Goal: Task Accomplishment & Management: Manage account settings

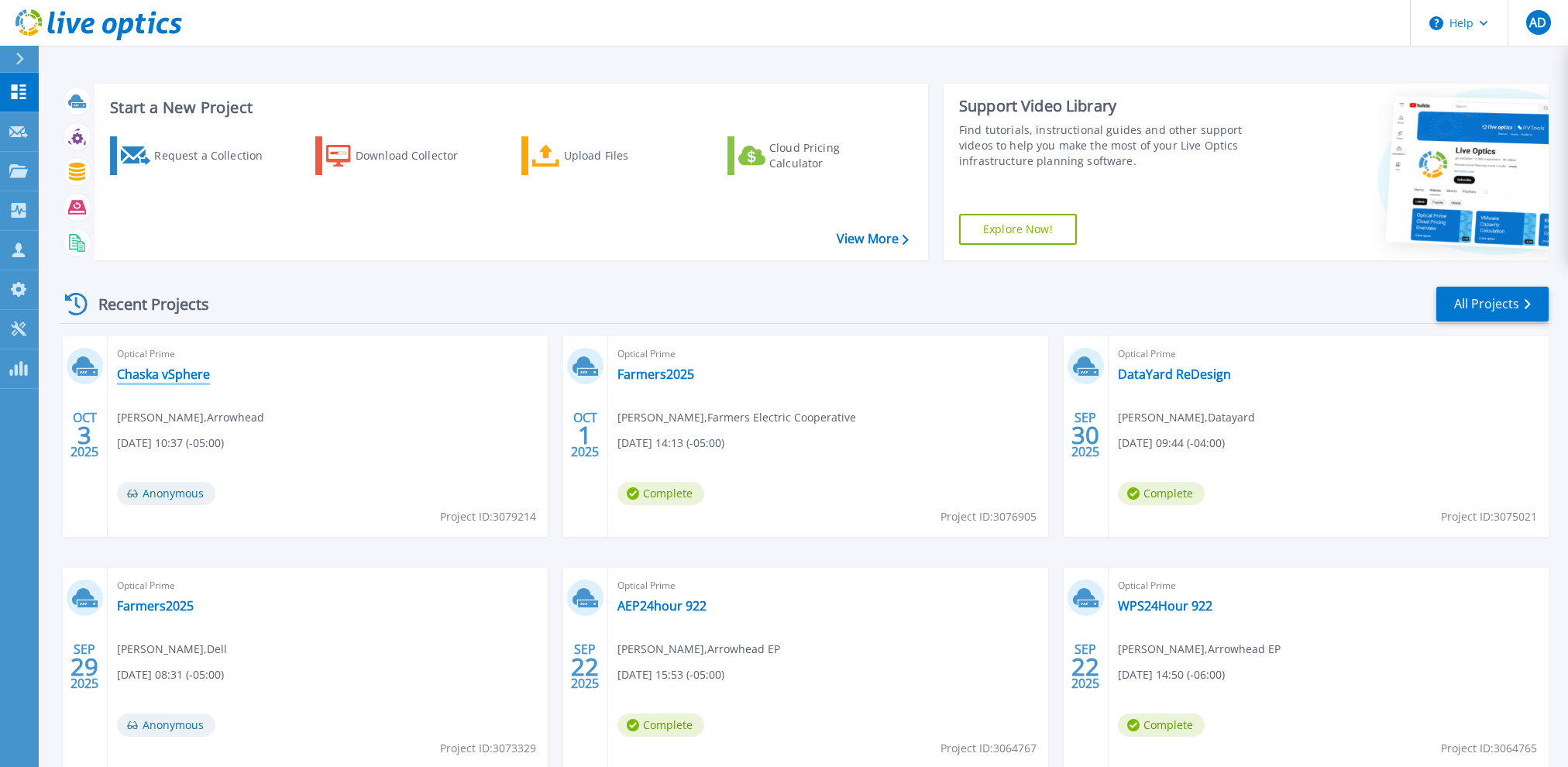
click at [183, 371] on link "Chaska vSphere" at bounding box center [163, 374] width 93 height 15
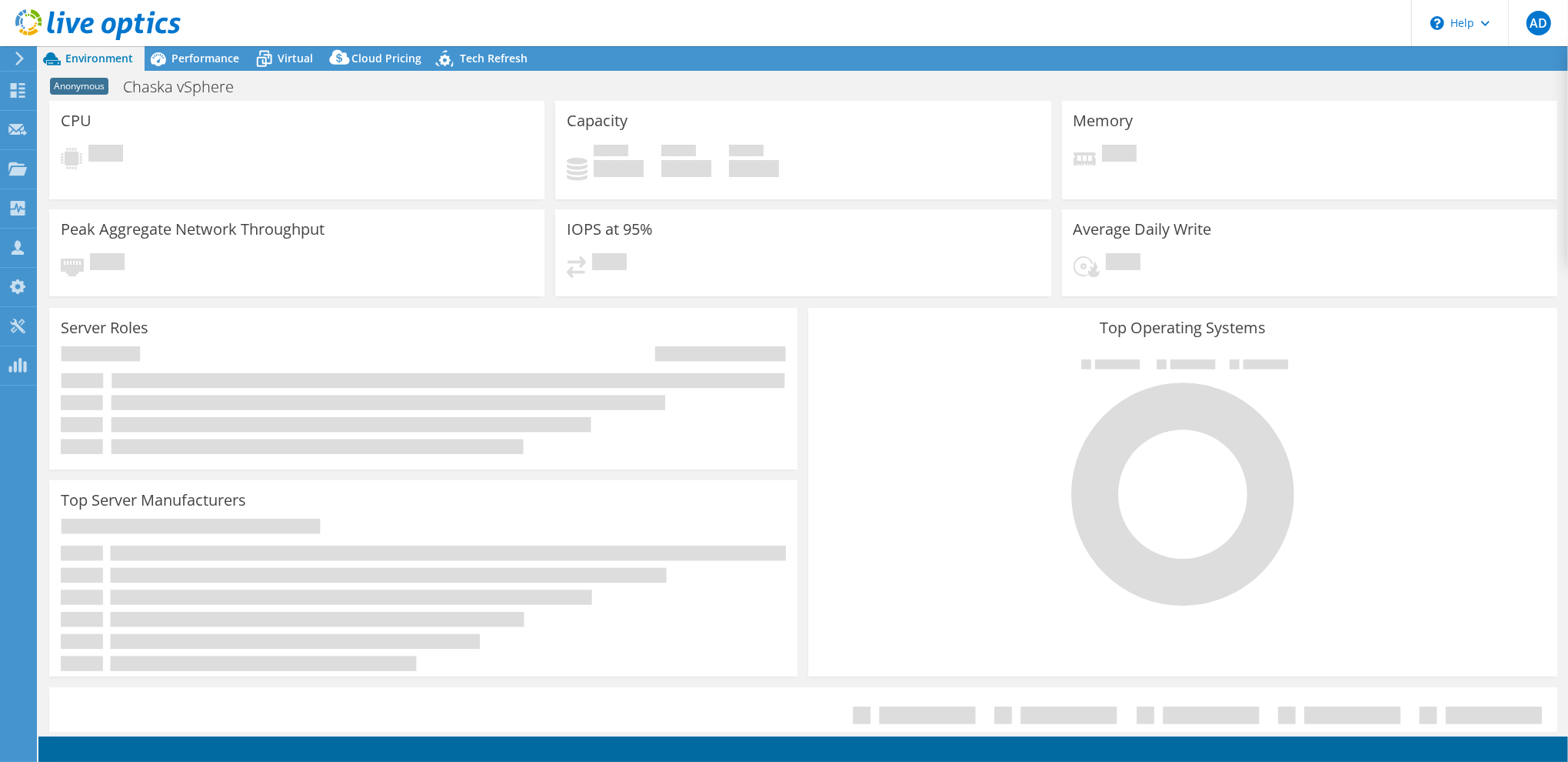
select select "USD"
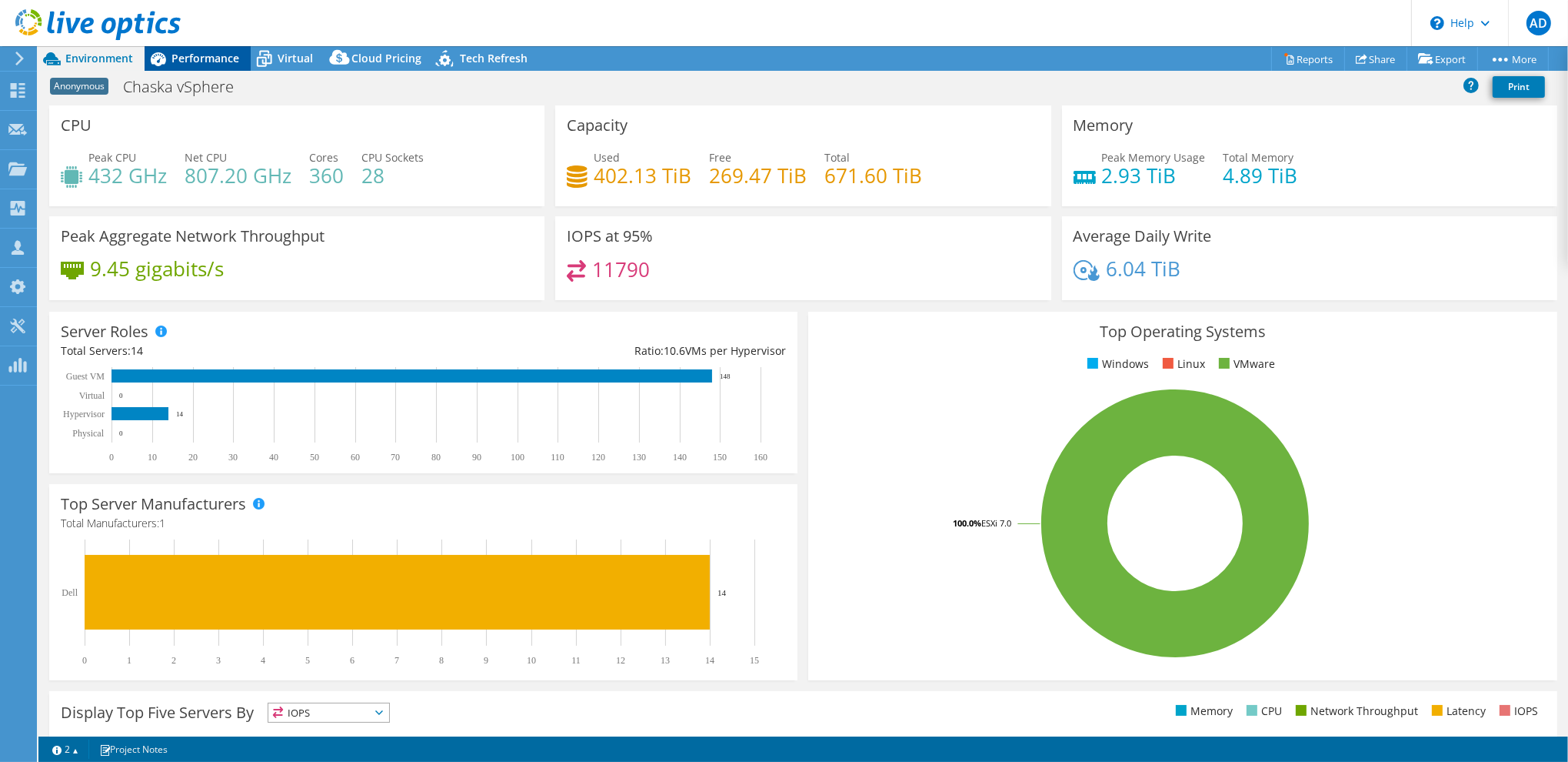
click at [190, 52] on span "Performance" at bounding box center [205, 58] width 68 height 15
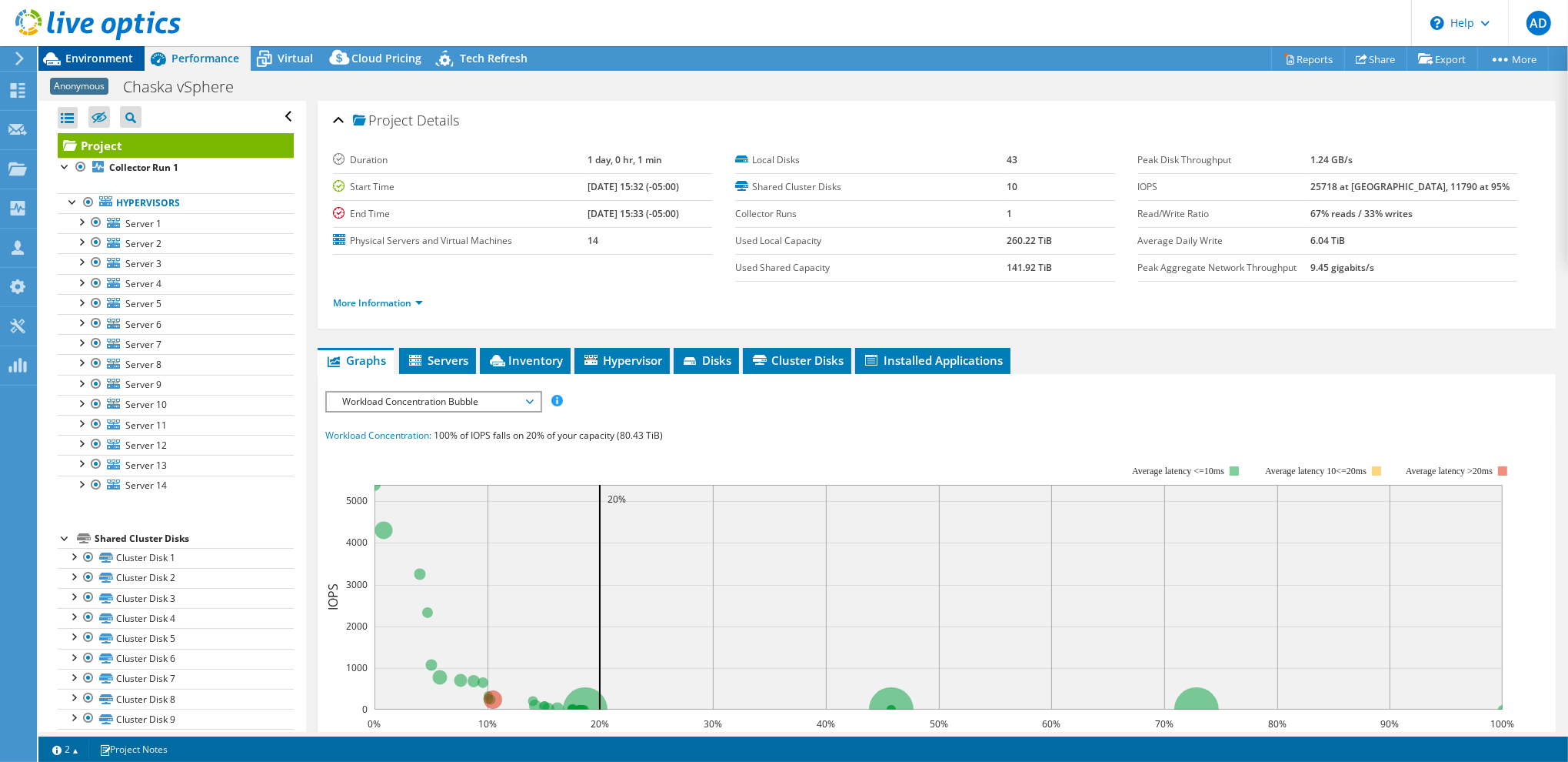
click at [107, 58] on span "Environment" at bounding box center [99, 58] width 68 height 15
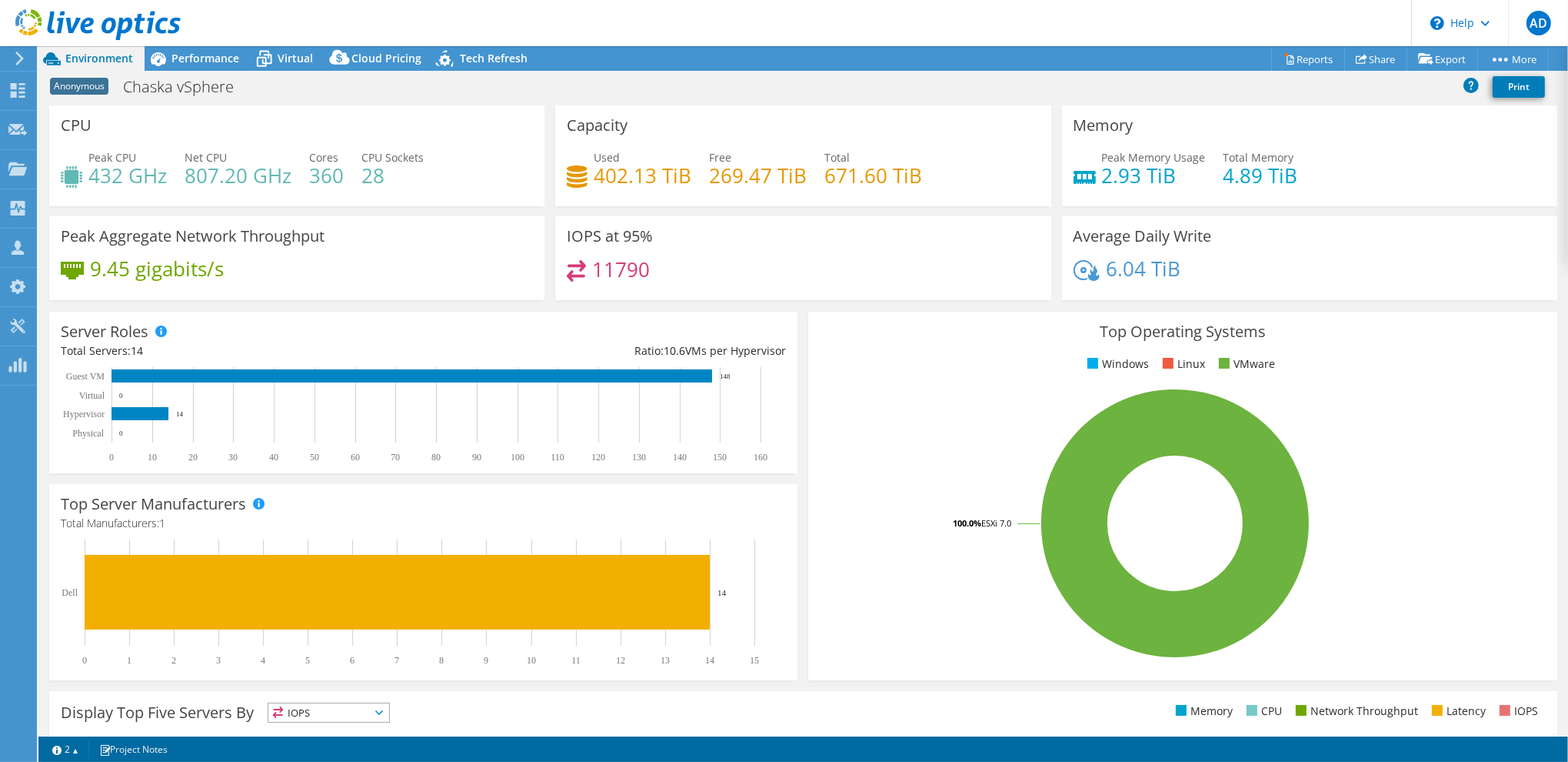
click at [102, 24] on use at bounding box center [97, 24] width 165 height 31
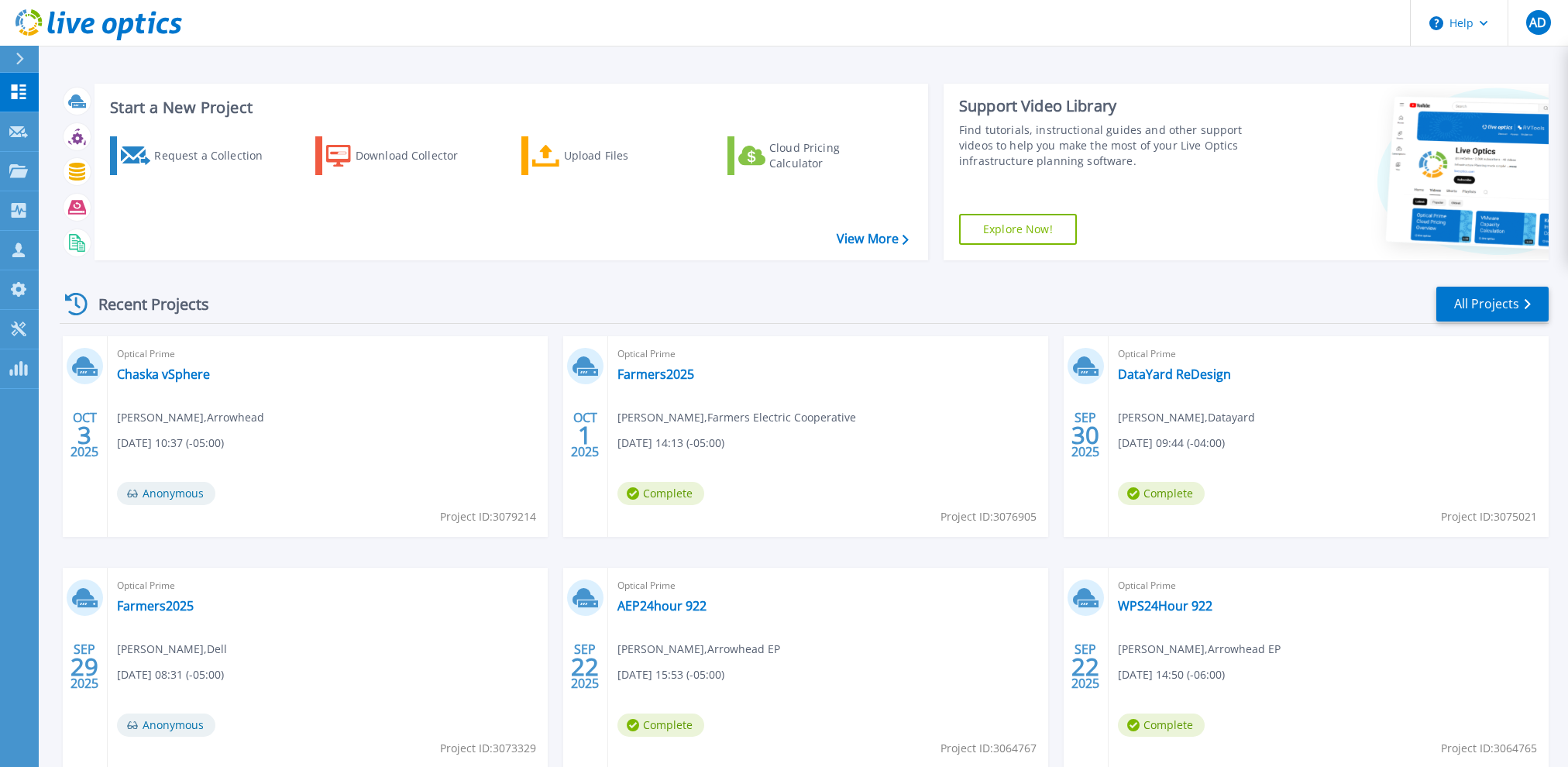
click at [548, 273] on div "Recent Projects All Projects OCT 3 2025 Optical Prime Chaska vSphere Jonathan P…" at bounding box center [804, 542] width 1489 height 539
click at [890, 237] on link "View More" at bounding box center [872, 238] width 72 height 15
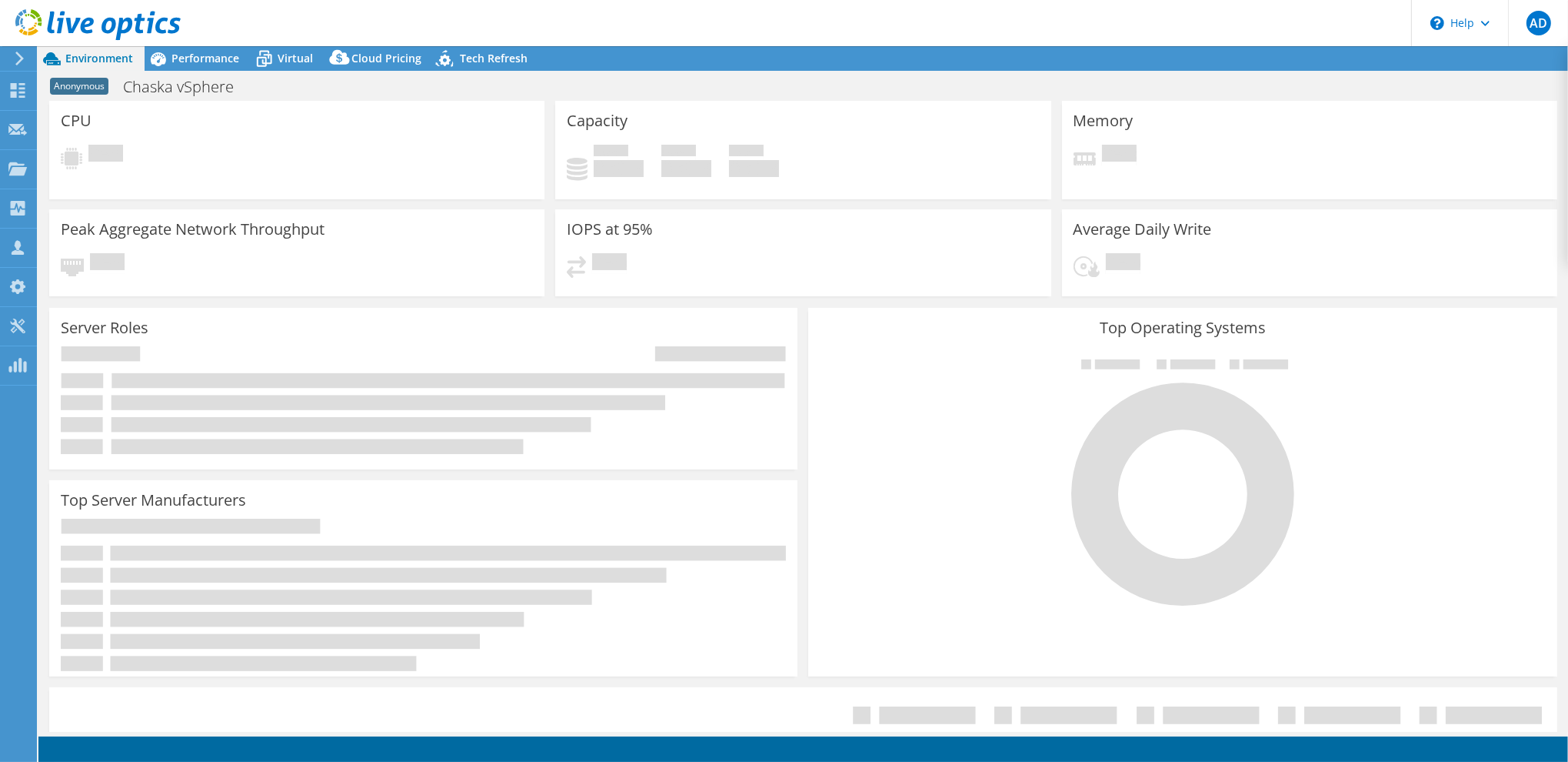
select select "USD"
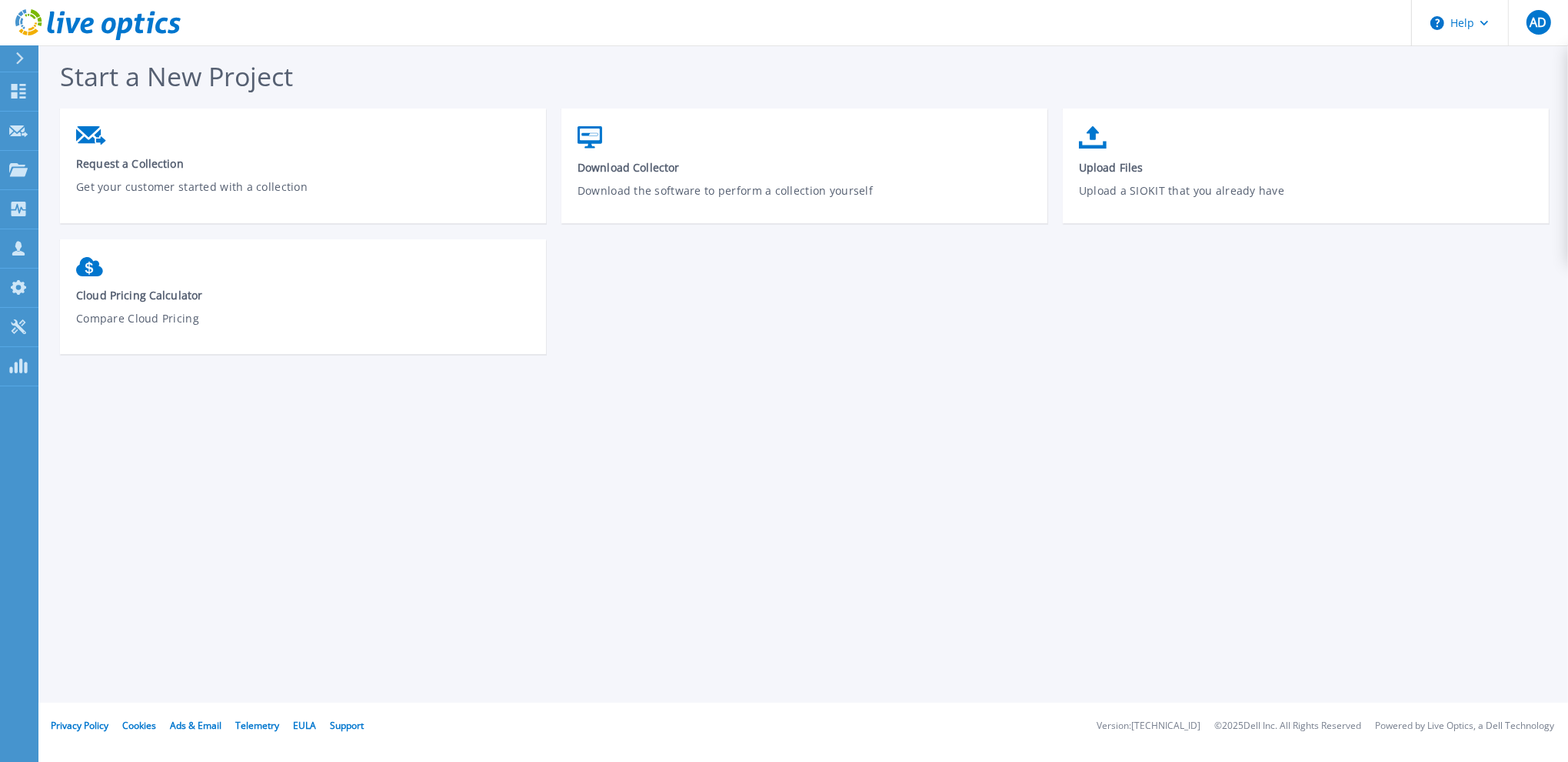
click at [27, 18] on icon at bounding box center [97, 25] width 165 height 32
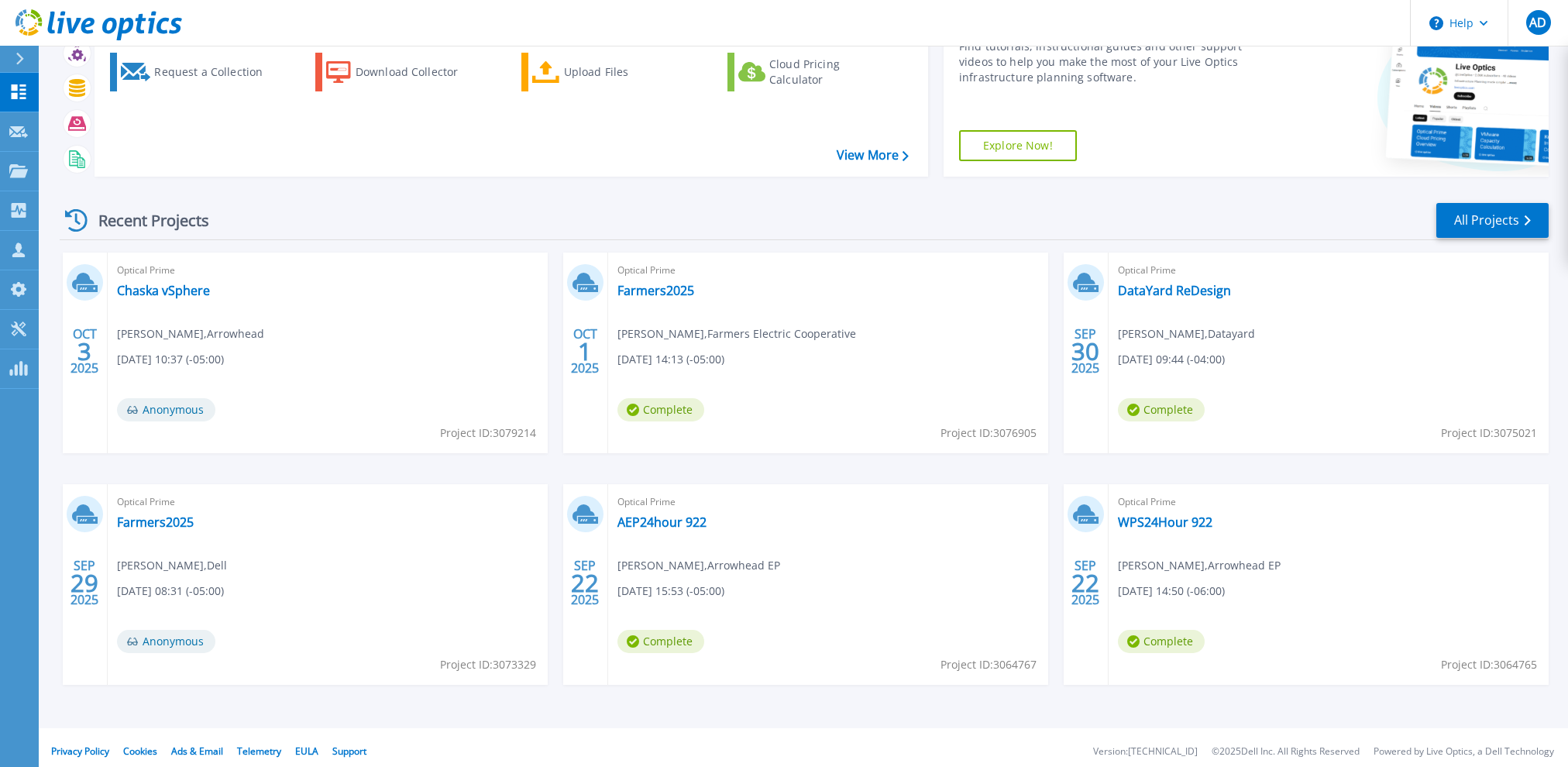
scroll to position [91, 0]
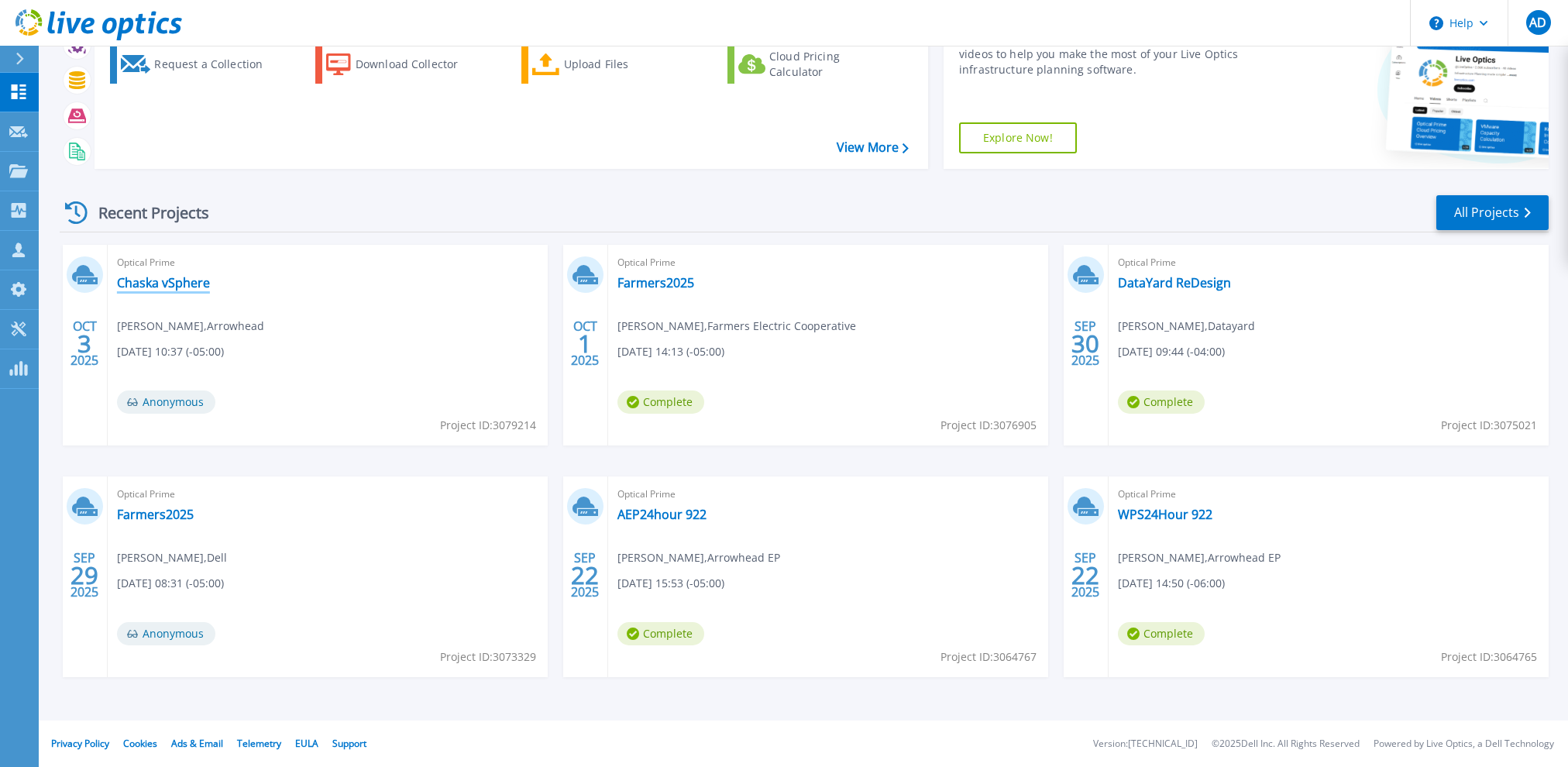
click at [175, 281] on link "Chaska vSphere" at bounding box center [163, 282] width 93 height 15
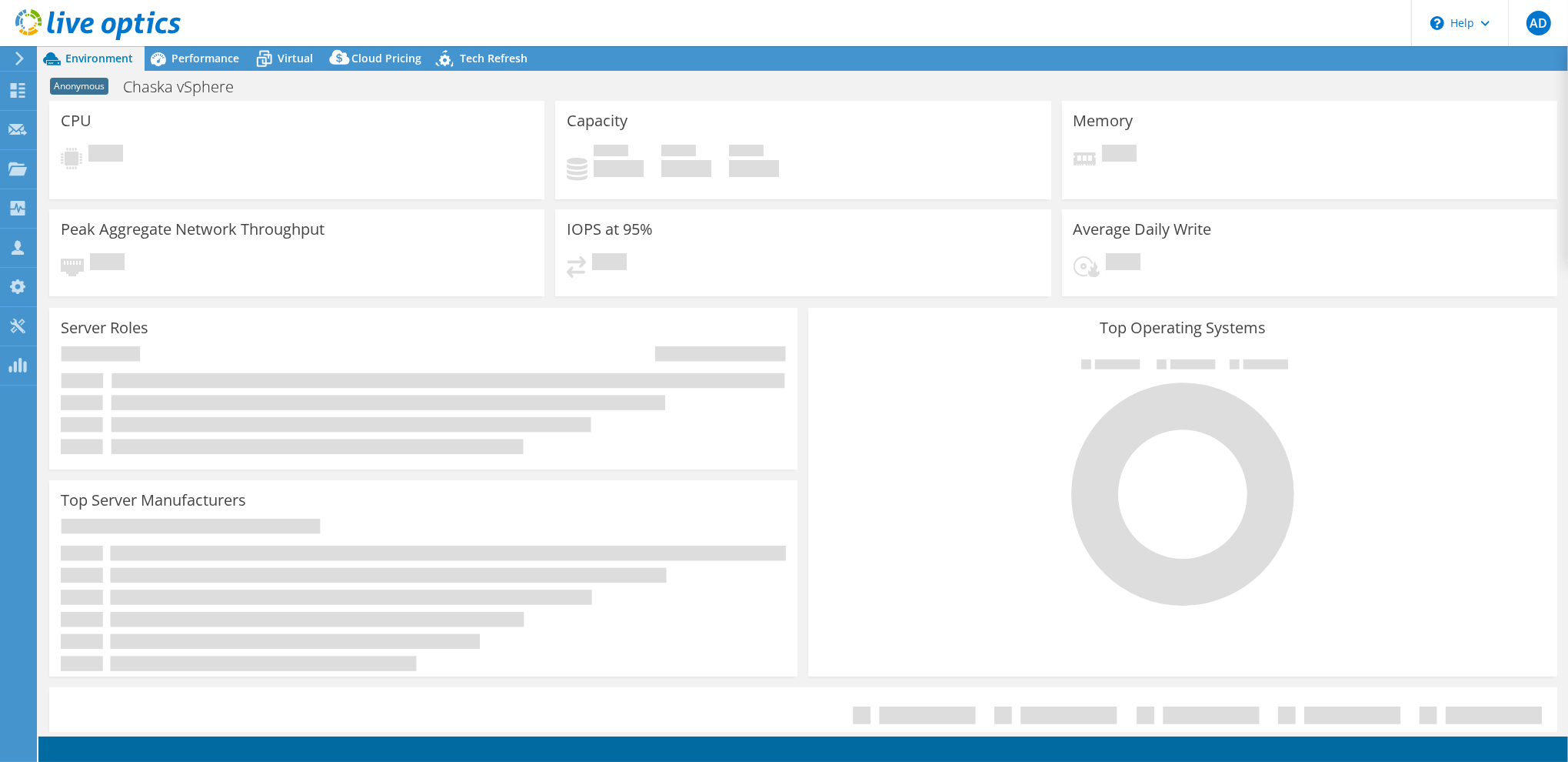
select select "USD"
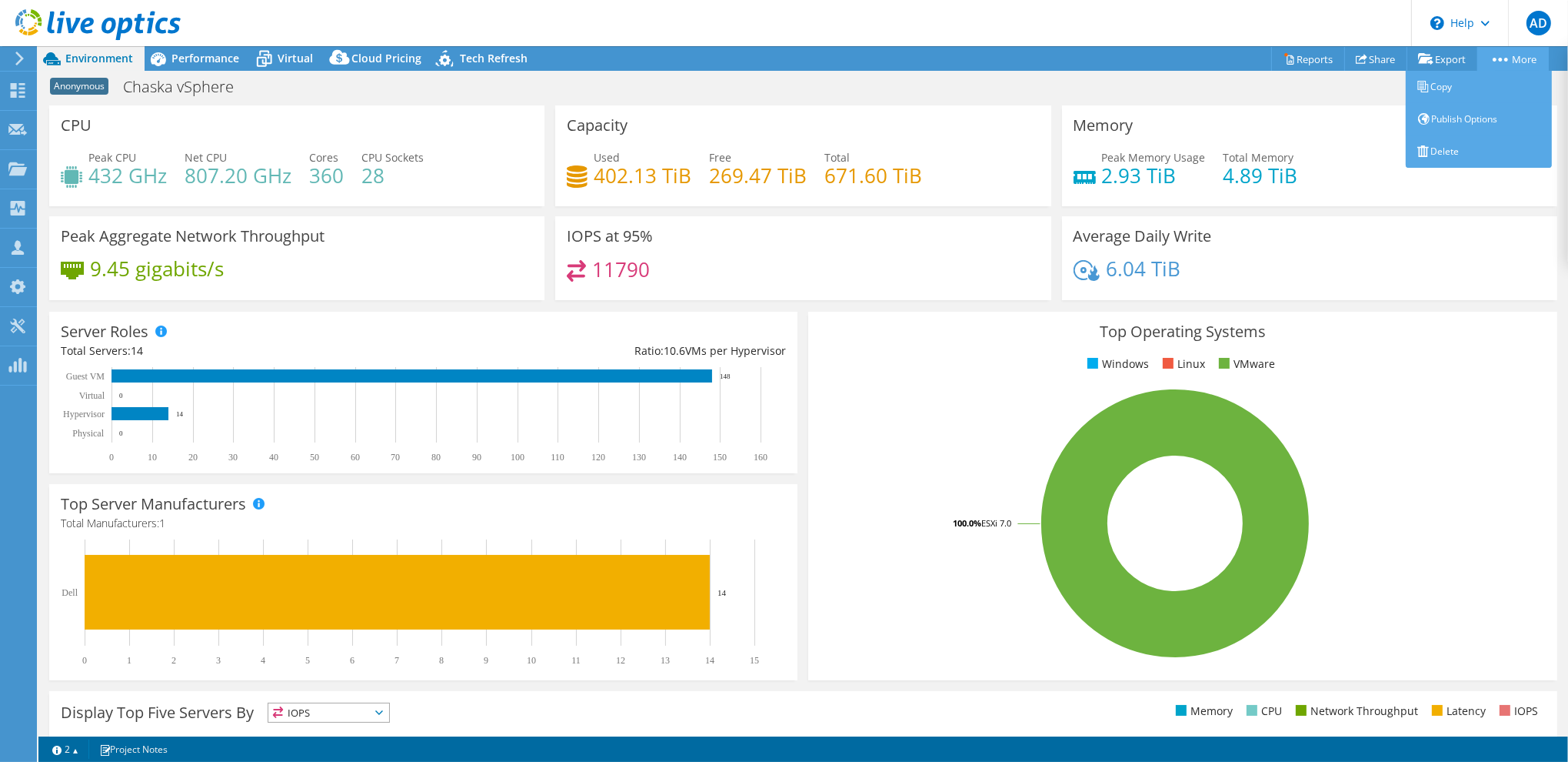
click at [1510, 50] on link "More" at bounding box center [1513, 58] width 72 height 24
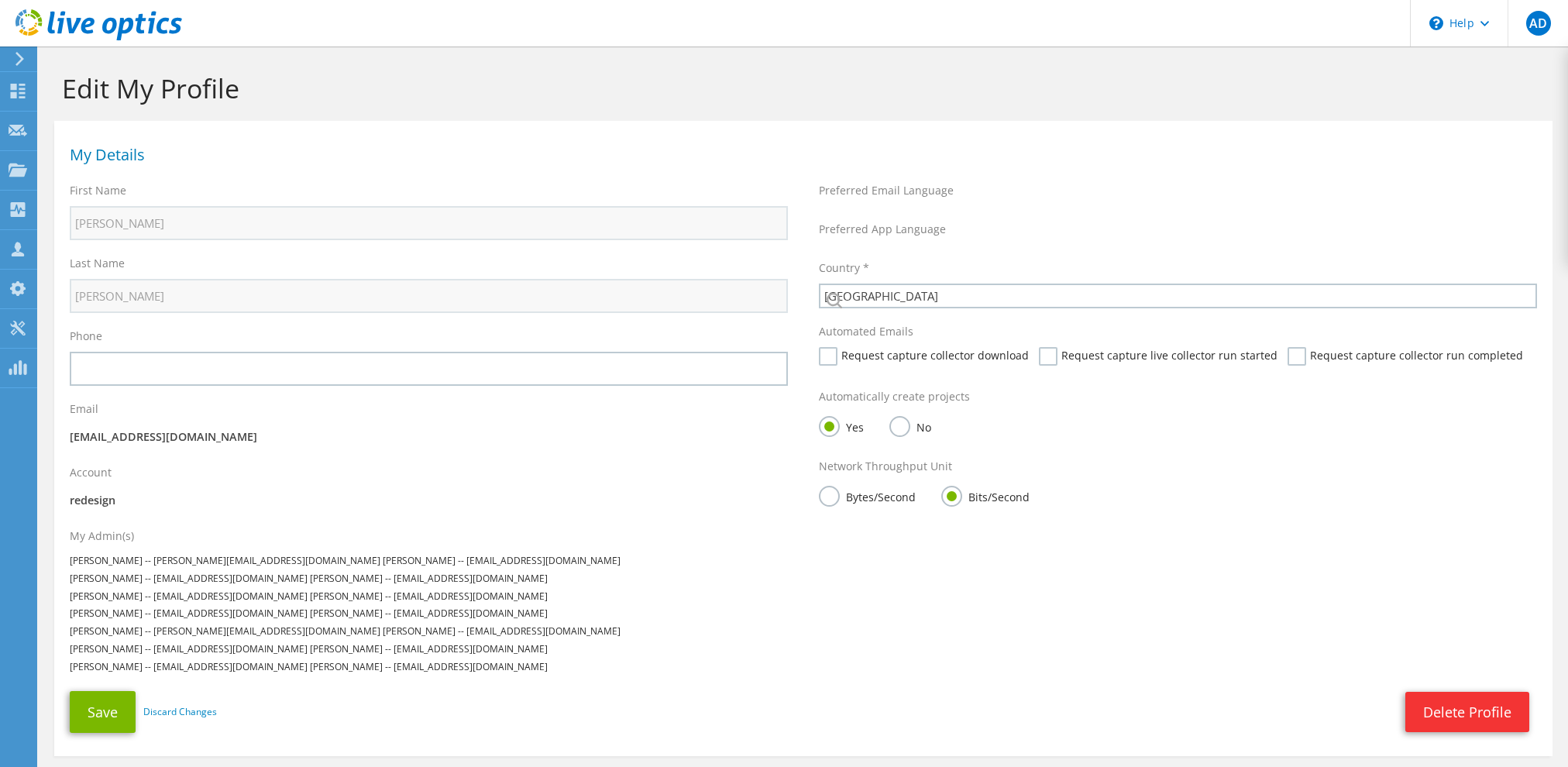
select select "224"
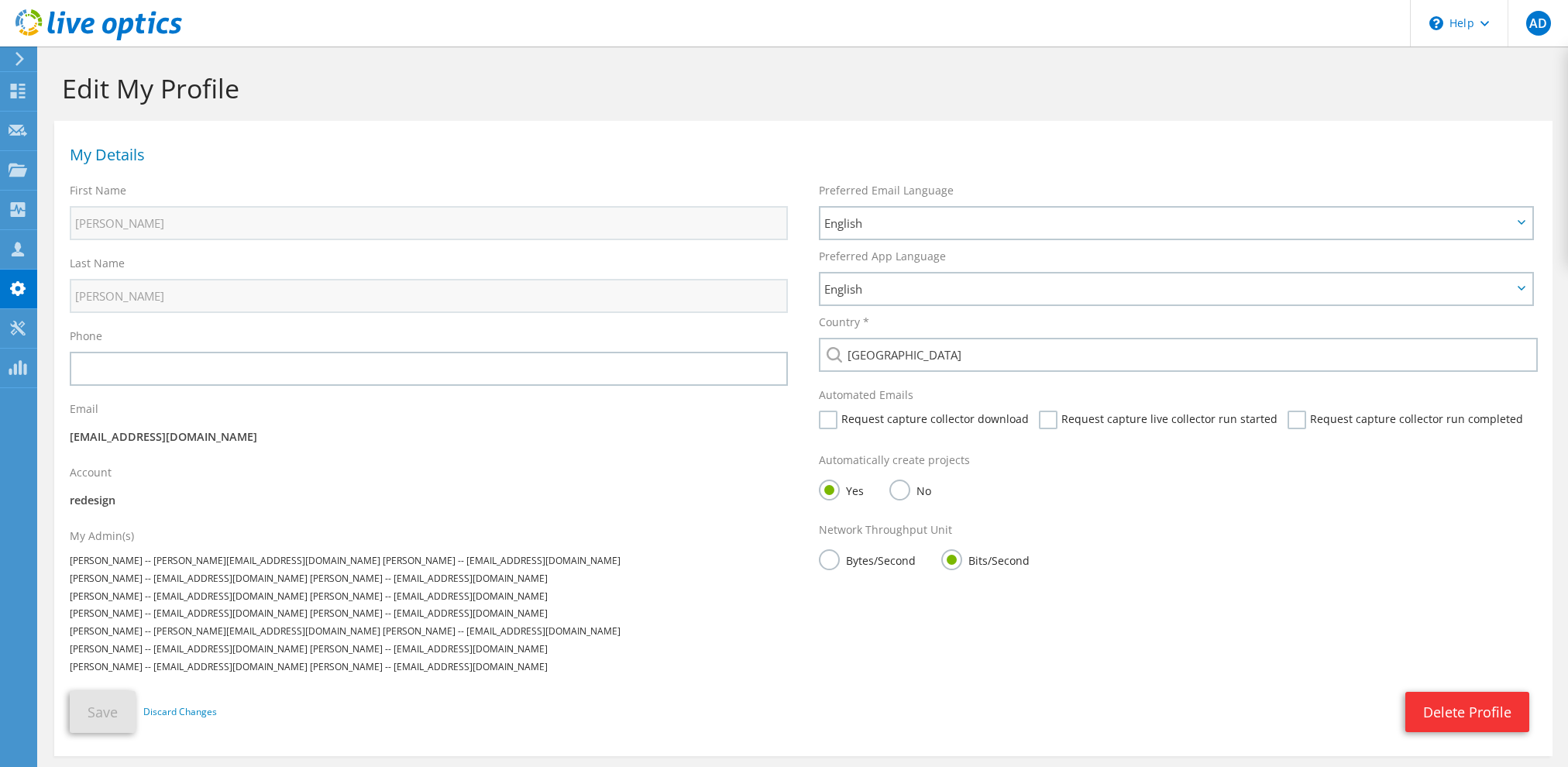
click at [15, 60] on icon at bounding box center [20, 59] width 12 height 14
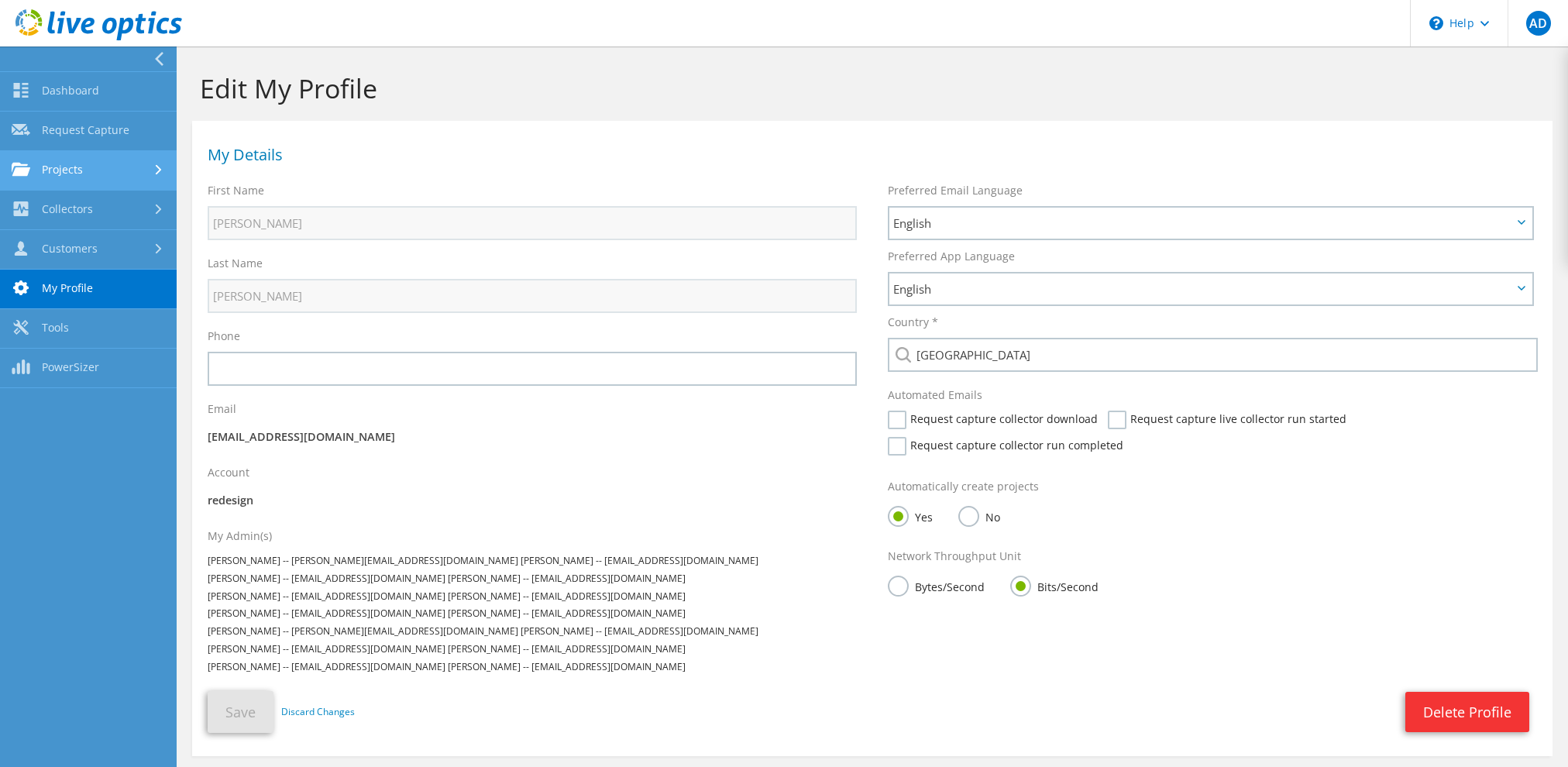
click at [104, 165] on link "Projects" at bounding box center [88, 171] width 177 height 40
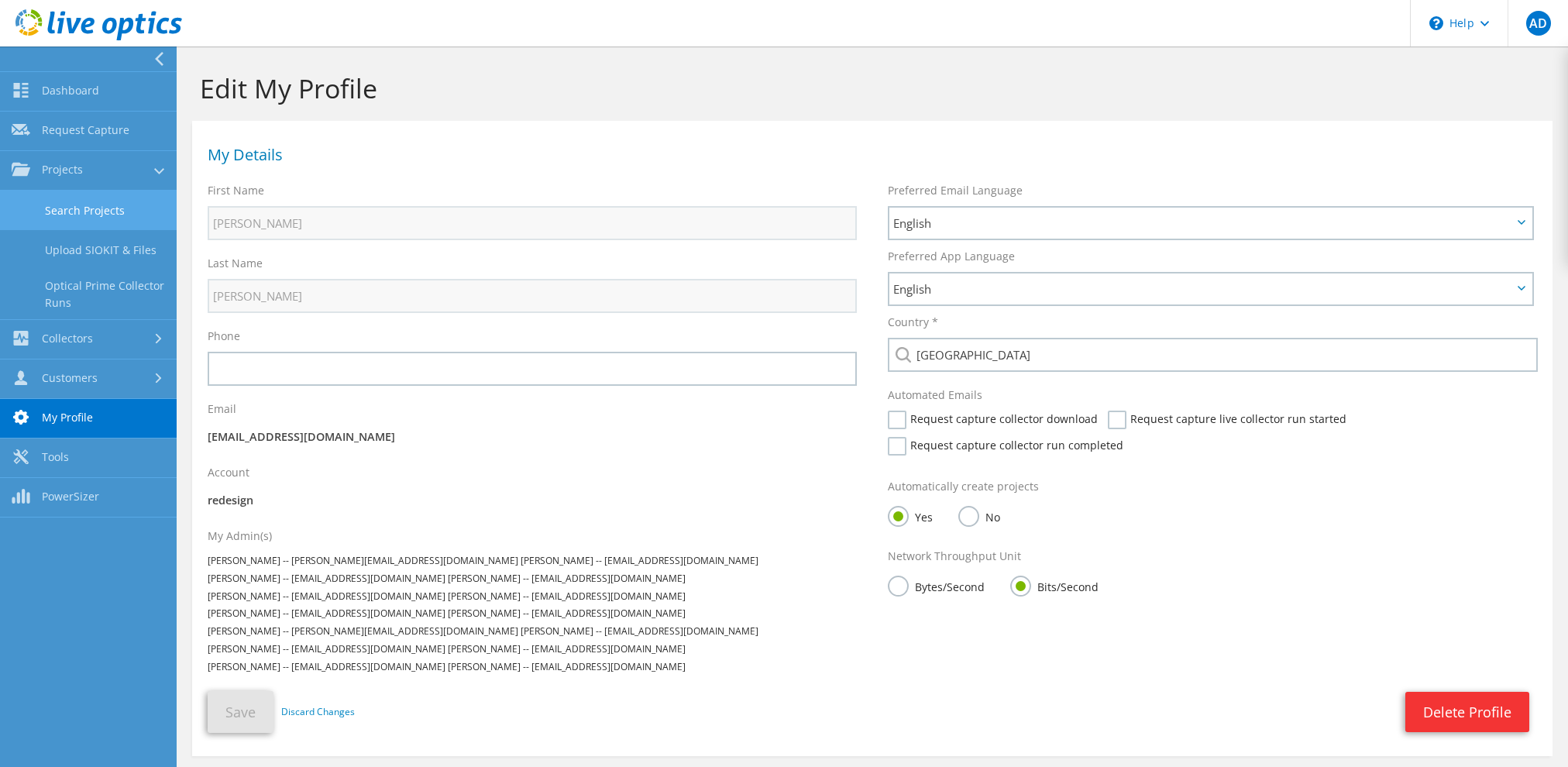
click at [99, 208] on link "Search Projects" at bounding box center [88, 211] width 177 height 40
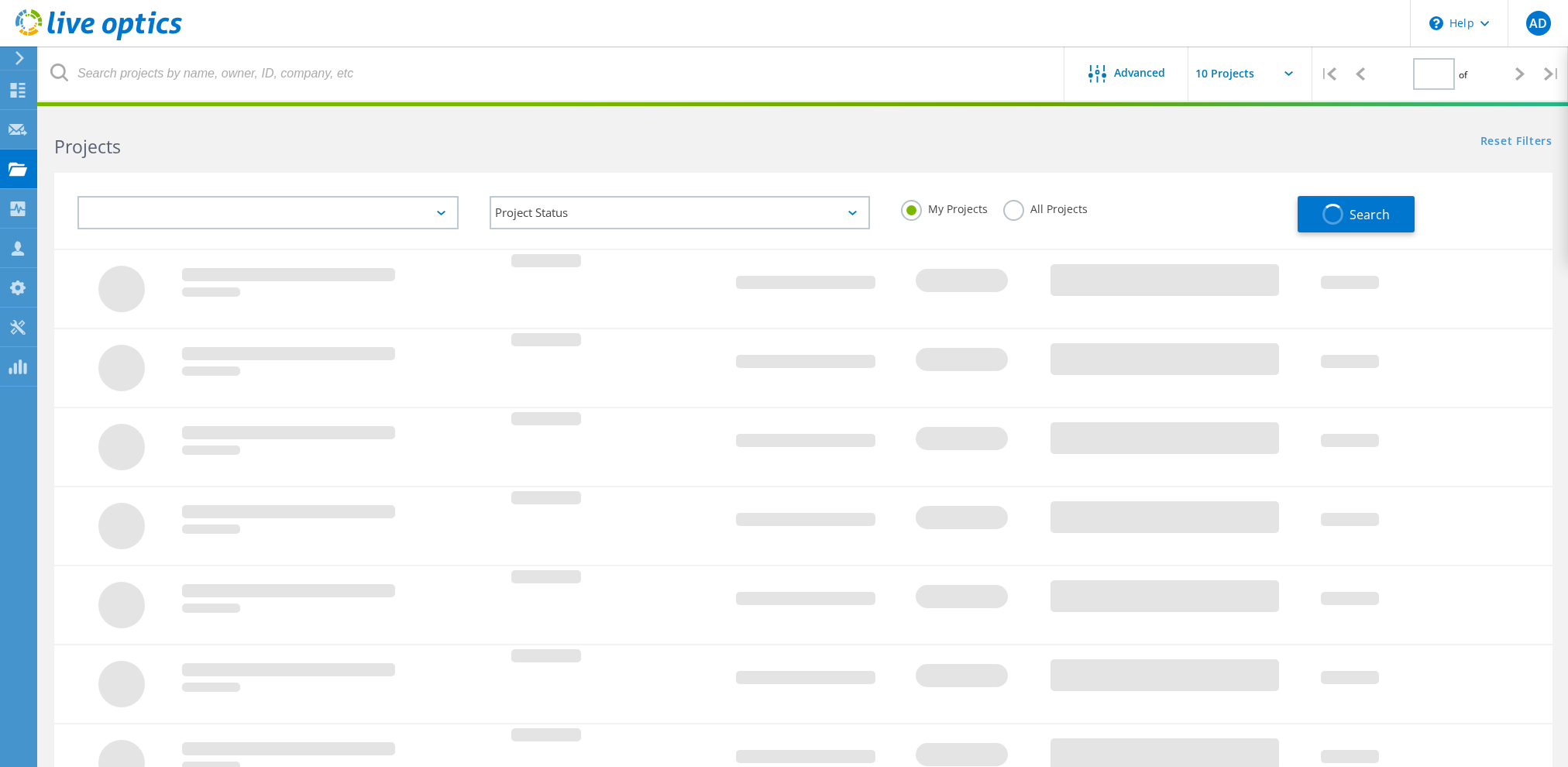
type input "1"
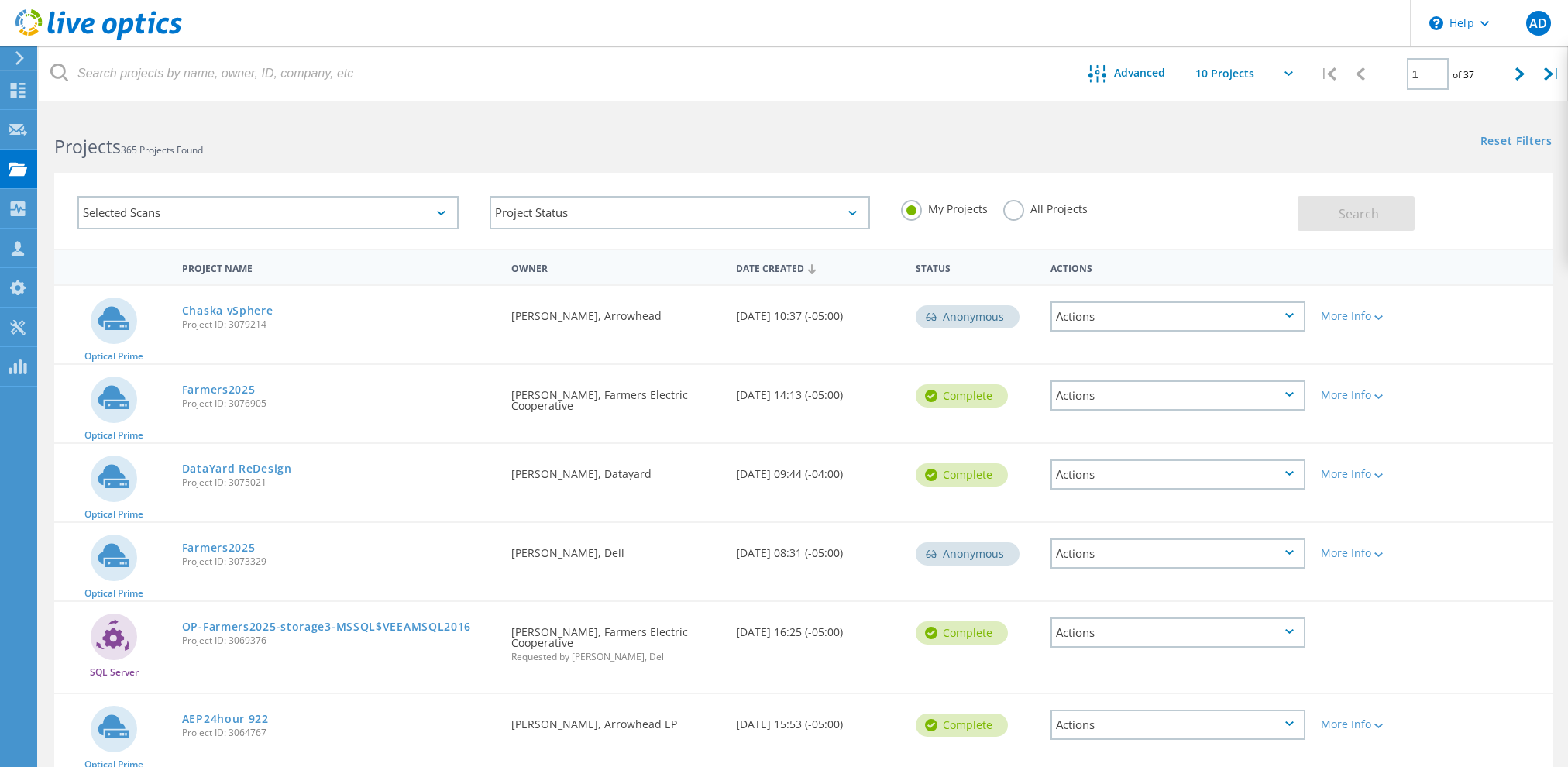
click at [1105, 312] on div "Actions" at bounding box center [1178, 316] width 254 height 30
click at [1366, 317] on div "More Info" at bounding box center [1373, 316] width 105 height 11
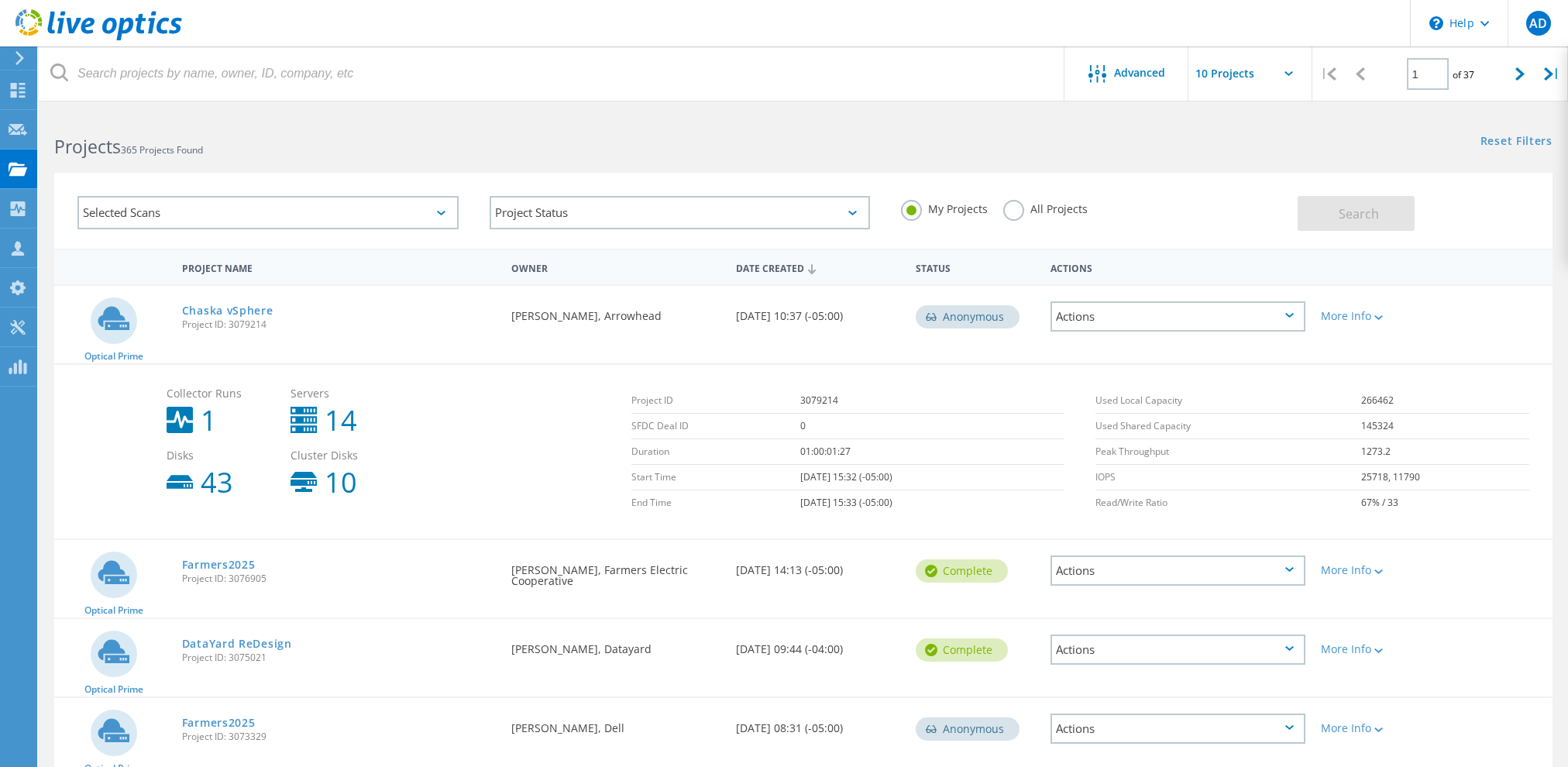
click at [1188, 316] on div "Actions" at bounding box center [1178, 316] width 254 height 30
click at [640, 369] on div "Collector Runs 1 Servers 14 Disks 43 Cluster Disks 10 Project ID 3079214 SFDC D…" at bounding box center [803, 451] width 1498 height 175
click at [434, 215] on div "Selected Scans" at bounding box center [267, 212] width 381 height 33
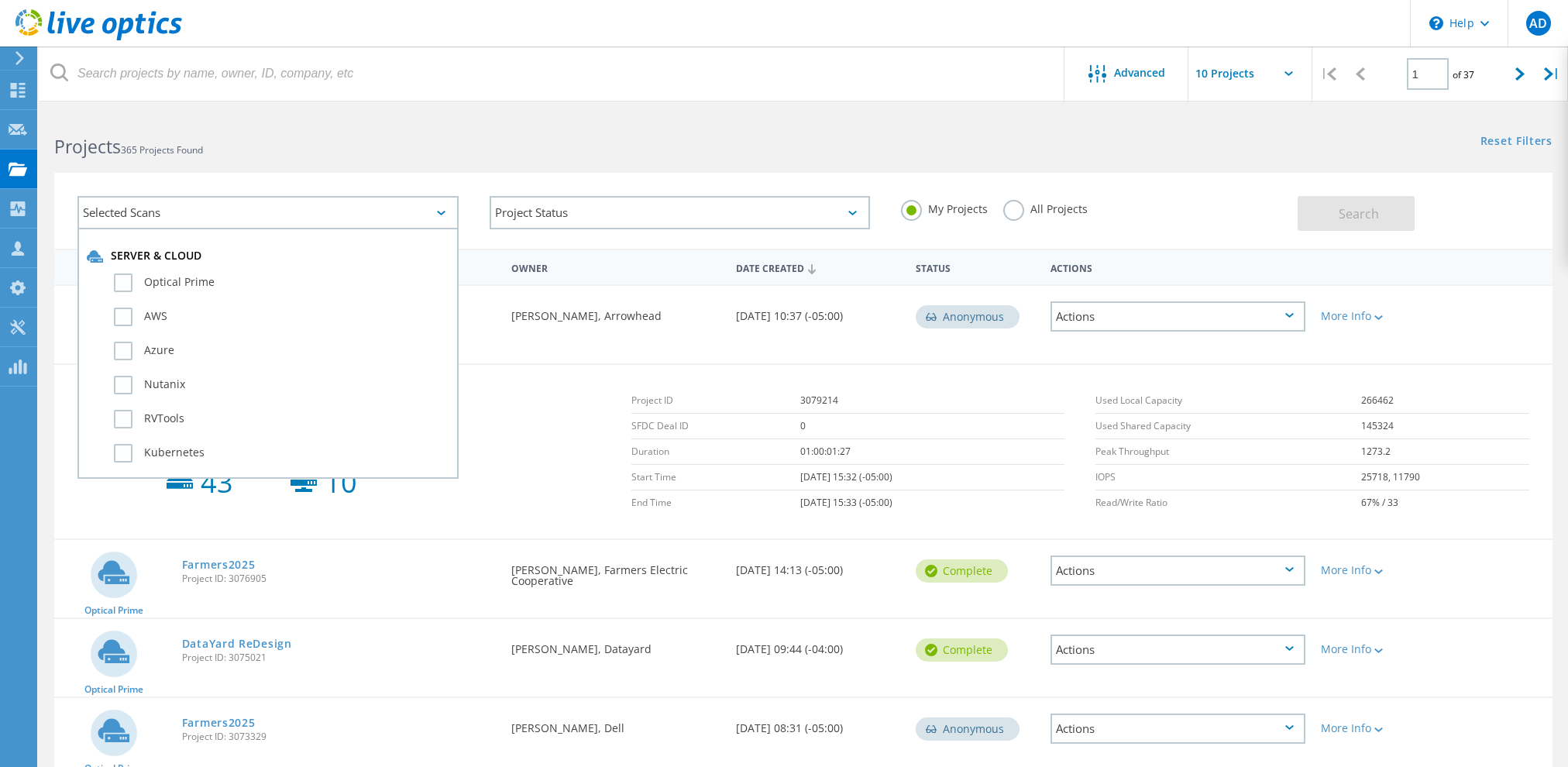
click at [552, 137] on h2 "Projects 365 Projects Found" at bounding box center [421, 147] width 734 height 25
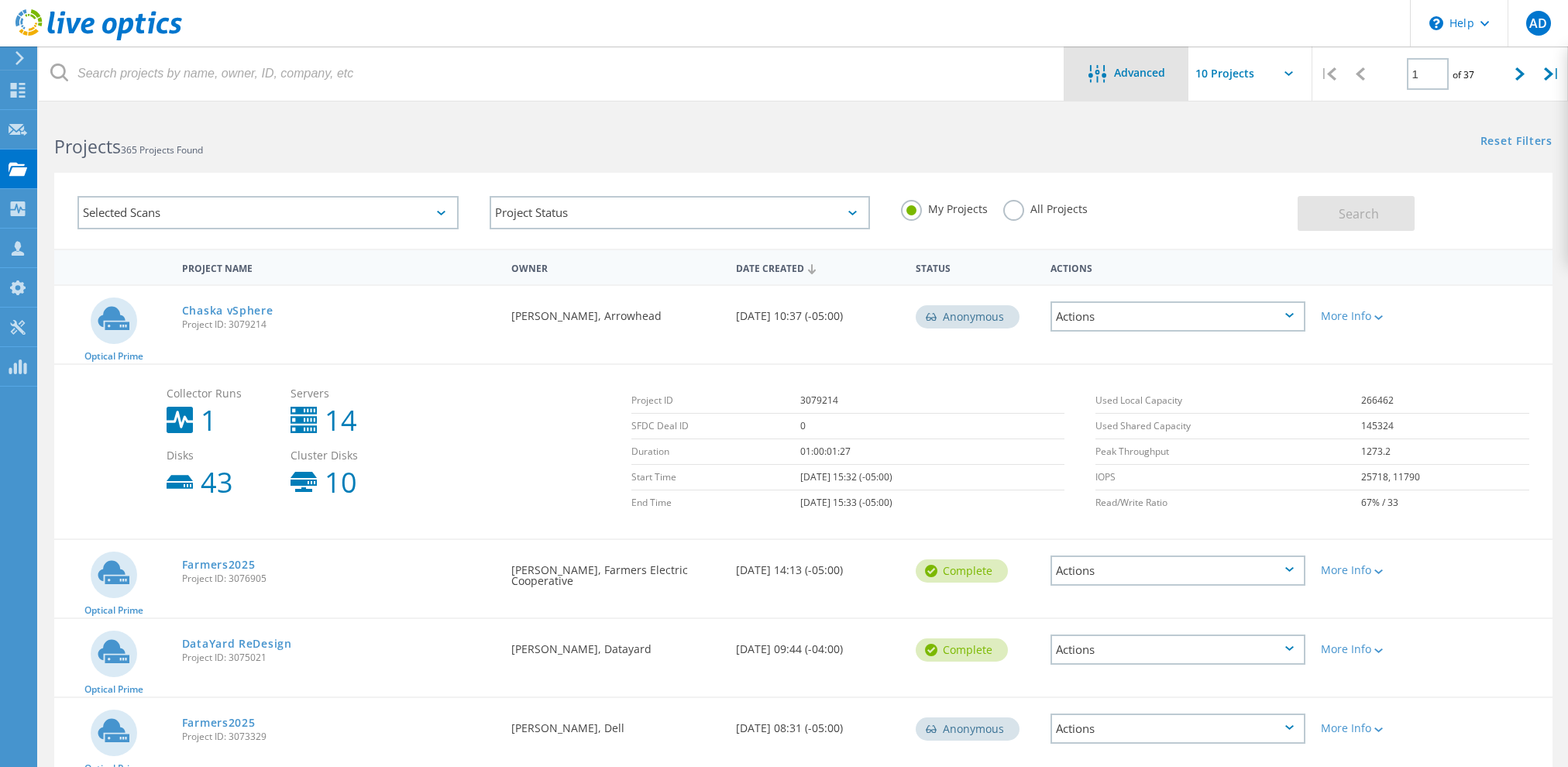
click at [1131, 74] on span "Advanced" at bounding box center [1139, 73] width 51 height 11
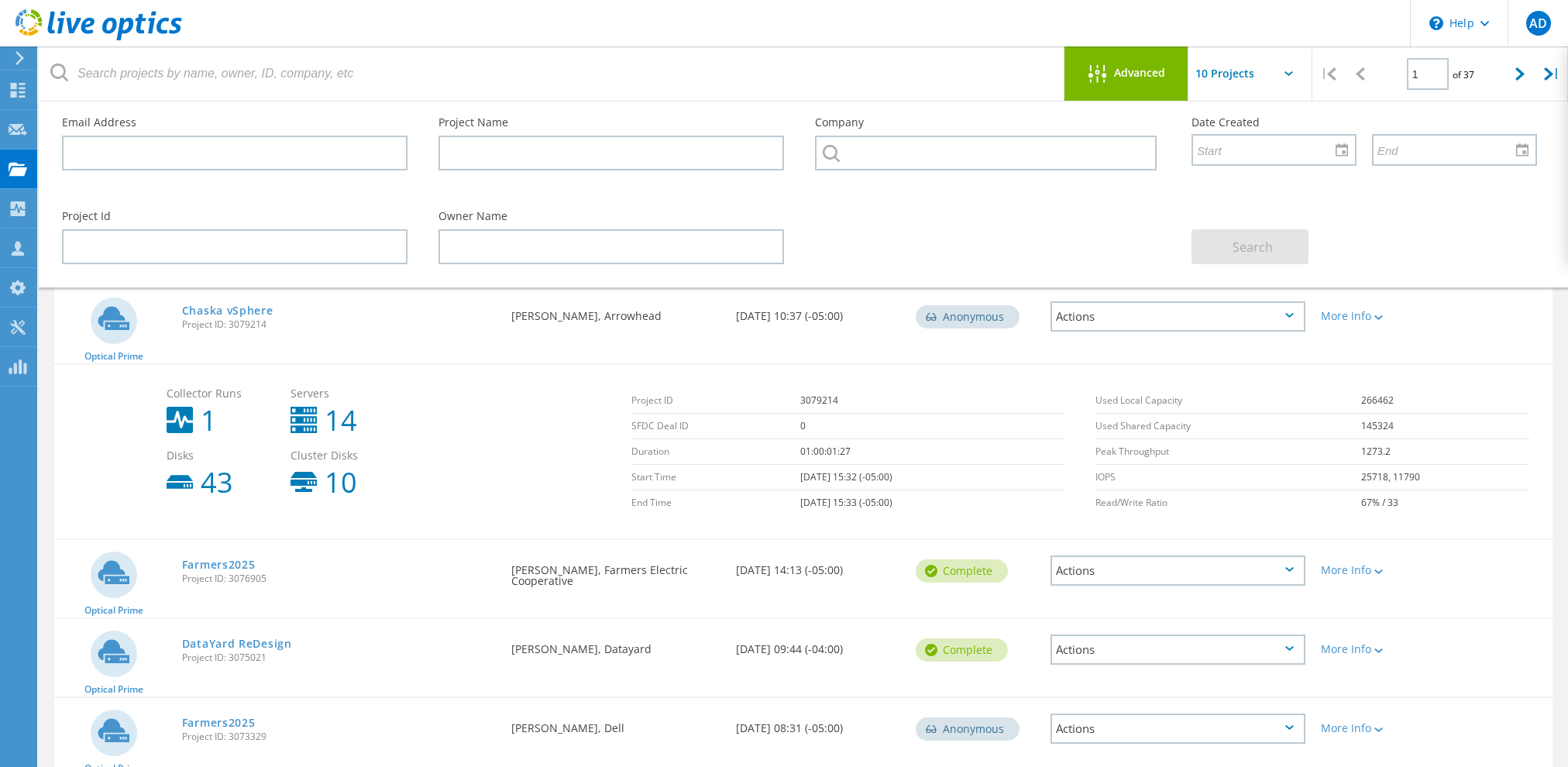
click at [1478, 330] on div "Optical Prime Chaska vSphere Project ID: 3079214 Requested By Jonathan Petrakos…" at bounding box center [803, 324] width 1498 height 77
click at [1120, 78] on span "Advanced" at bounding box center [1139, 73] width 51 height 11
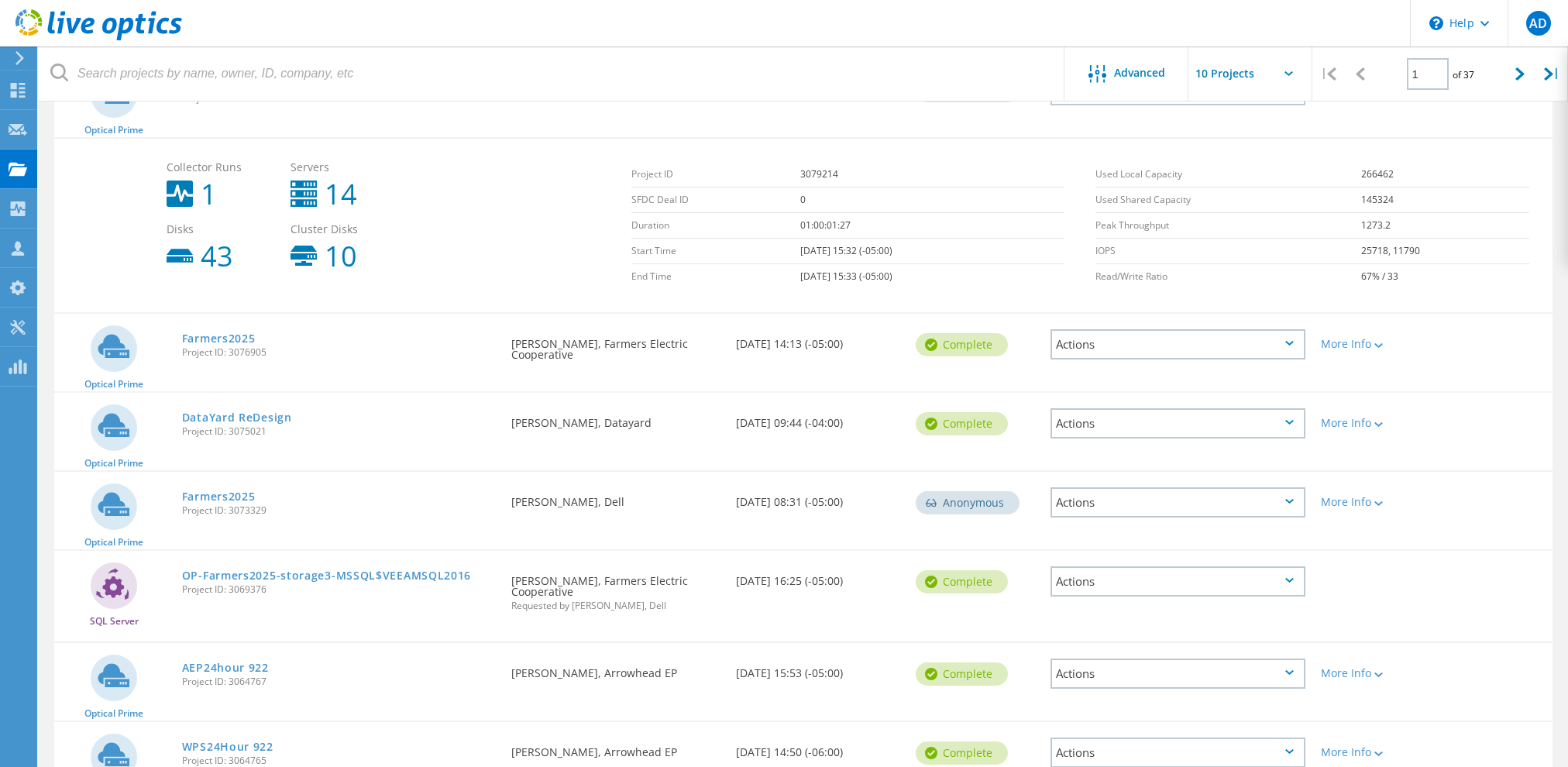
scroll to position [465, 0]
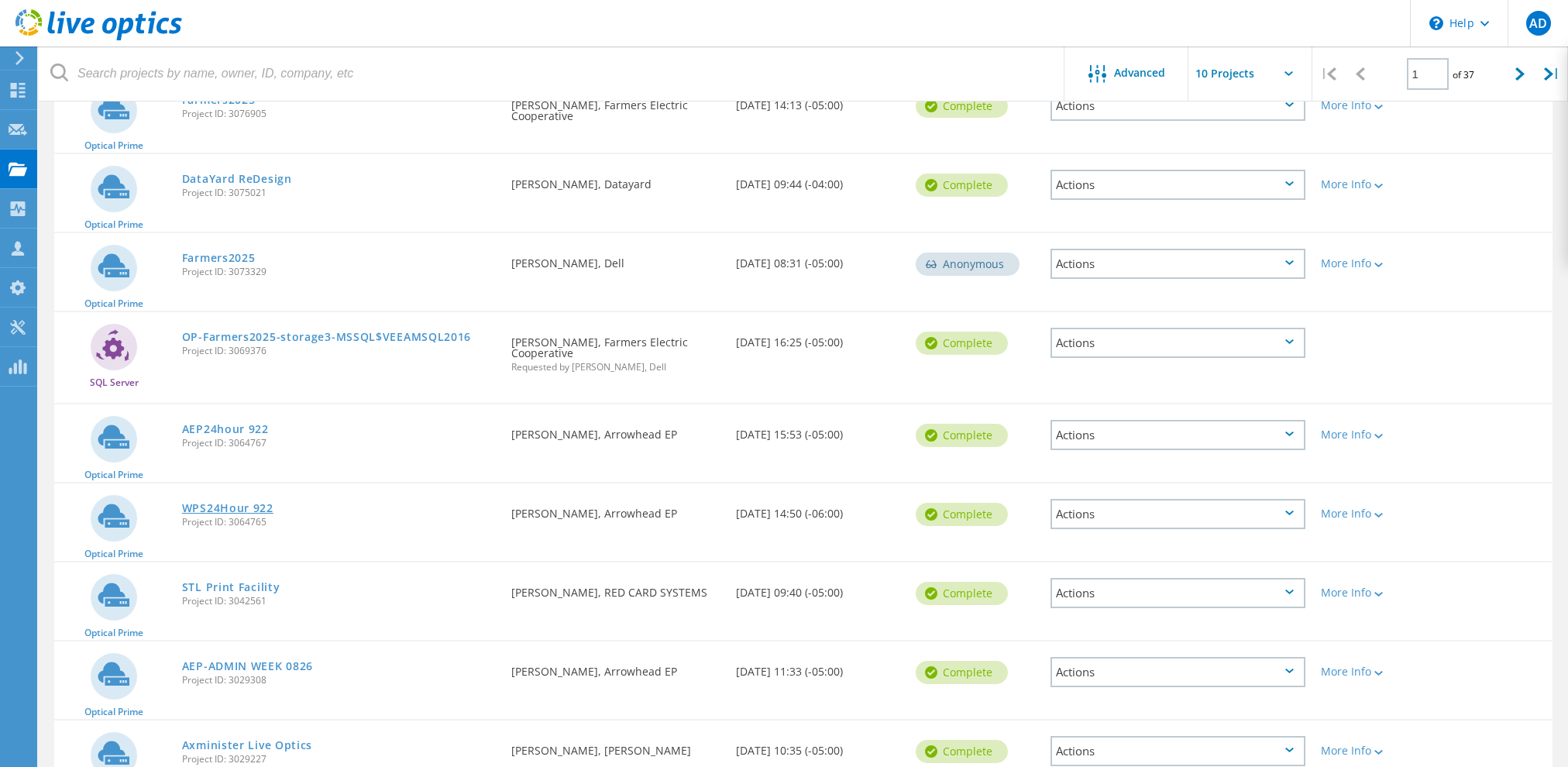
click at [229, 502] on link "WPS24Hour 922" at bounding box center [227, 508] width 91 height 11
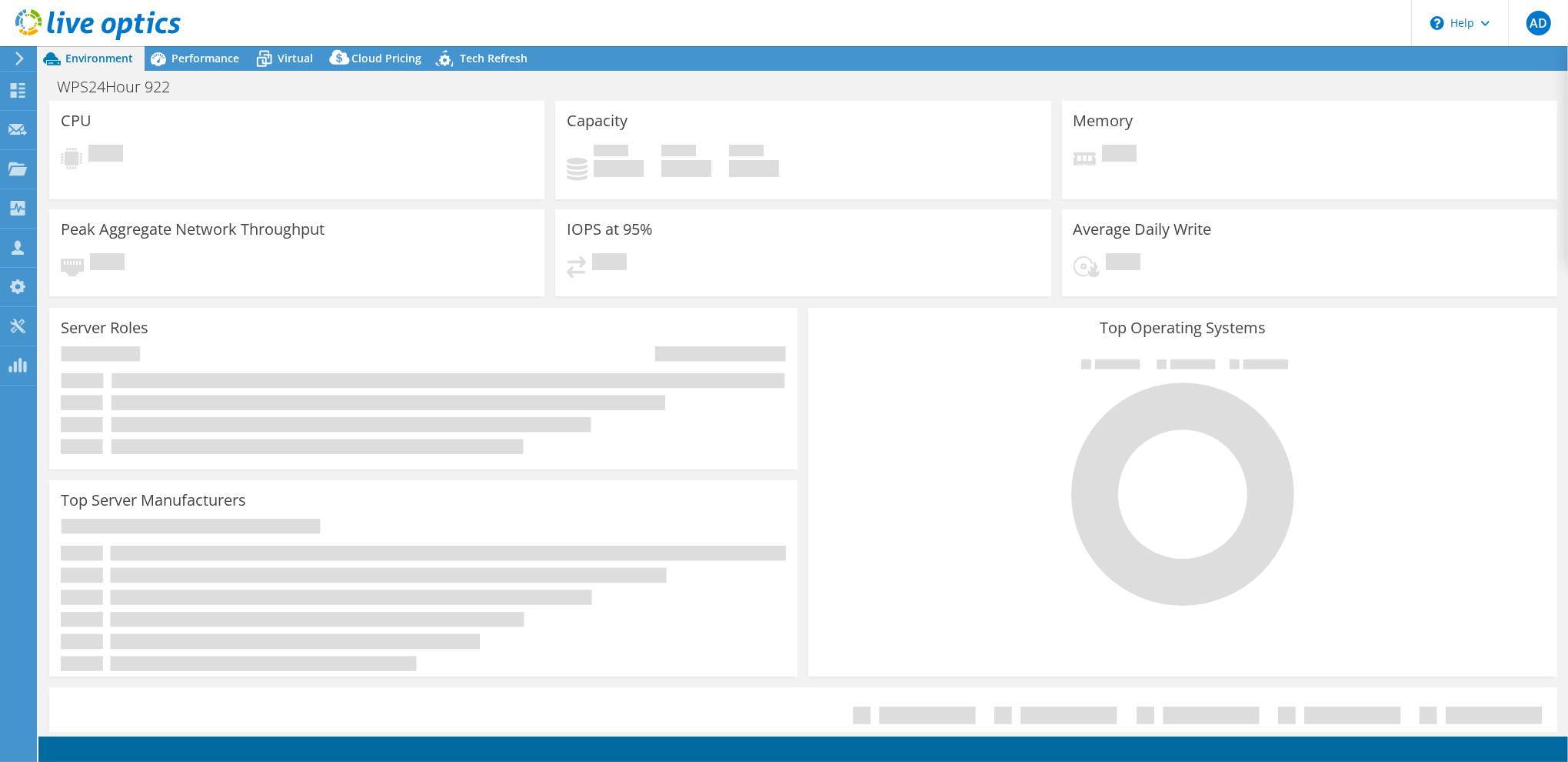
select select "USD"
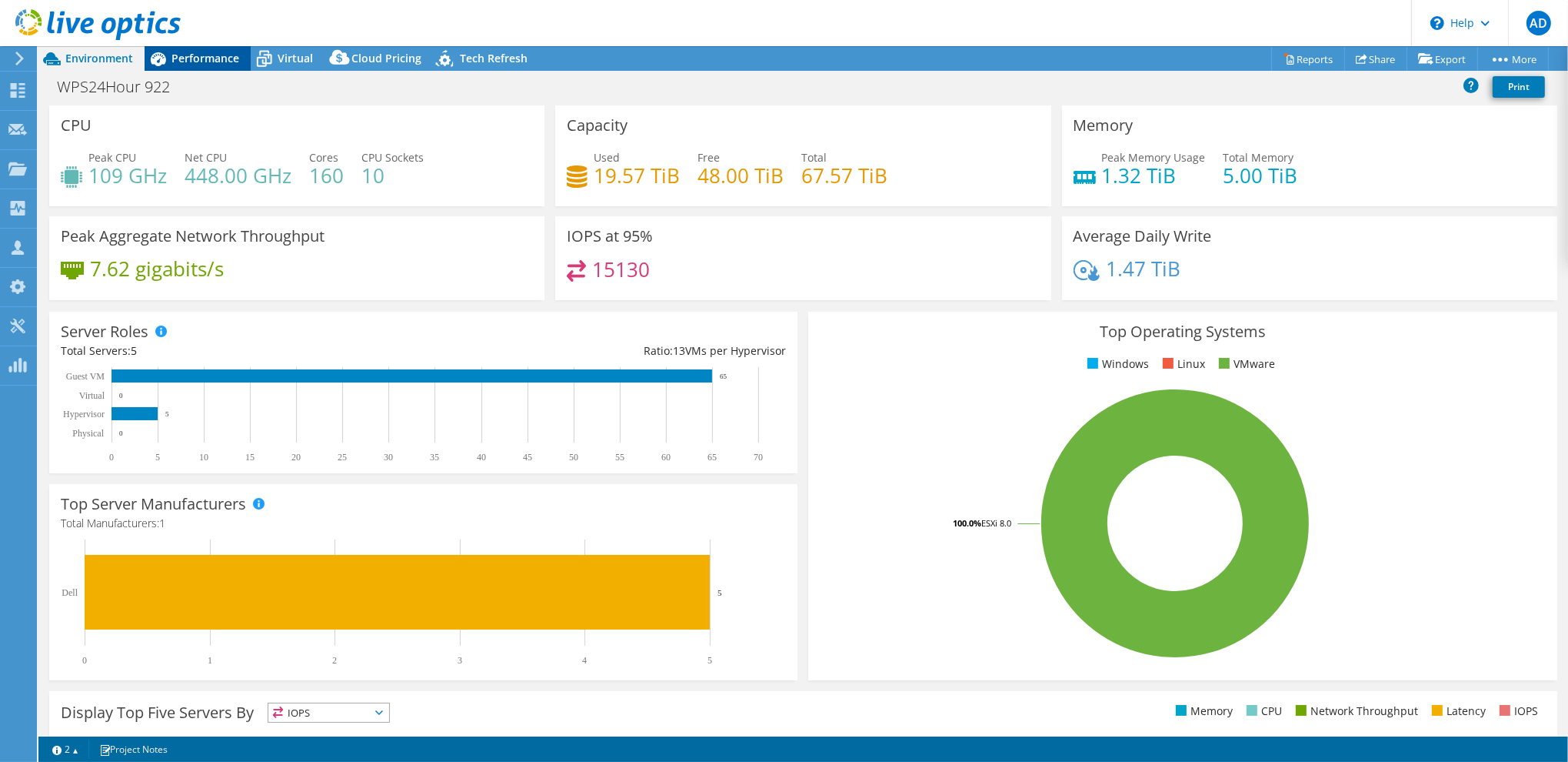
click at [182, 58] on span "Performance" at bounding box center [205, 58] width 68 height 15
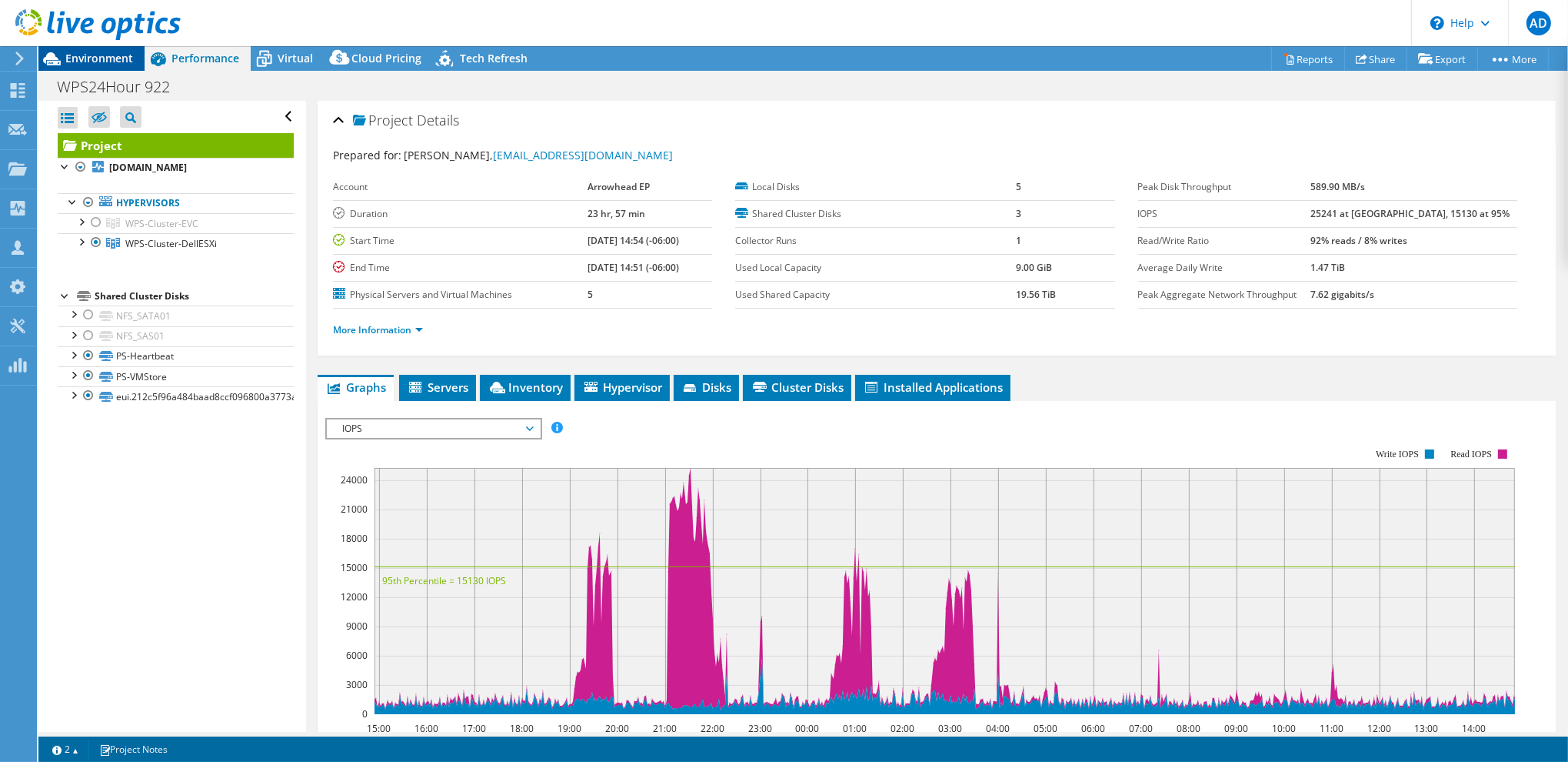
click at [126, 54] on span "Environment" at bounding box center [99, 58] width 68 height 15
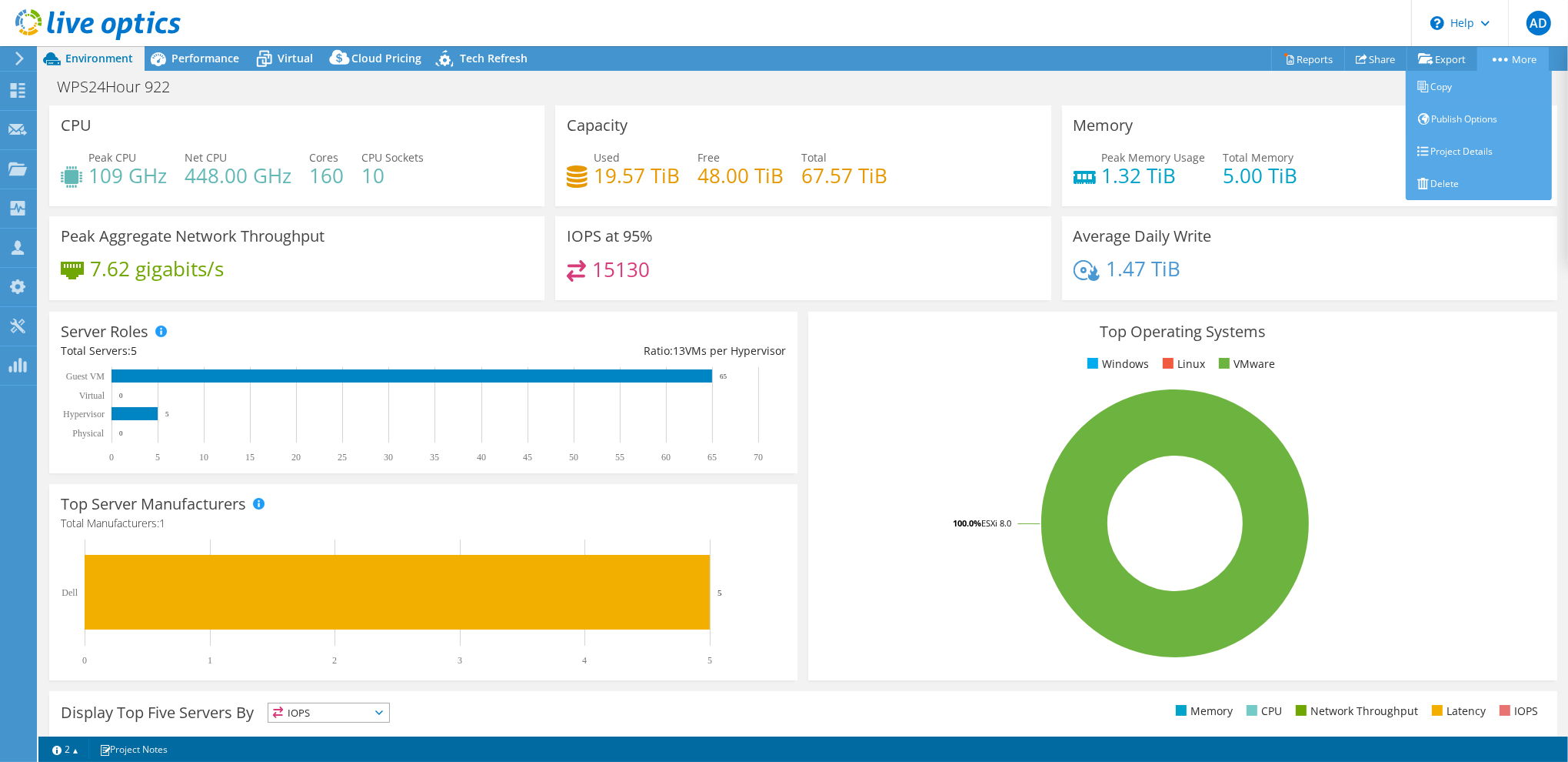
click at [1511, 55] on link "More" at bounding box center [1513, 58] width 72 height 24
click at [1446, 148] on link "Project Details" at bounding box center [1478, 151] width 146 height 32
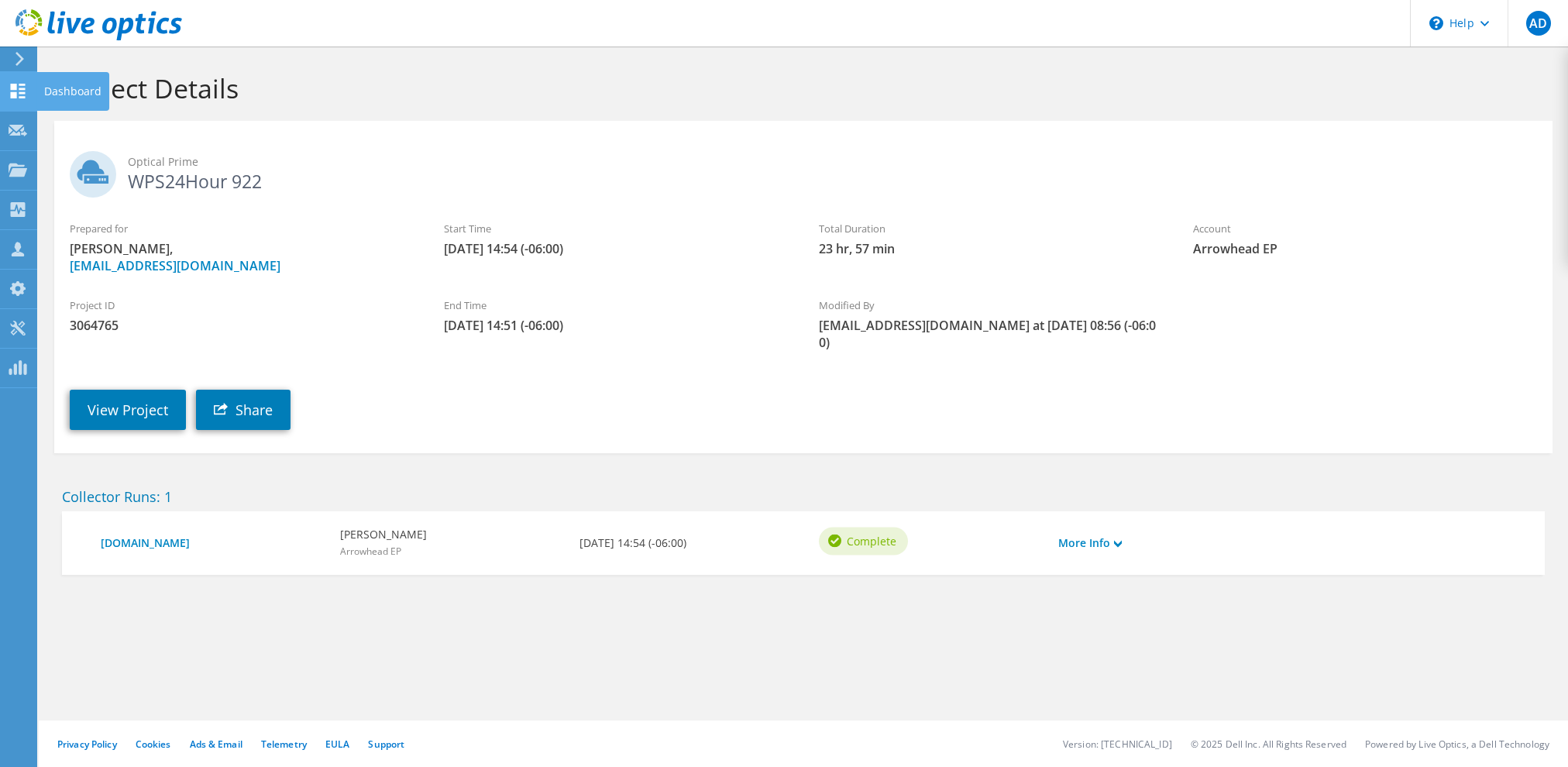
click at [17, 98] on div at bounding box center [17, 92] width 18 height 17
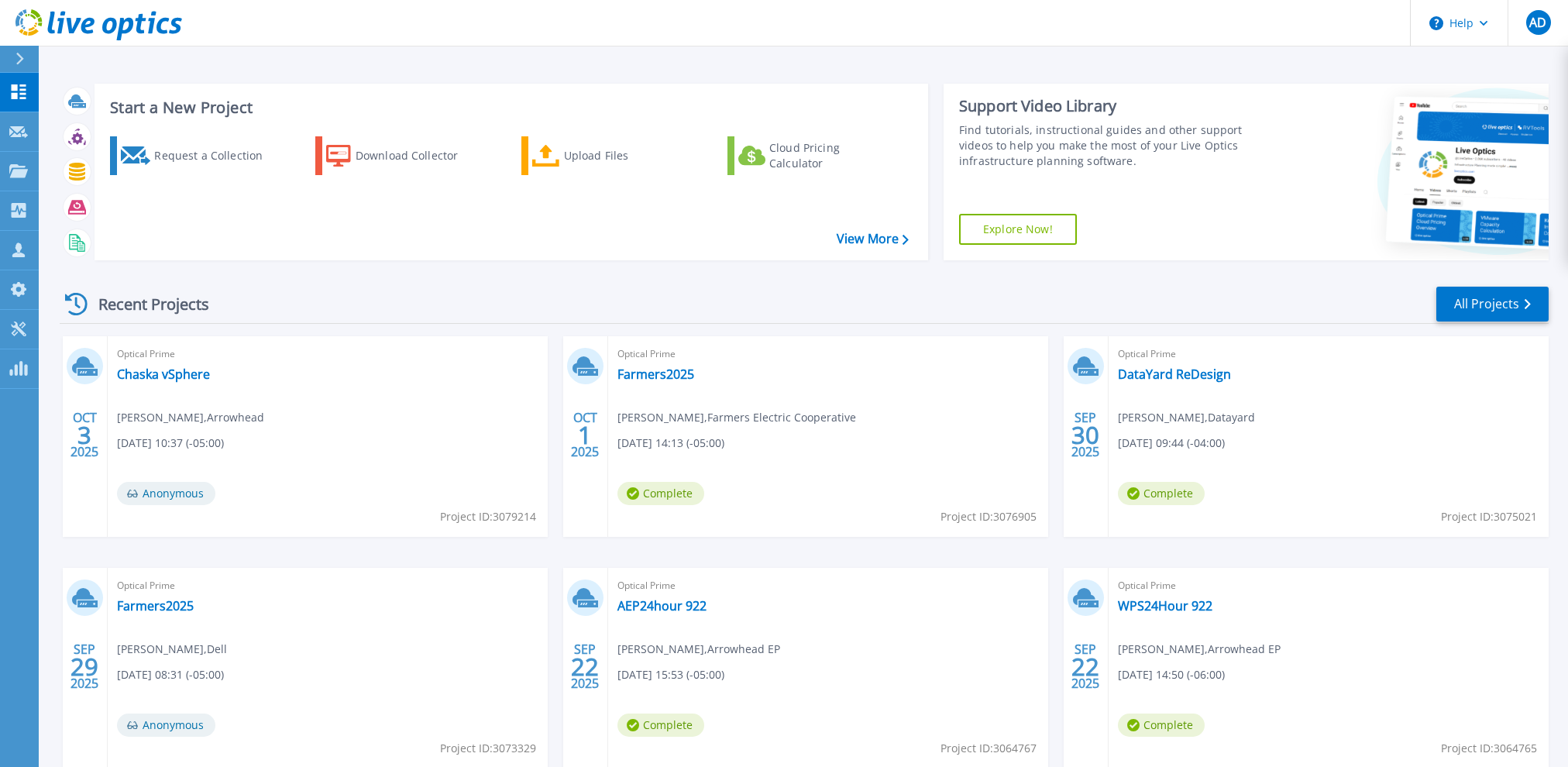
click at [437, 463] on div "Optical Prime Chaska vSphere [PERSON_NAME] , [GEOGRAPHIC_DATA] [DATE] 10:37 (-0…" at bounding box center [327, 436] width 440 height 200
click at [183, 376] on link "Chaska vSphere" at bounding box center [163, 374] width 93 height 15
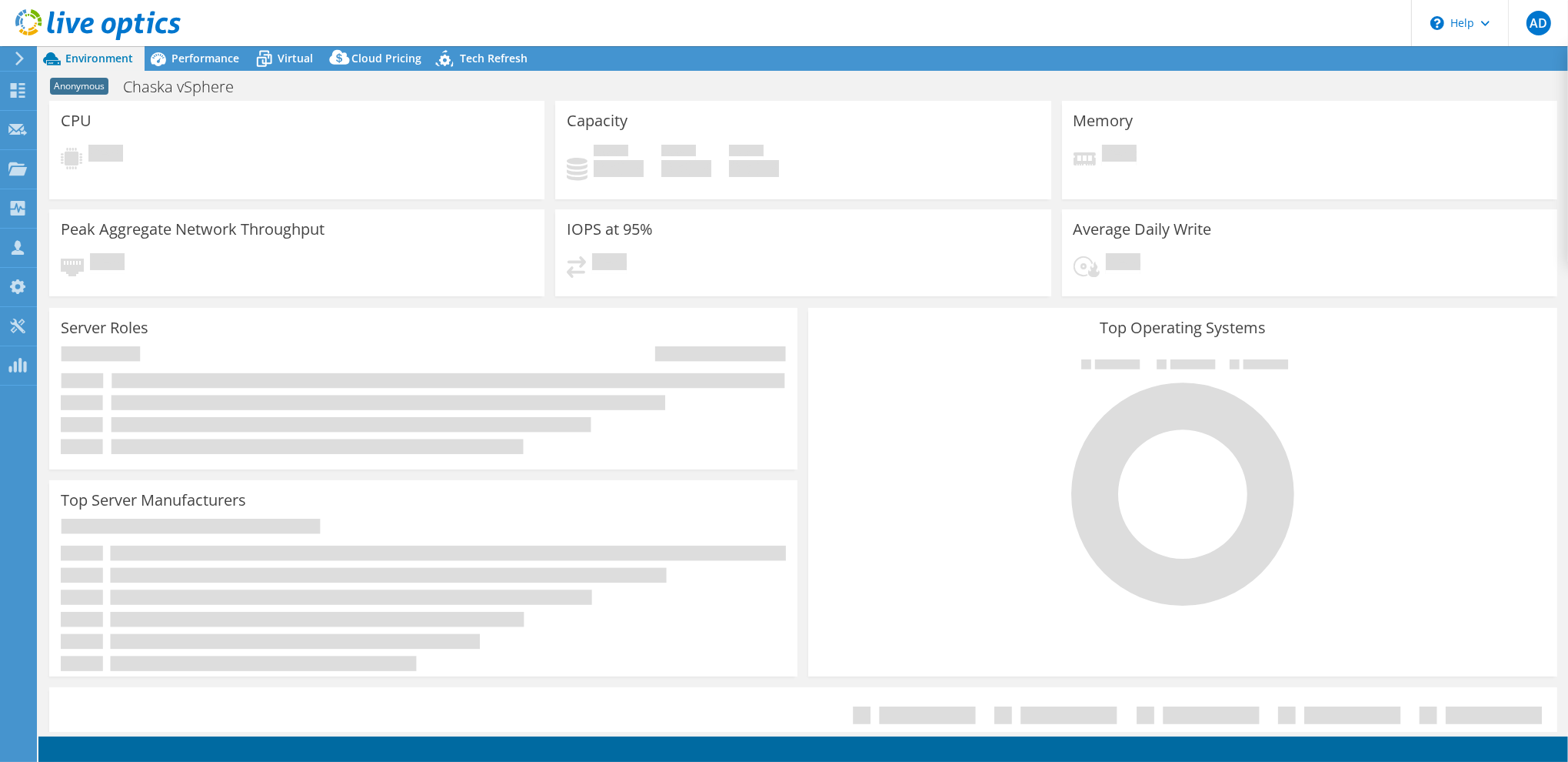
select select "USD"
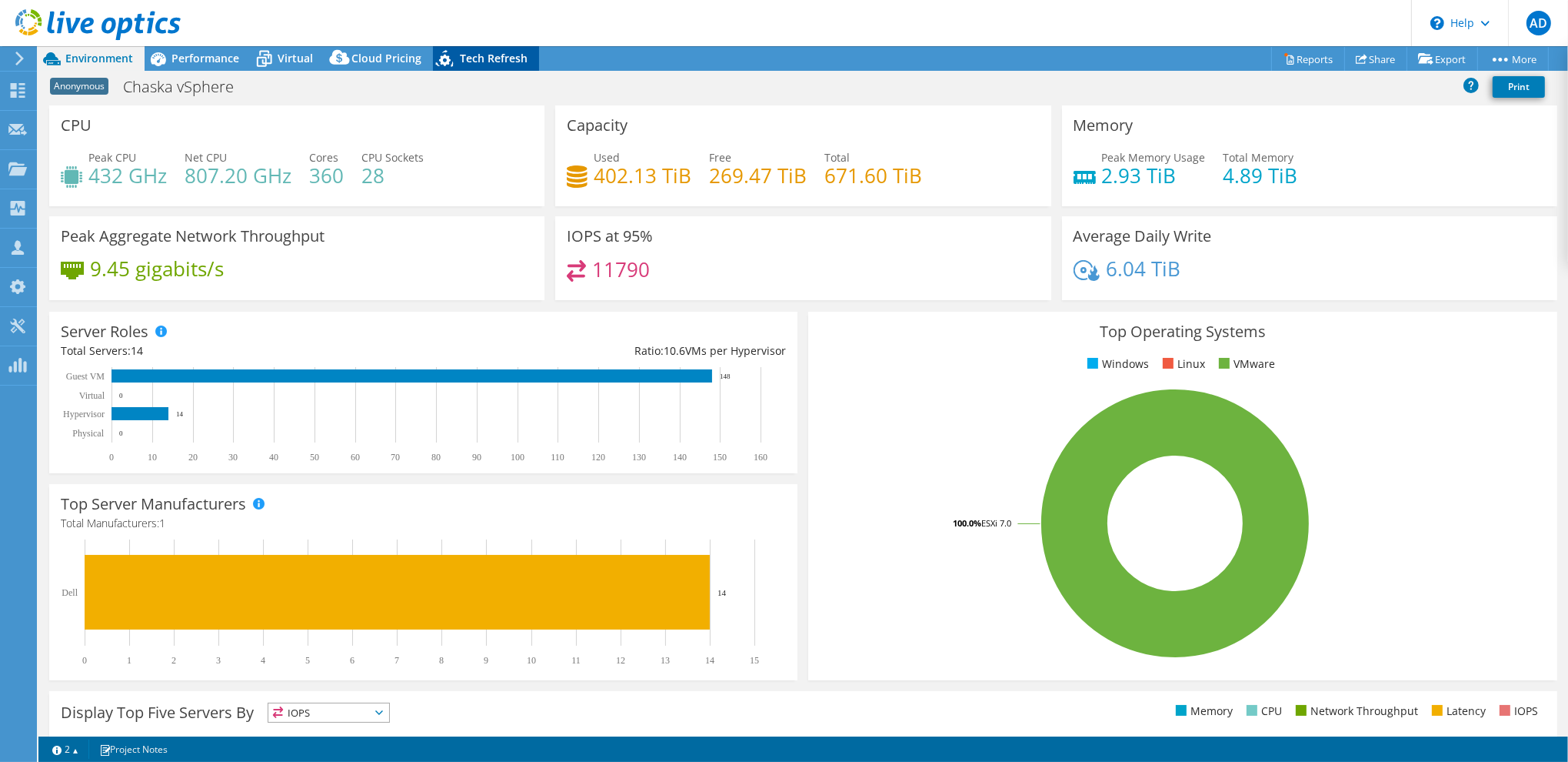
click at [477, 59] on span "Tech Refresh" at bounding box center [494, 58] width 68 height 15
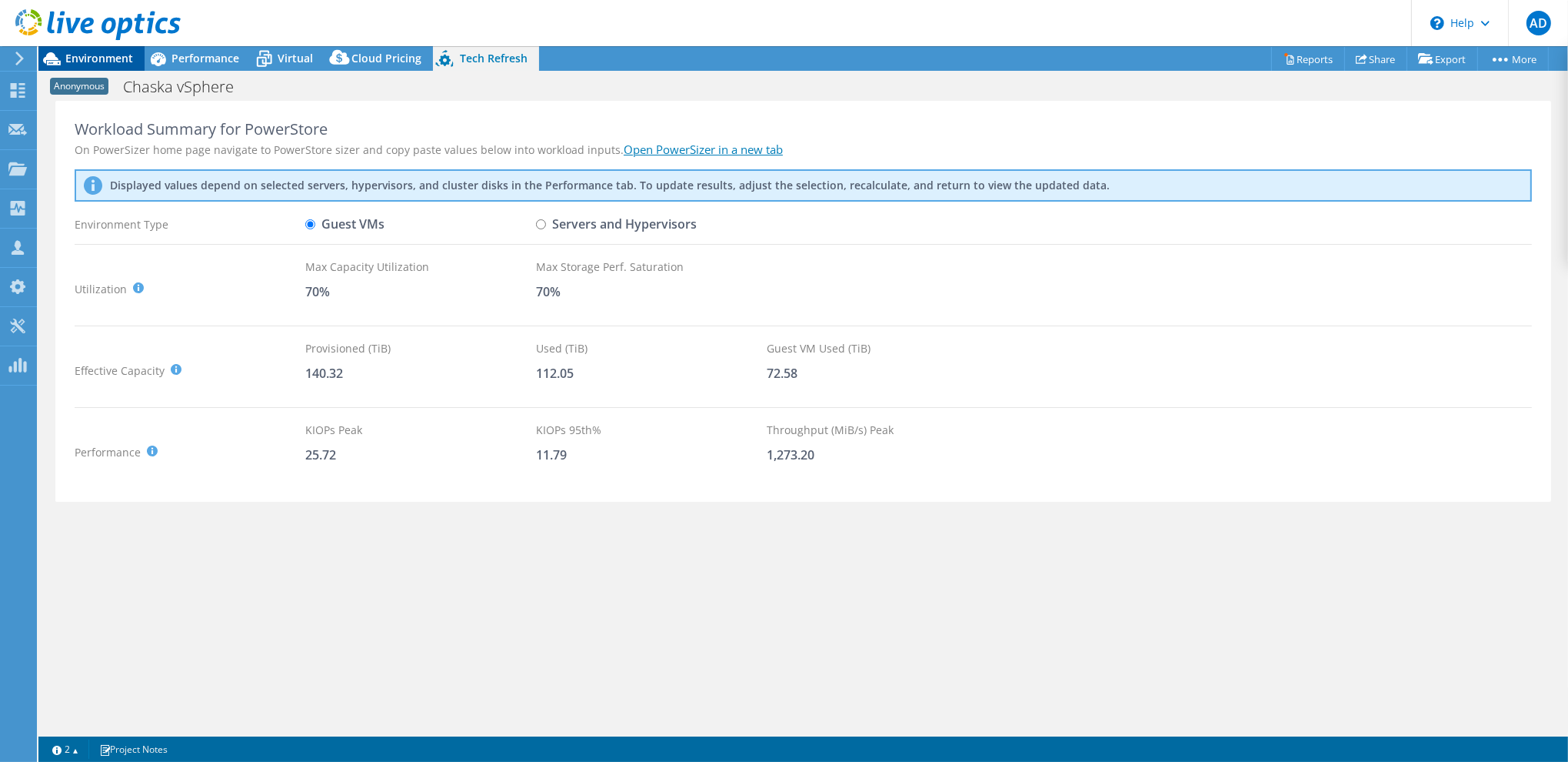
click at [103, 58] on span "Environment" at bounding box center [99, 58] width 68 height 15
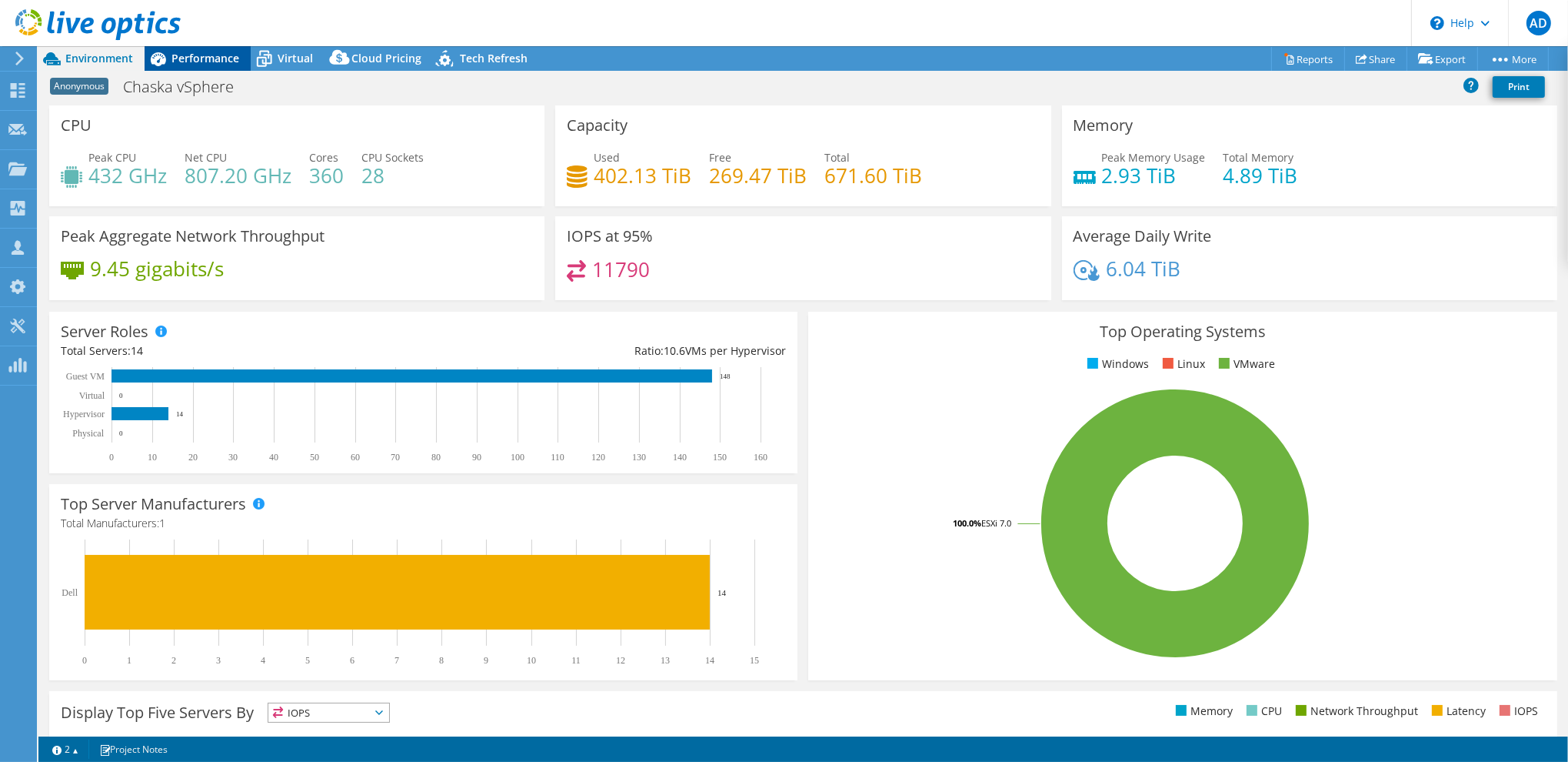
click at [219, 49] on div "Performance" at bounding box center [197, 58] width 106 height 24
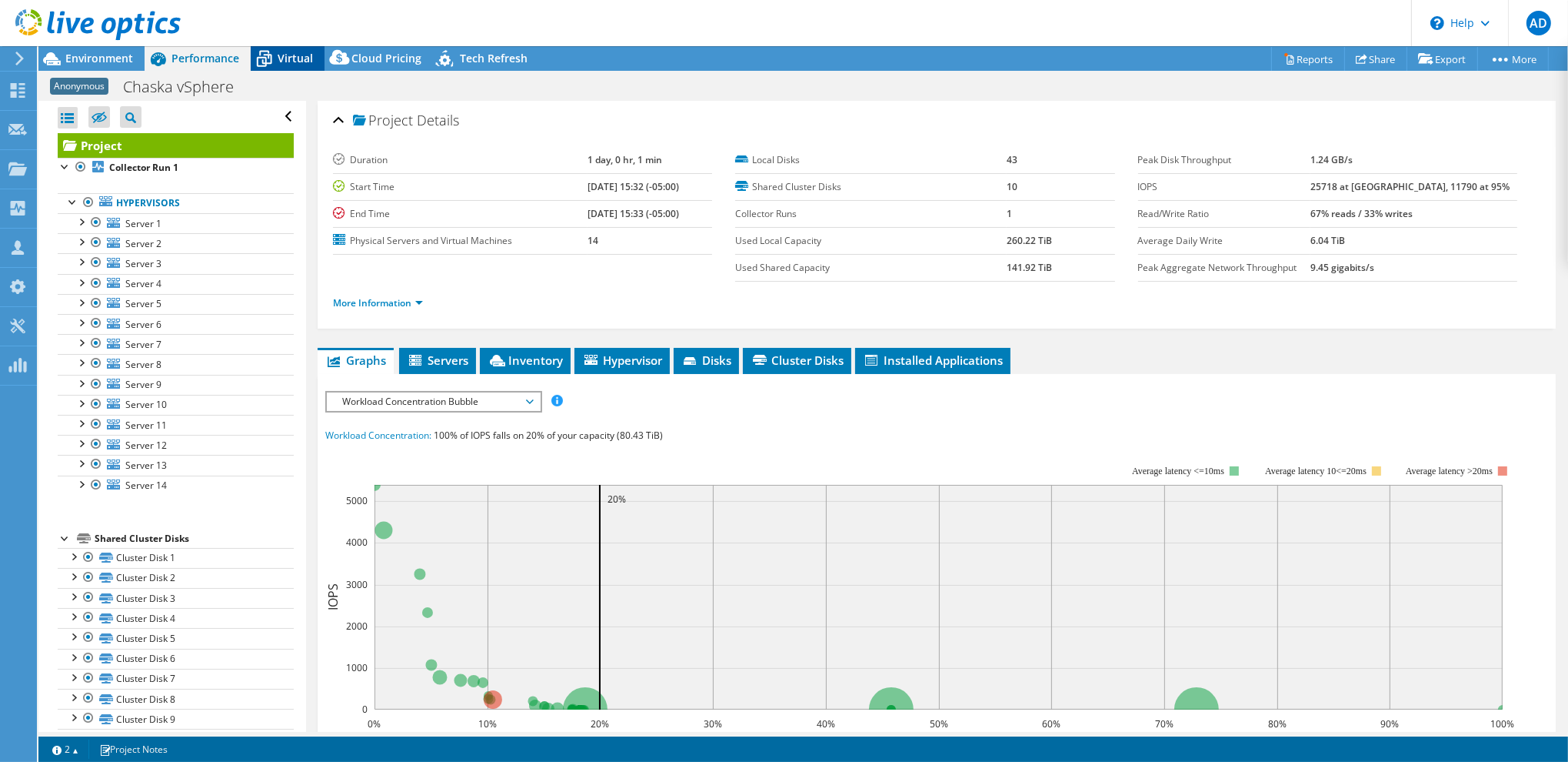
click at [267, 56] on icon at bounding box center [264, 58] width 27 height 27
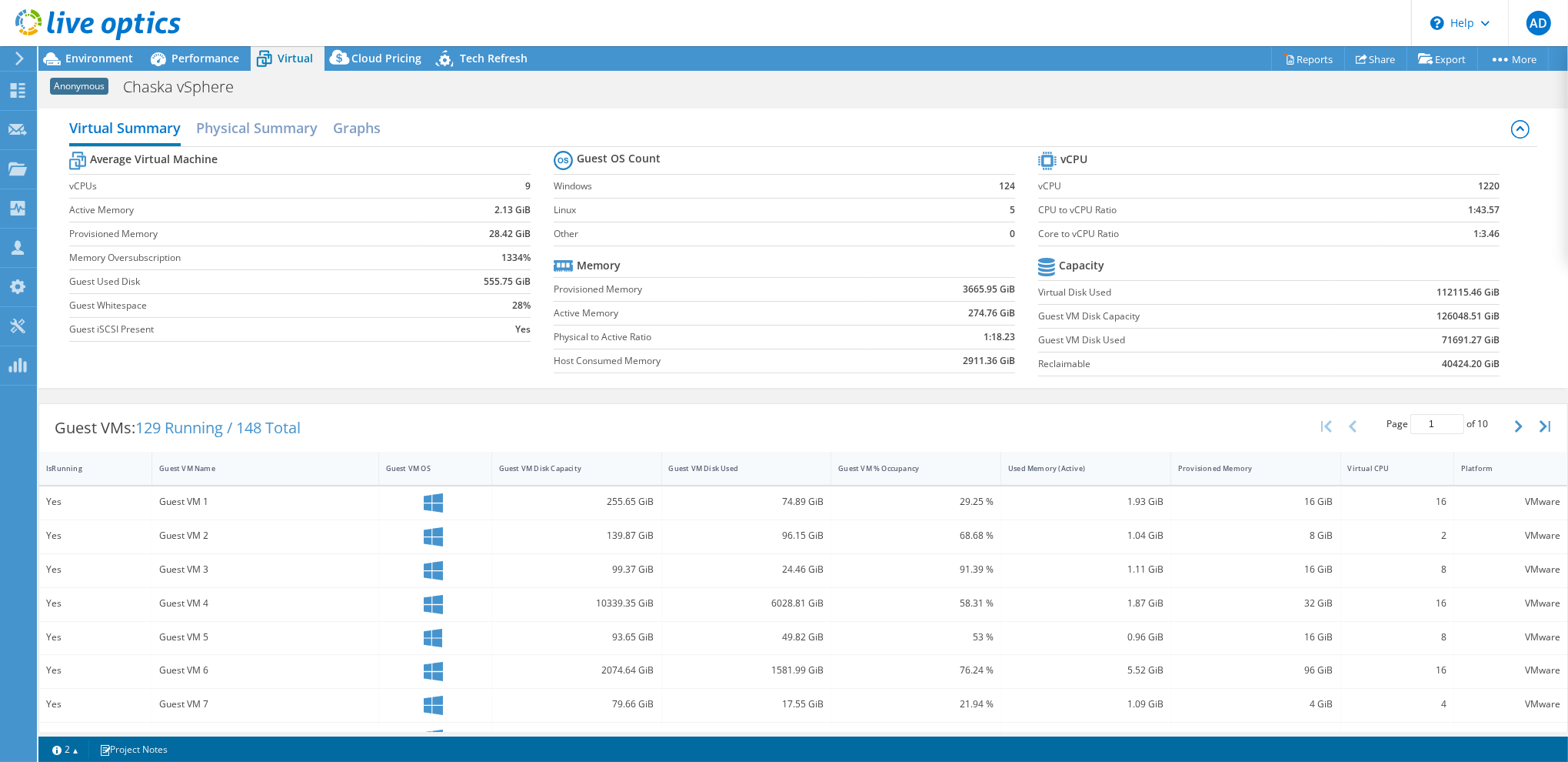
click at [483, 122] on div "Virtual Summary Physical Summary Graphs" at bounding box center [803, 130] width 1468 height 35
click at [616, 94] on div "Anonymous Chaska vSphere Print" at bounding box center [803, 87] width 1529 height 28
click at [96, 57] on span "Environment" at bounding box center [99, 58] width 68 height 15
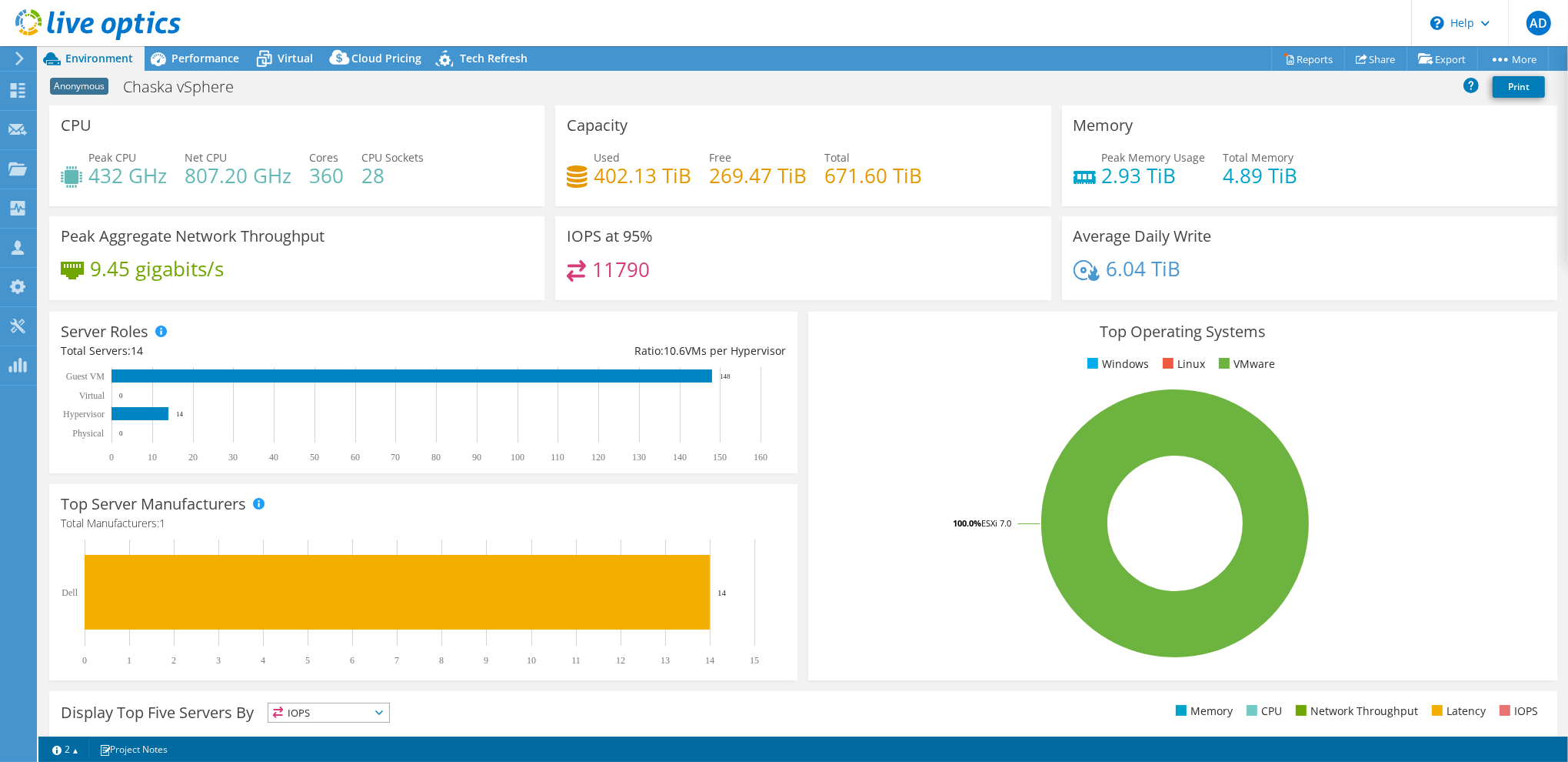
click at [567, 129] on h3 "Capacity" at bounding box center [597, 125] width 61 height 17
click at [76, 745] on link "2" at bounding box center [65, 749] width 47 height 19
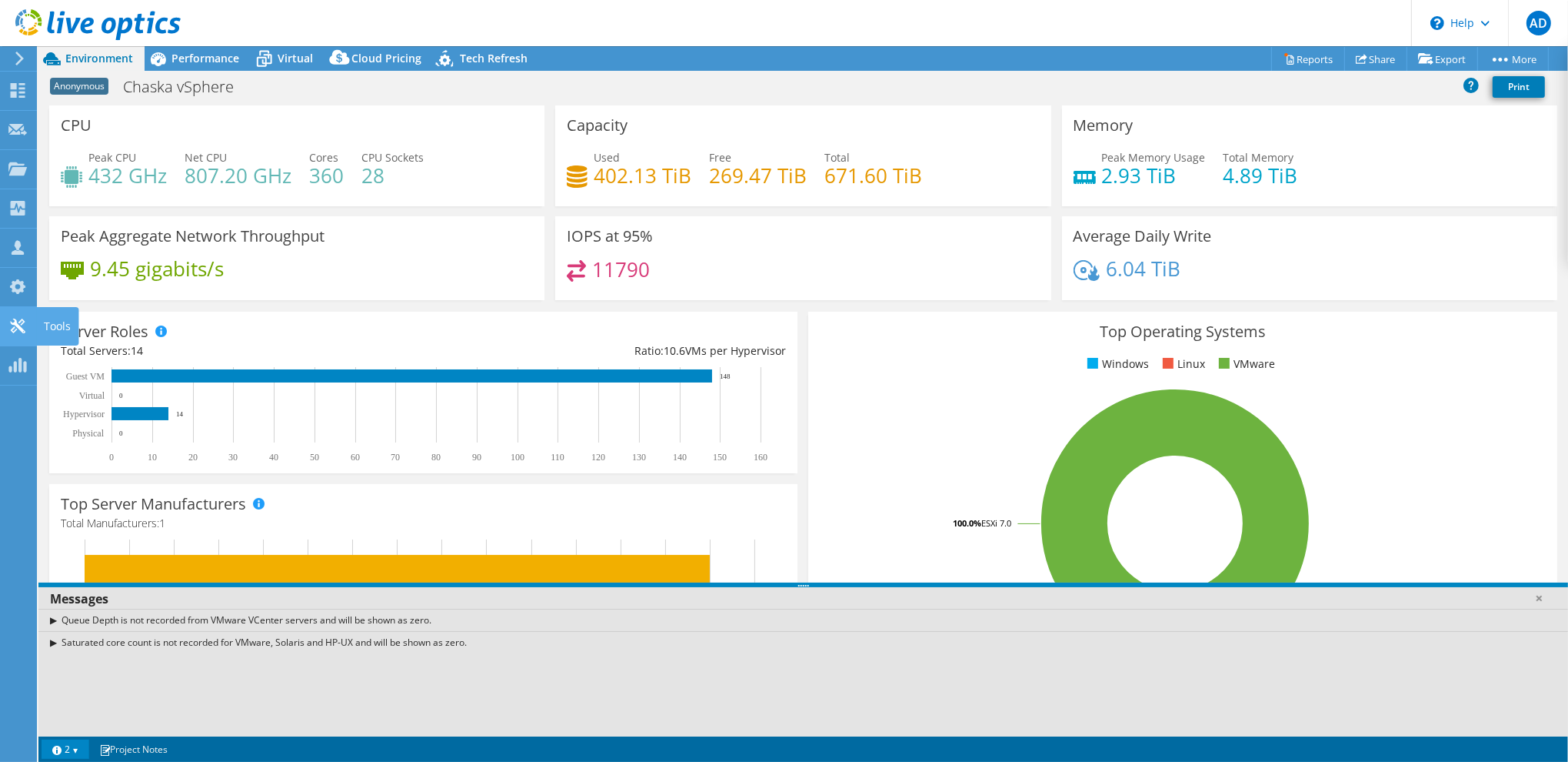
click at [19, 324] on icon at bounding box center [17, 325] width 18 height 15
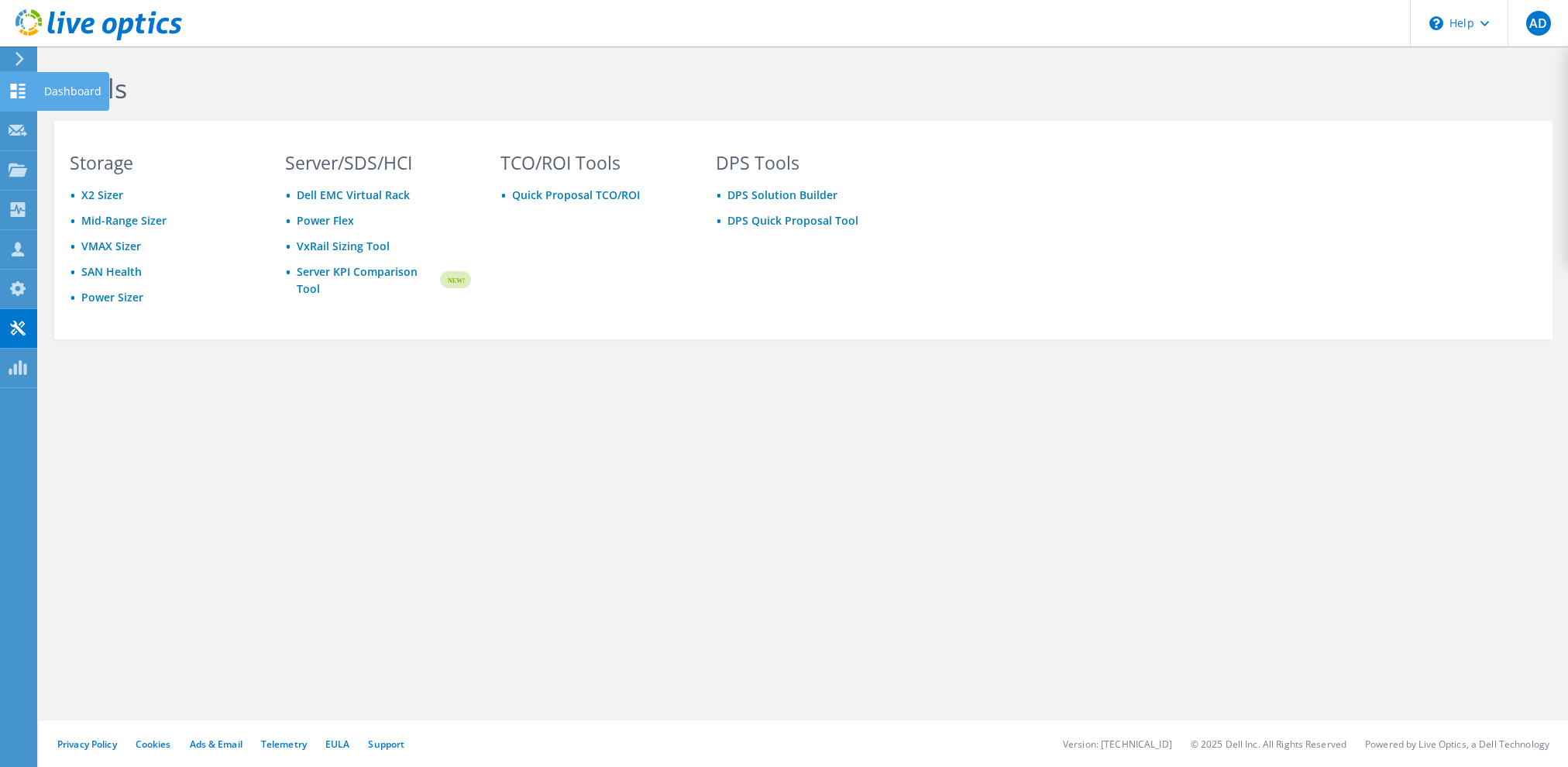
click at [9, 86] on icon at bounding box center [17, 91] width 18 height 15
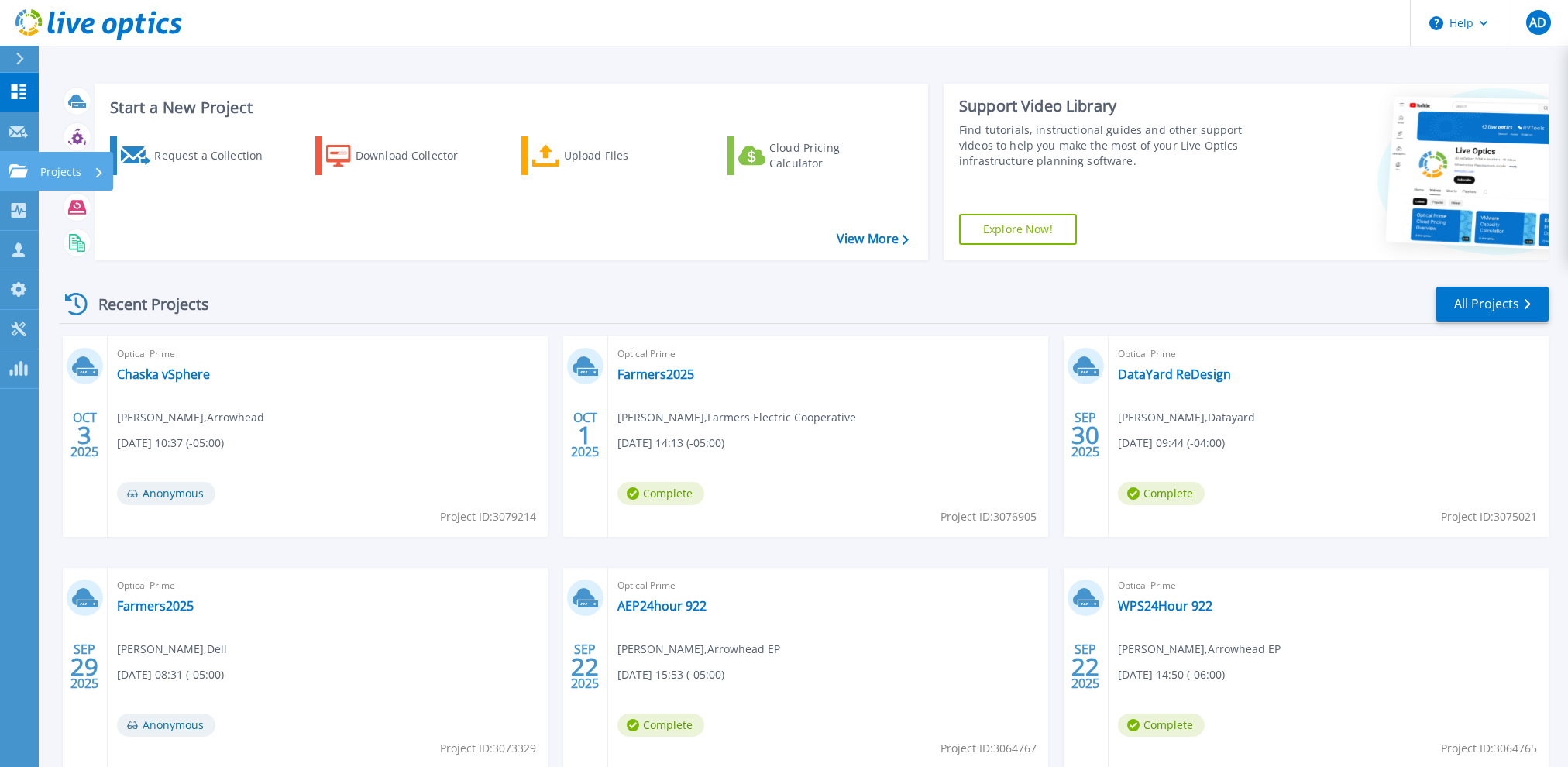
click at [21, 172] on icon at bounding box center [18, 171] width 18 height 14
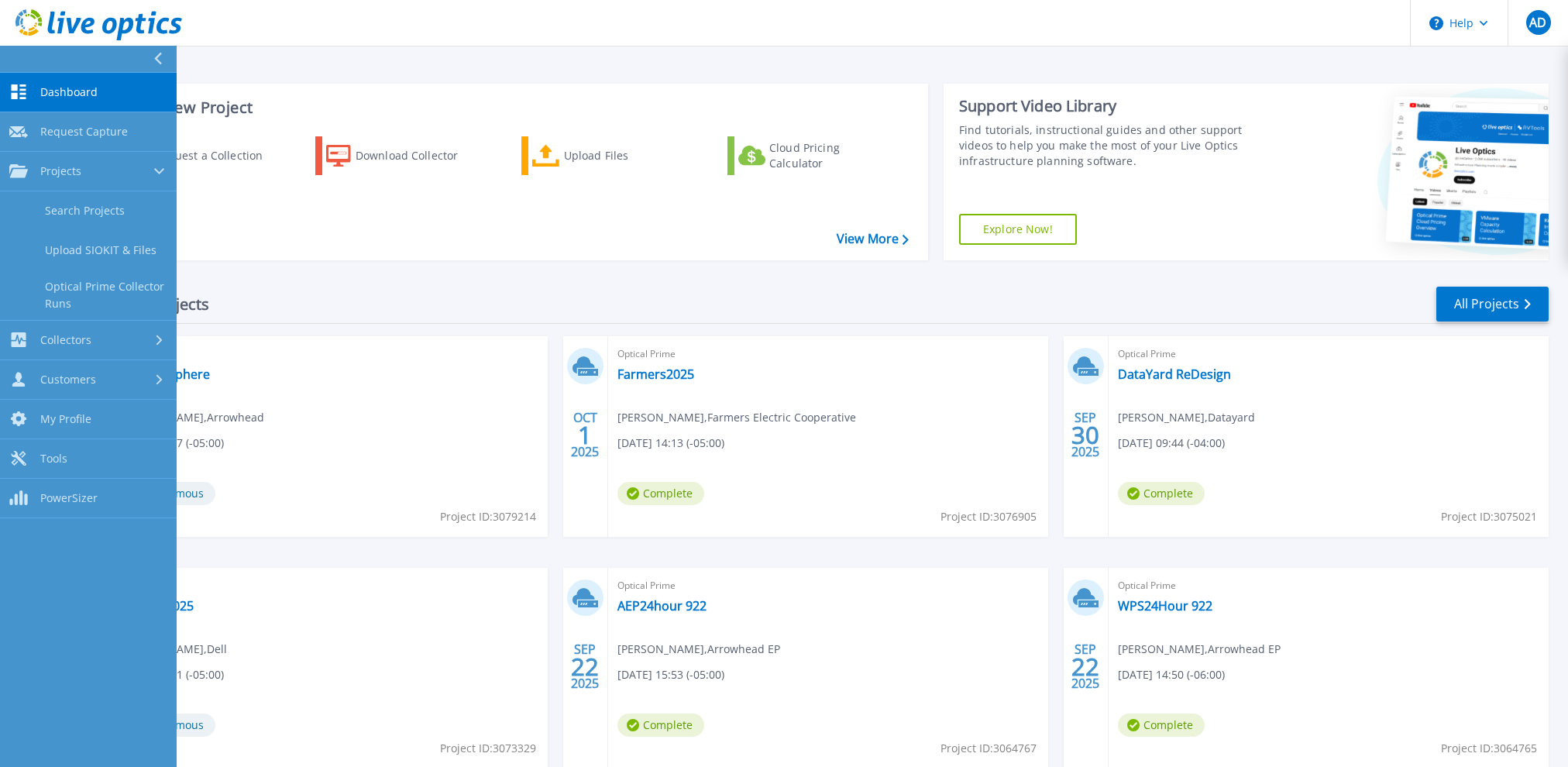
click at [297, 286] on div "Recent Projects All Projects" at bounding box center [804, 304] width 1489 height 39
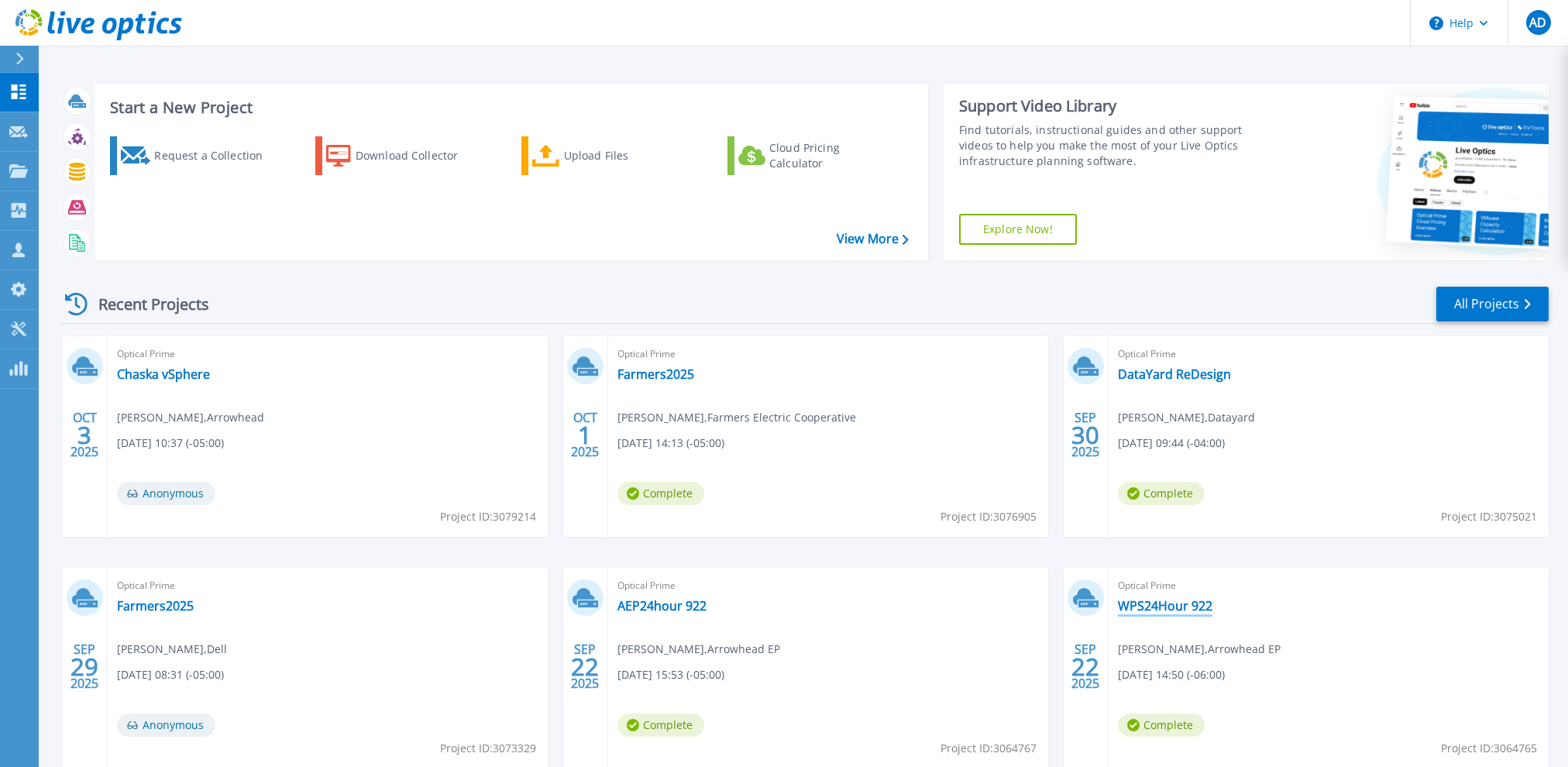
click at [1141, 603] on link "WPS24Hour 922" at bounding box center [1165, 605] width 95 height 15
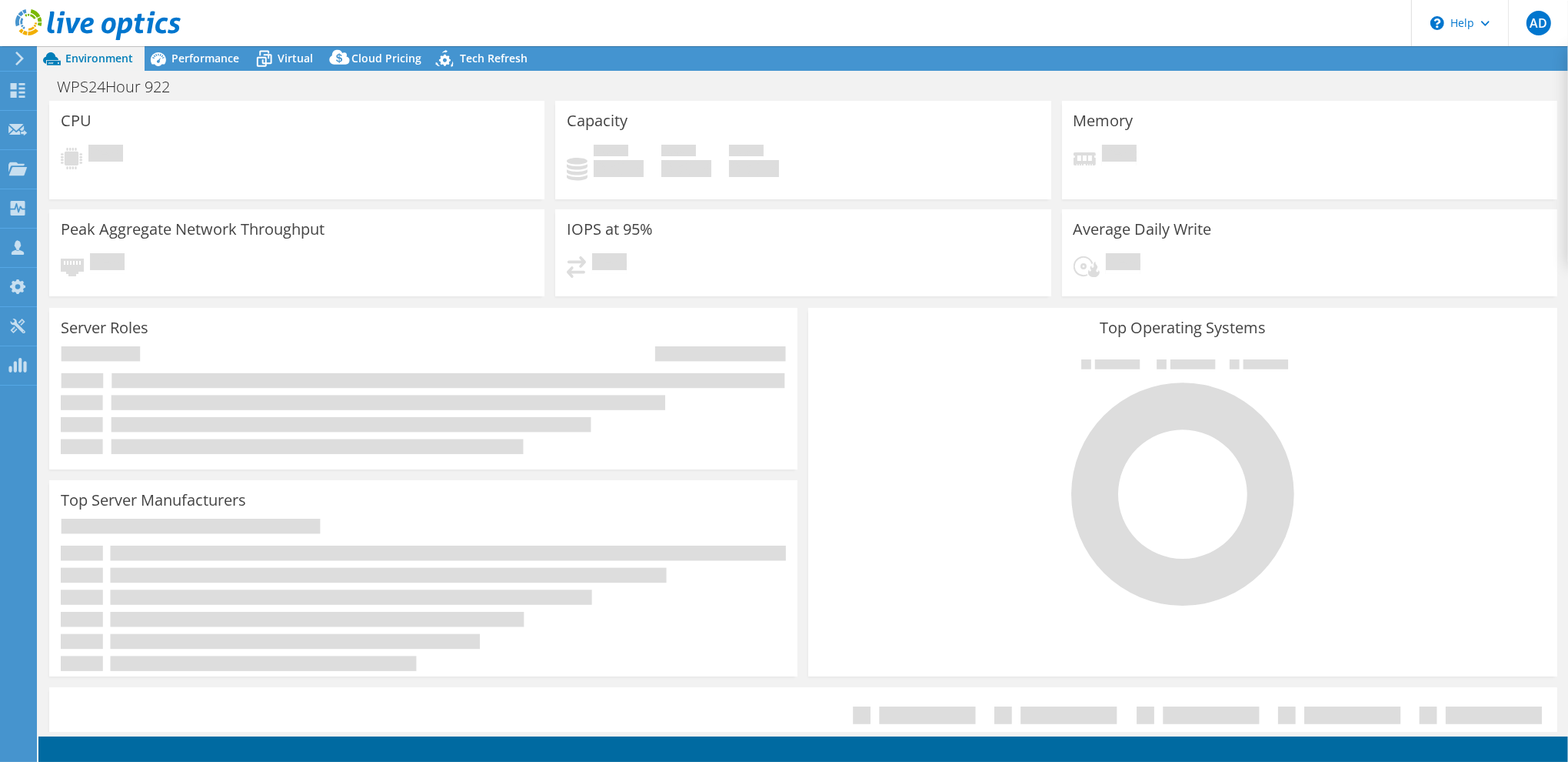
select select "USD"
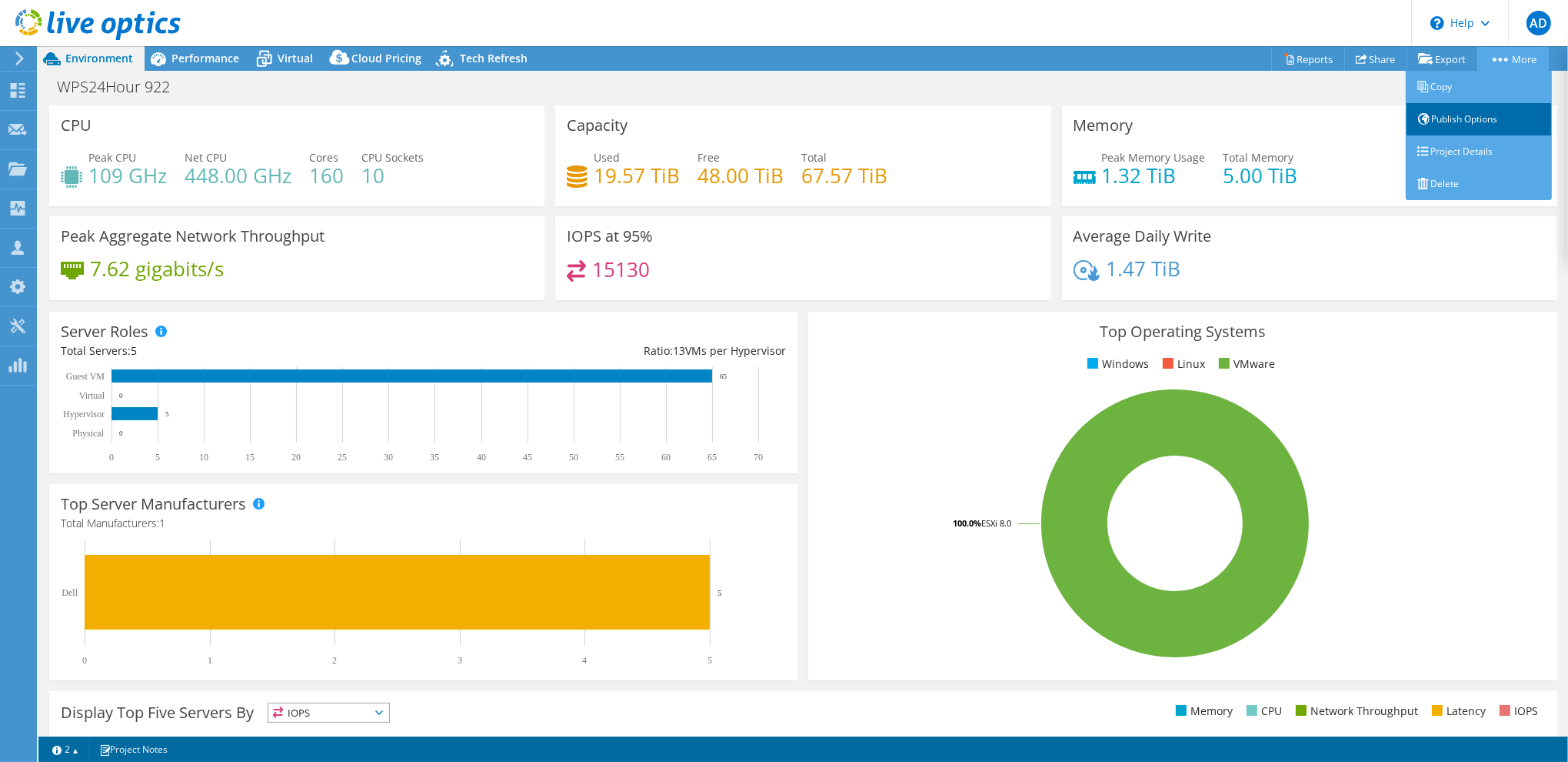
click at [1467, 113] on link "Publish Options" at bounding box center [1478, 119] width 146 height 32
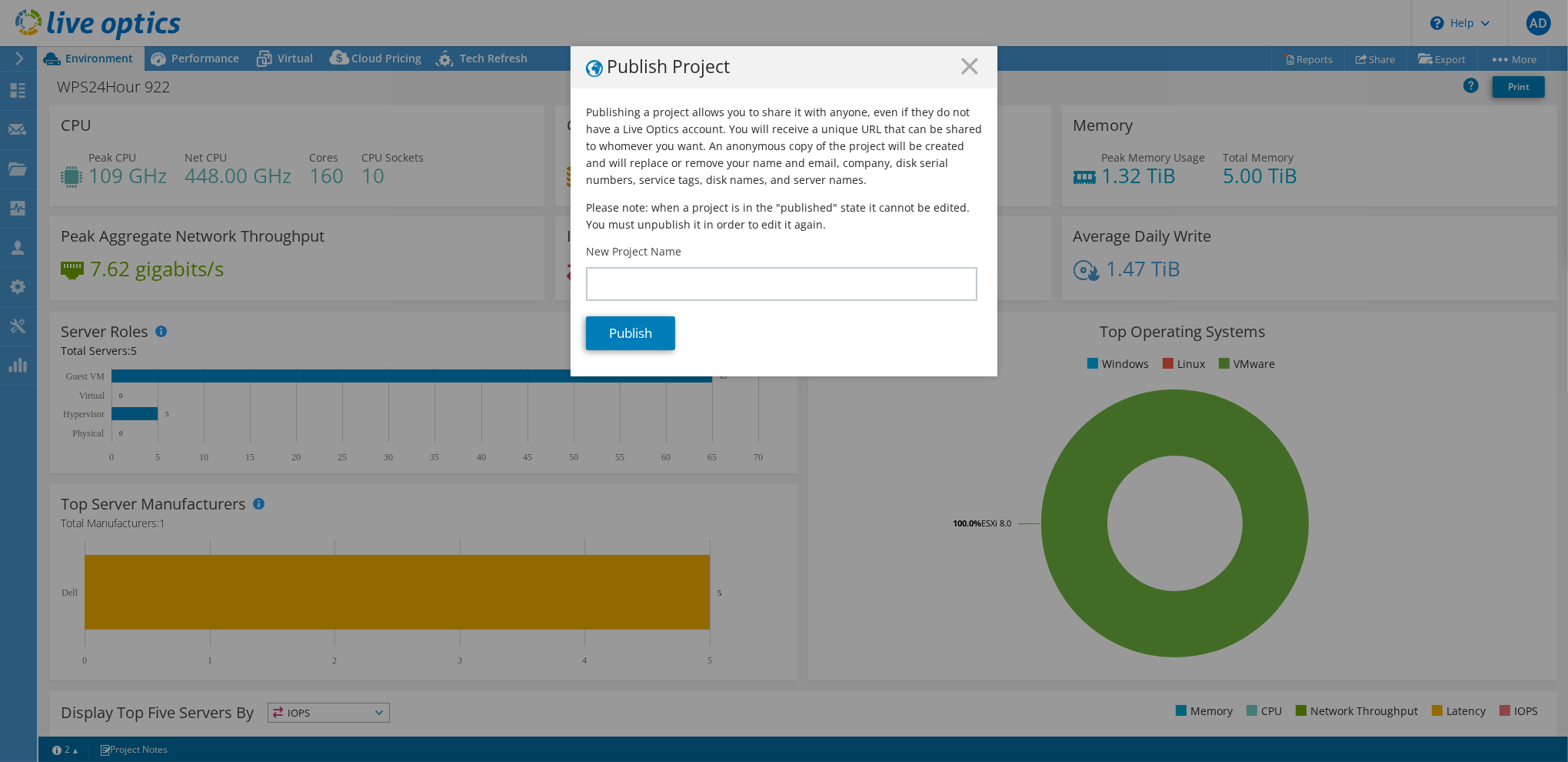
click at [984, 59] on div "Publish Project" at bounding box center [784, 67] width 427 height 43
click at [971, 64] on icon at bounding box center [969, 66] width 17 height 17
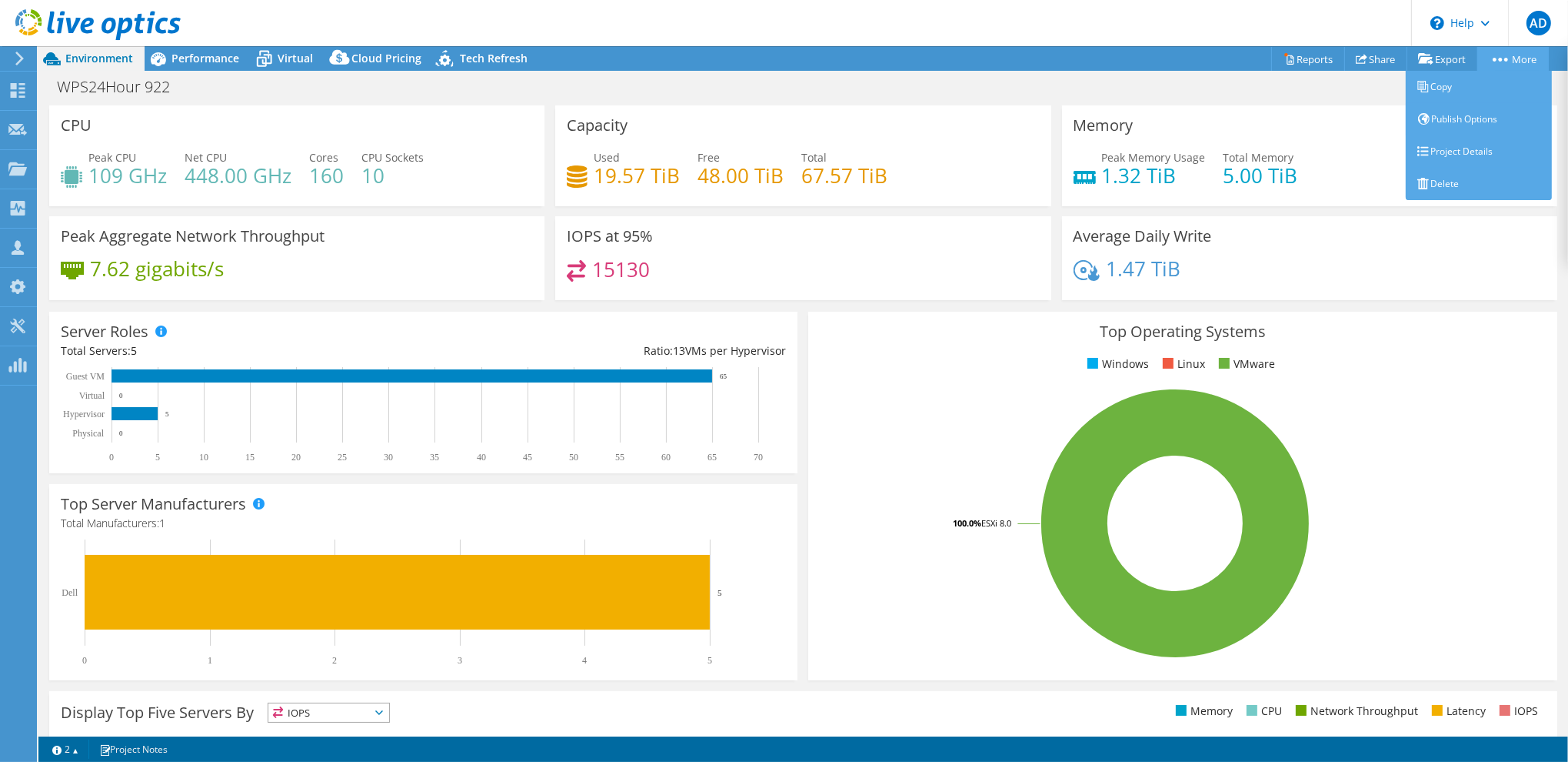
click at [1499, 58] on circle at bounding box center [1500, 59] width 4 height 4
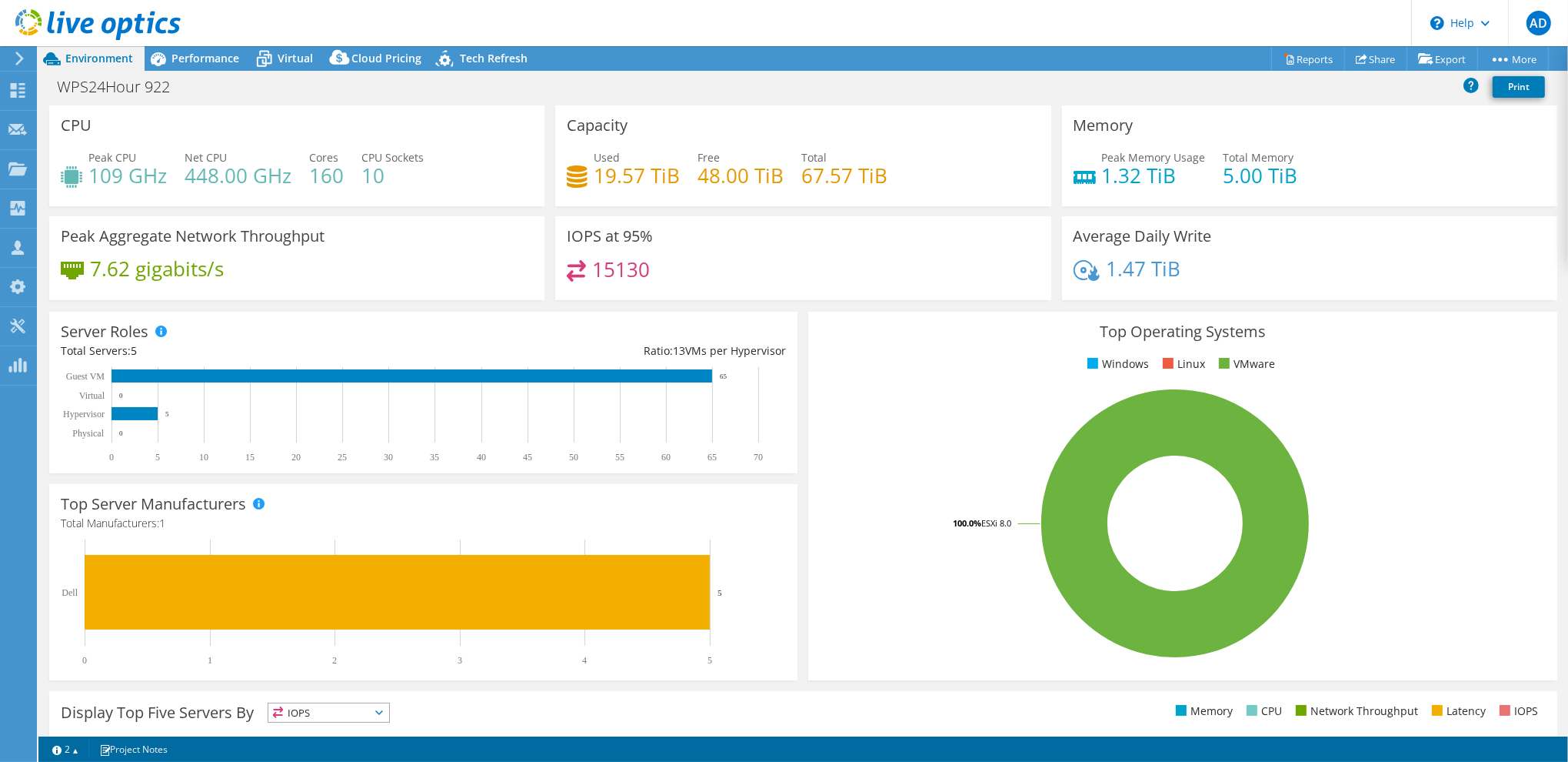
click at [1031, 77] on div "WPS24Hour 922 Print" at bounding box center [803, 87] width 1529 height 28
click at [183, 51] on span "Performance" at bounding box center [205, 58] width 68 height 15
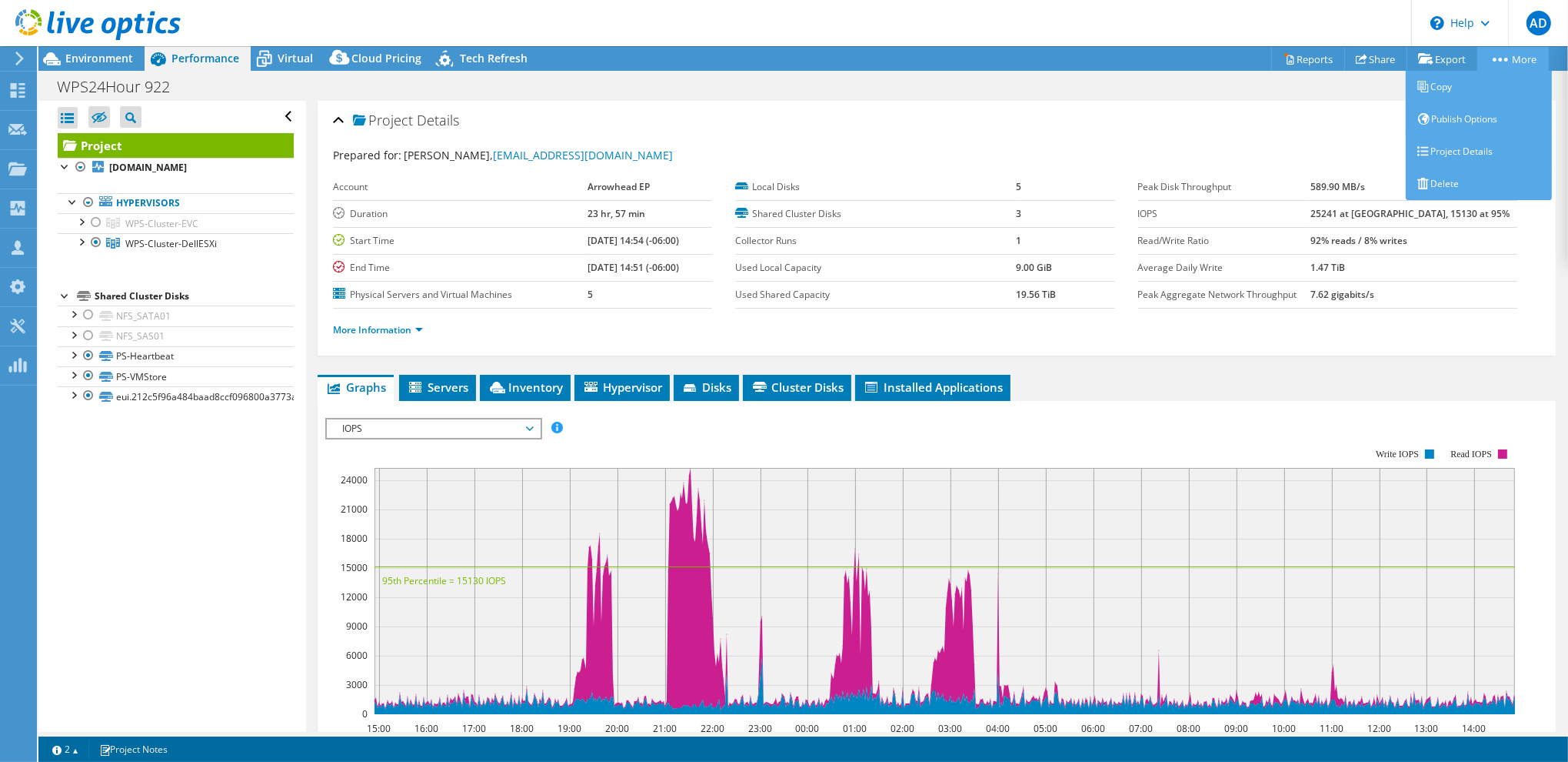
click at [1504, 58] on icon at bounding box center [1499, 59] width 15 height 4
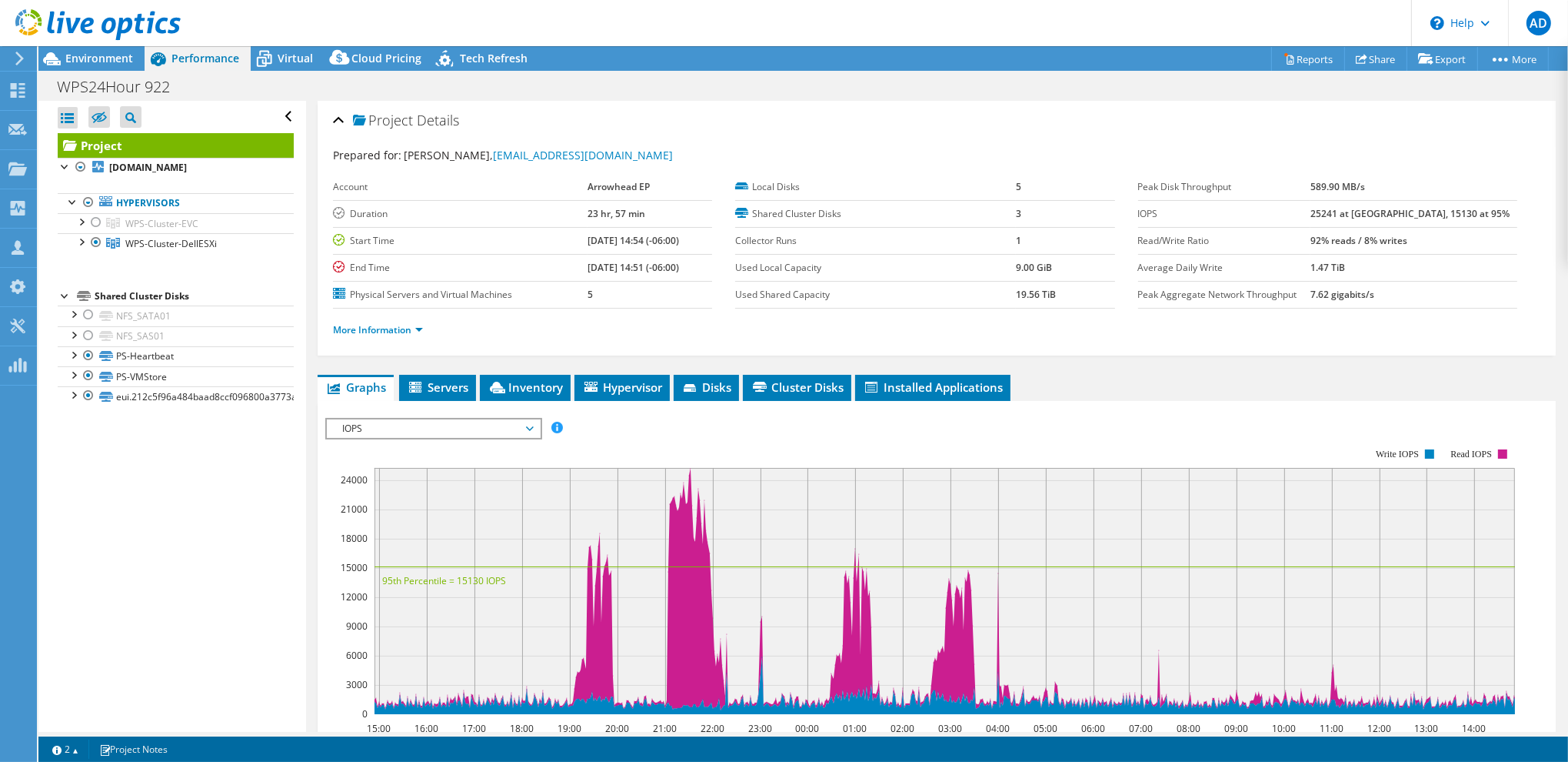
drag, startPoint x: 1218, startPoint y: 96, endPoint x: 1256, endPoint y: 84, distance: 39.8
click at [1218, 96] on div "WPS24Hour 922 Print" at bounding box center [803, 87] width 1529 height 28
click at [1479, 26] on div "\n Help" at bounding box center [1459, 23] width 97 height 46
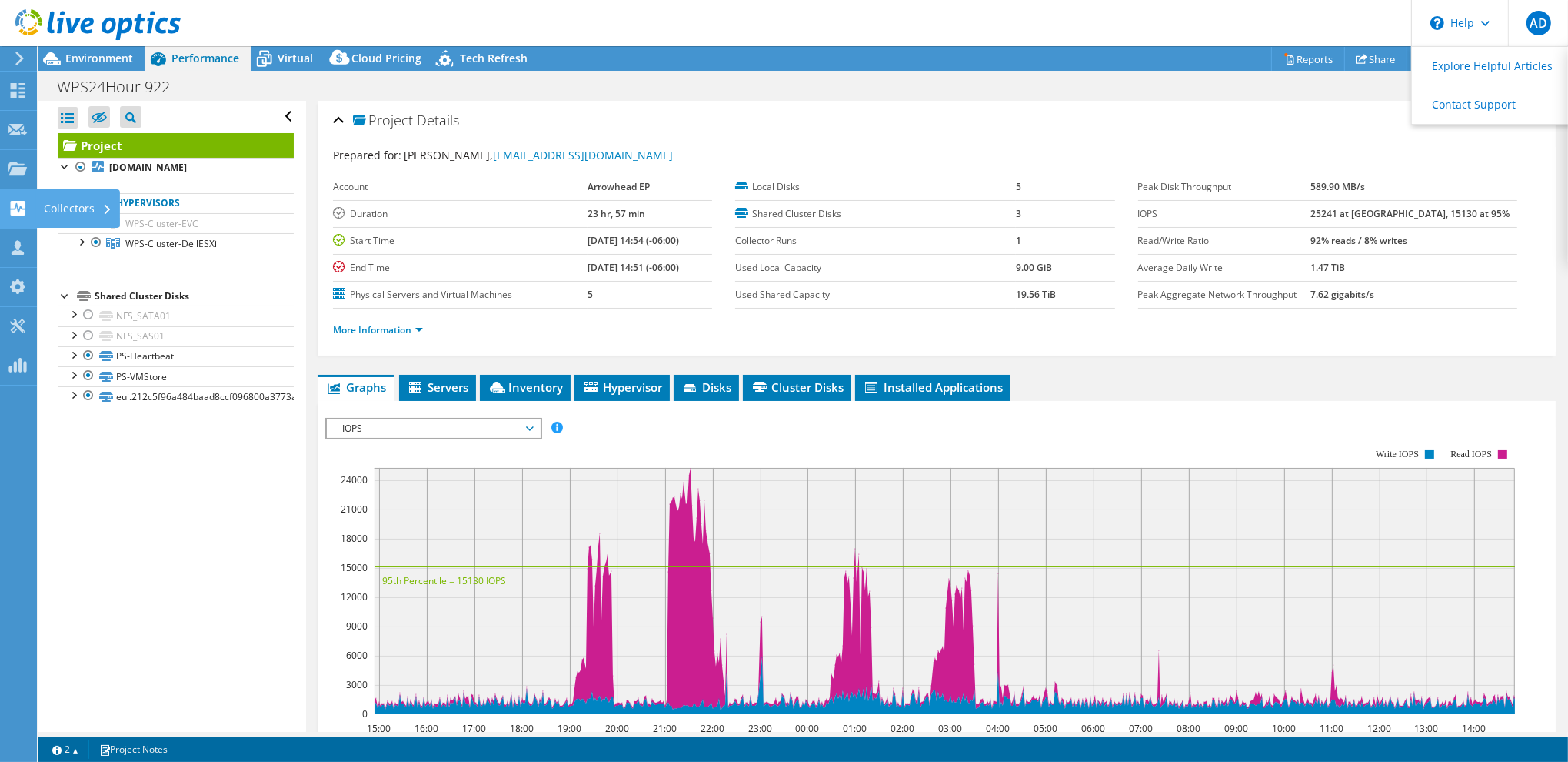
click at [14, 210] on use at bounding box center [18, 208] width 15 height 15
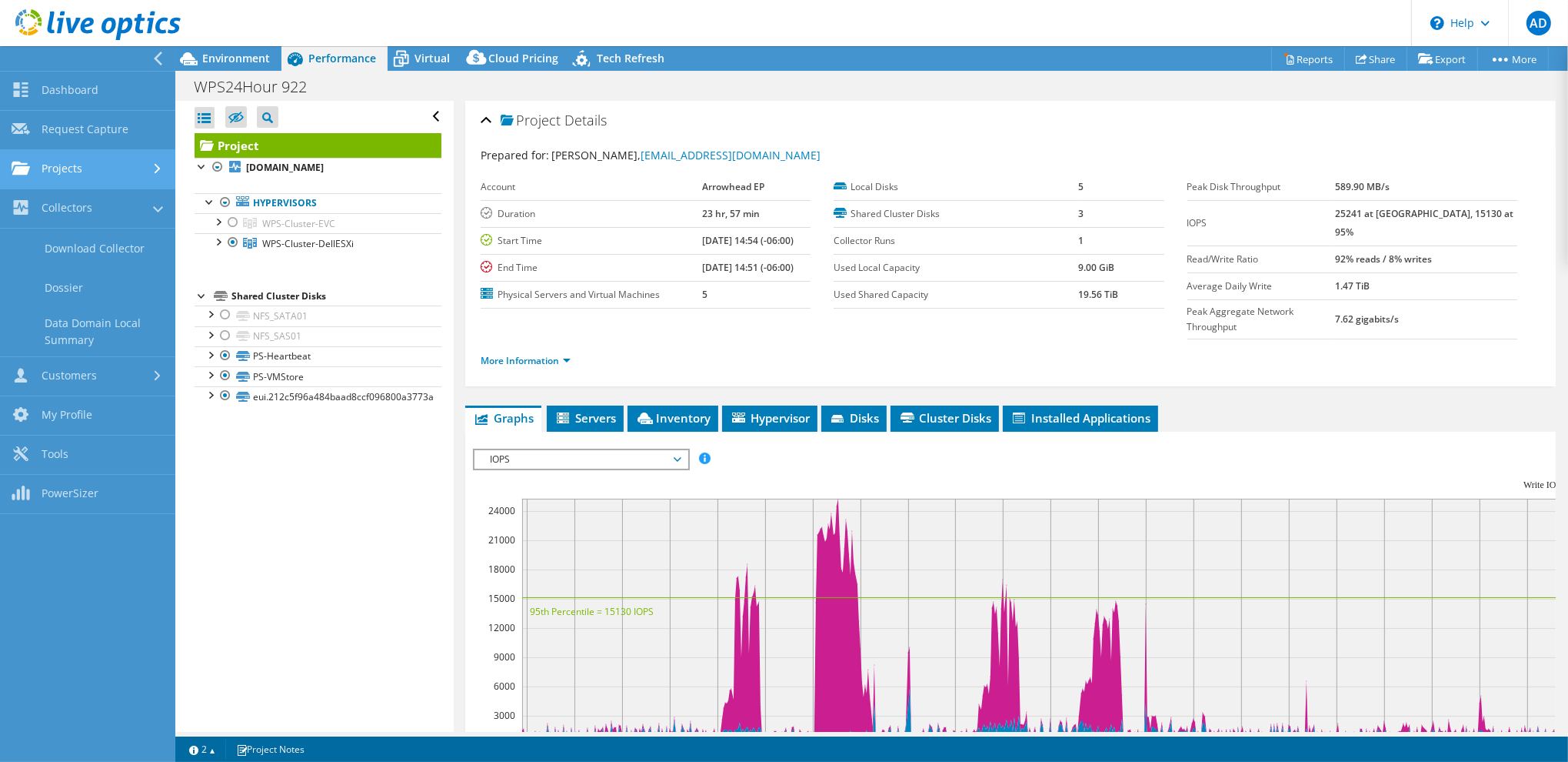
click at [24, 176] on div at bounding box center [21, 169] width 18 height 17
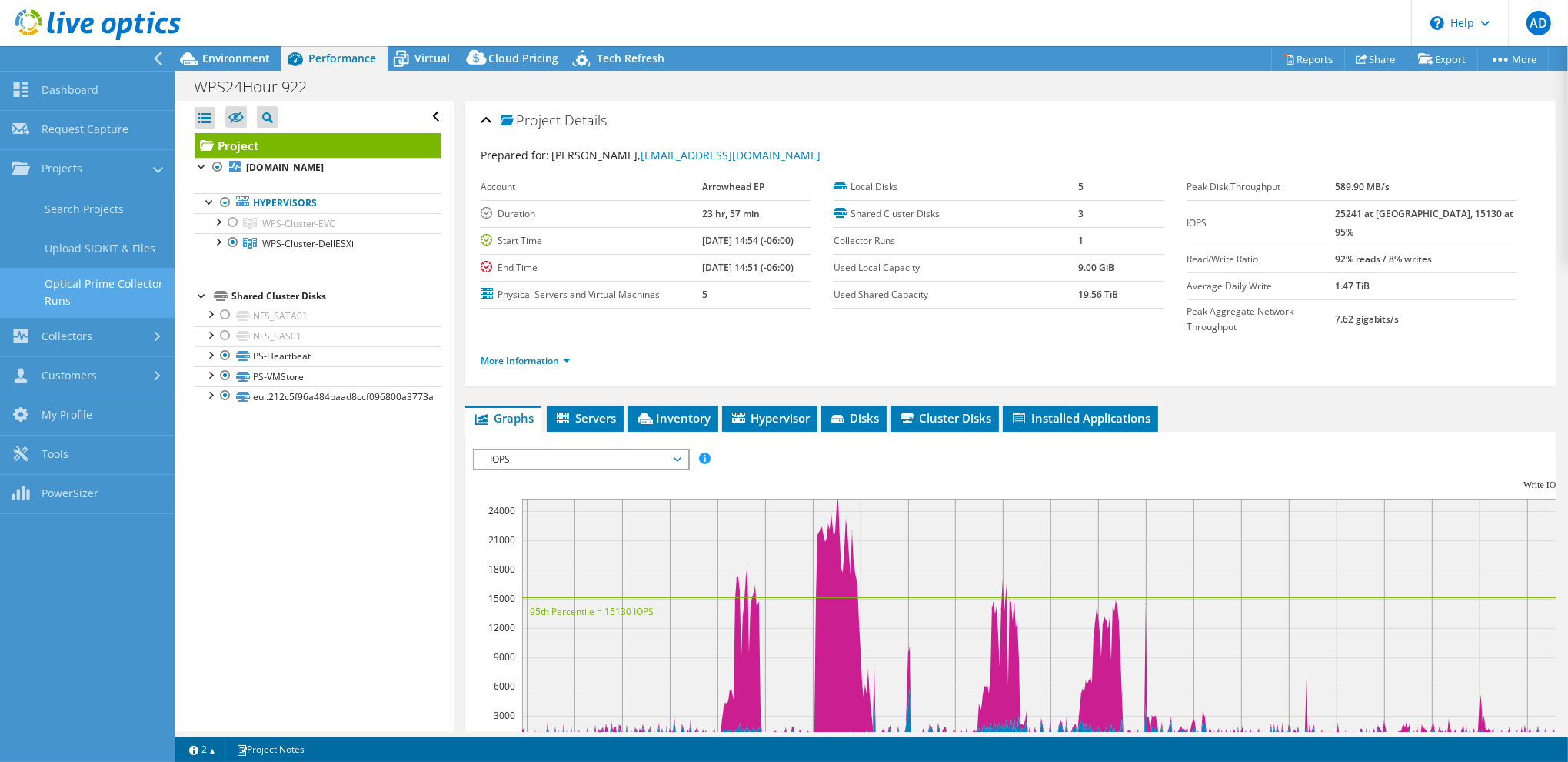
click at [96, 287] on link "Optical Prime Collector Runs" at bounding box center [88, 292] width 175 height 49
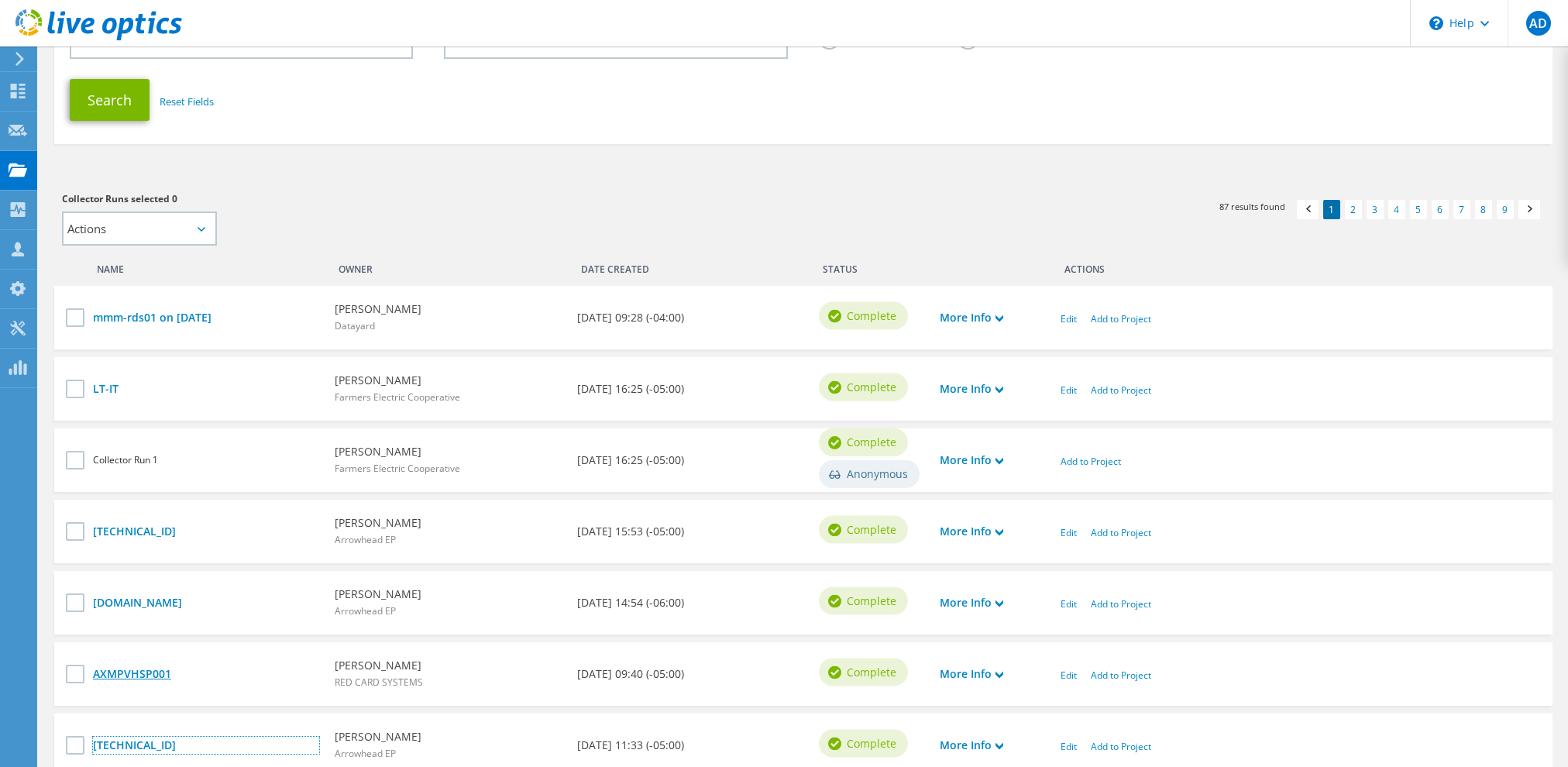
scroll to position [215, 0]
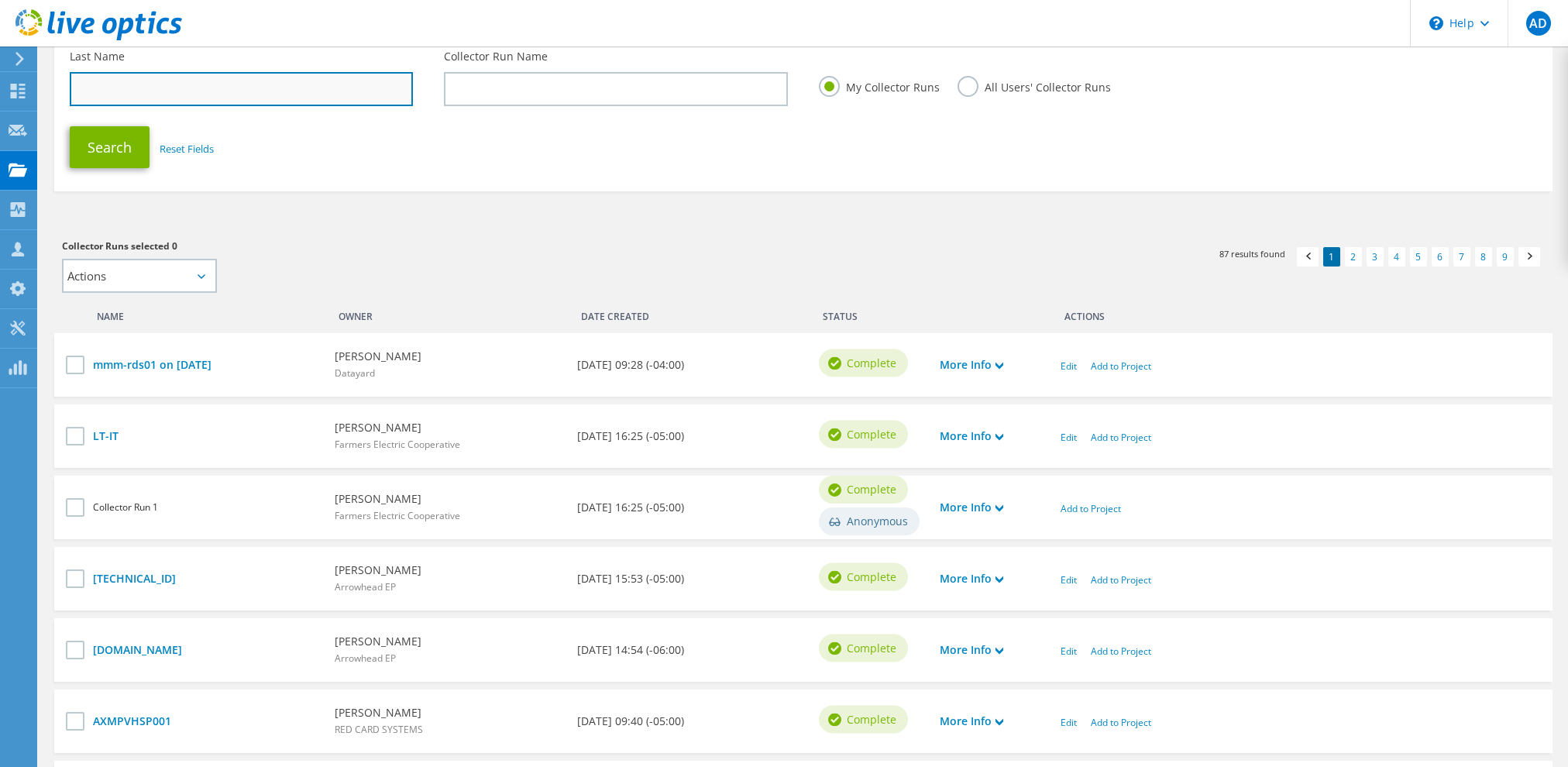
click at [274, 100] on input "text" at bounding box center [242, 89] width 343 height 34
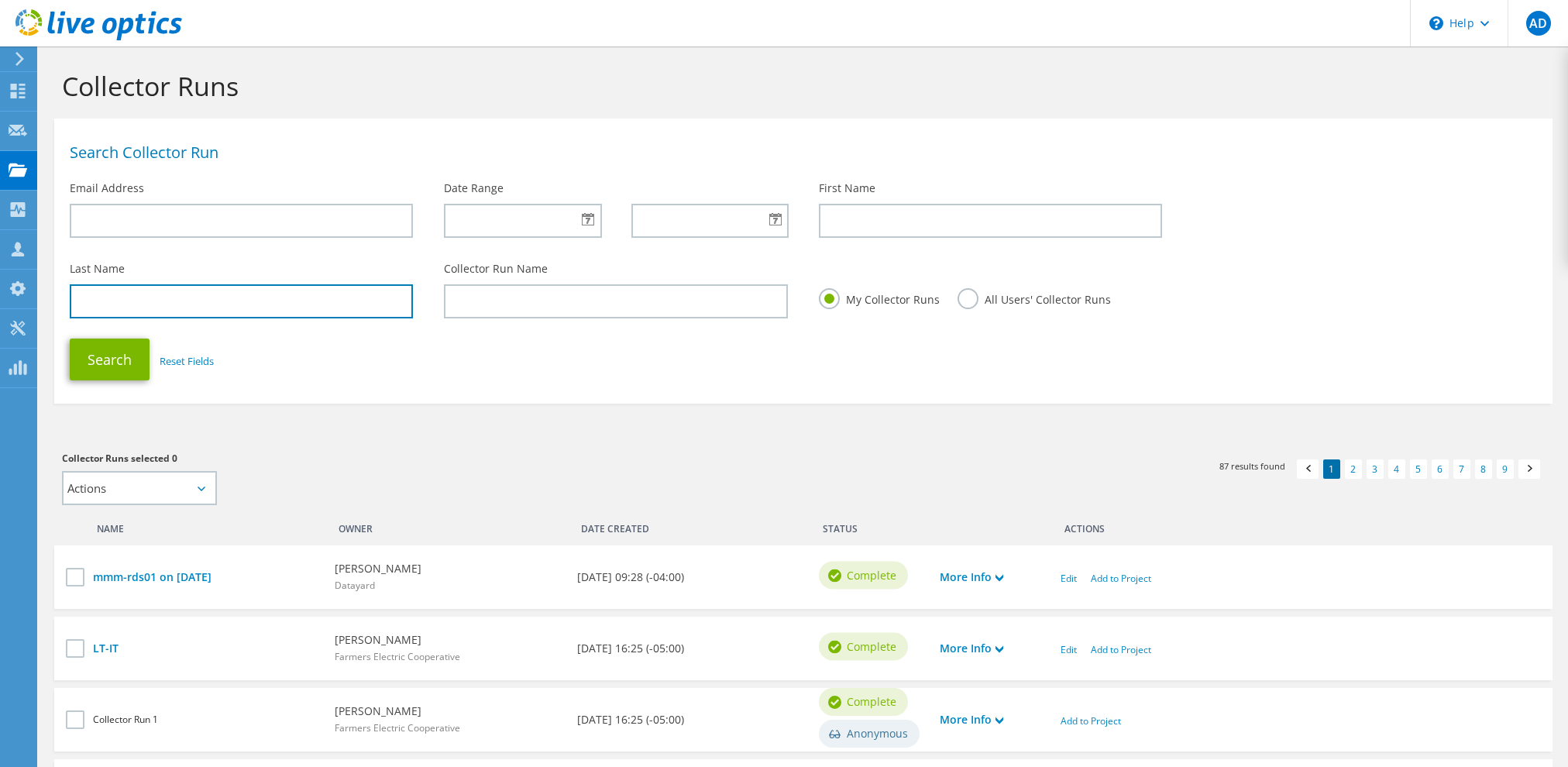
scroll to position [0, 0]
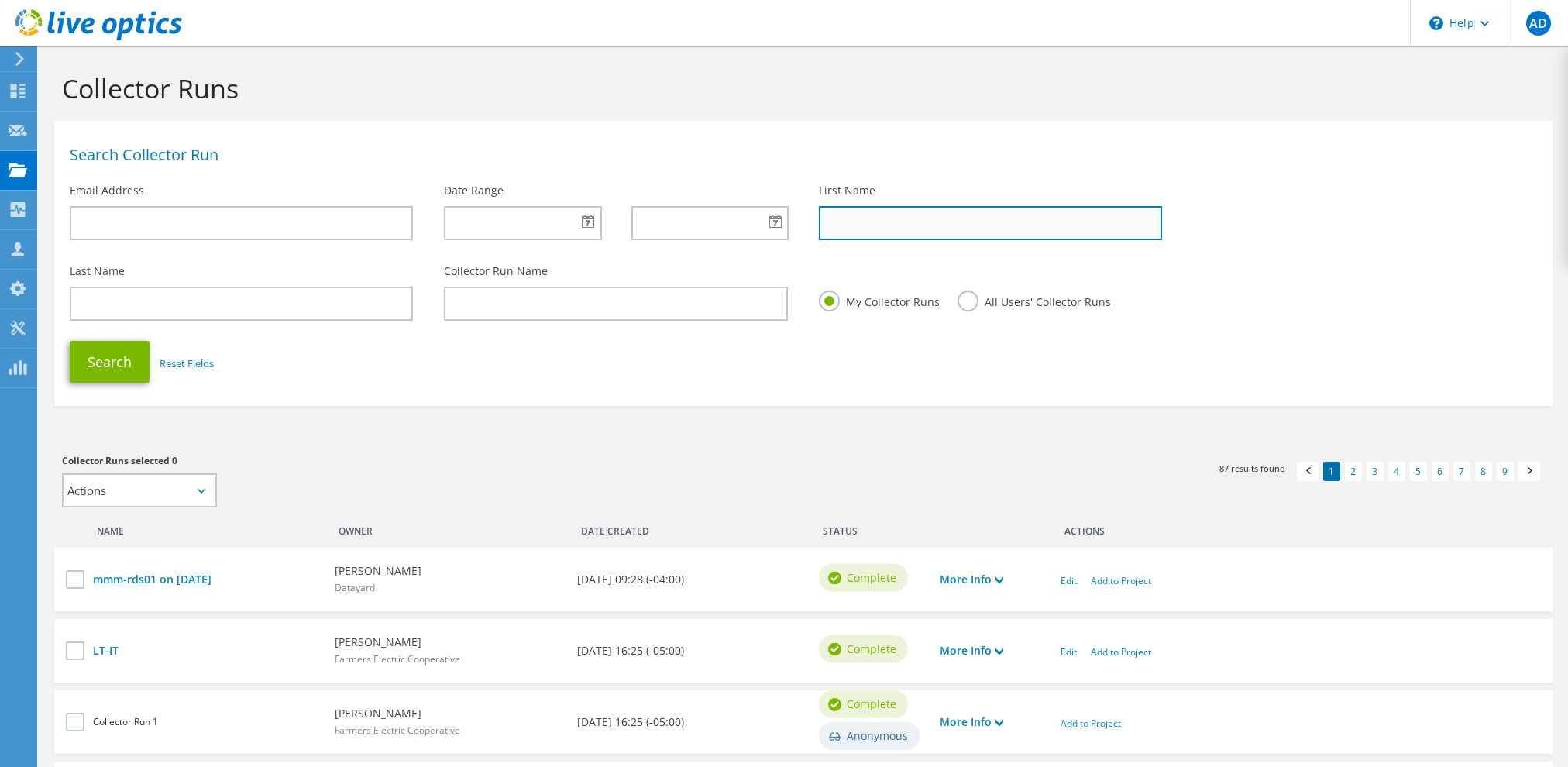
click at [860, 226] on input "text" at bounding box center [991, 223] width 343 height 34
type input "Hani"
click at [118, 364] on button "Search" at bounding box center [110, 362] width 80 height 42
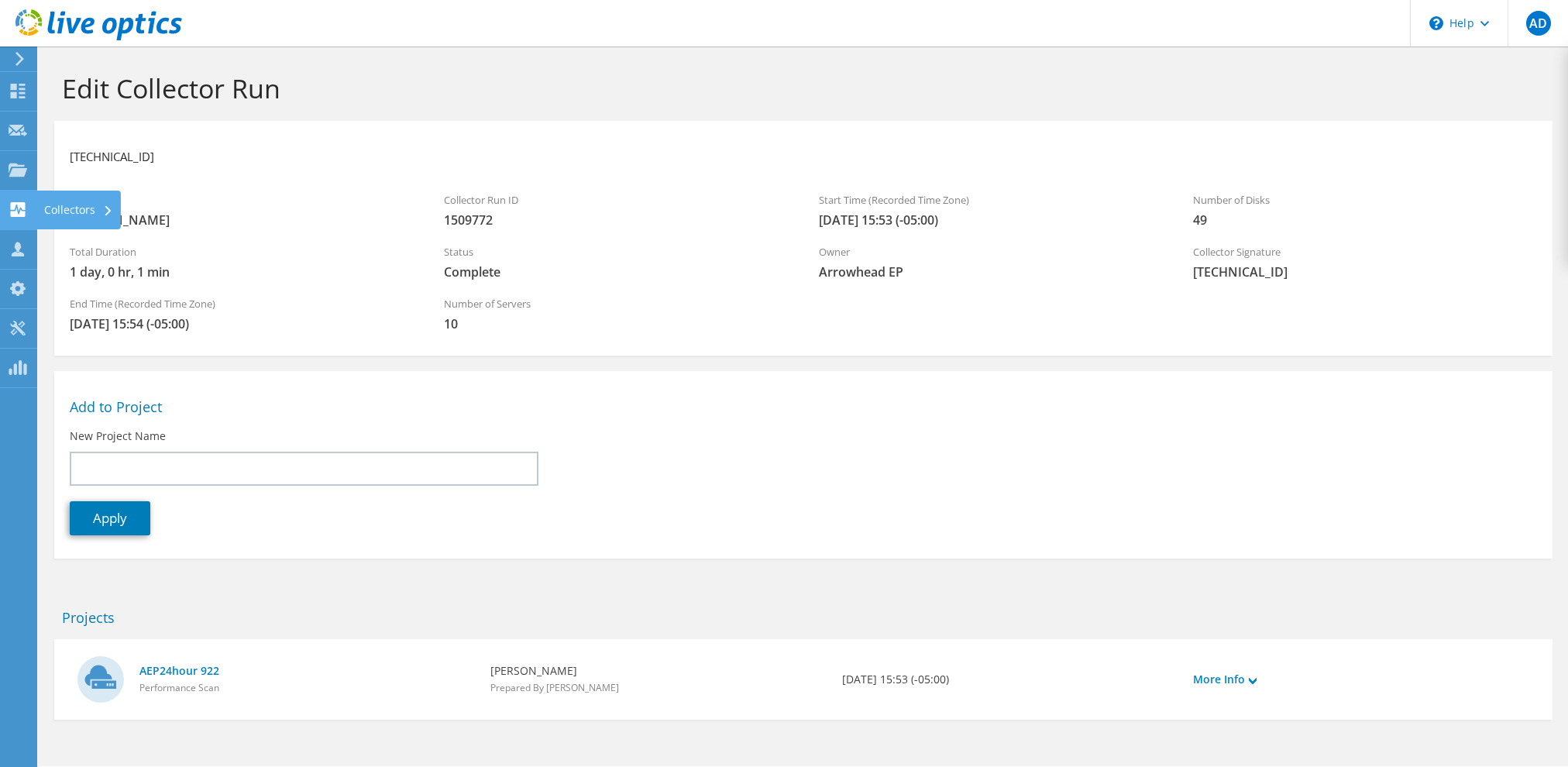
click at [14, 207] on use at bounding box center [18, 209] width 15 height 15
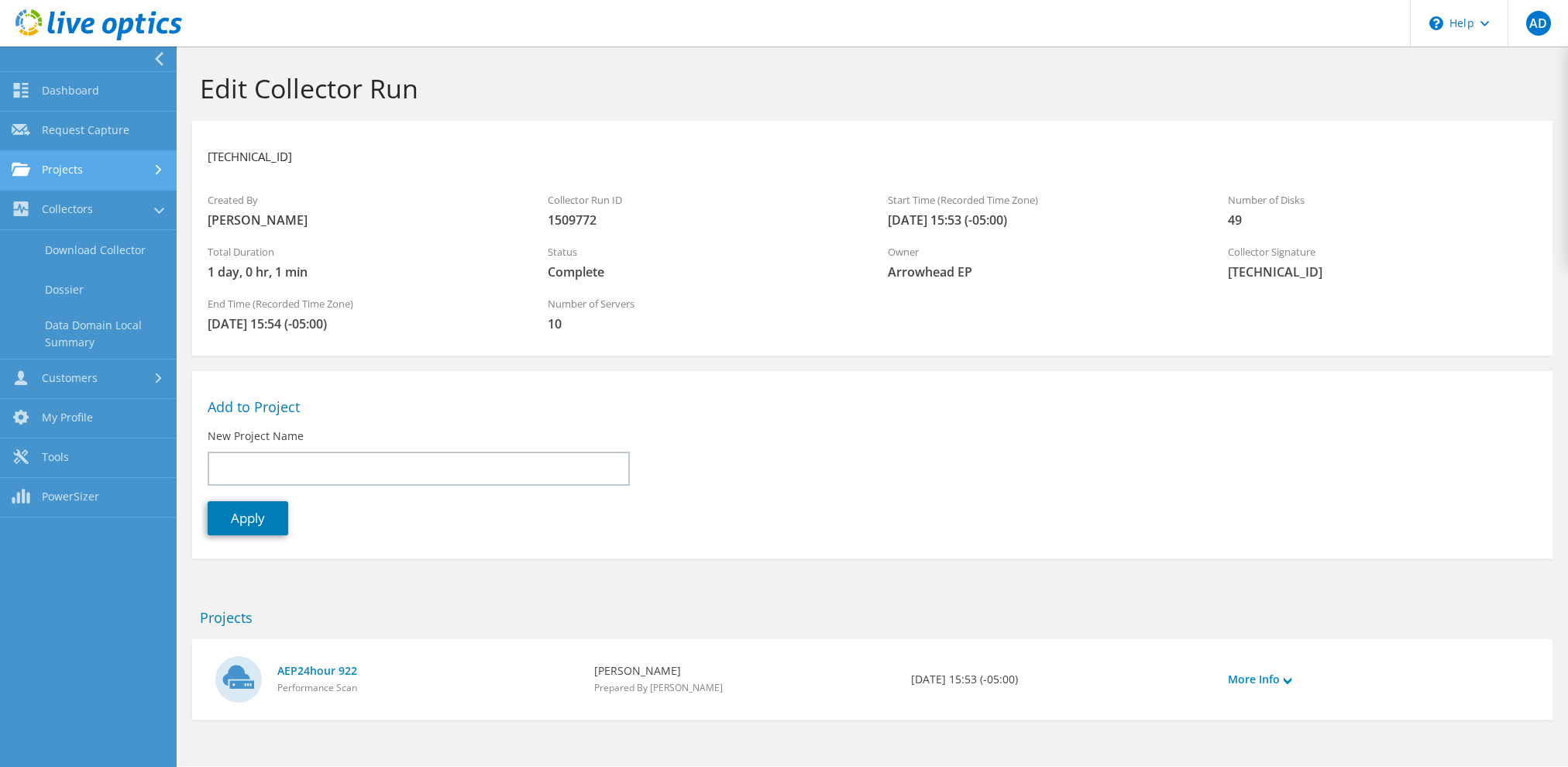
click at [15, 175] on use at bounding box center [21, 169] width 18 height 14
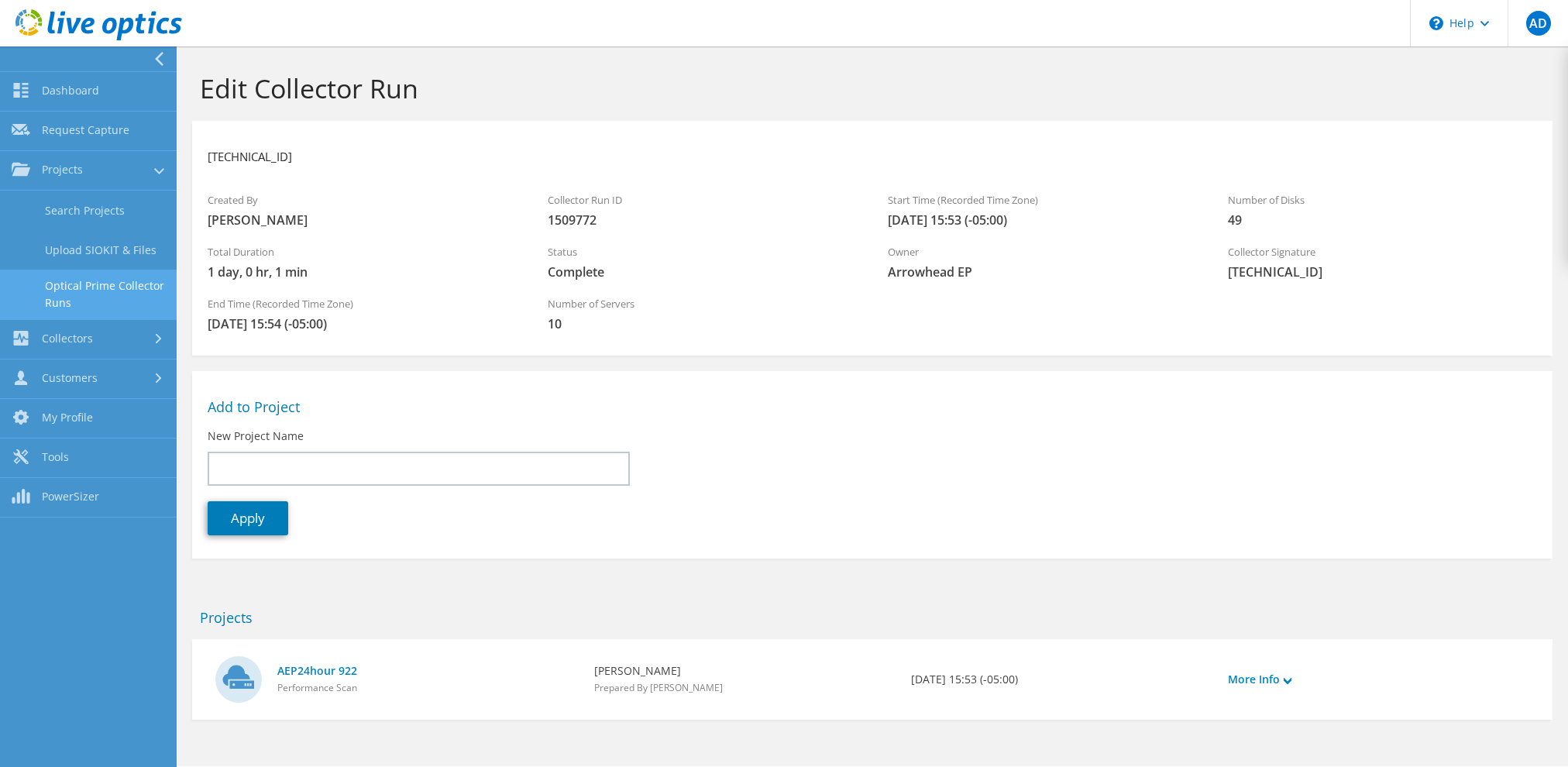
click at [108, 288] on link "Optical Prime Collector Runs" at bounding box center [88, 294] width 177 height 49
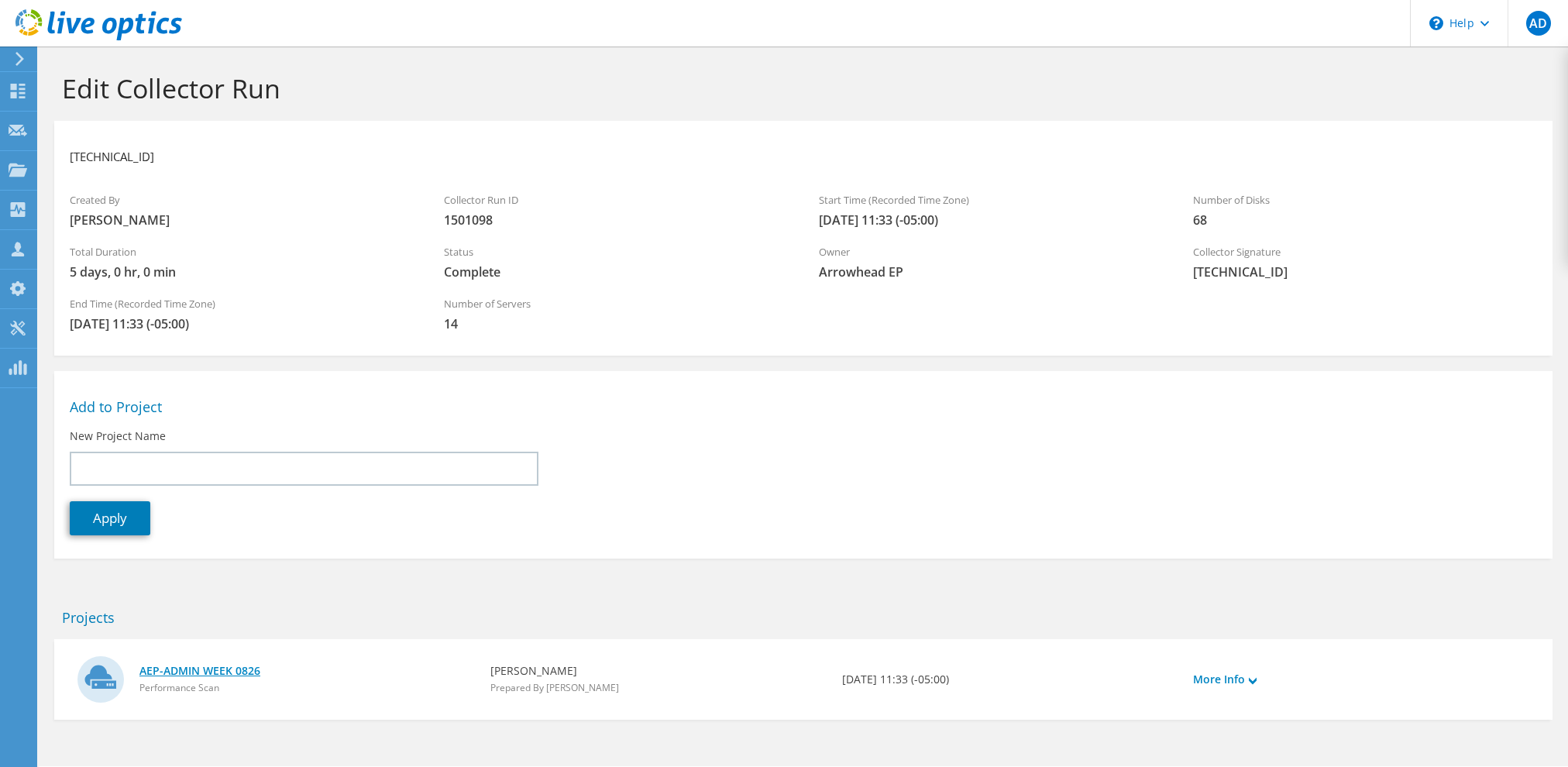
click at [163, 669] on link "AEP-ADMIN WEEK 0826" at bounding box center [307, 670] width 336 height 17
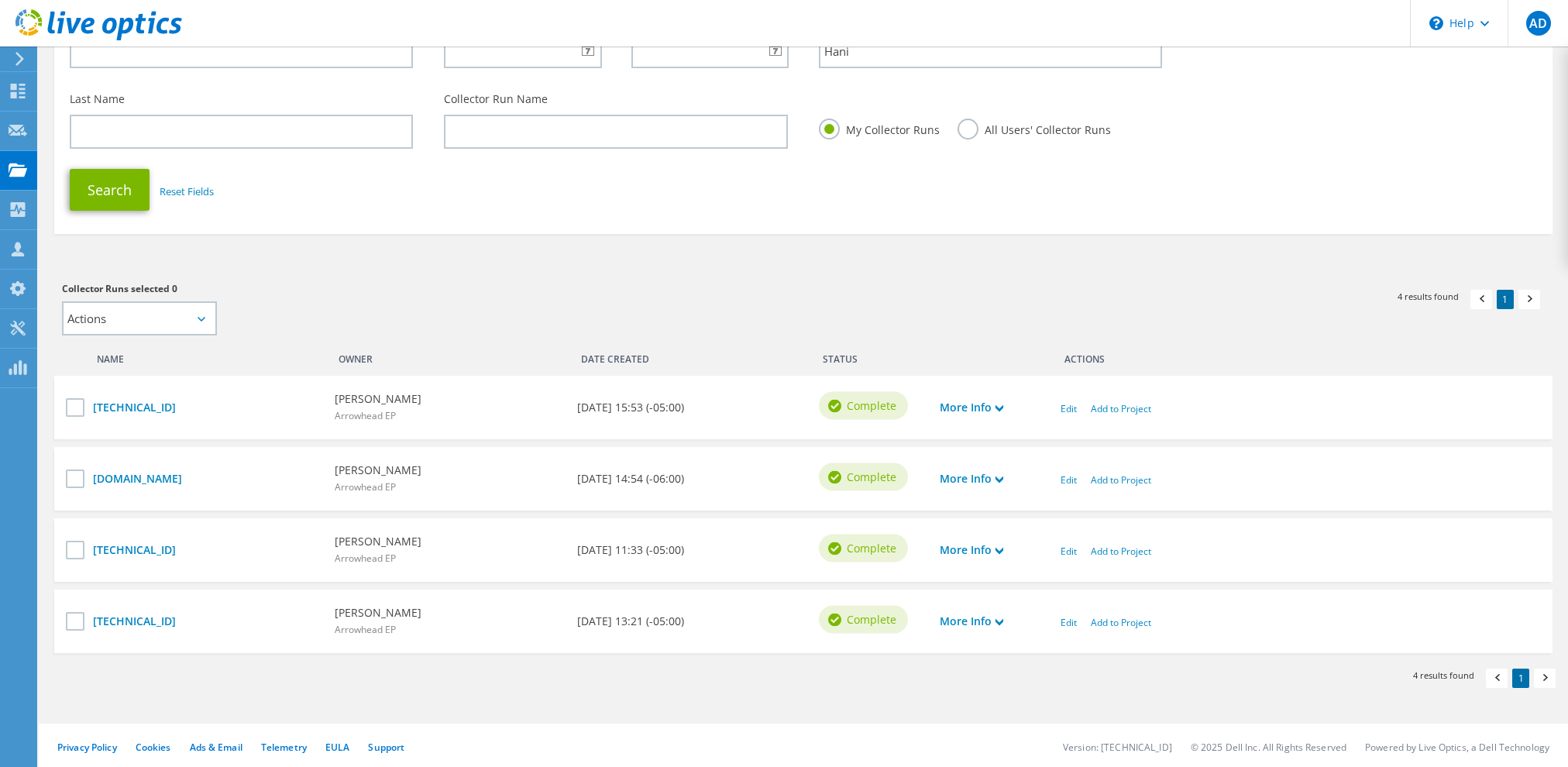
scroll to position [174, 0]
click at [1001, 272] on div "1 4 results found" at bounding box center [1182, 294] width 757 height 48
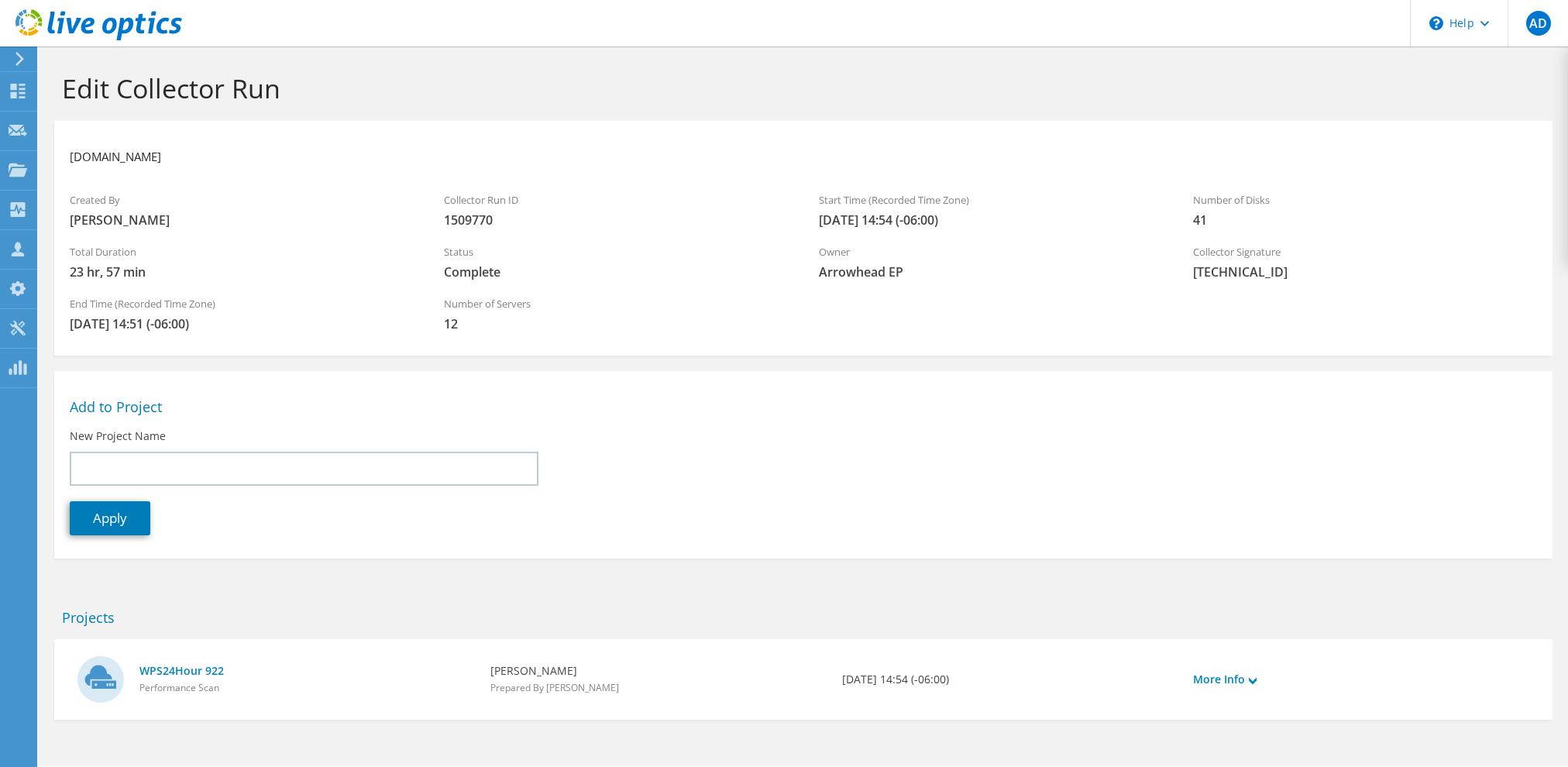
click at [985, 84] on h1 "Edit Collector Run" at bounding box center [799, 88] width 1475 height 33
click at [25, 176] on div at bounding box center [17, 172] width 18 height 17
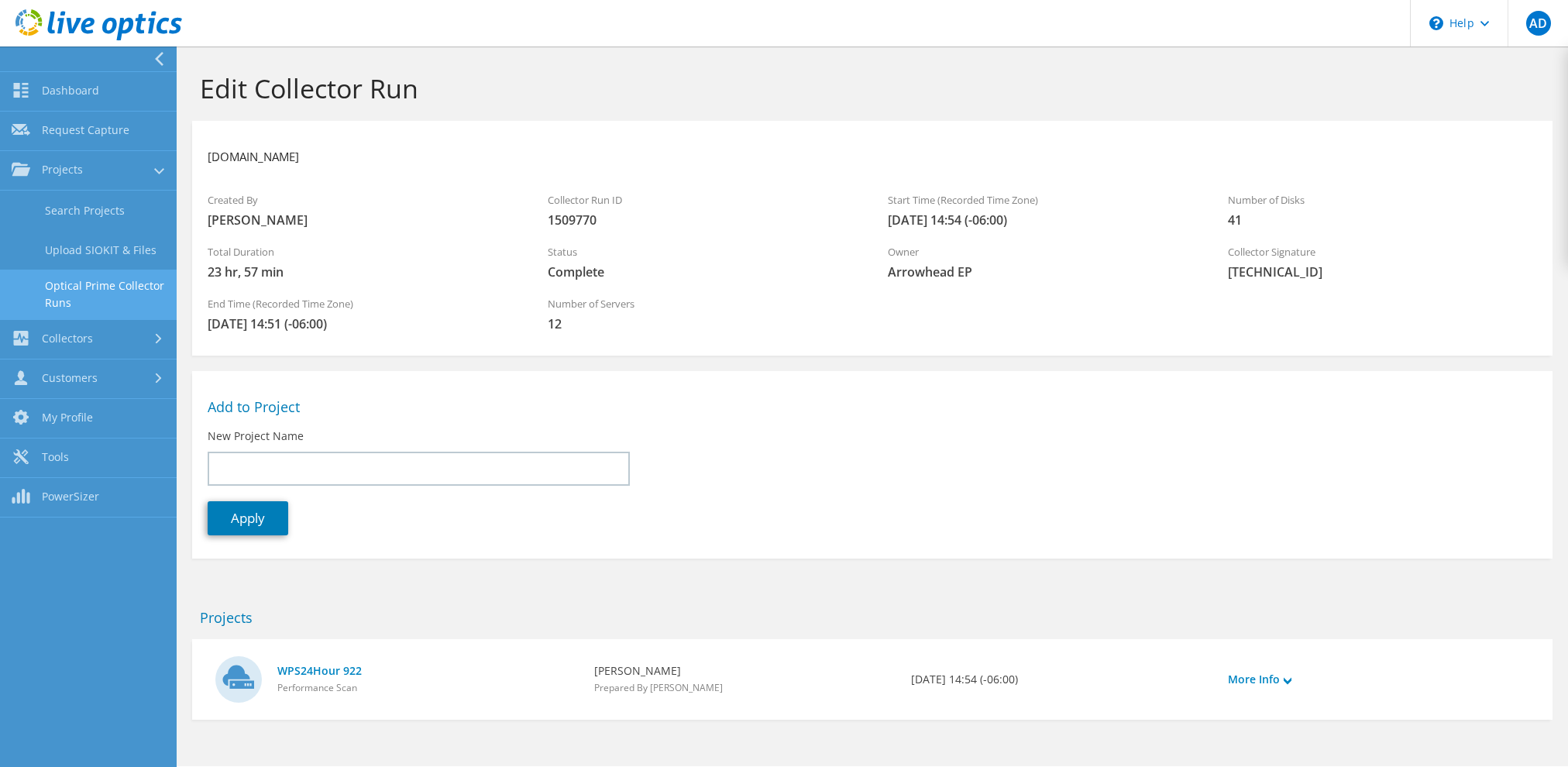
click at [101, 288] on link "Optical Prime Collector Runs" at bounding box center [88, 294] width 177 height 49
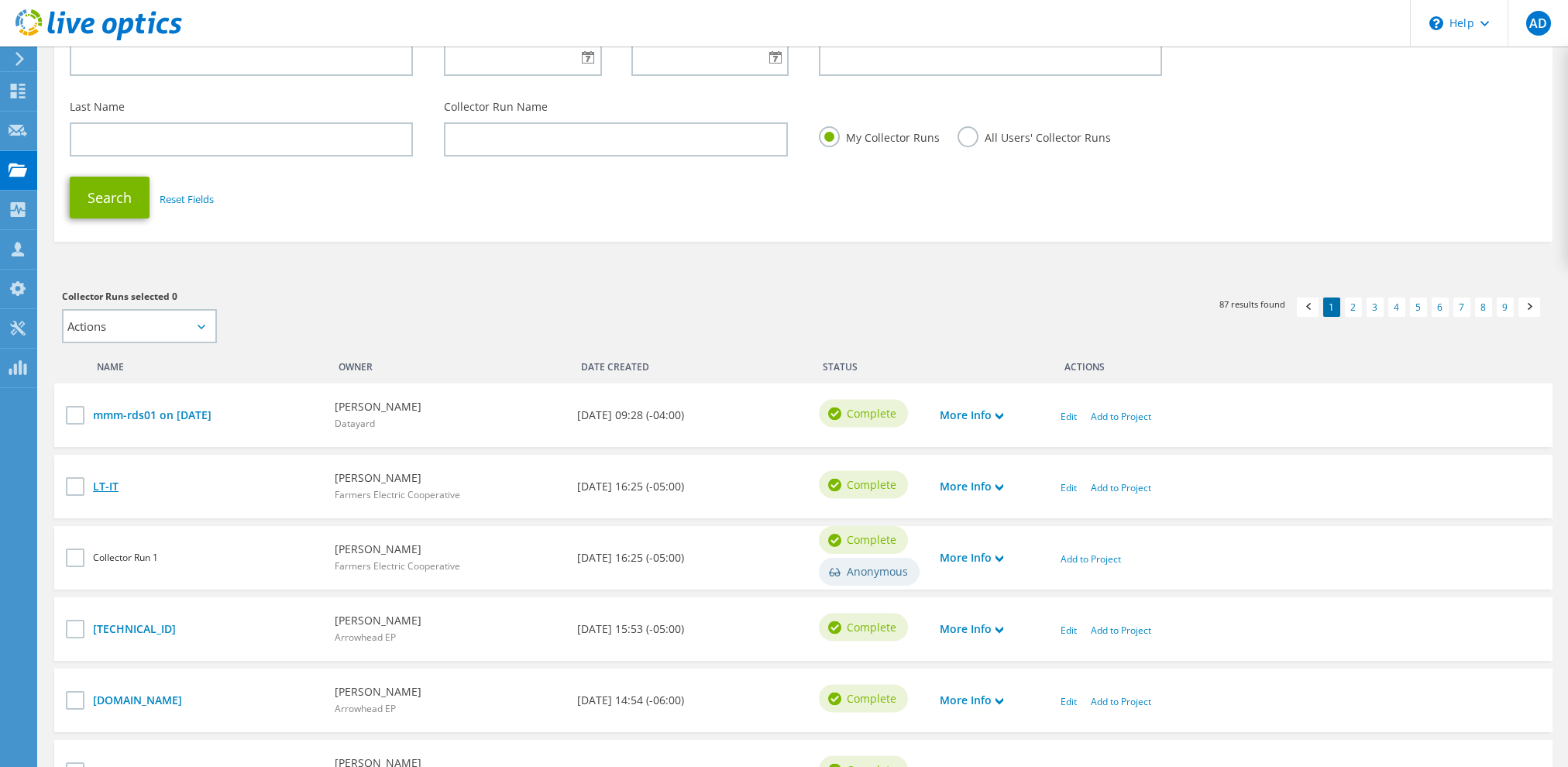
scroll to position [232, 0]
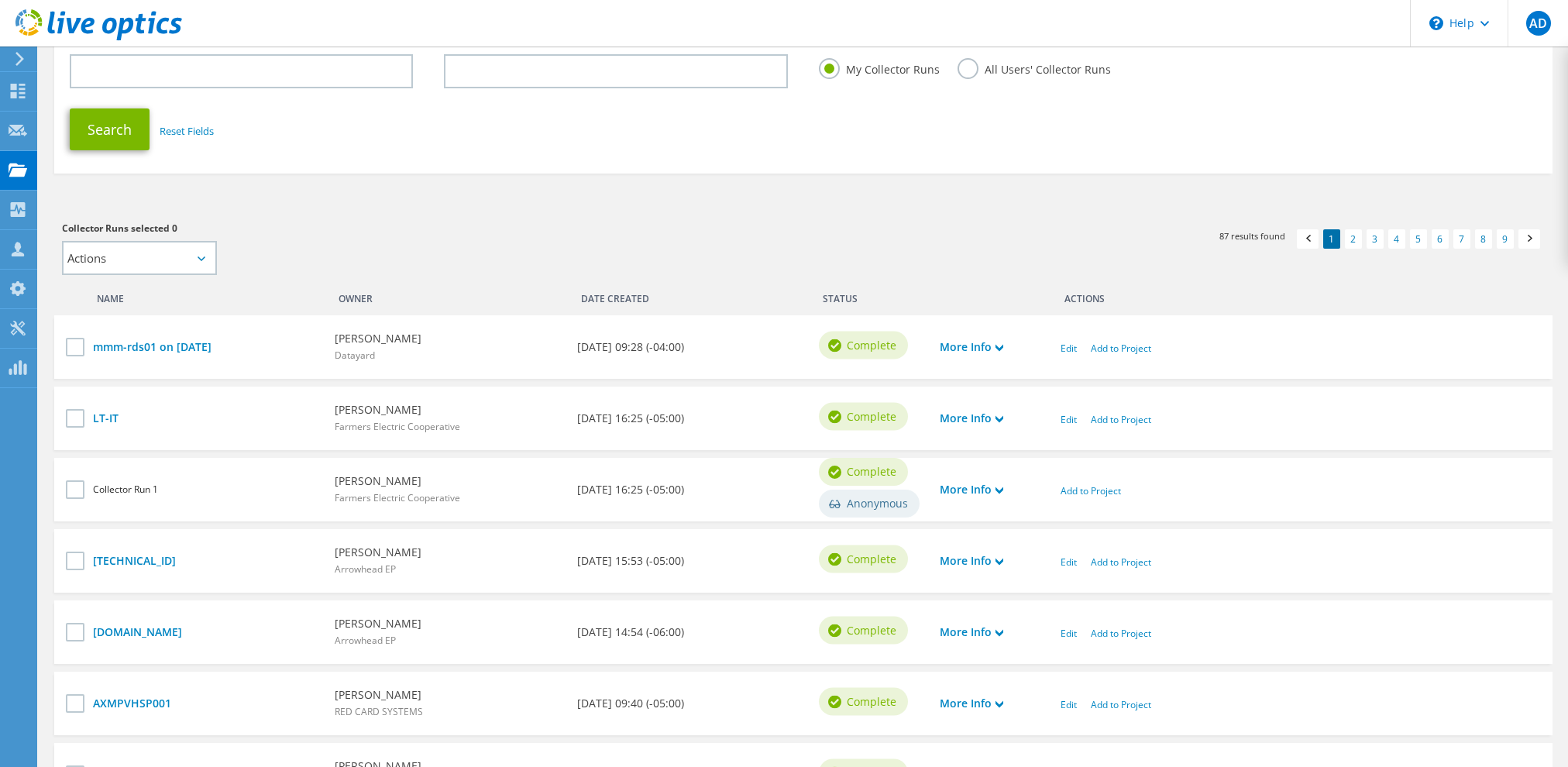
click at [774, 224] on h3 "Collector Runs selected 0" at bounding box center [425, 228] width 726 height 17
click at [879, 221] on div "1 2 3 4 5 6 7 8 9 87 results found" at bounding box center [1182, 236] width 726 height 33
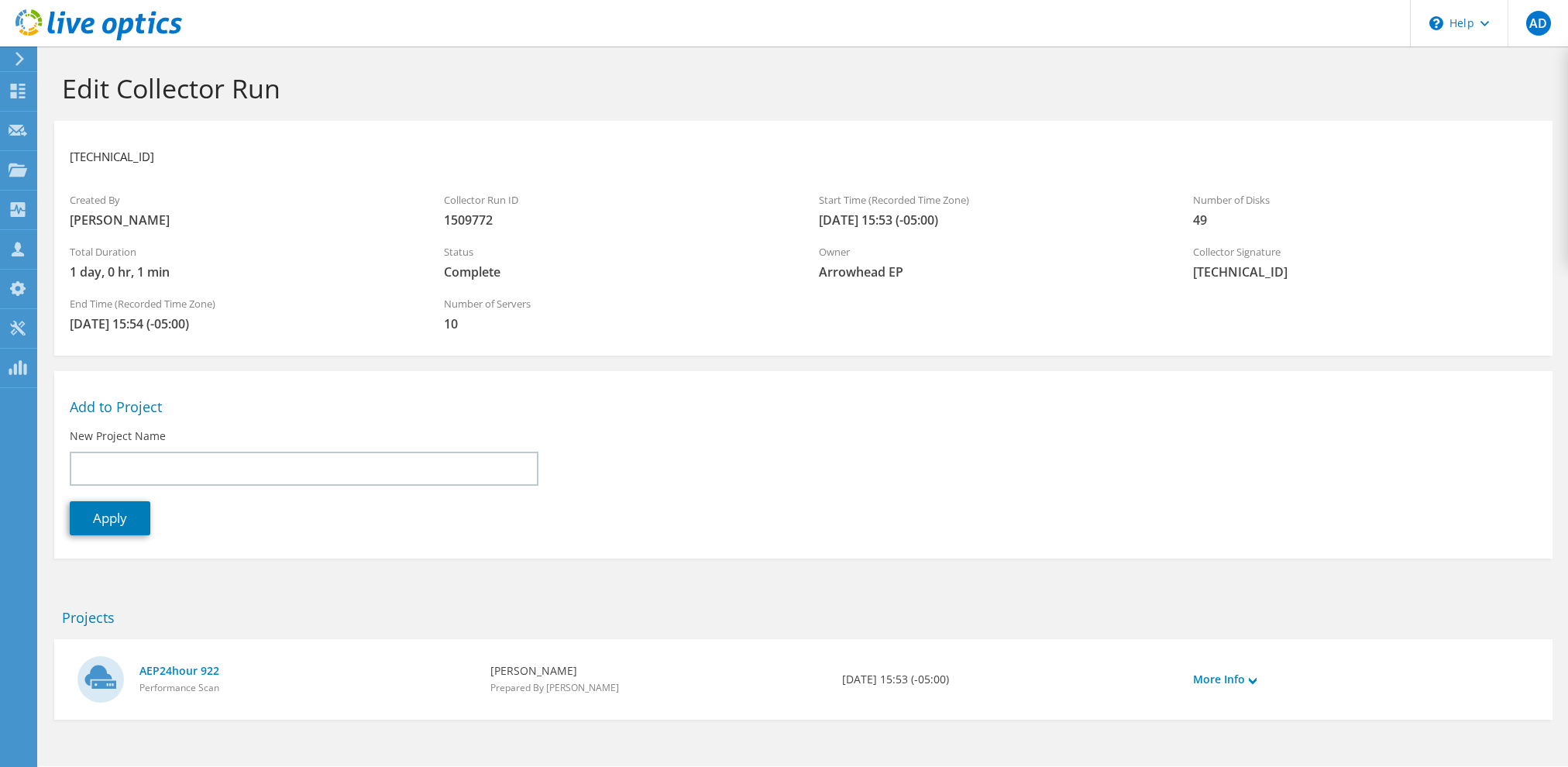
click at [771, 242] on div "Status Complete" at bounding box center [615, 261] width 375 height 52
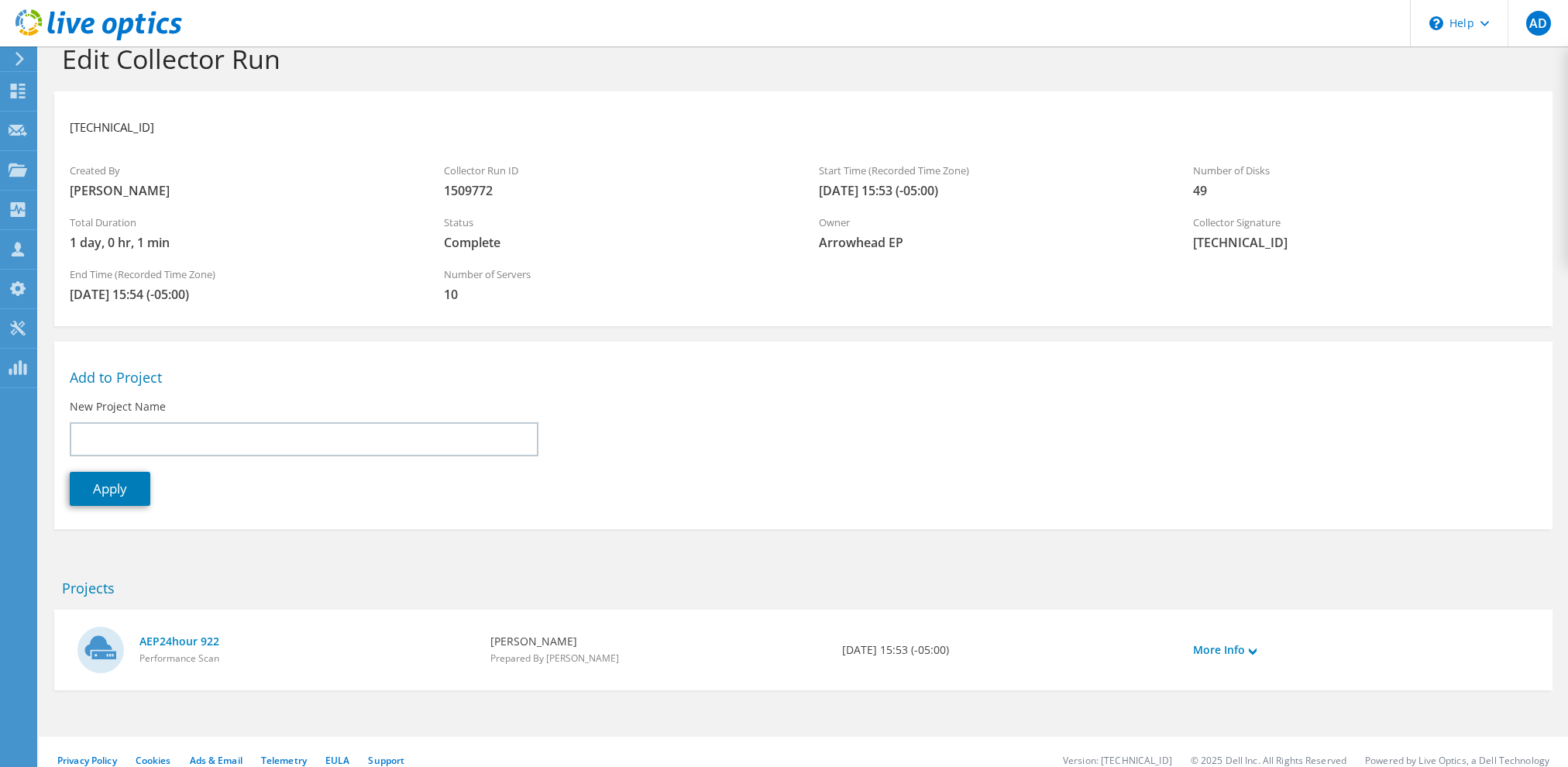
scroll to position [45, 0]
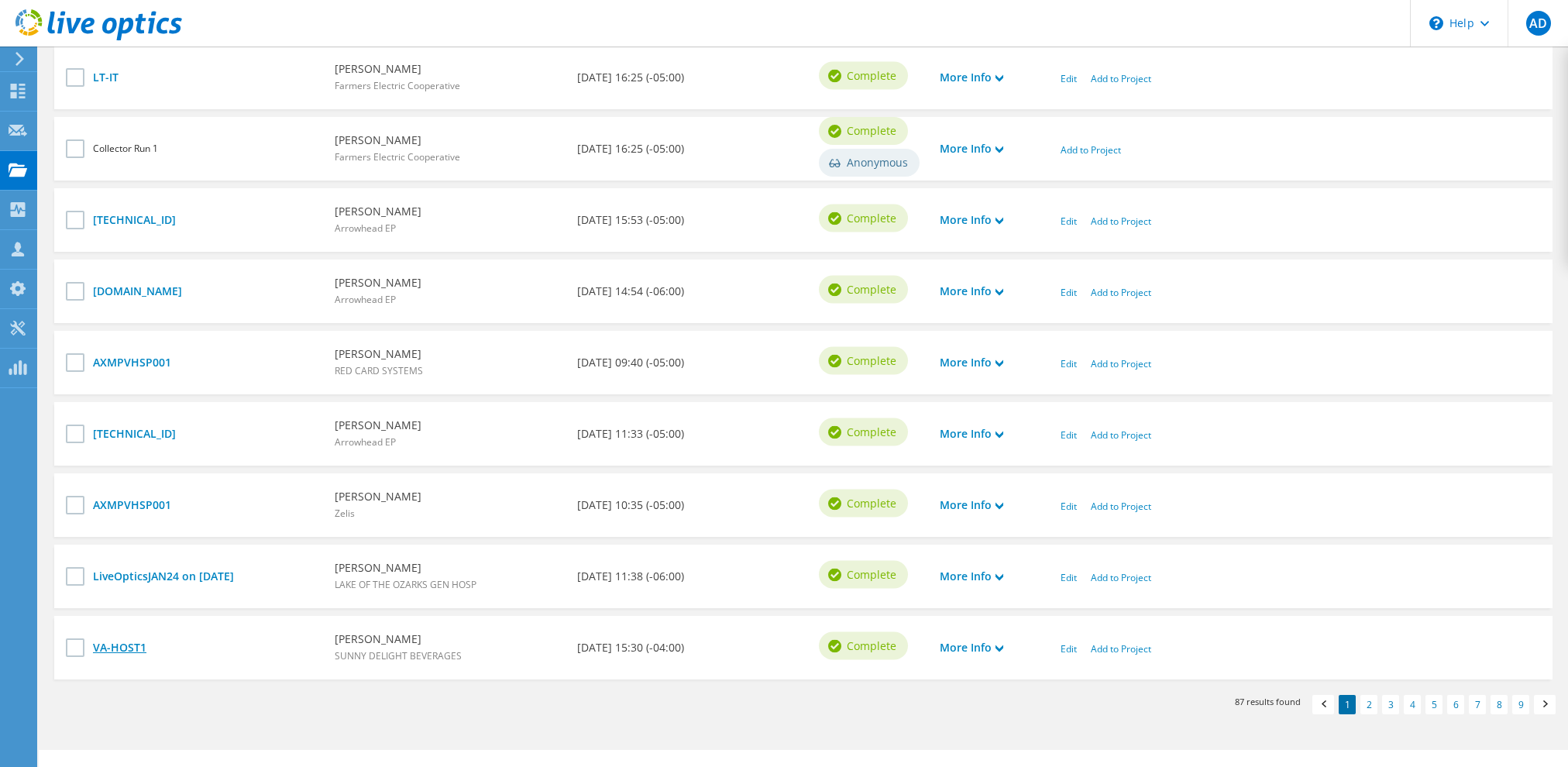
scroll to position [602, 0]
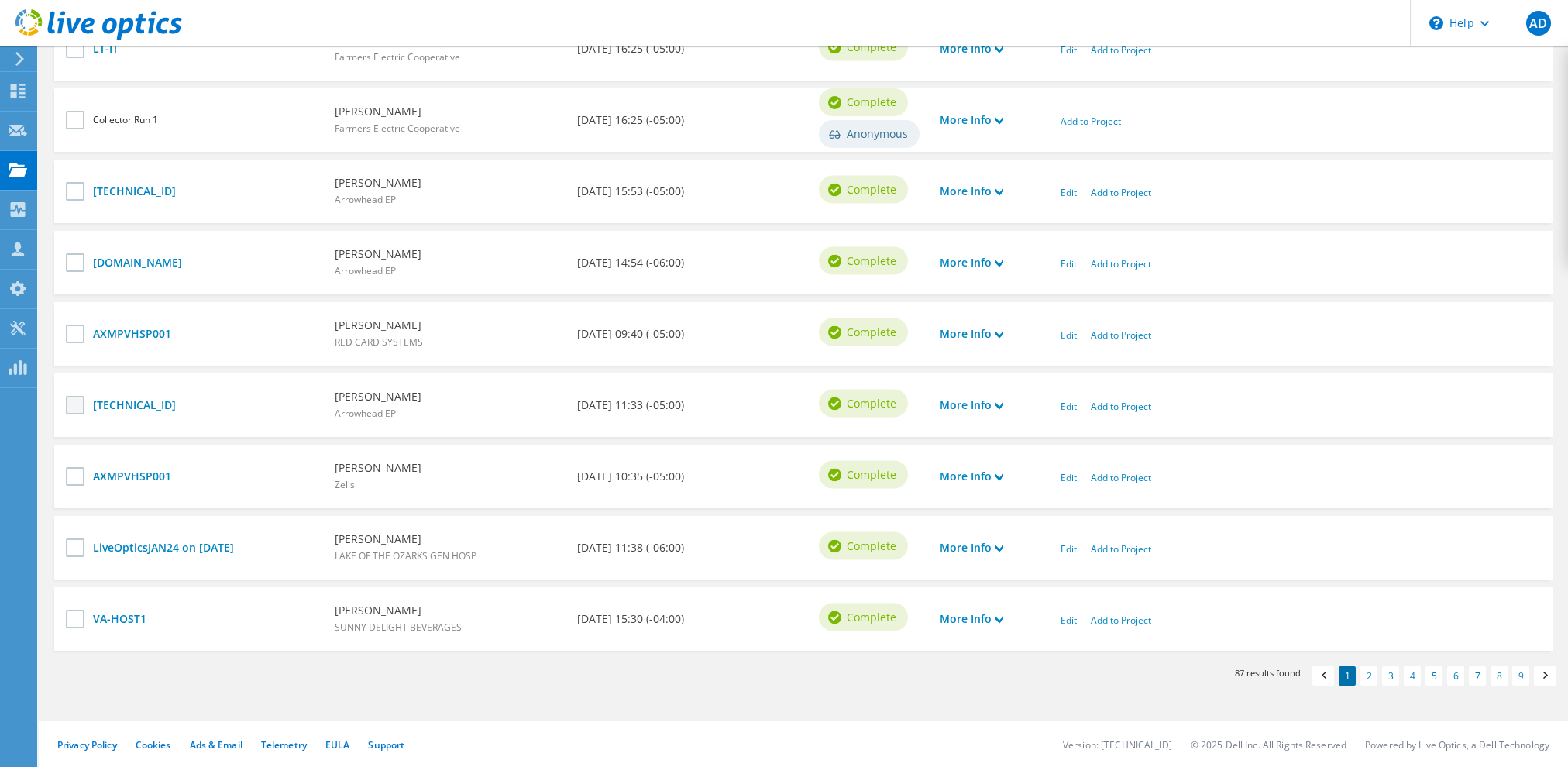
click at [77, 404] on label at bounding box center [77, 405] width 22 height 18
click at [0, 0] on input "checkbox" at bounding box center [0, 0] width 0 height 0
click at [73, 258] on label at bounding box center [77, 262] width 22 height 18
click at [0, 0] on input "checkbox" at bounding box center [0, 0] width 0 height 0
click at [1107, 264] on link "Add to Project" at bounding box center [1121, 263] width 60 height 14
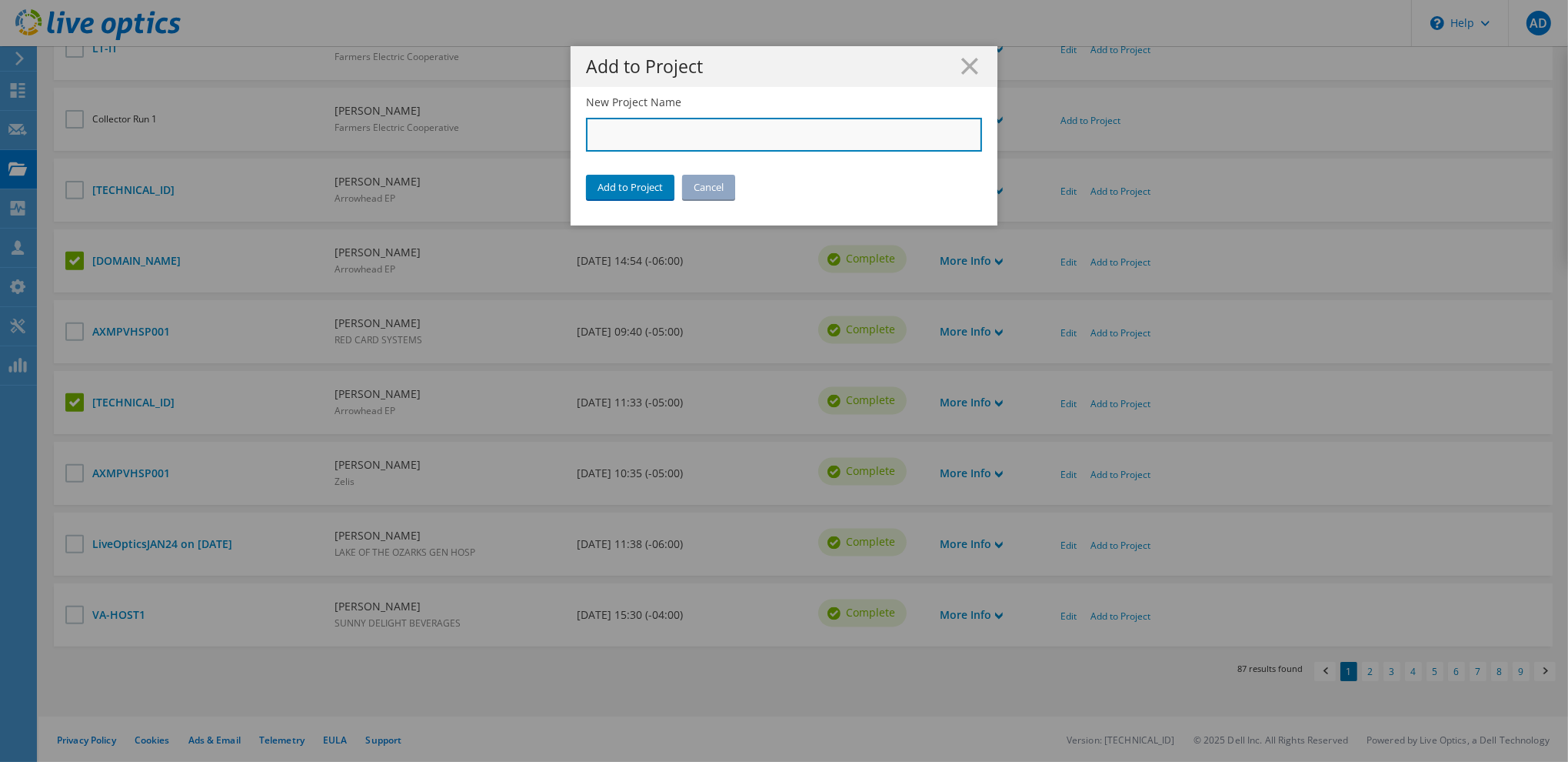
click at [705, 138] on input "New Project Name" at bounding box center [784, 134] width 396 height 34
type input "AEP + WPS"
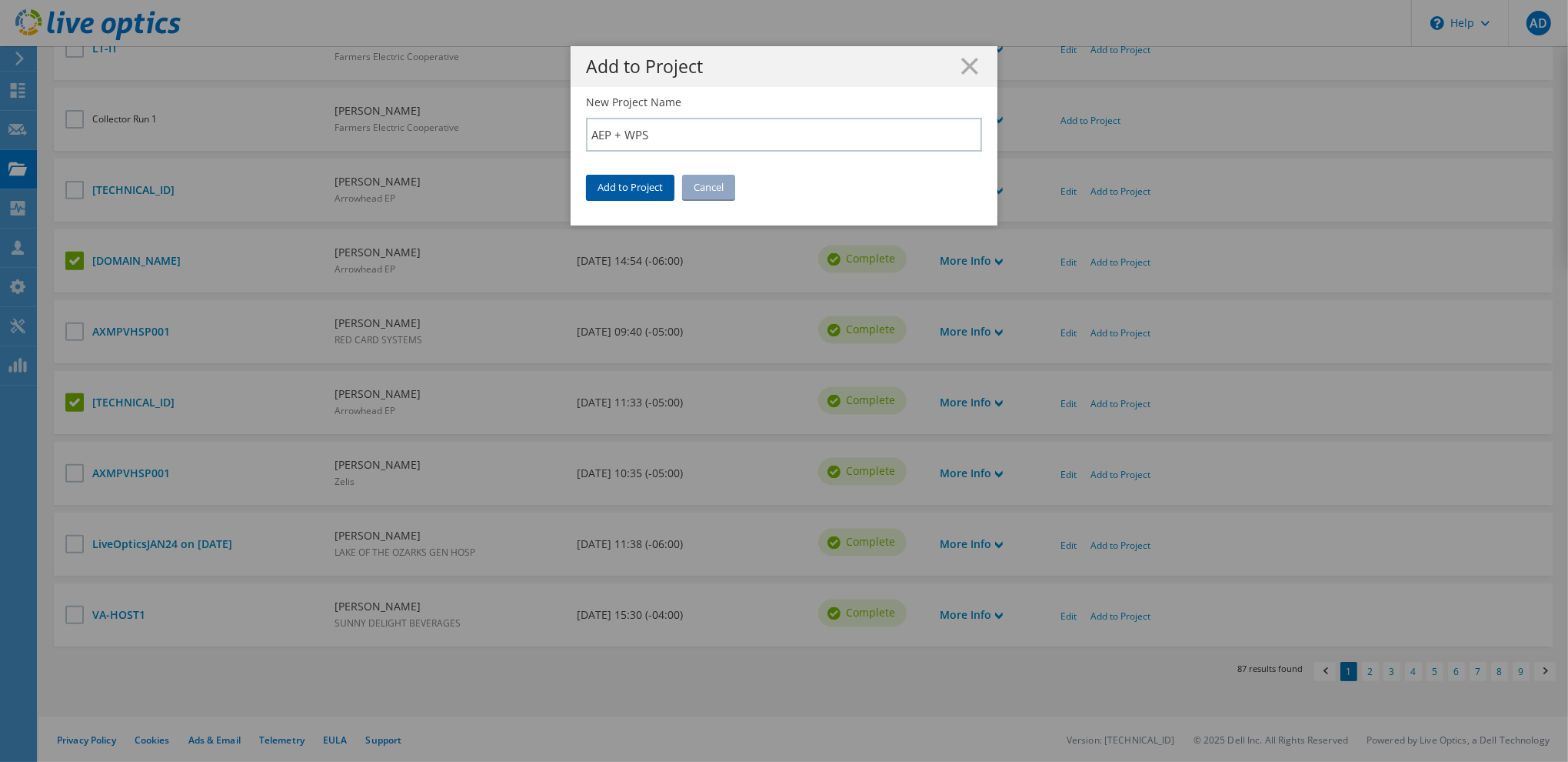
click at [640, 186] on link "Add to Project" at bounding box center [630, 186] width 88 height 24
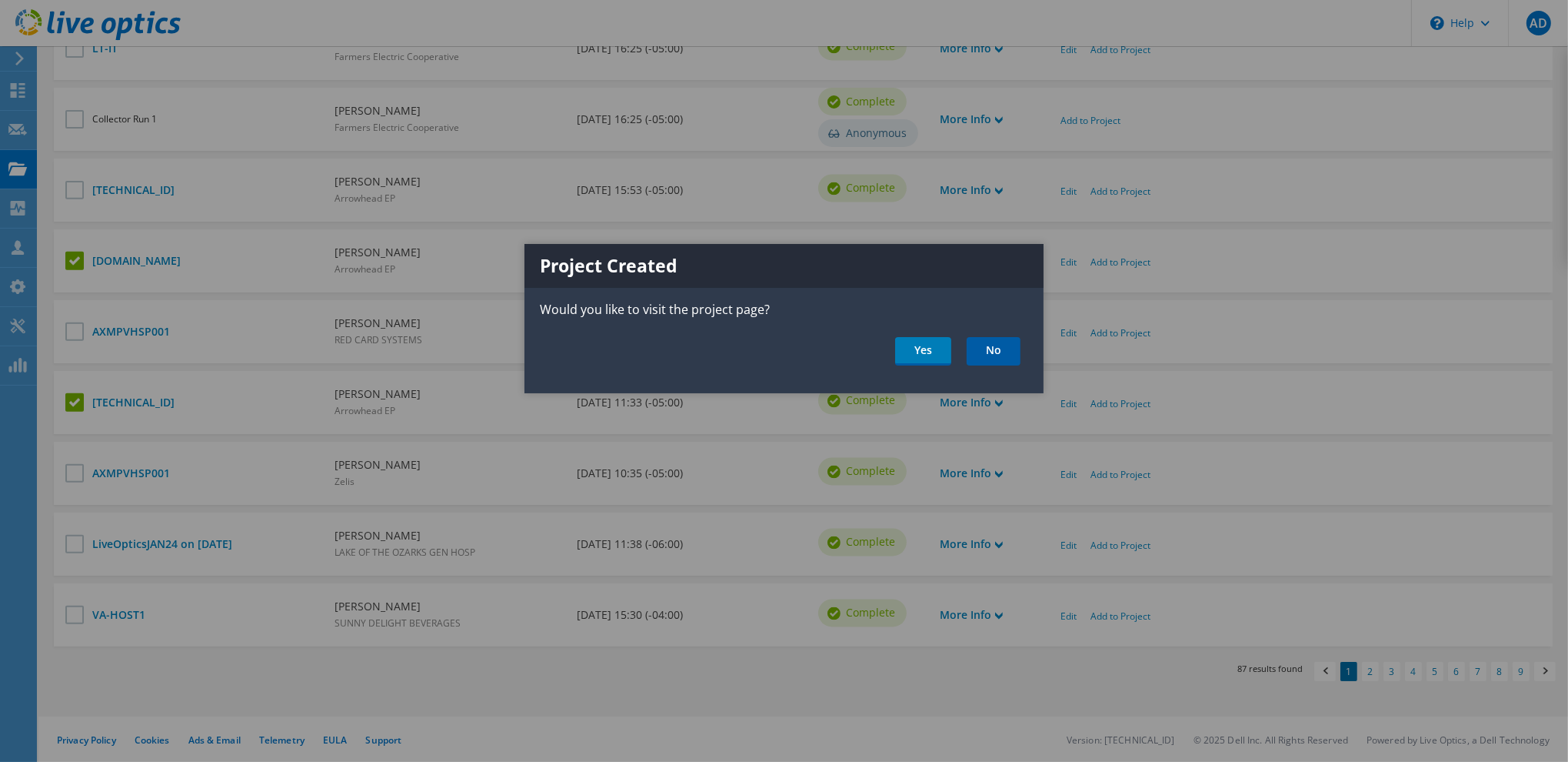
click at [986, 348] on link "No" at bounding box center [994, 351] width 54 height 28
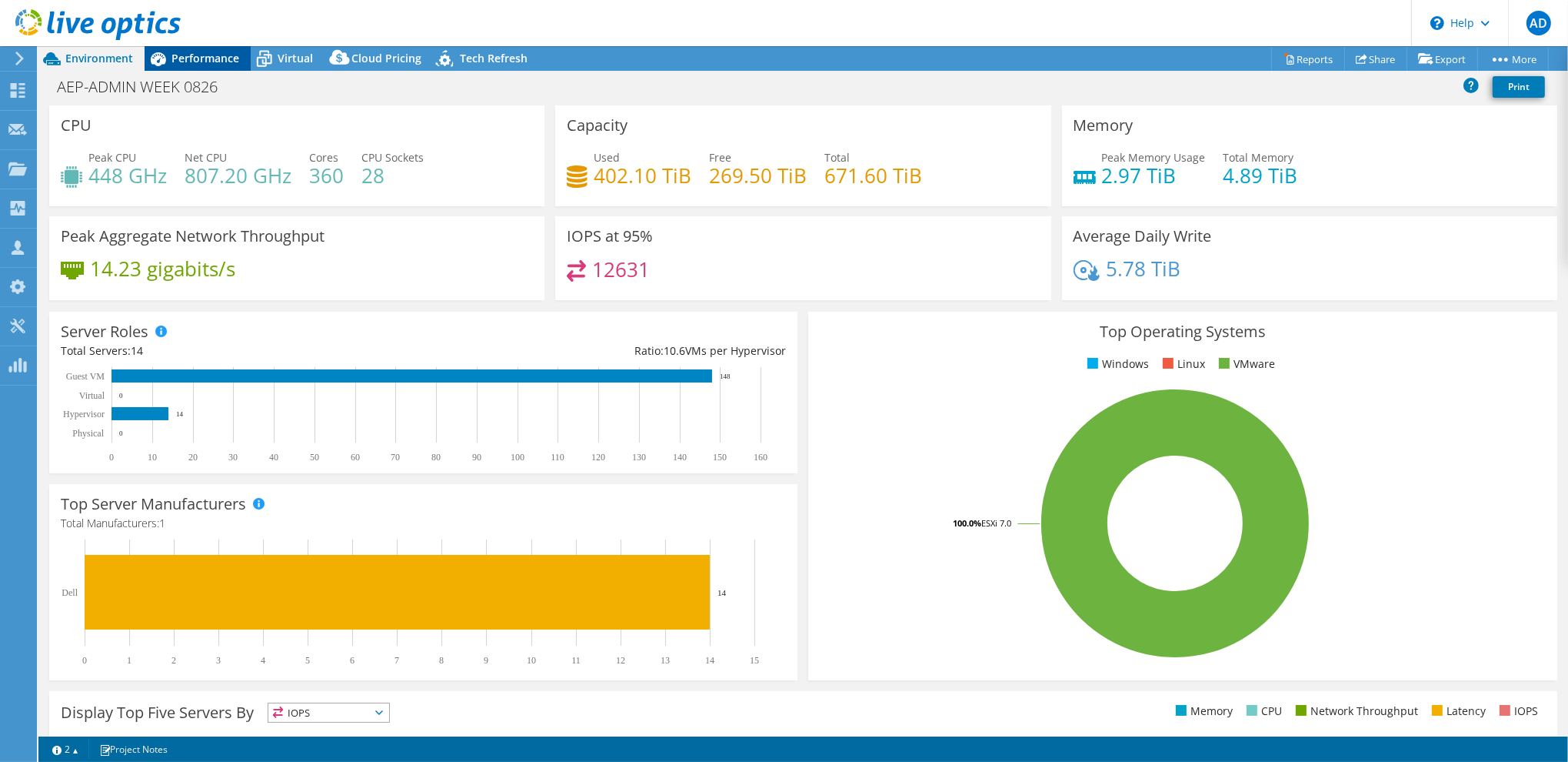
click at [194, 62] on span "Performance" at bounding box center [205, 58] width 68 height 15
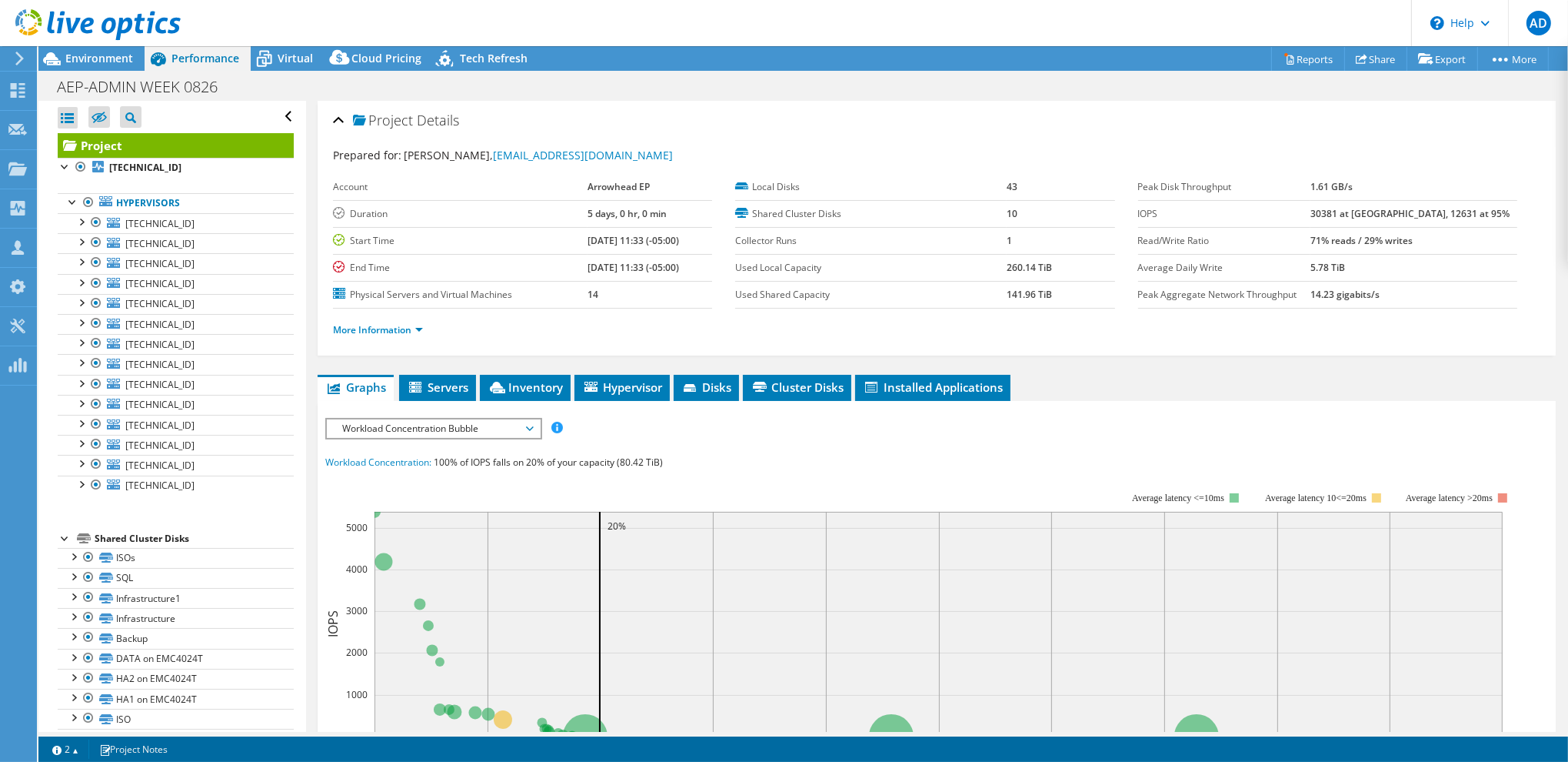
click at [728, 116] on div "Project Details" at bounding box center [937, 122] width 1207 height 33
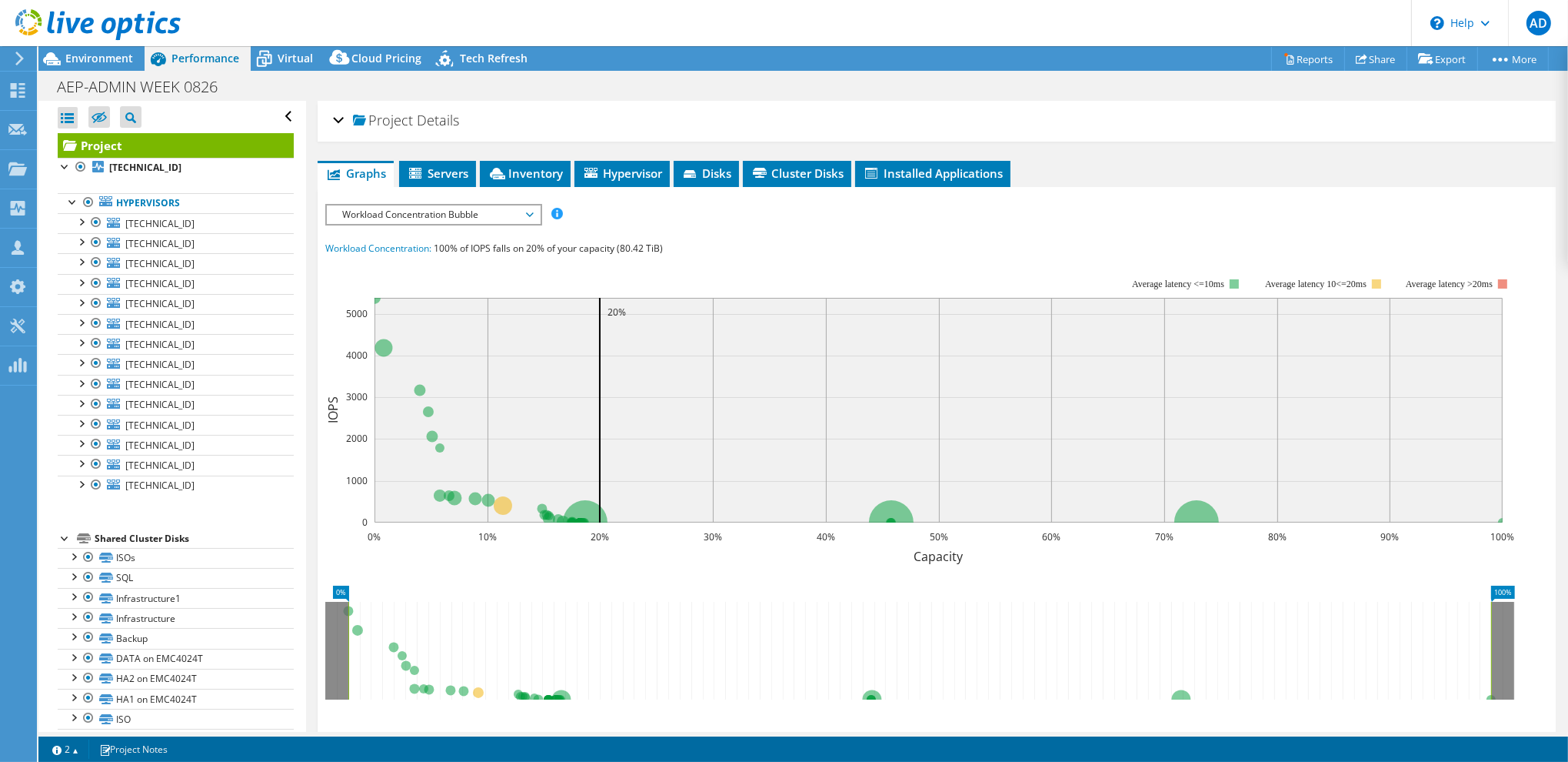
click at [728, 116] on div "Project Details" at bounding box center [937, 122] width 1207 height 33
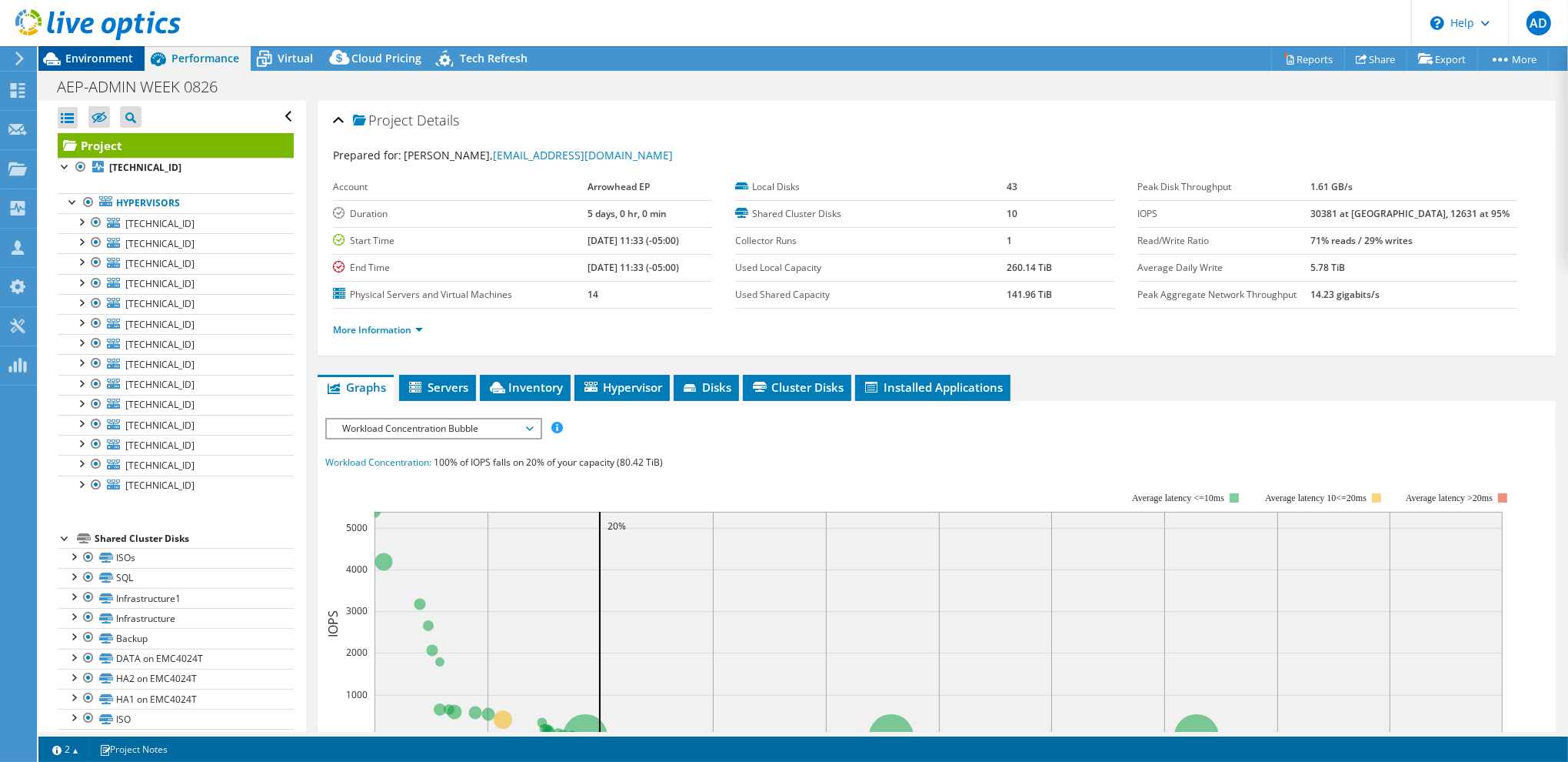
click at [101, 63] on span "Environment" at bounding box center [99, 58] width 68 height 15
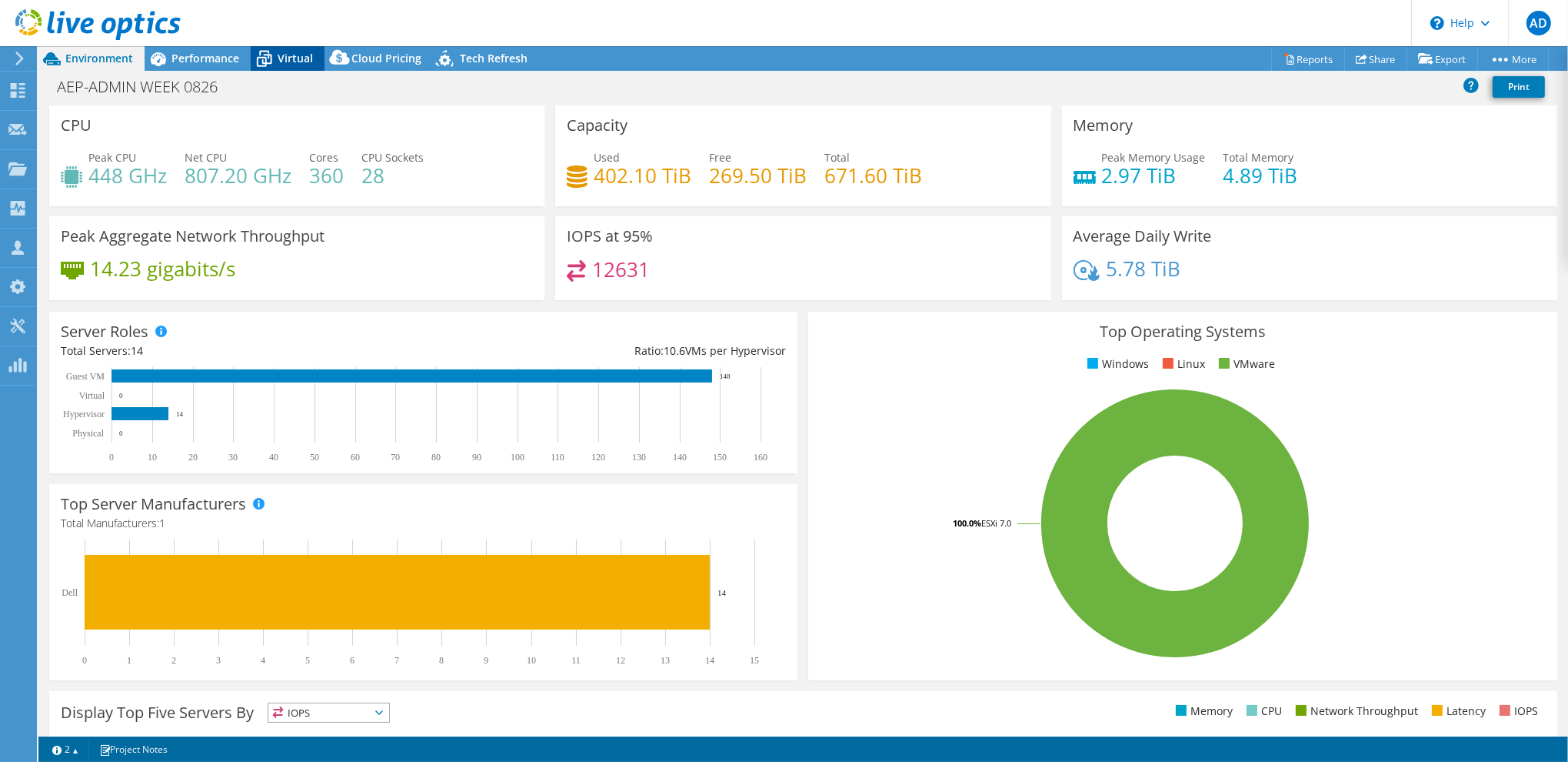
click at [319, 62] on div "Virtual" at bounding box center [288, 58] width 74 height 24
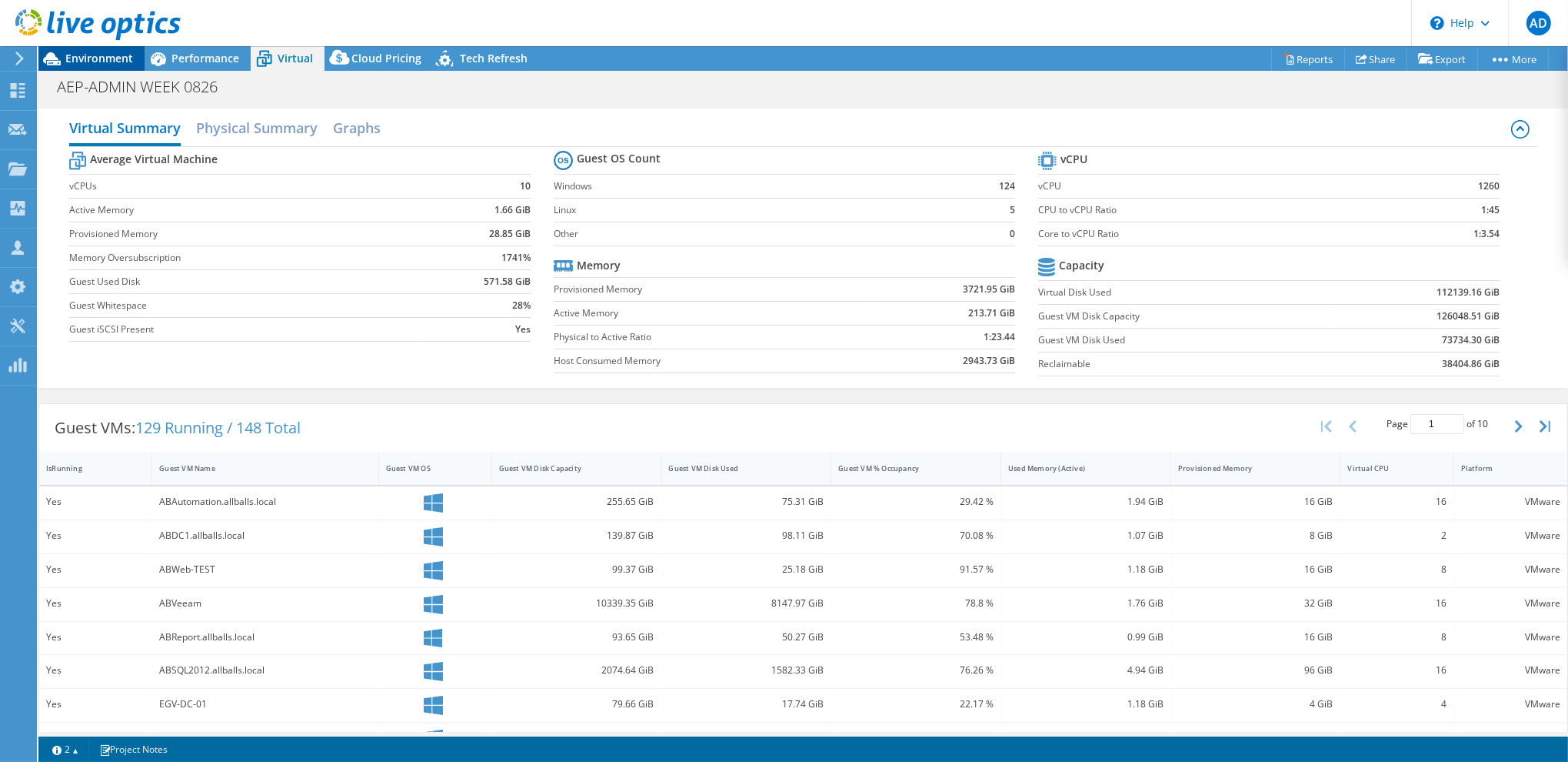
click at [104, 63] on span "Environment" at bounding box center [99, 58] width 68 height 15
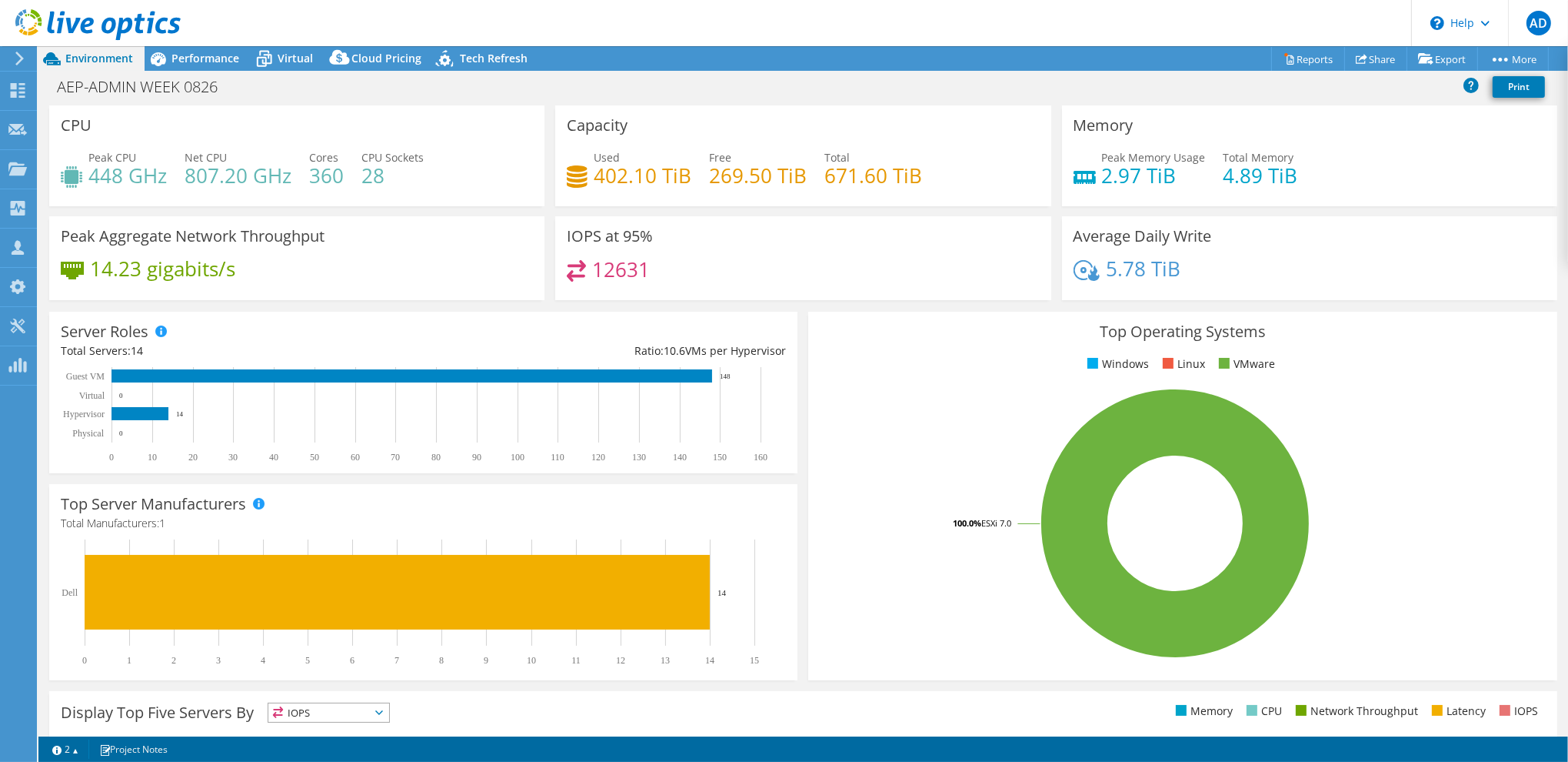
click at [644, 92] on div "AEP-ADMIN WEEK 0826 Print" at bounding box center [803, 87] width 1529 height 28
click at [702, 105] on div "AEP-ADMIN WEEK 0826 Print" at bounding box center [803, 89] width 1529 height 33
click at [1214, 50] on div "Project Actions Project Actions Reports Share Export vSAN ReadyNode Sizer" at bounding box center [803, 58] width 1529 height 24
click at [281, 58] on span "Virtual" at bounding box center [295, 58] width 36 height 15
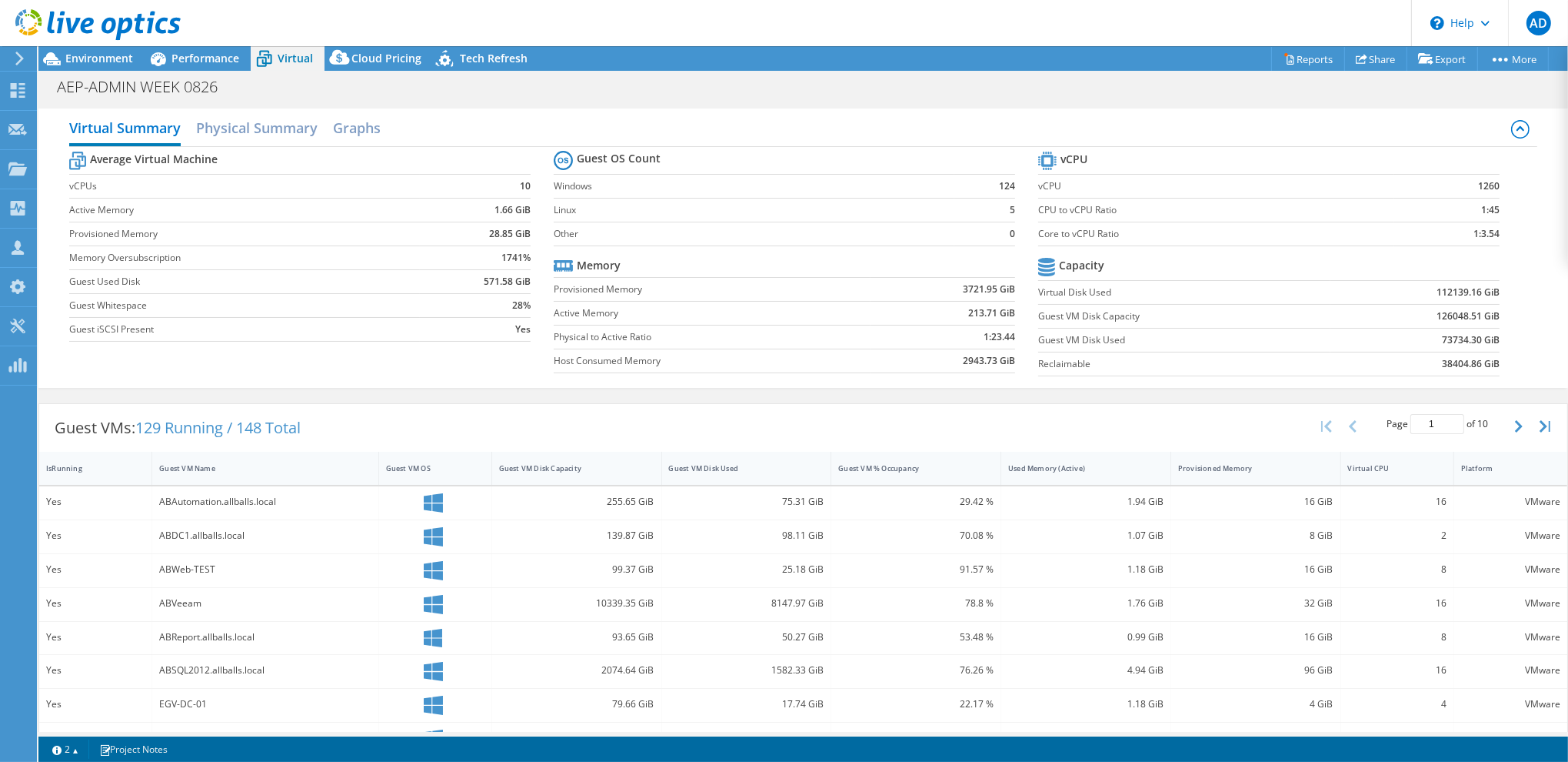
click at [657, 94] on div "AEP-ADMIN WEEK 0826 Print" at bounding box center [803, 87] width 1529 height 28
click at [194, 55] on span "Performance" at bounding box center [205, 58] width 68 height 15
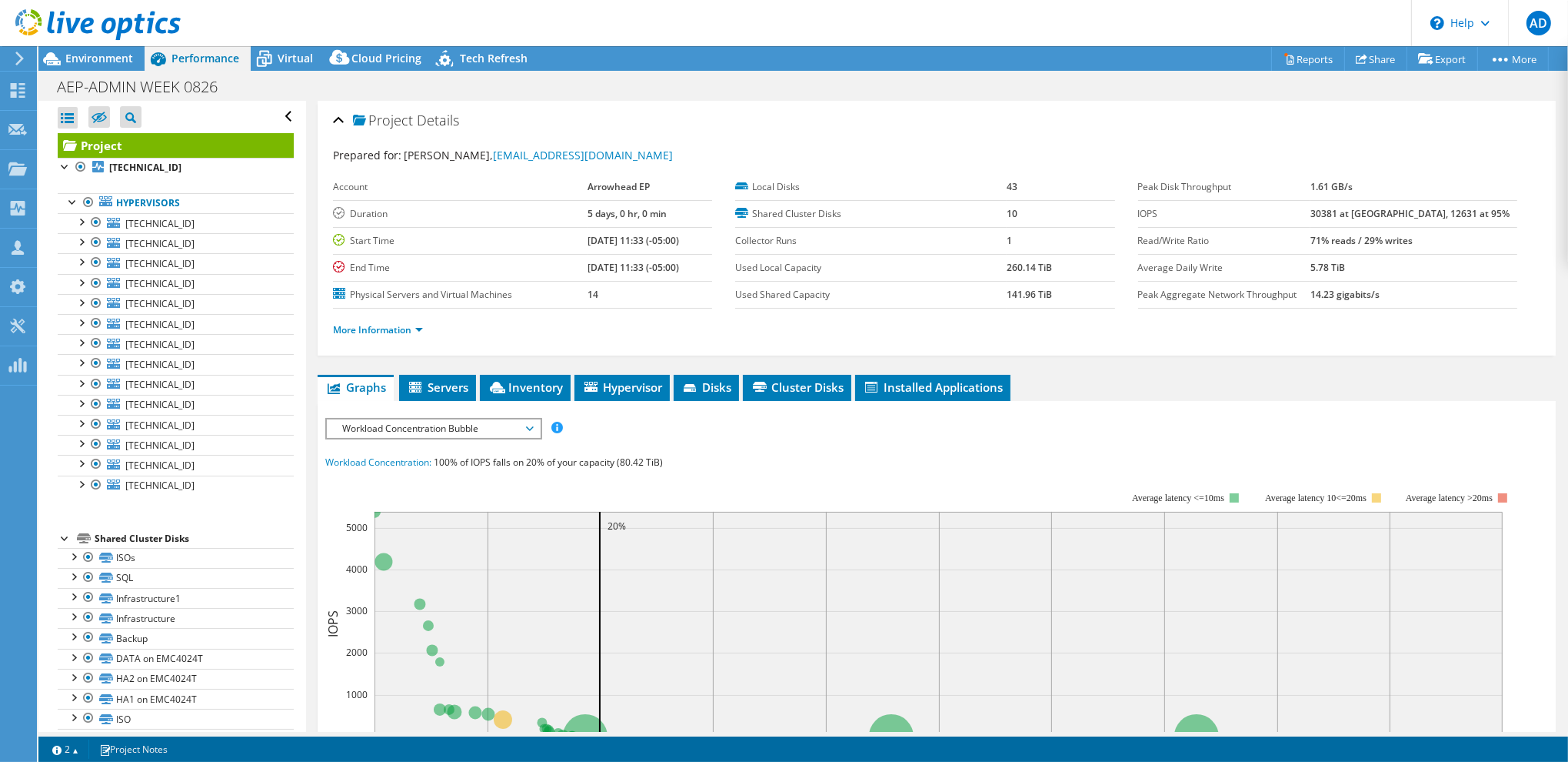
click at [1171, 113] on div "Project Details" at bounding box center [937, 122] width 1207 height 33
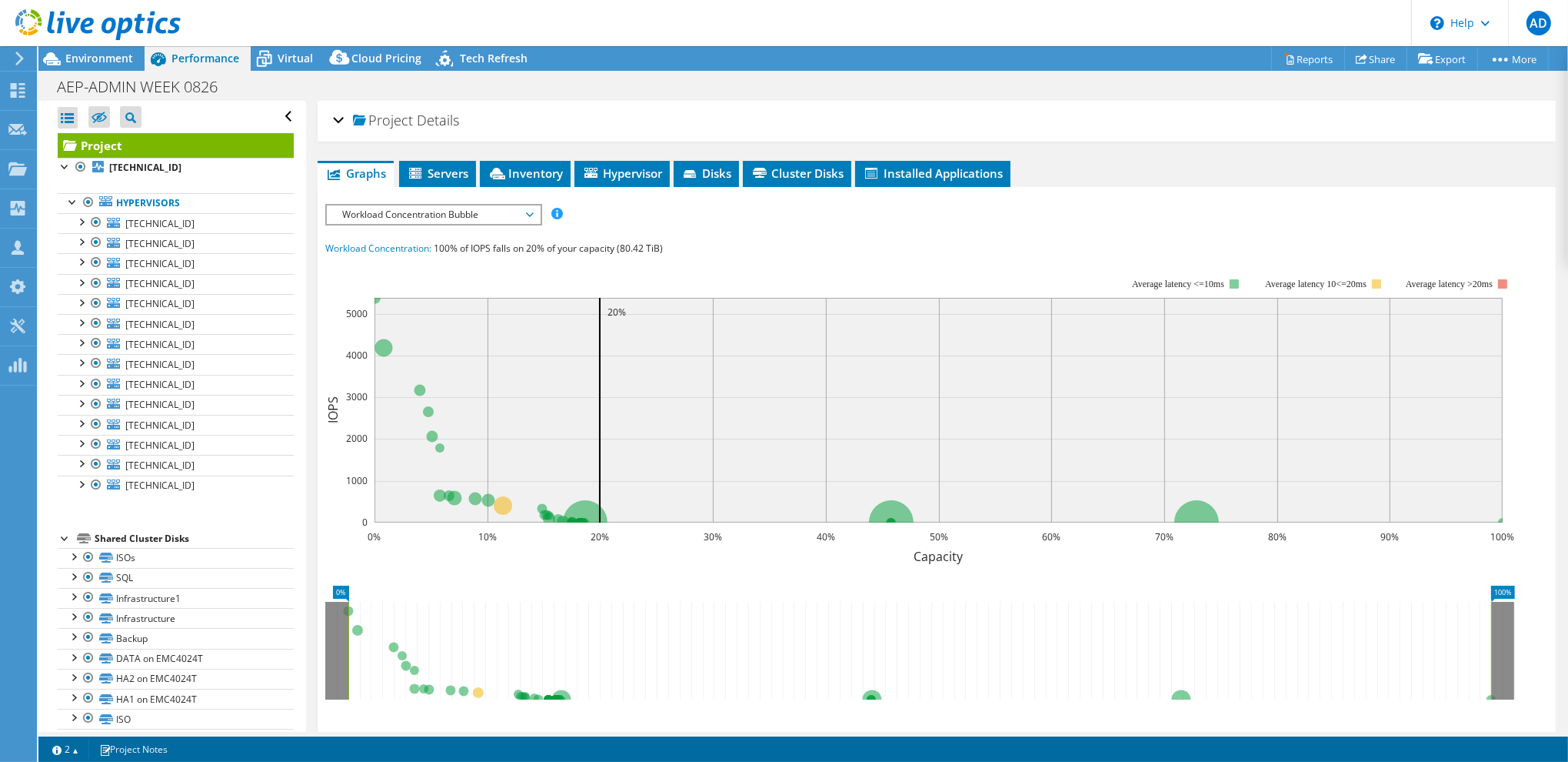
click at [829, 92] on div "AEP-ADMIN WEEK 0826 Print" at bounding box center [803, 87] width 1529 height 28
click at [116, 53] on span "Environment" at bounding box center [99, 58] width 68 height 15
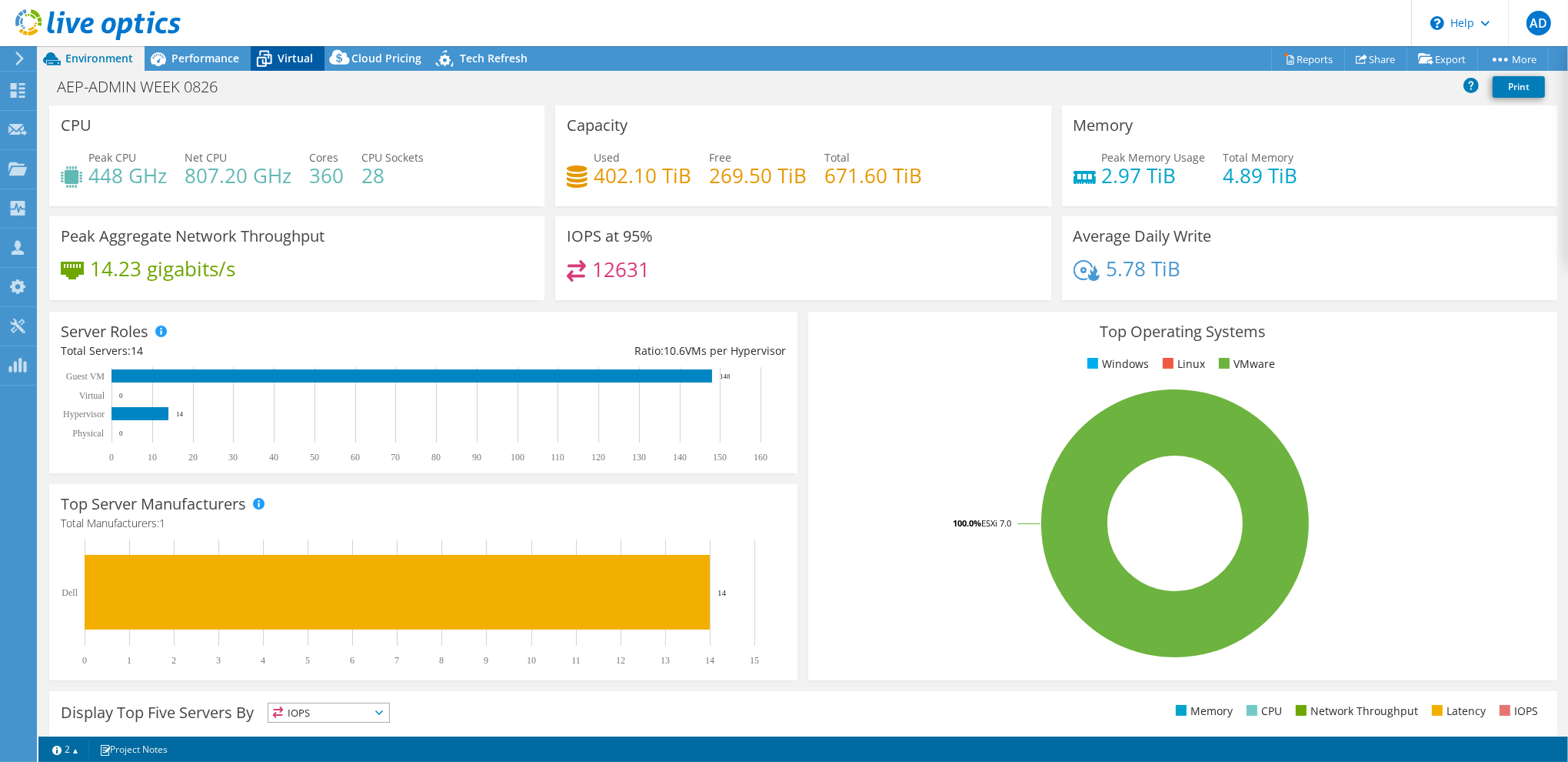
click at [278, 56] on span "Virtual" at bounding box center [295, 58] width 36 height 15
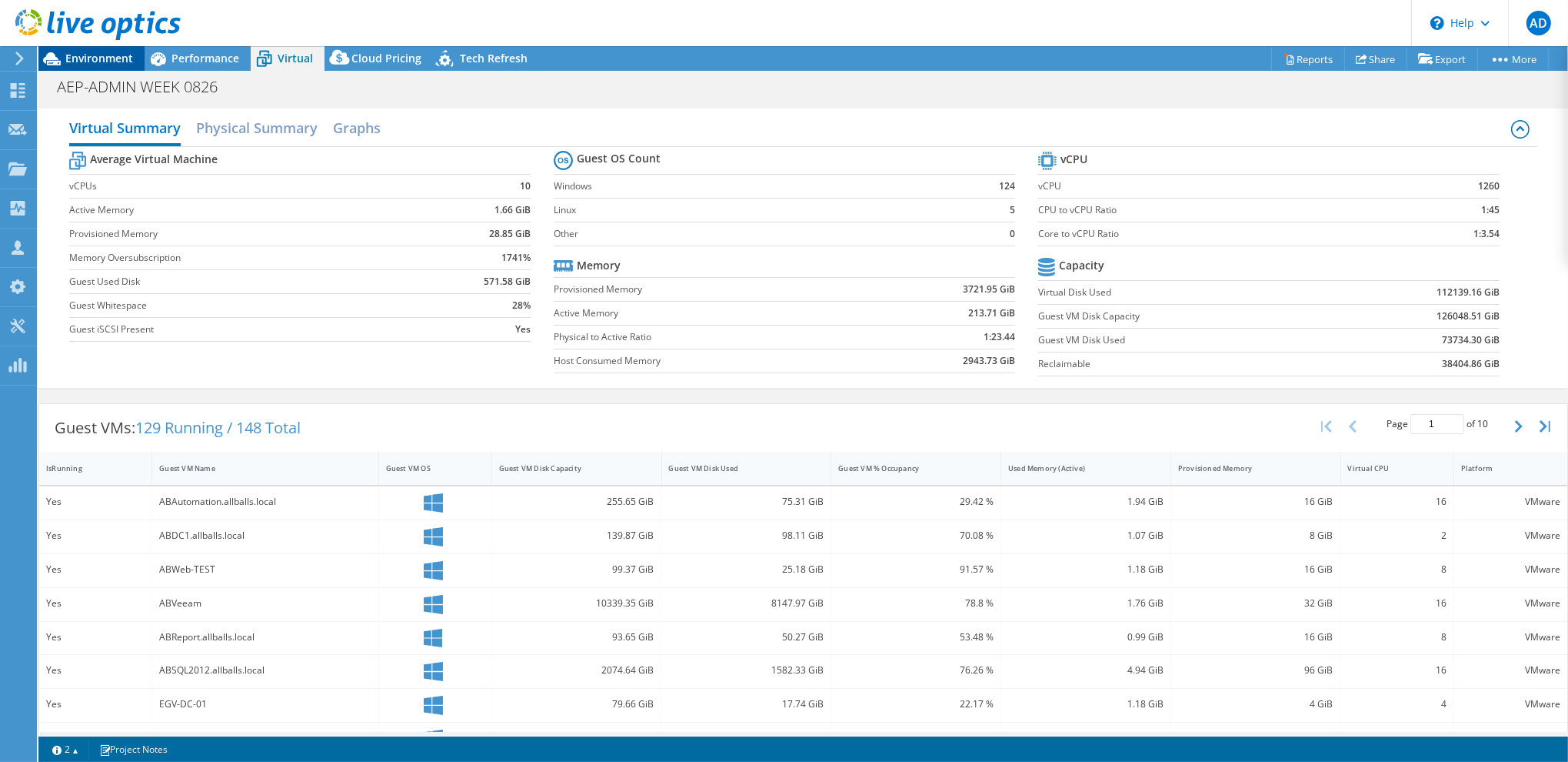
click at [103, 58] on span "Environment" at bounding box center [99, 58] width 68 height 15
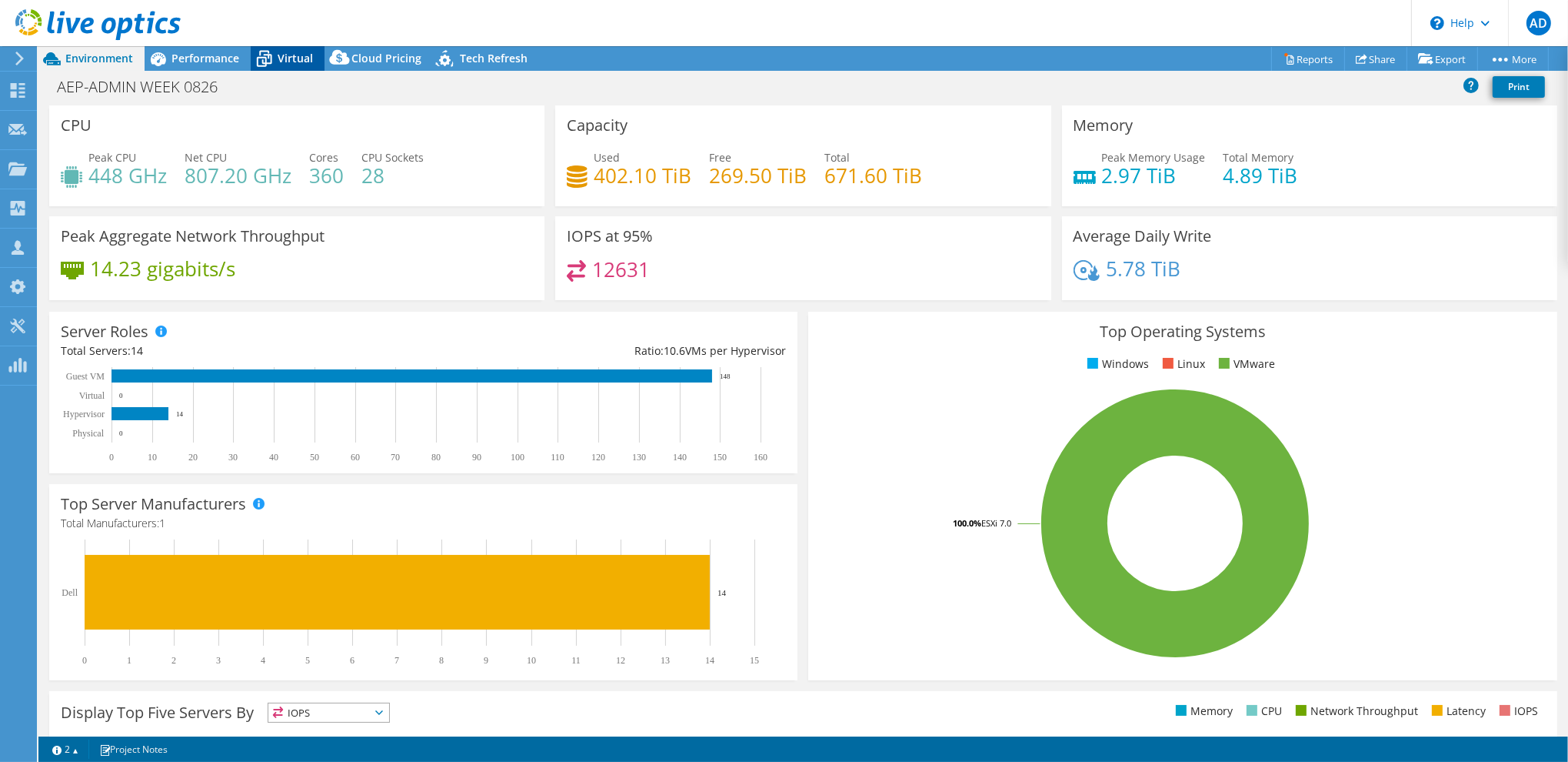
click at [273, 58] on icon at bounding box center [264, 58] width 27 height 27
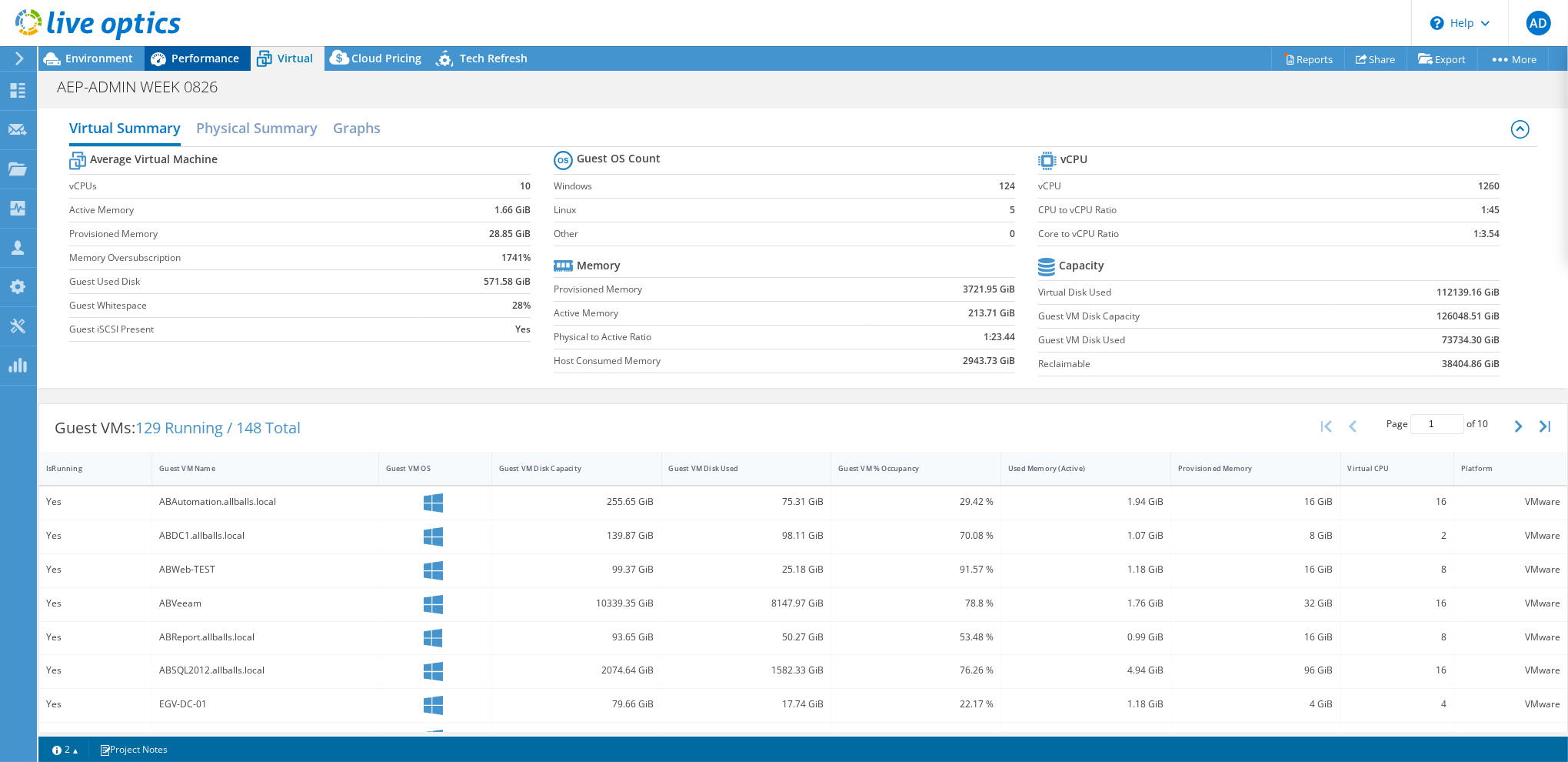
click at [183, 54] on span "Performance" at bounding box center [205, 58] width 68 height 15
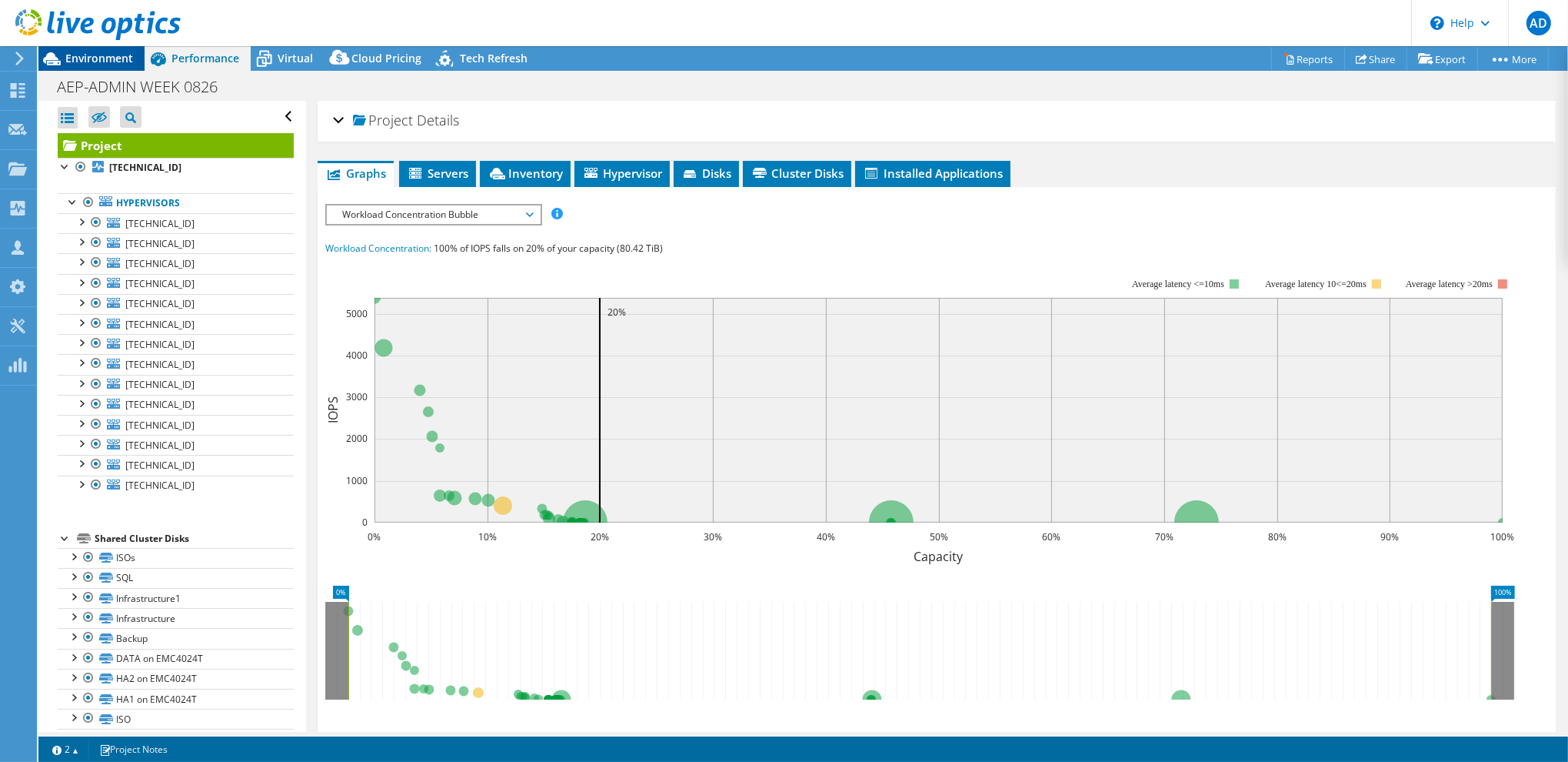
click at [107, 62] on span "Environment" at bounding box center [99, 58] width 68 height 15
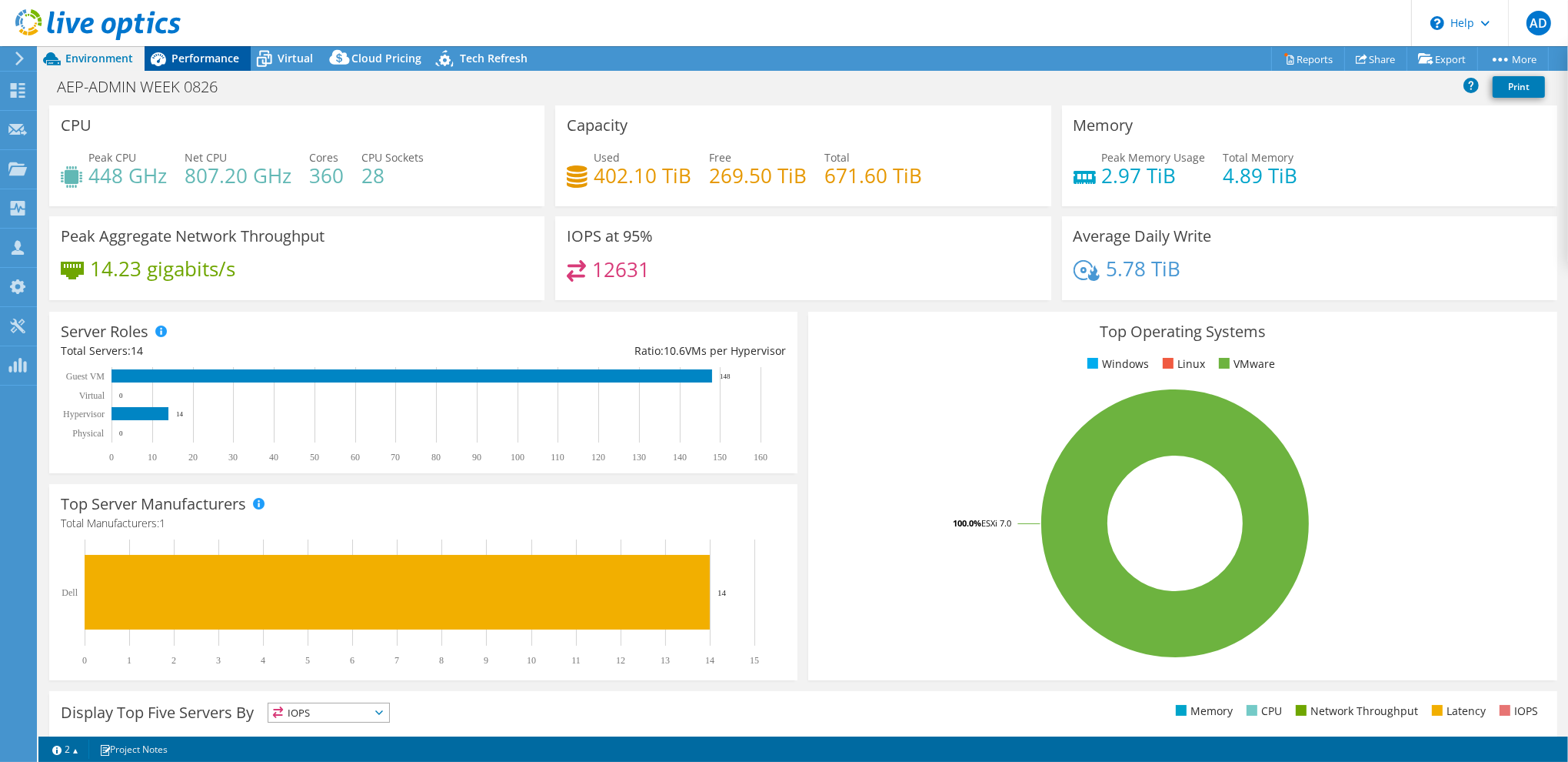
click at [196, 57] on span "Performance" at bounding box center [205, 58] width 68 height 15
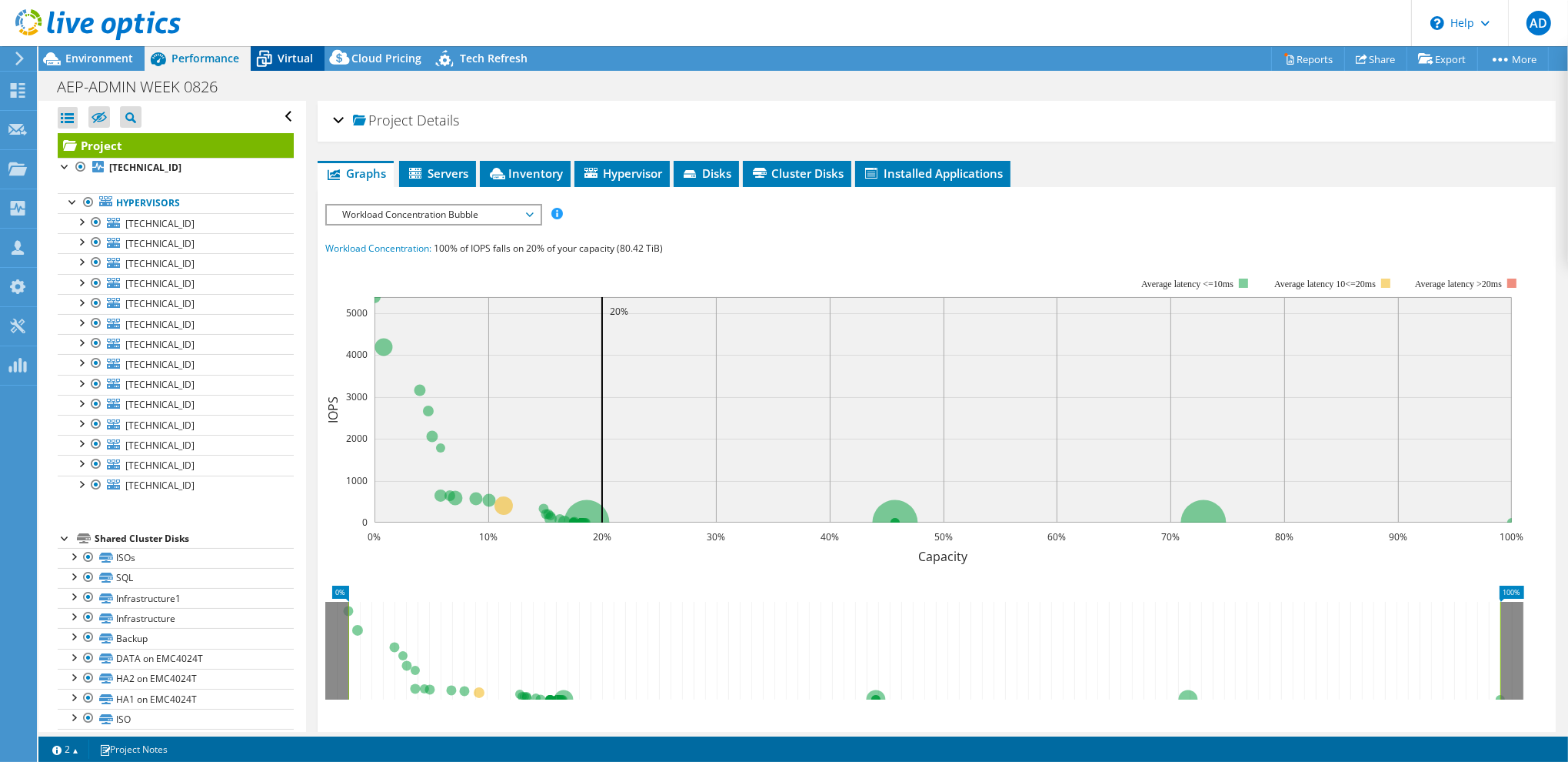
click at [283, 58] on span "Virtual" at bounding box center [295, 58] width 36 height 15
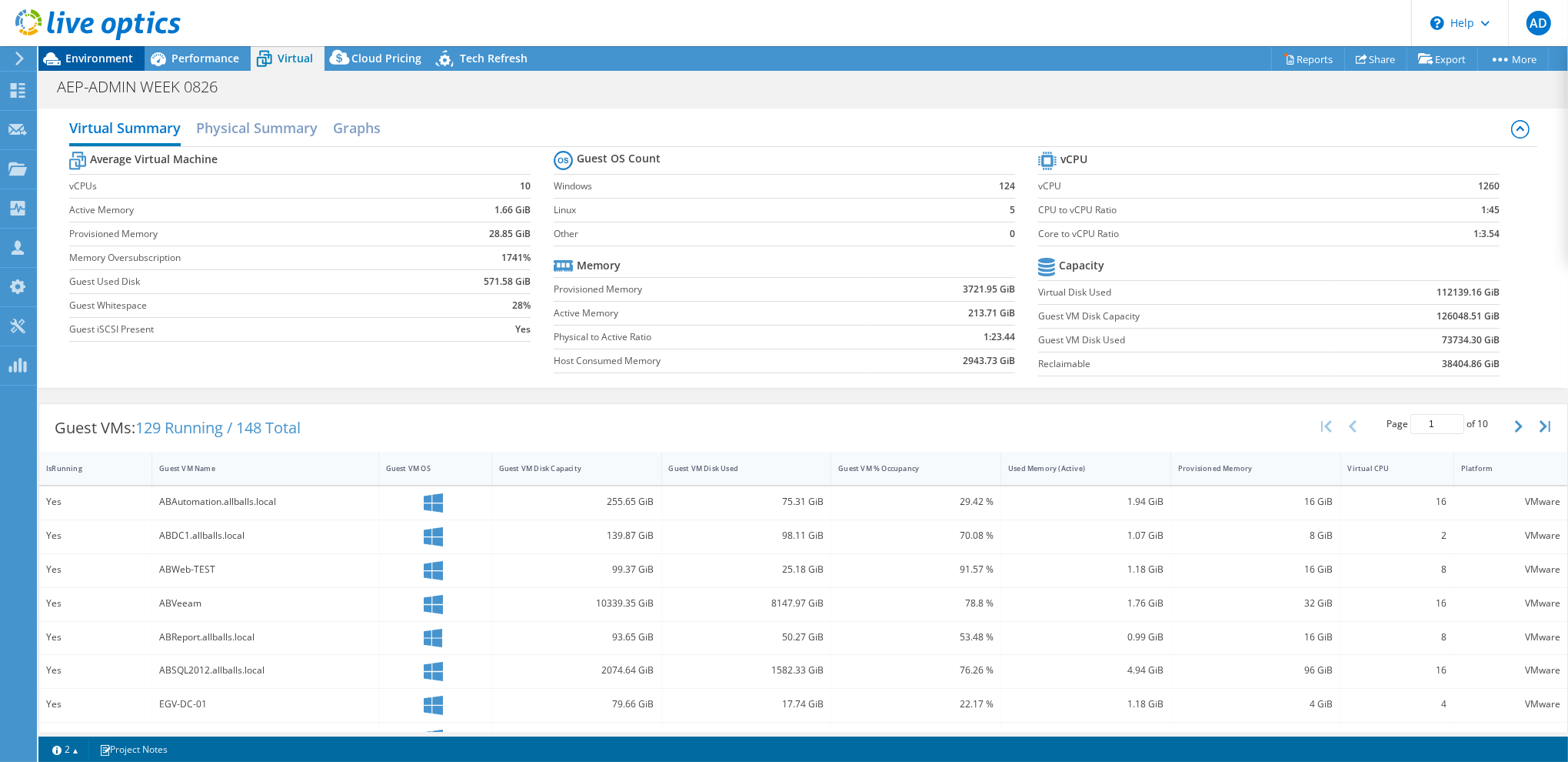
click at [78, 63] on span "Environment" at bounding box center [99, 58] width 68 height 15
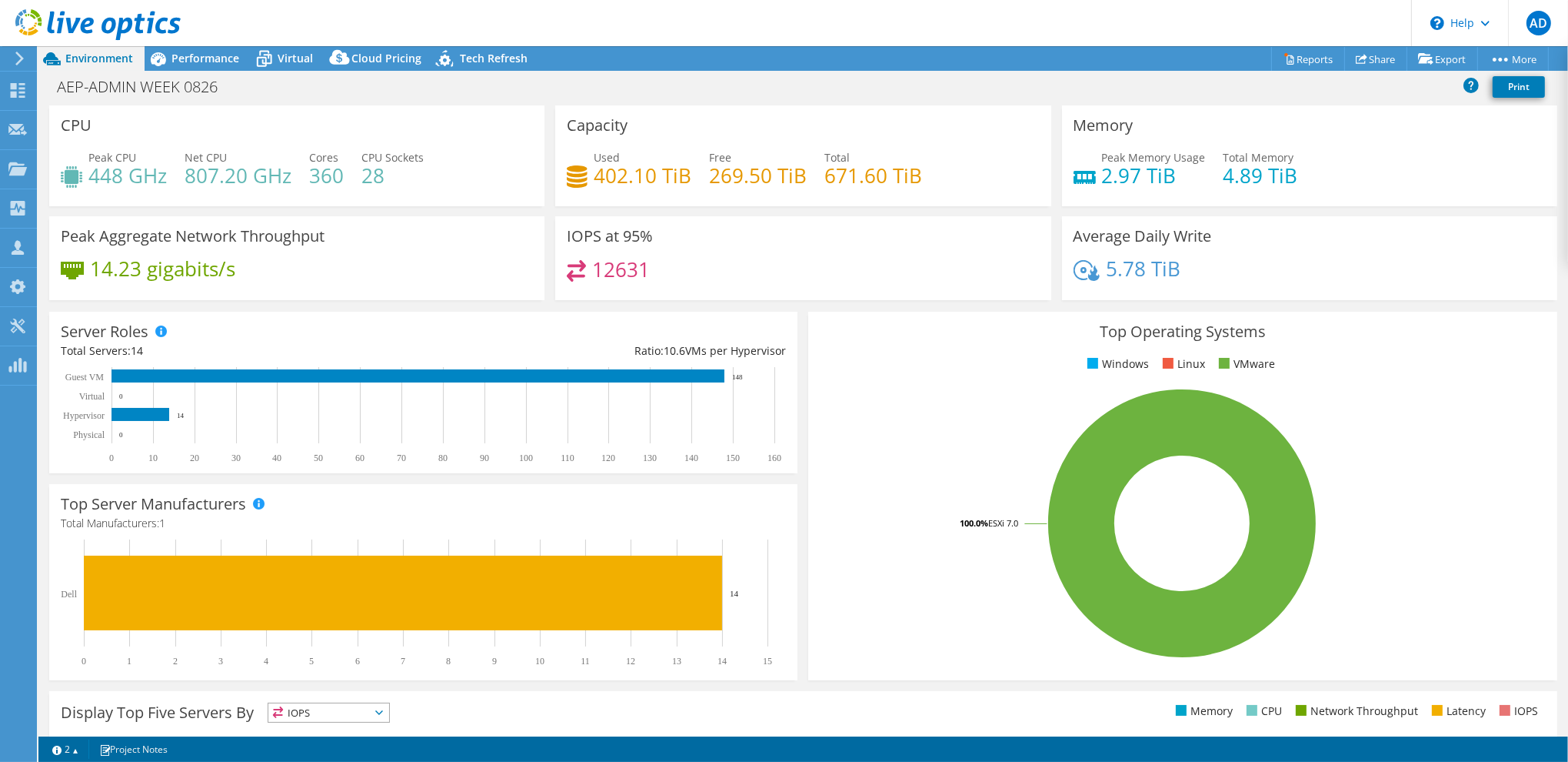
click at [605, 43] on header "AD Partner Team Member Aaron Dunn adunn@redesign-group.com redesign My Profile …" at bounding box center [784, 23] width 1568 height 46
click at [209, 56] on span "Performance" at bounding box center [205, 58] width 68 height 15
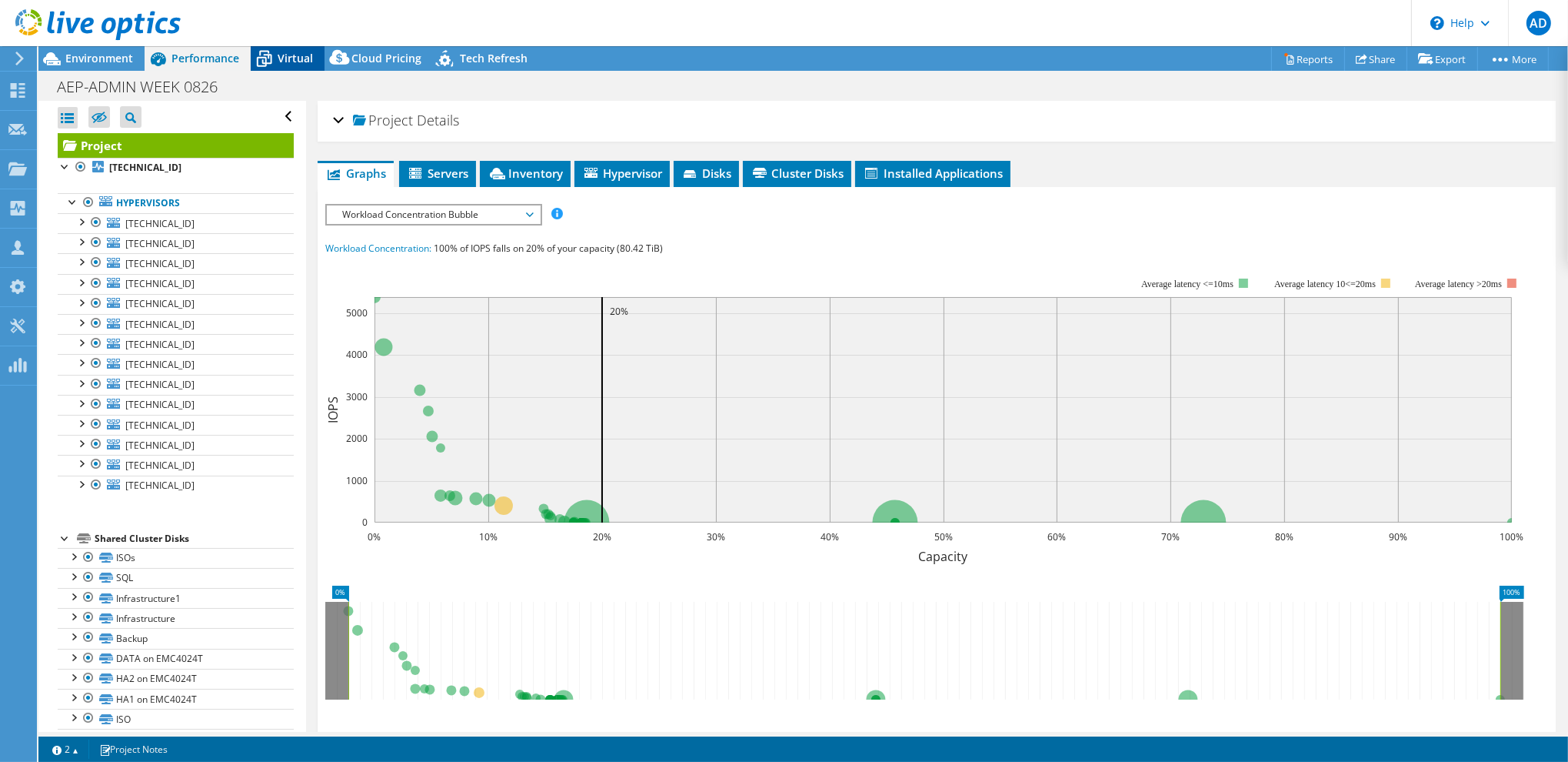
click at [293, 60] on span "Virtual" at bounding box center [295, 58] width 36 height 15
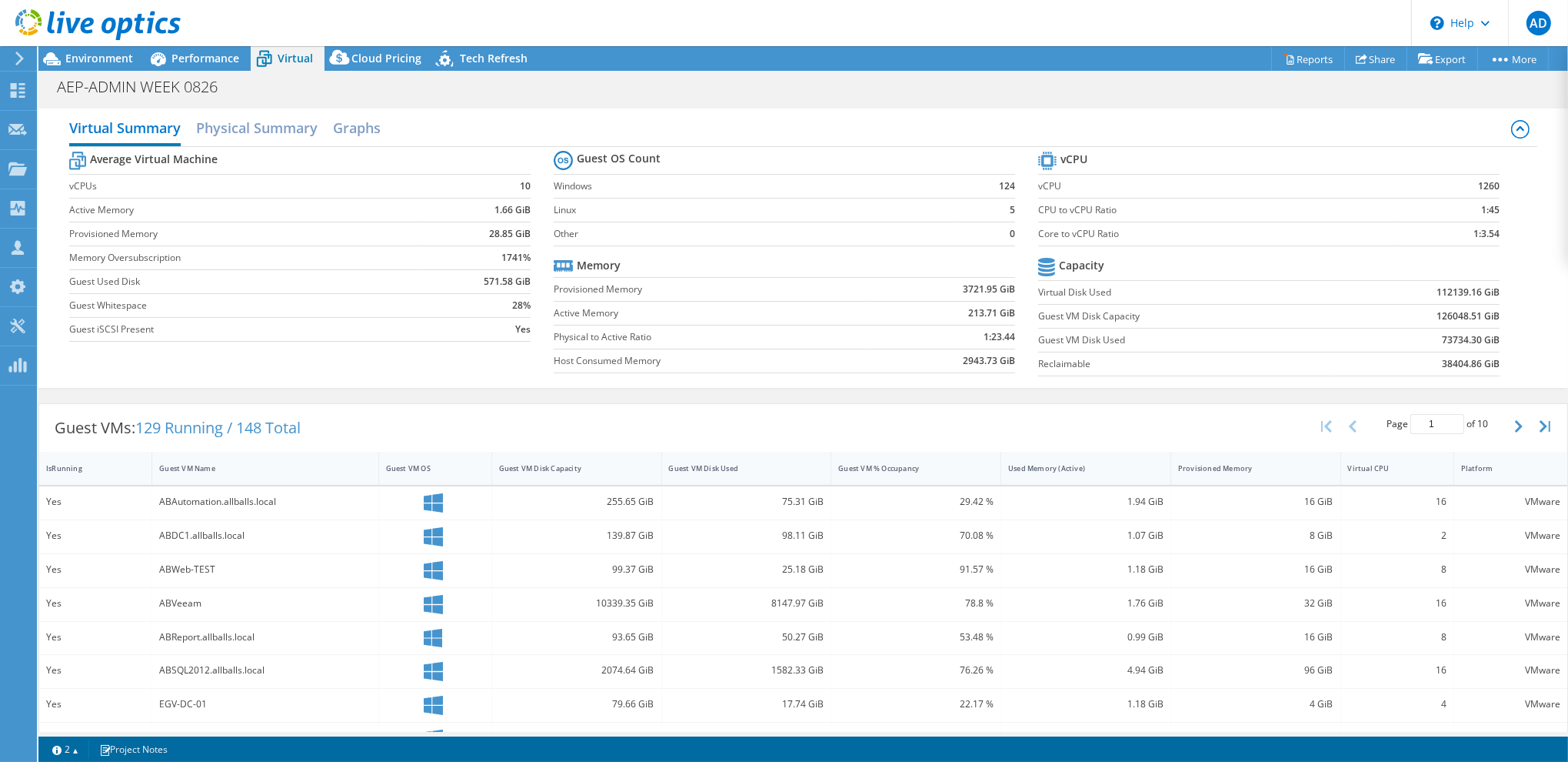
scroll to position [145, 0]
click at [191, 54] on span "Performance" at bounding box center [205, 58] width 68 height 15
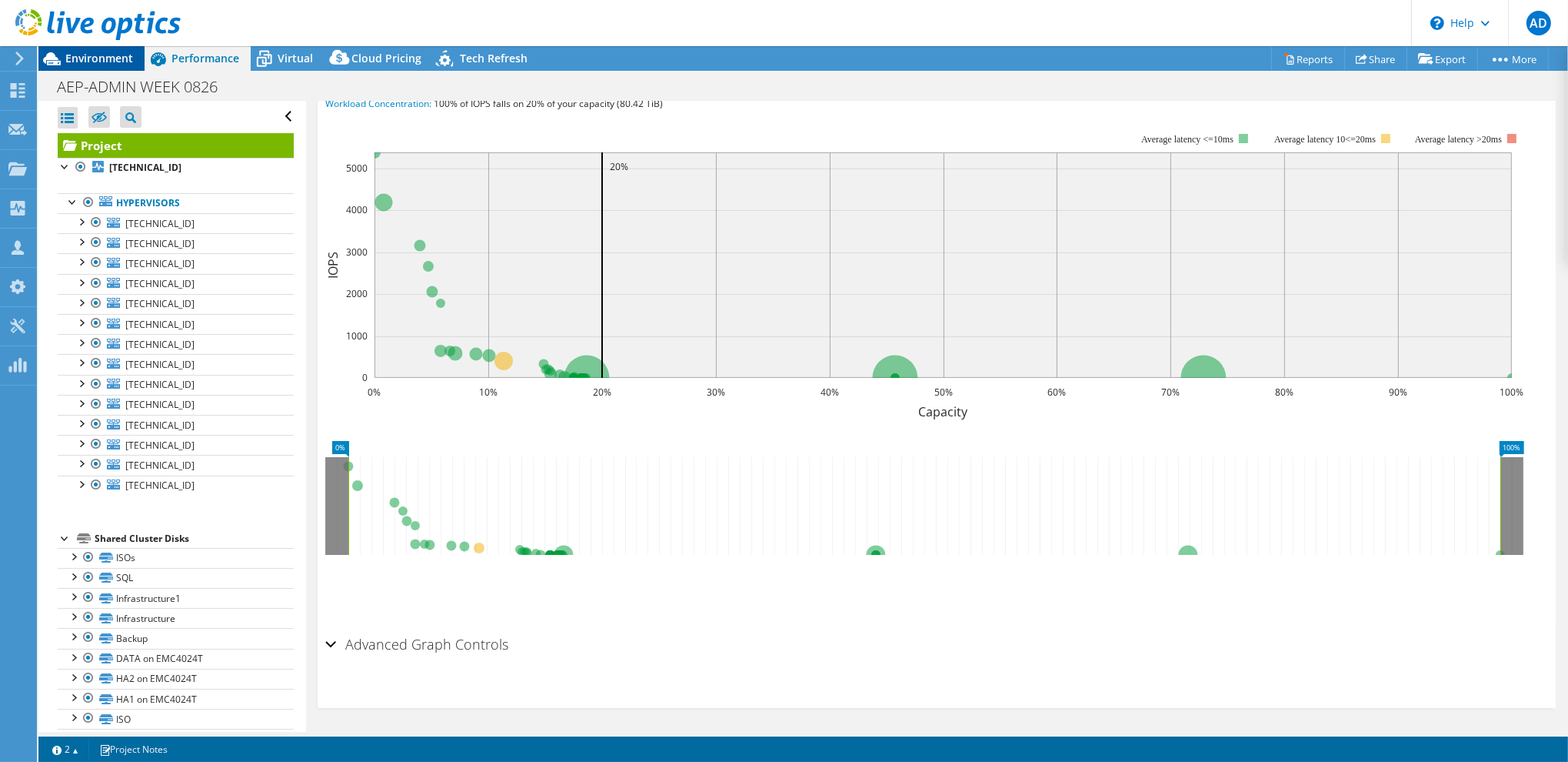
click at [115, 61] on span "Environment" at bounding box center [99, 58] width 68 height 15
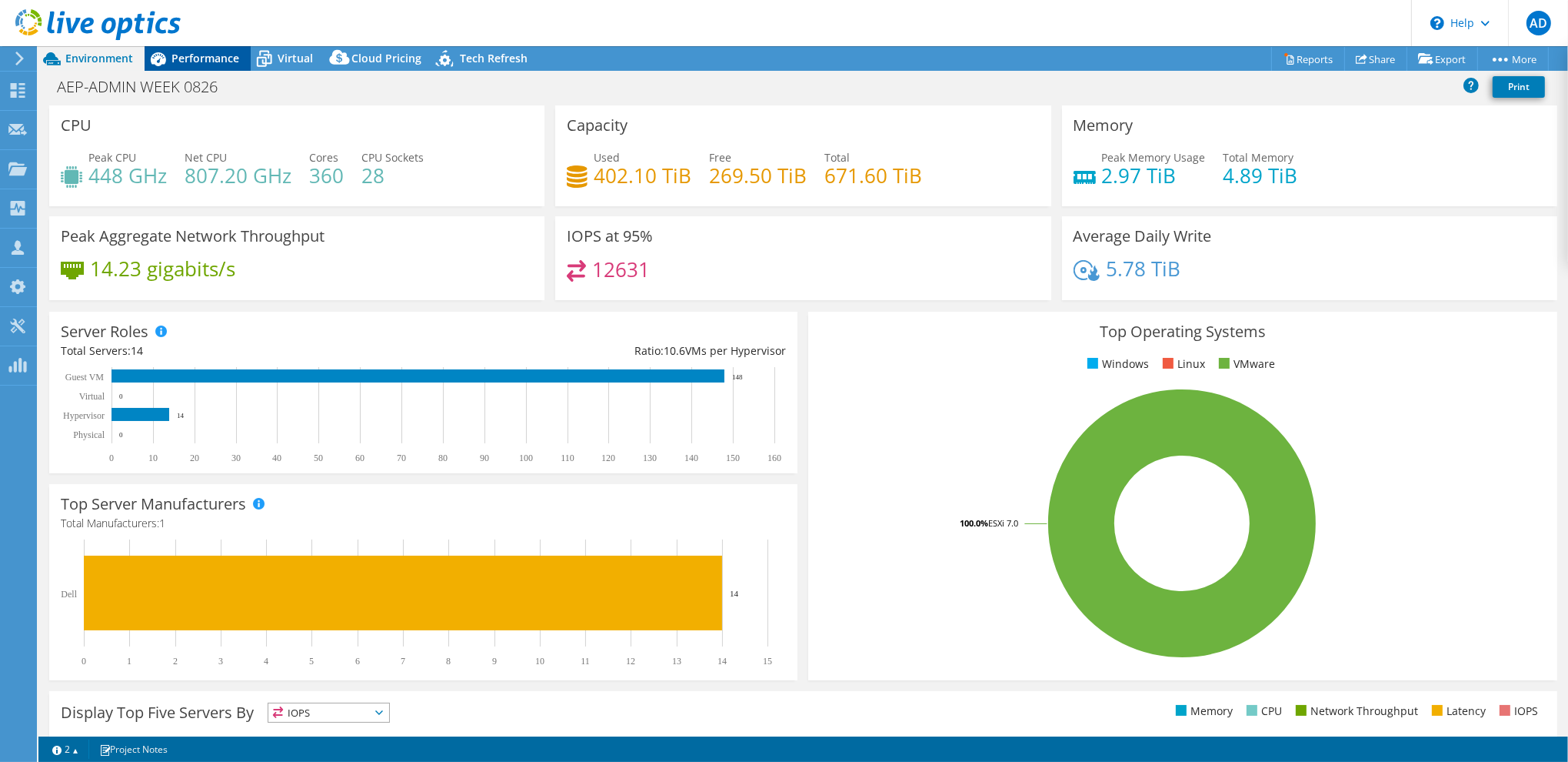
click at [178, 57] on span "Performance" at bounding box center [205, 58] width 68 height 15
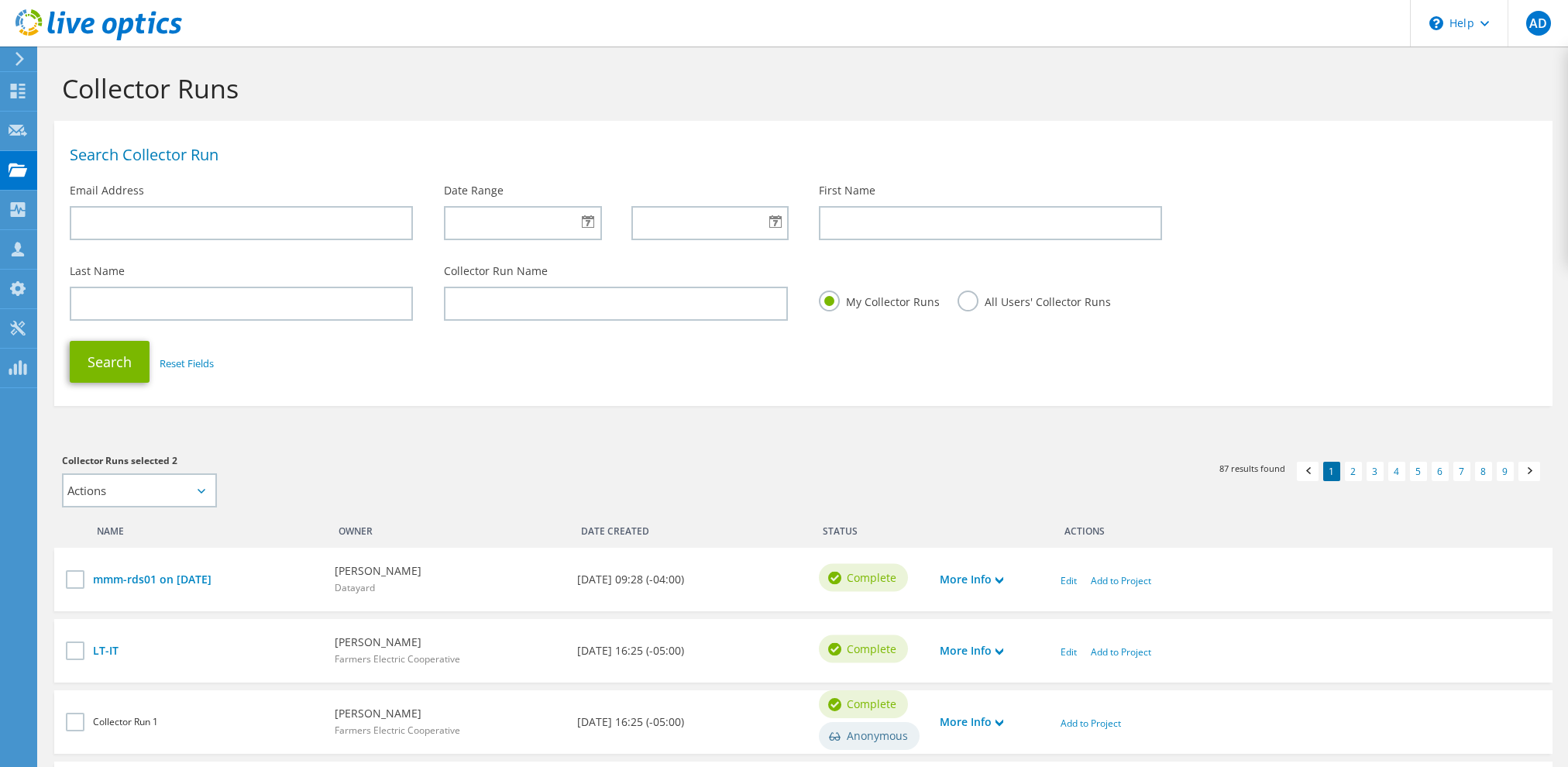
scroll to position [602, 0]
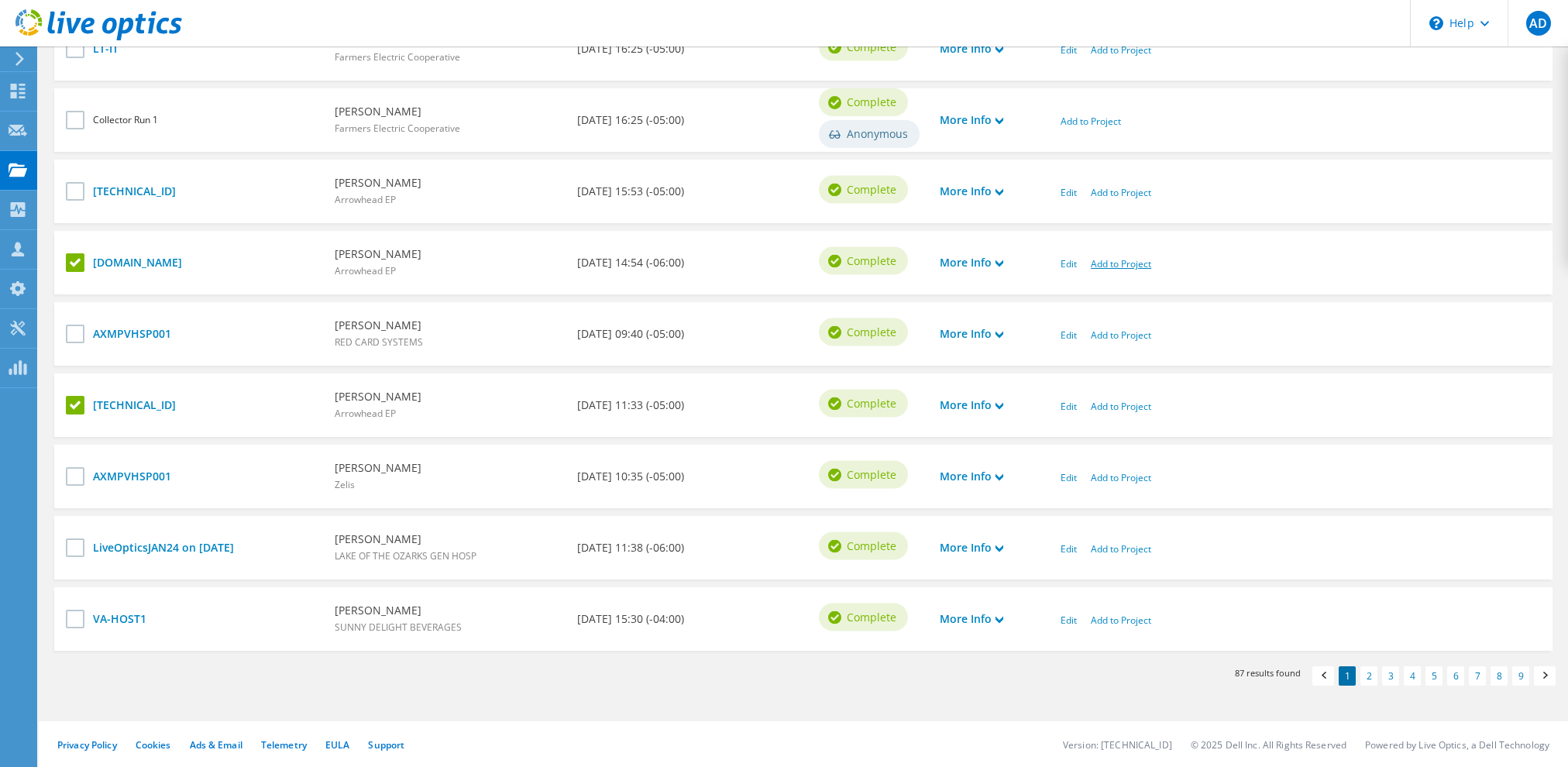
click at [1122, 258] on link "Add to Project" at bounding box center [1121, 263] width 60 height 14
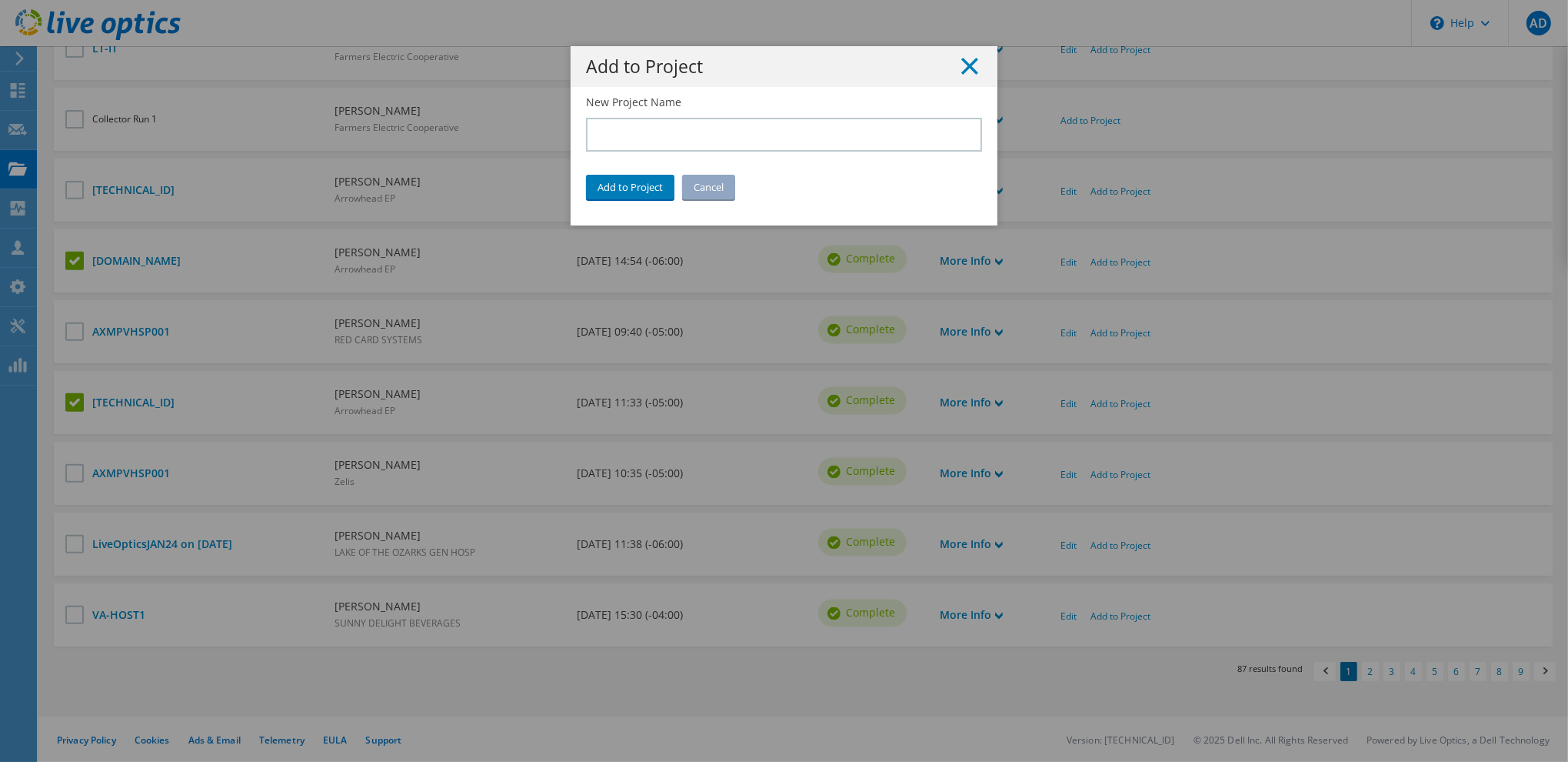
click at [965, 69] on line at bounding box center [969, 66] width 15 height 15
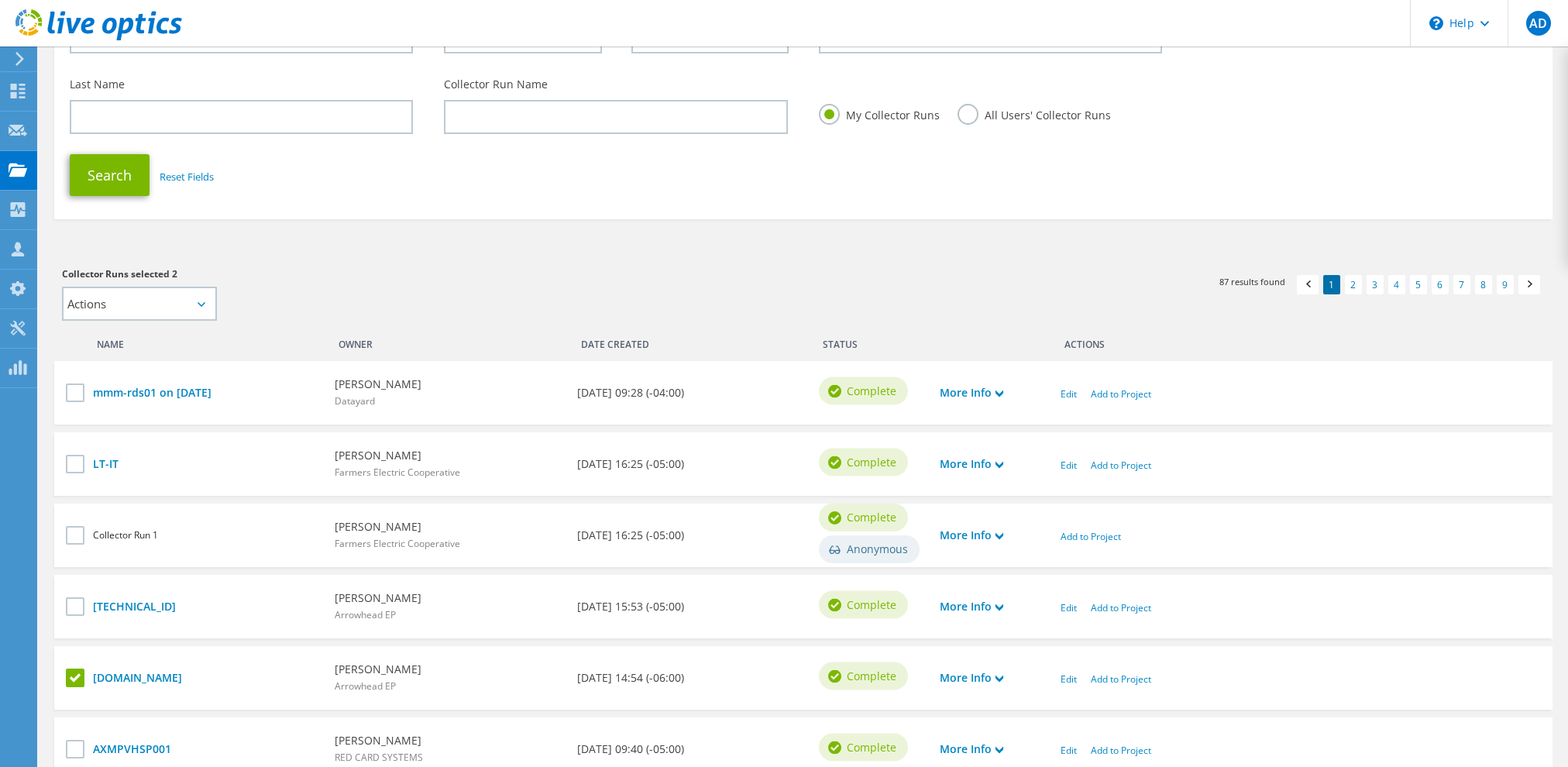
scroll to position [0, 0]
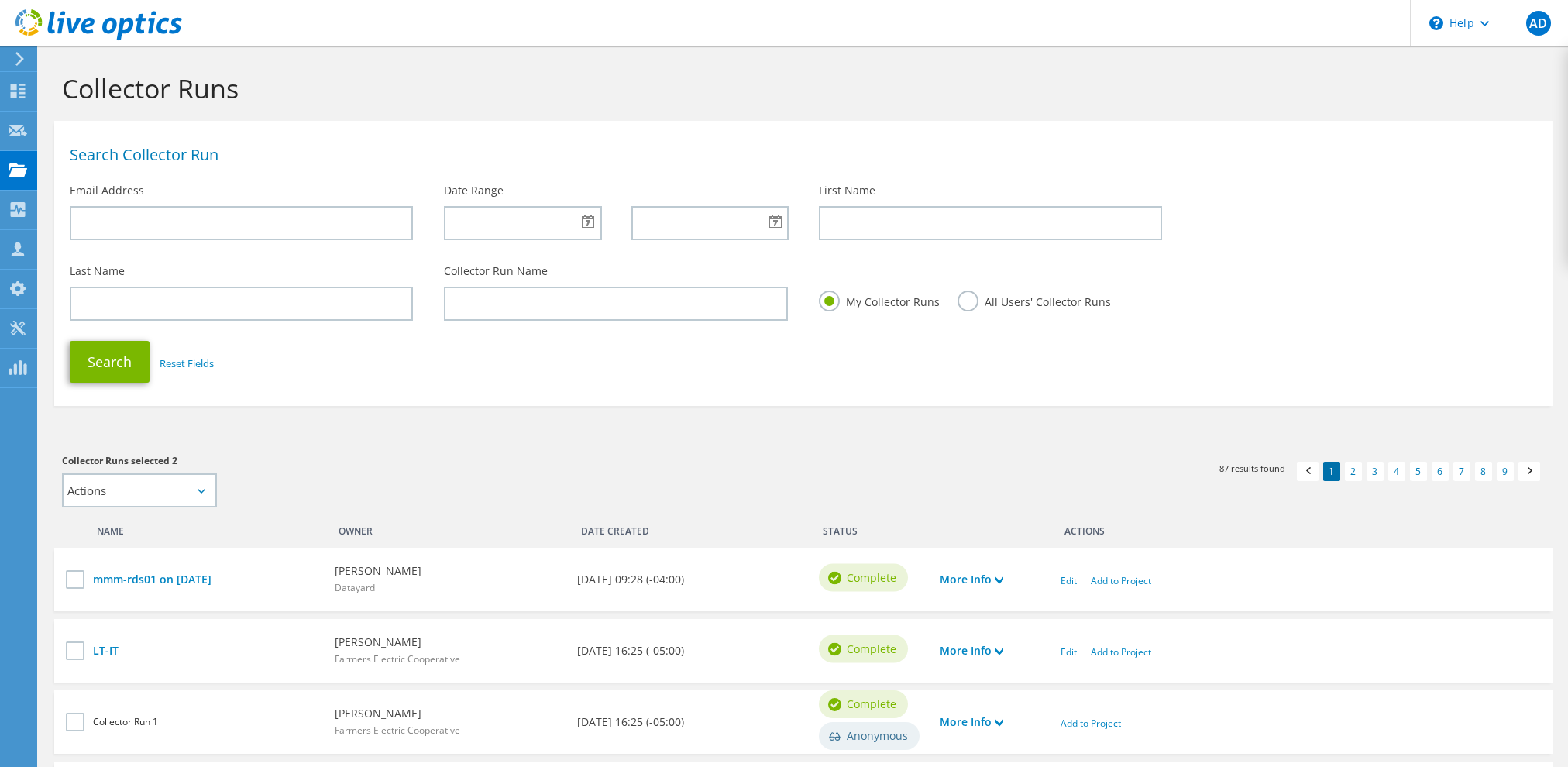
click at [33, 22] on icon at bounding box center [98, 25] width 166 height 32
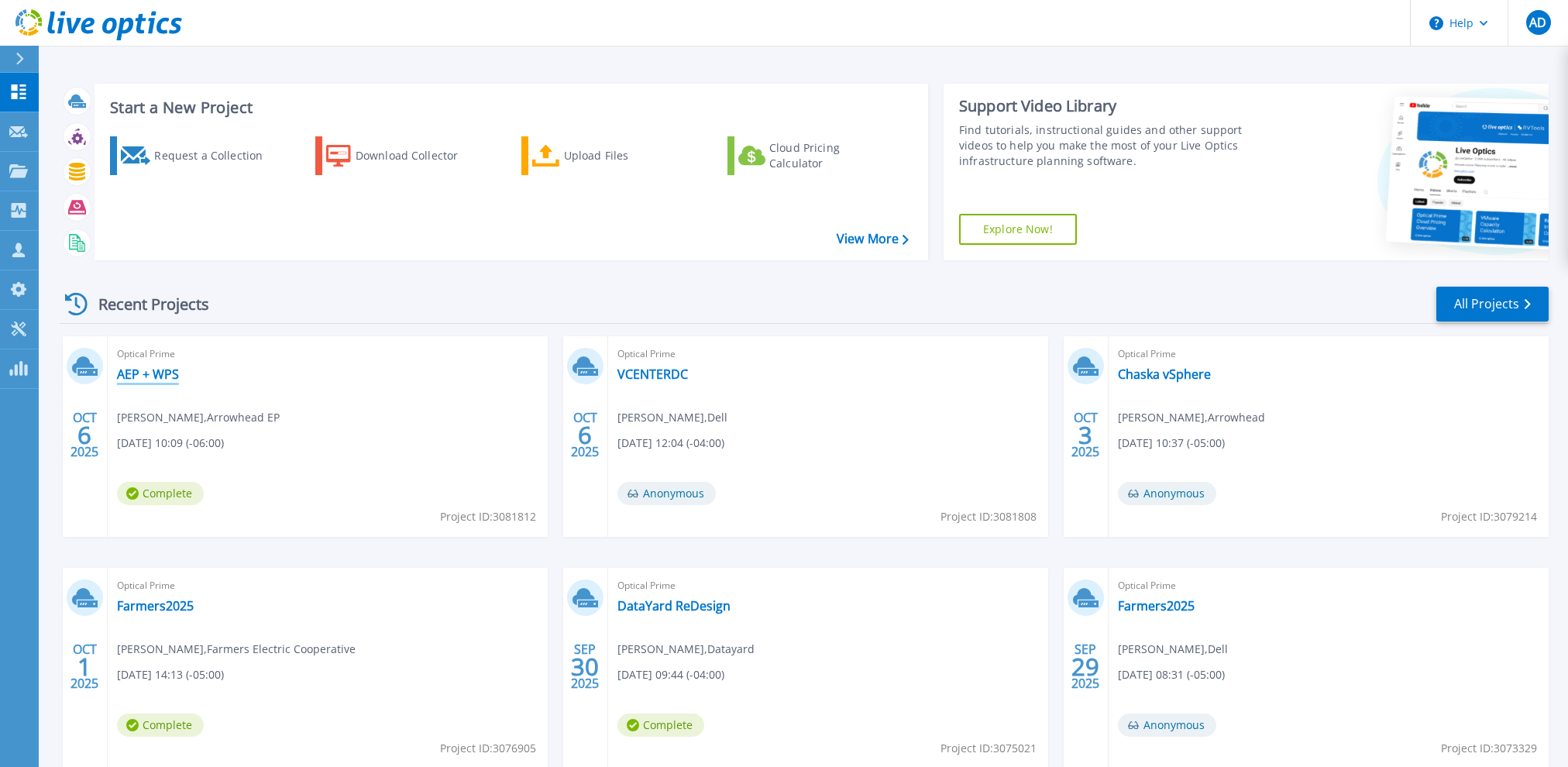
click at [160, 374] on link "AEP + WPS" at bounding box center [148, 374] width 62 height 15
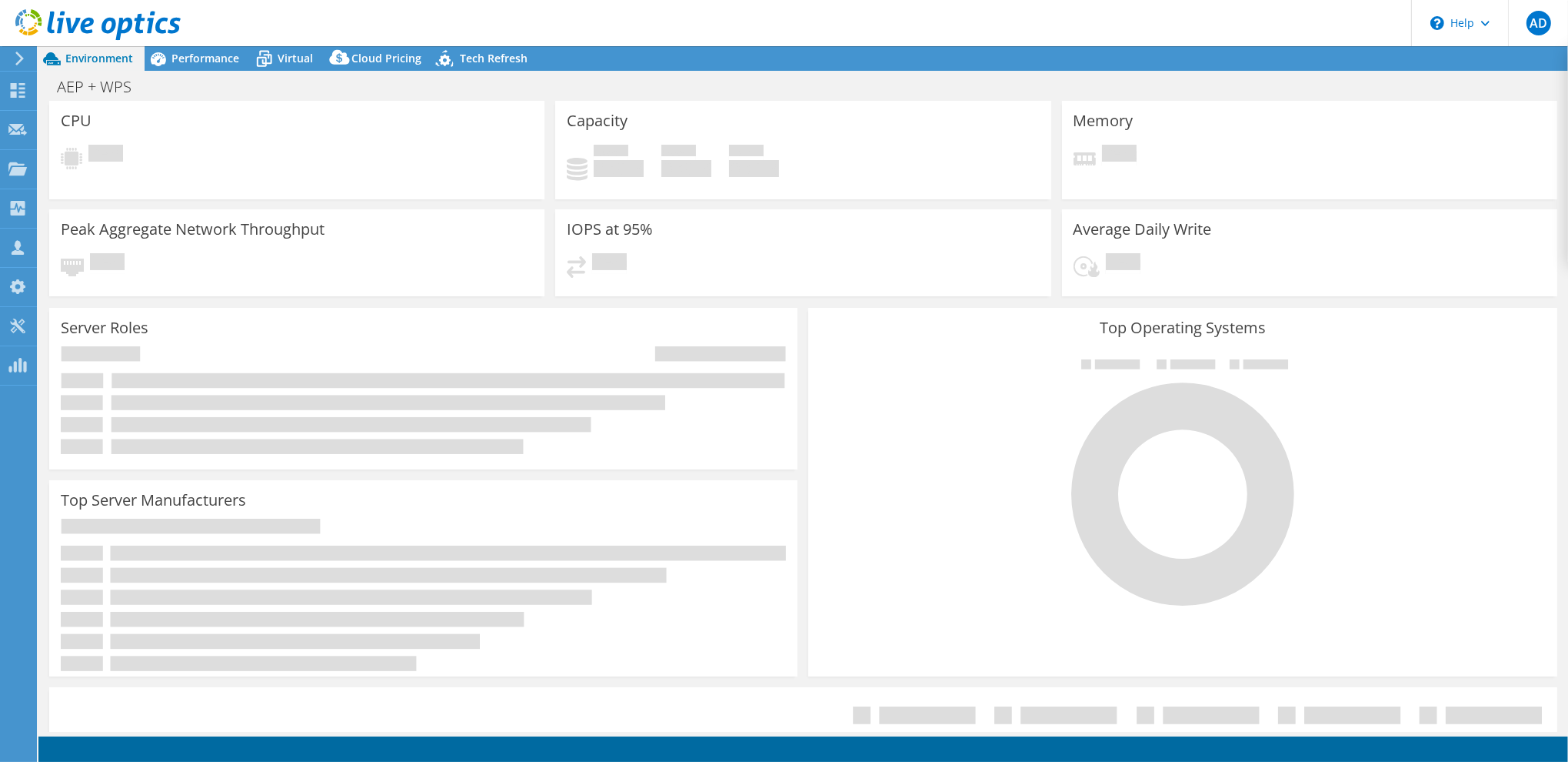
select select "USD"
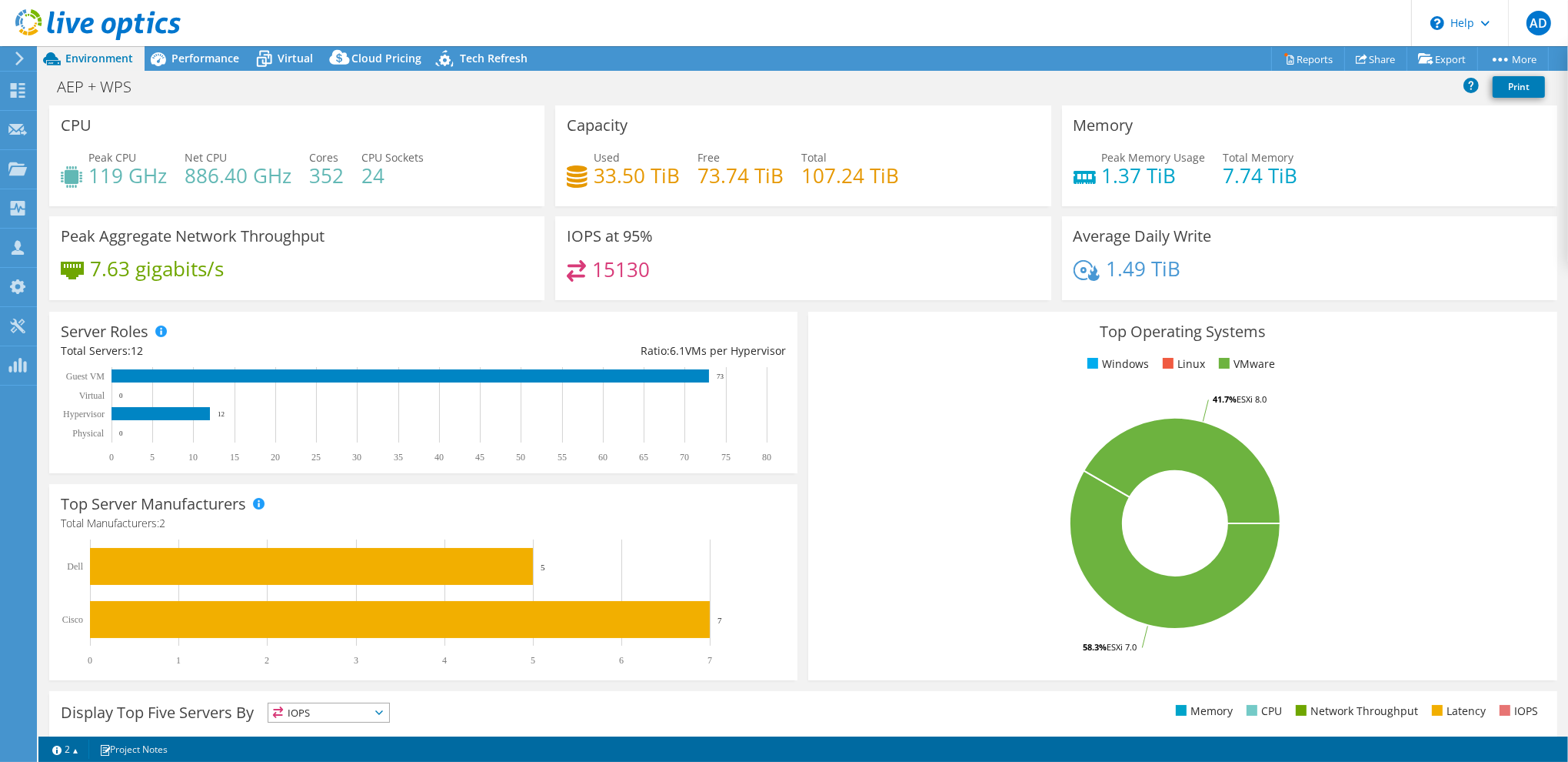
click at [208, 72] on div "AEP + WPS Print" at bounding box center [803, 88] width 1529 height 35
click at [203, 62] on span "Performance" at bounding box center [205, 58] width 68 height 15
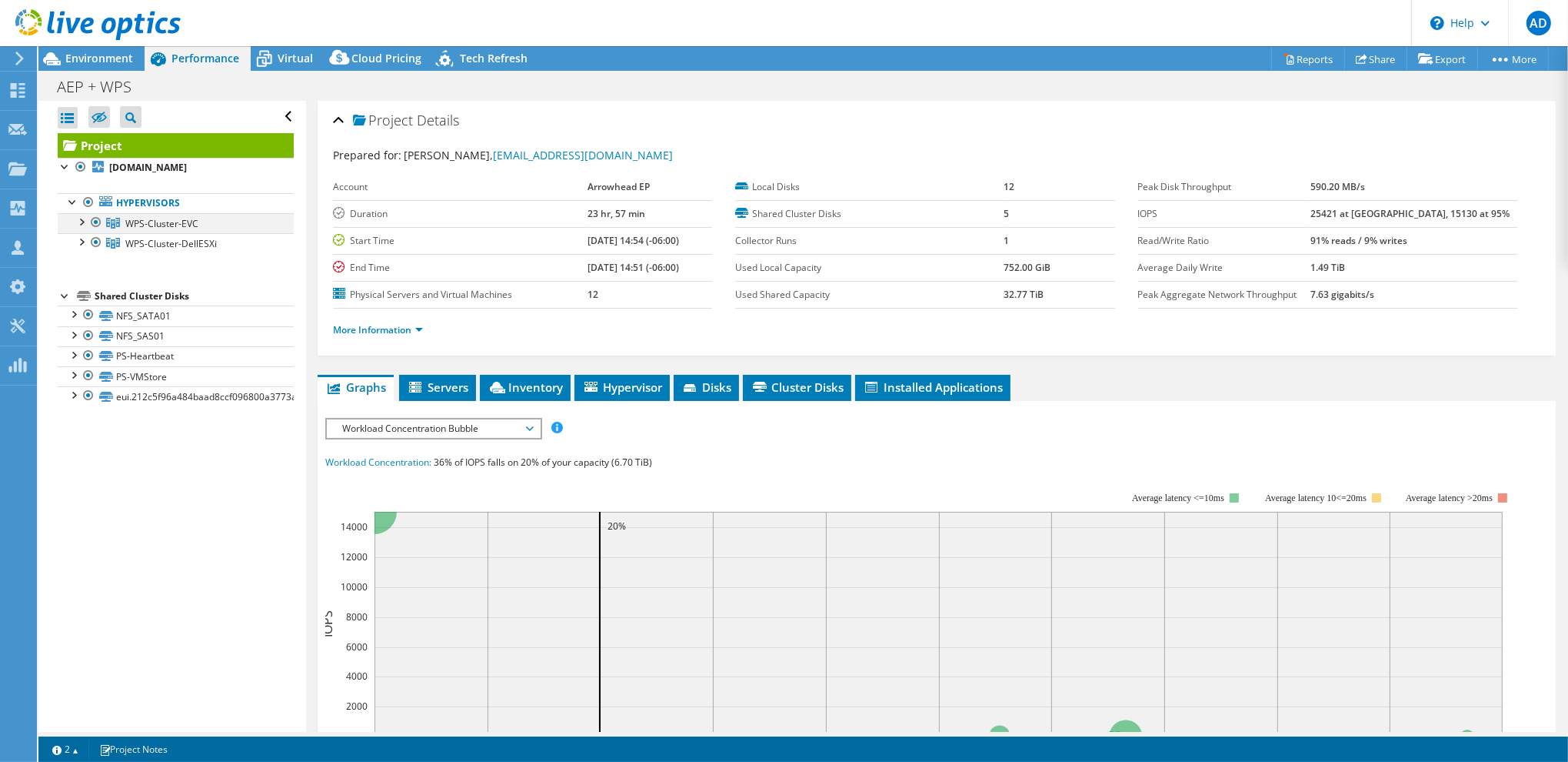
click at [95, 217] on div at bounding box center [95, 222] width 15 height 18
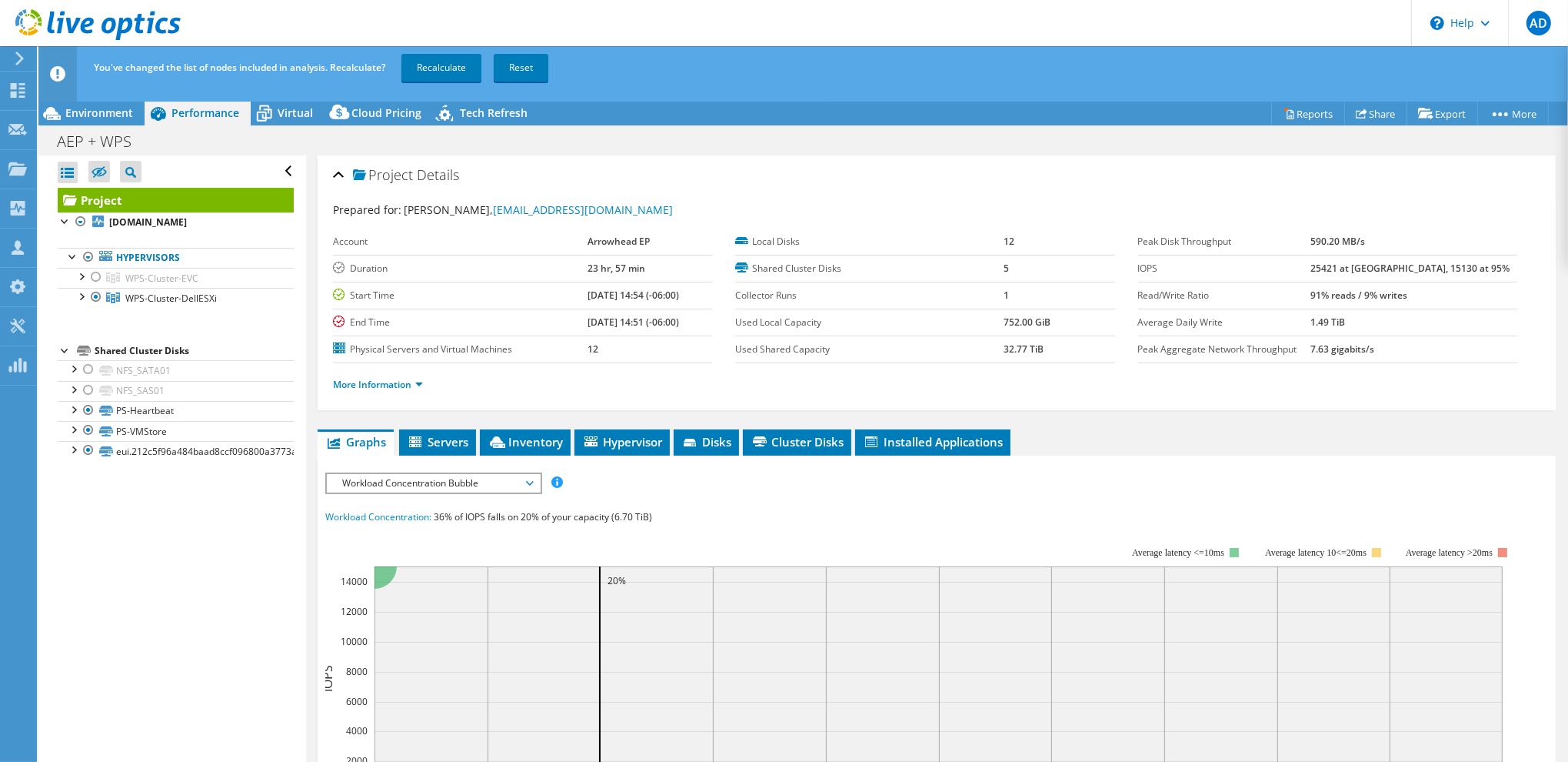
click at [110, 324] on div "Project esx07.wps-inc.com Hypervisors WPS-Cluster-EVC" at bounding box center [175, 325] width 236 height 274
click at [418, 75] on link "Recalculate" at bounding box center [441, 67] width 80 height 28
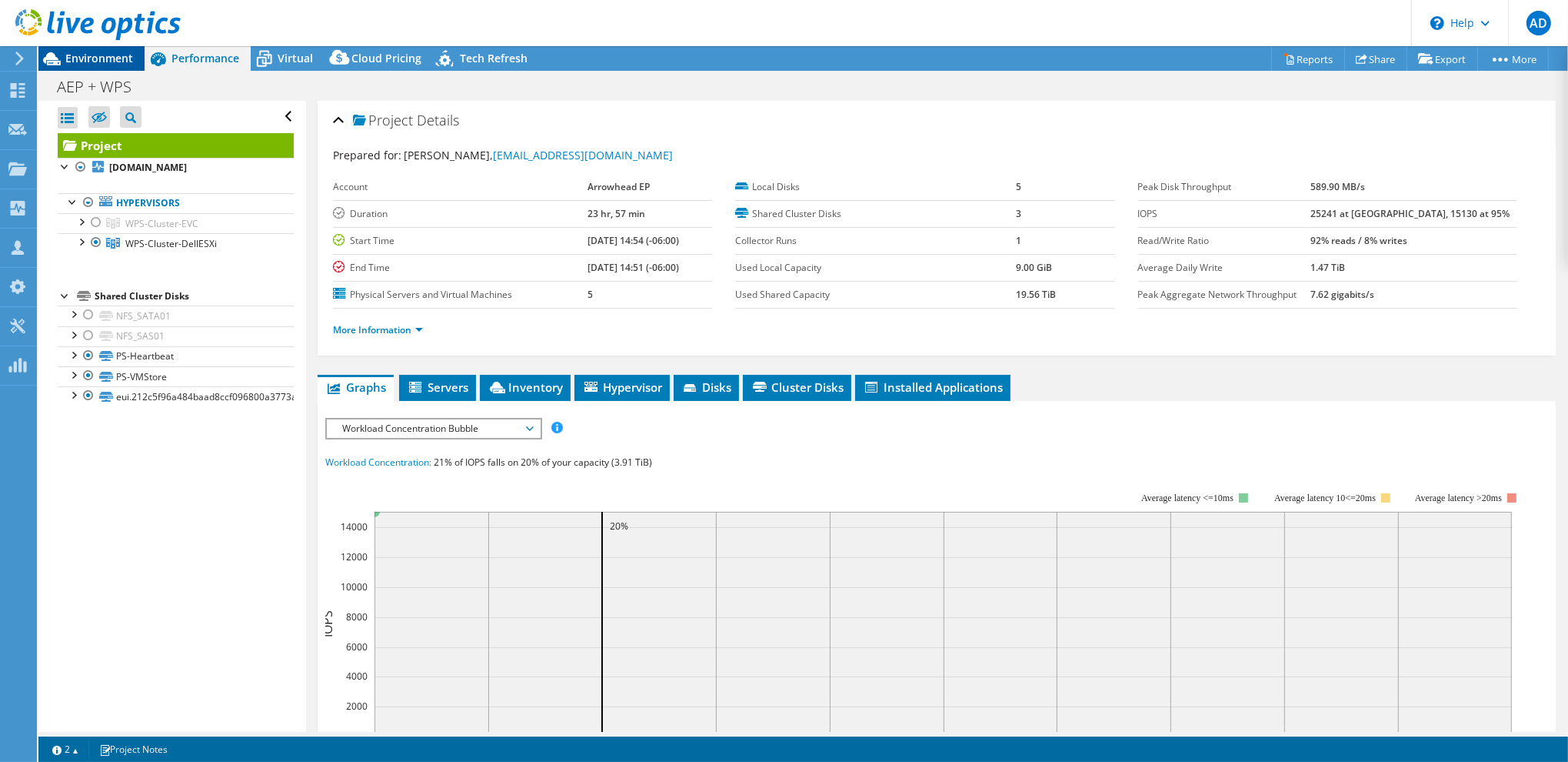
click at [88, 55] on span "Environment" at bounding box center [99, 58] width 68 height 15
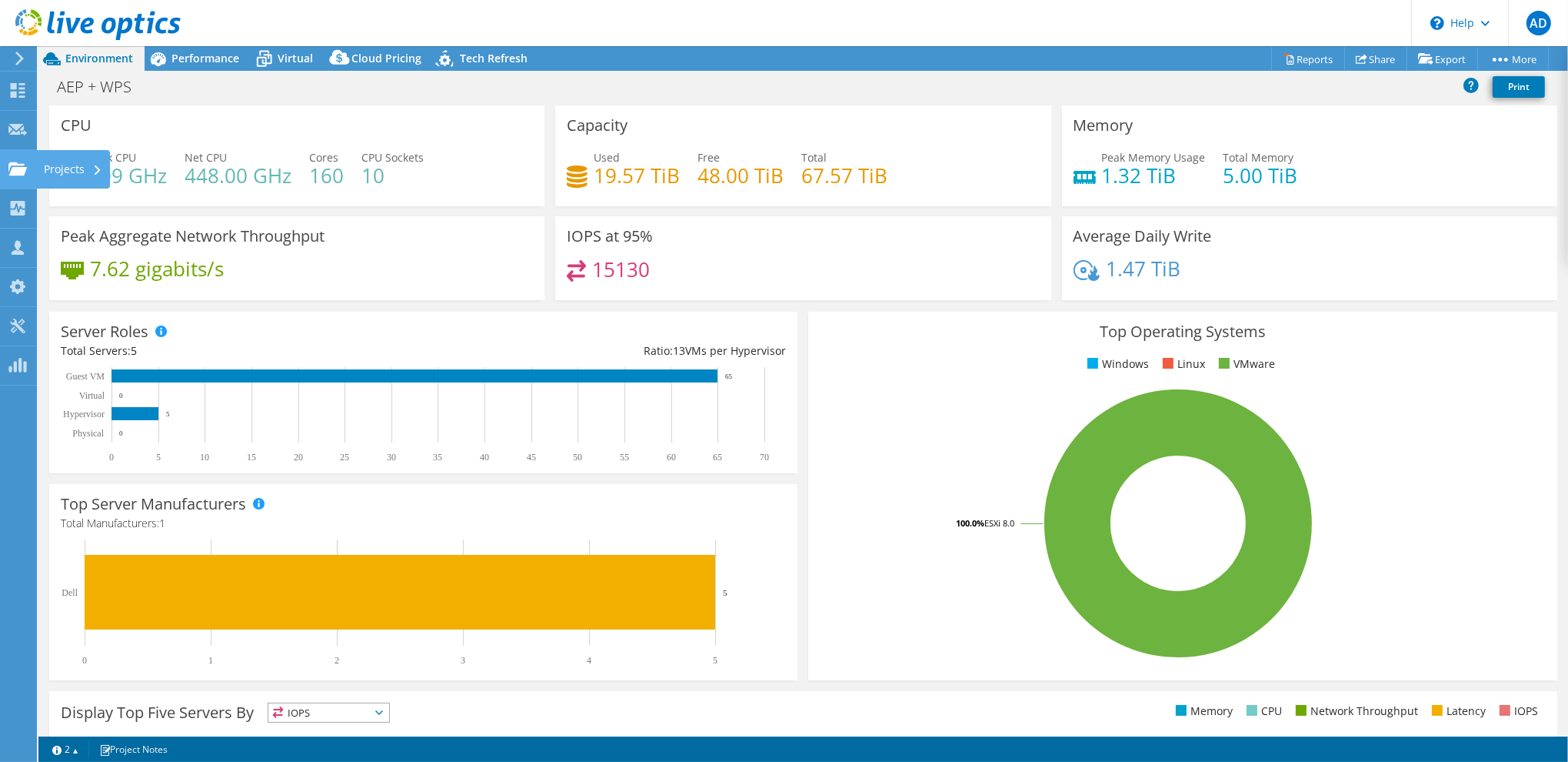
click at [68, 160] on div "Projects" at bounding box center [73, 169] width 74 height 39
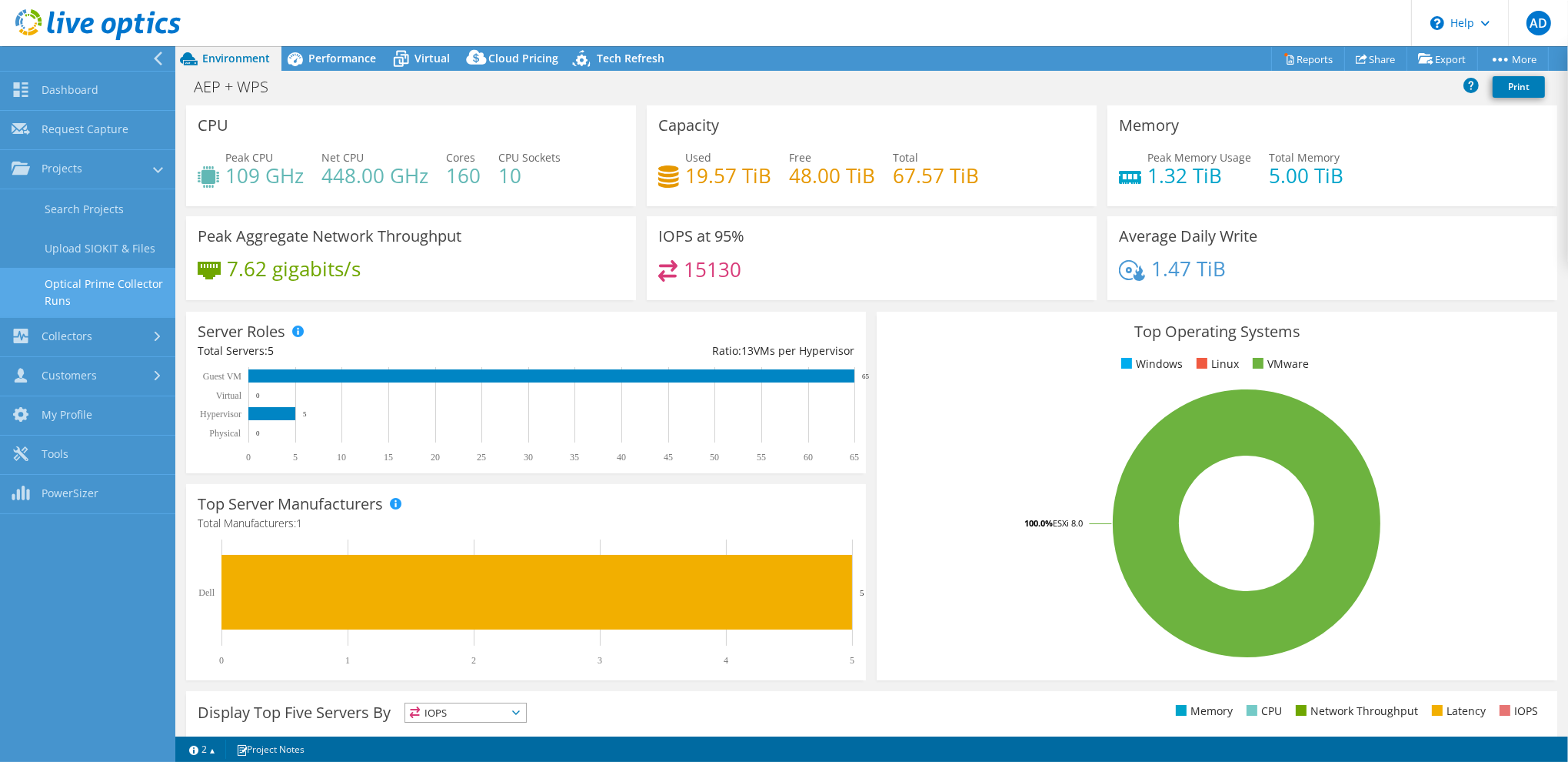
click at [96, 283] on link "Optical Prime Collector Runs" at bounding box center [88, 292] width 175 height 49
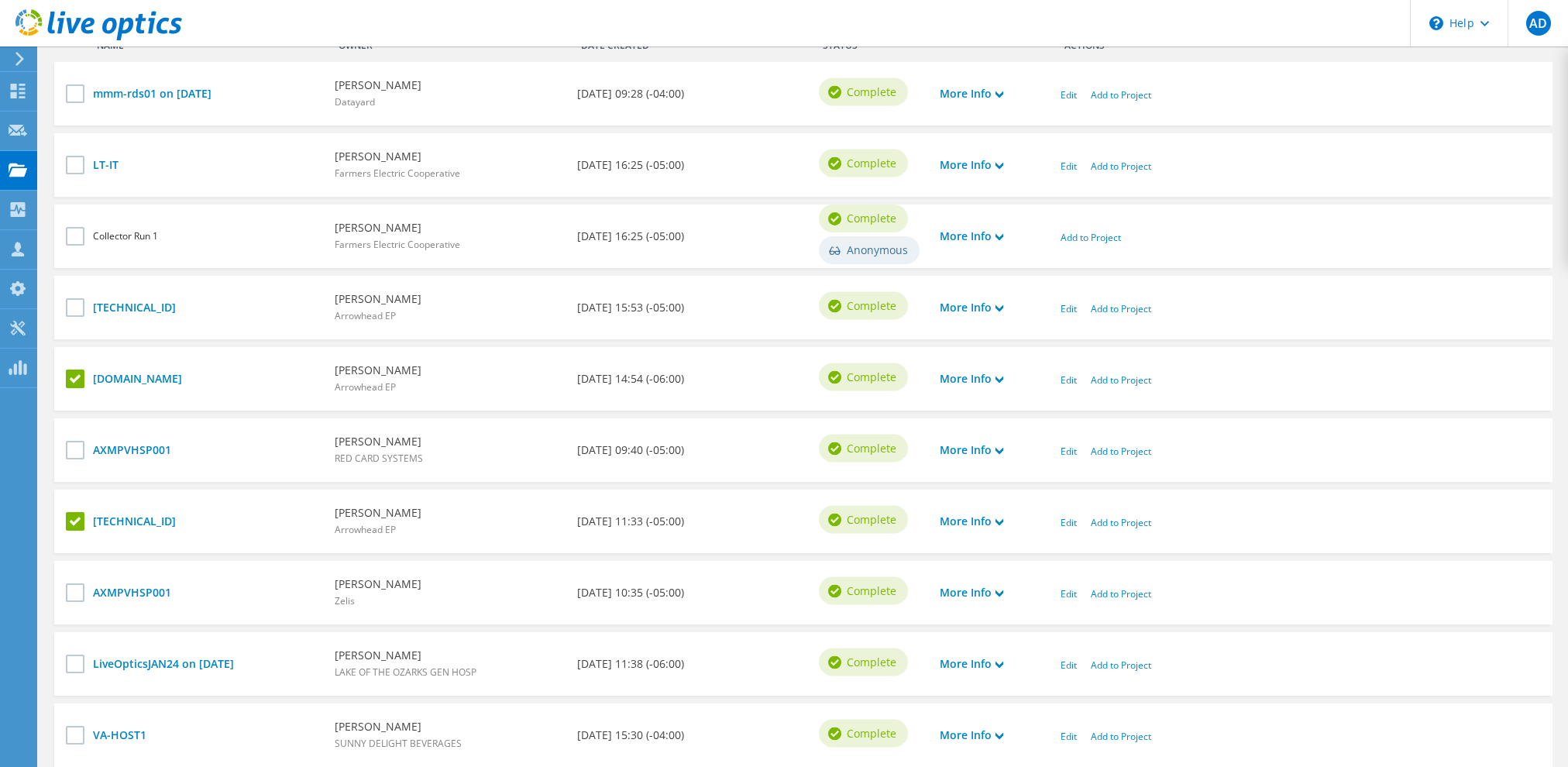
scroll to position [602, 0]
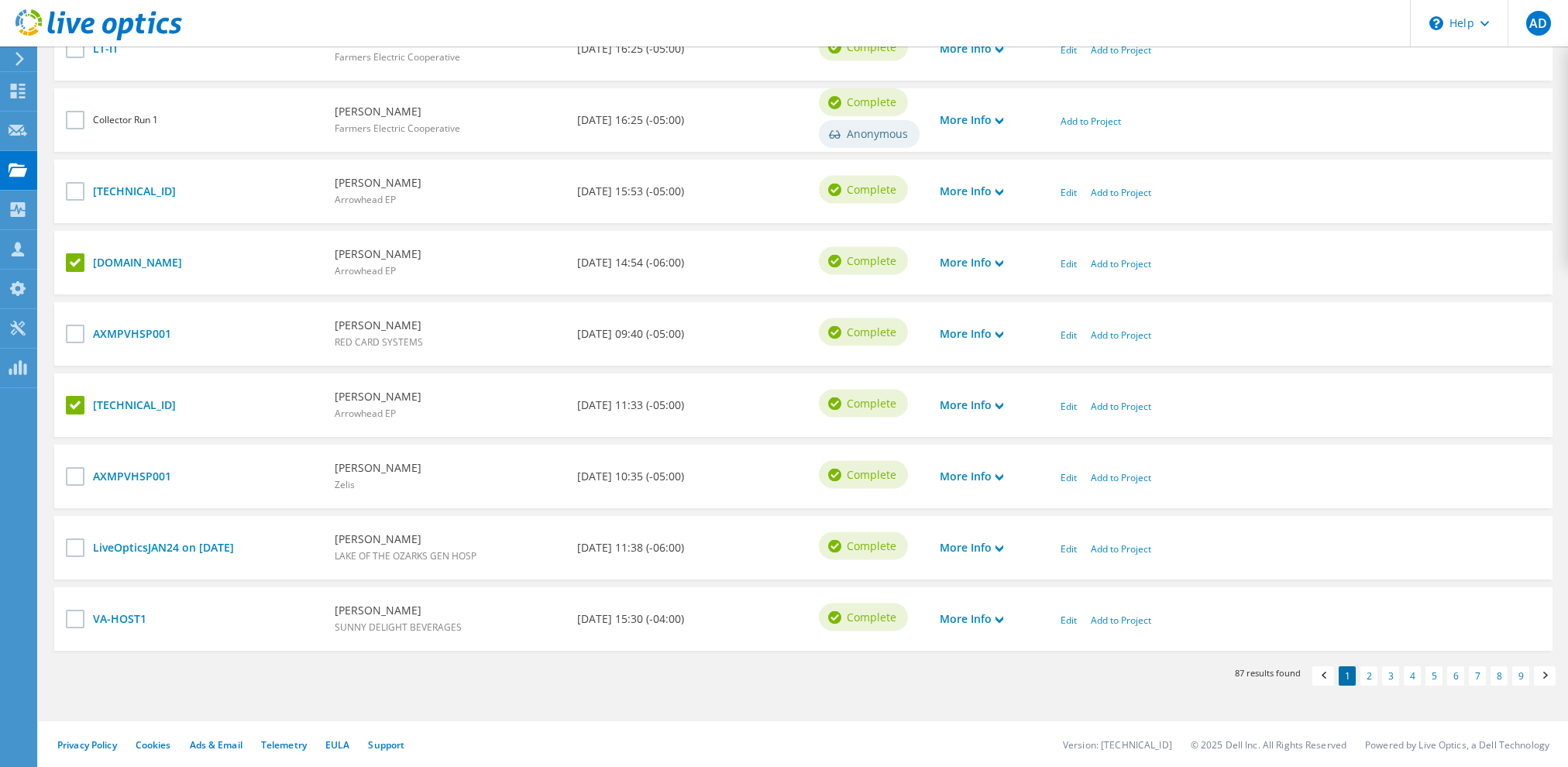
click at [74, 261] on label at bounding box center [77, 262] width 22 height 18
click at [0, 0] on input "checkbox" at bounding box center [0, 0] width 0 height 0
click at [1111, 404] on link "Add to Project" at bounding box center [1121, 406] width 60 height 14
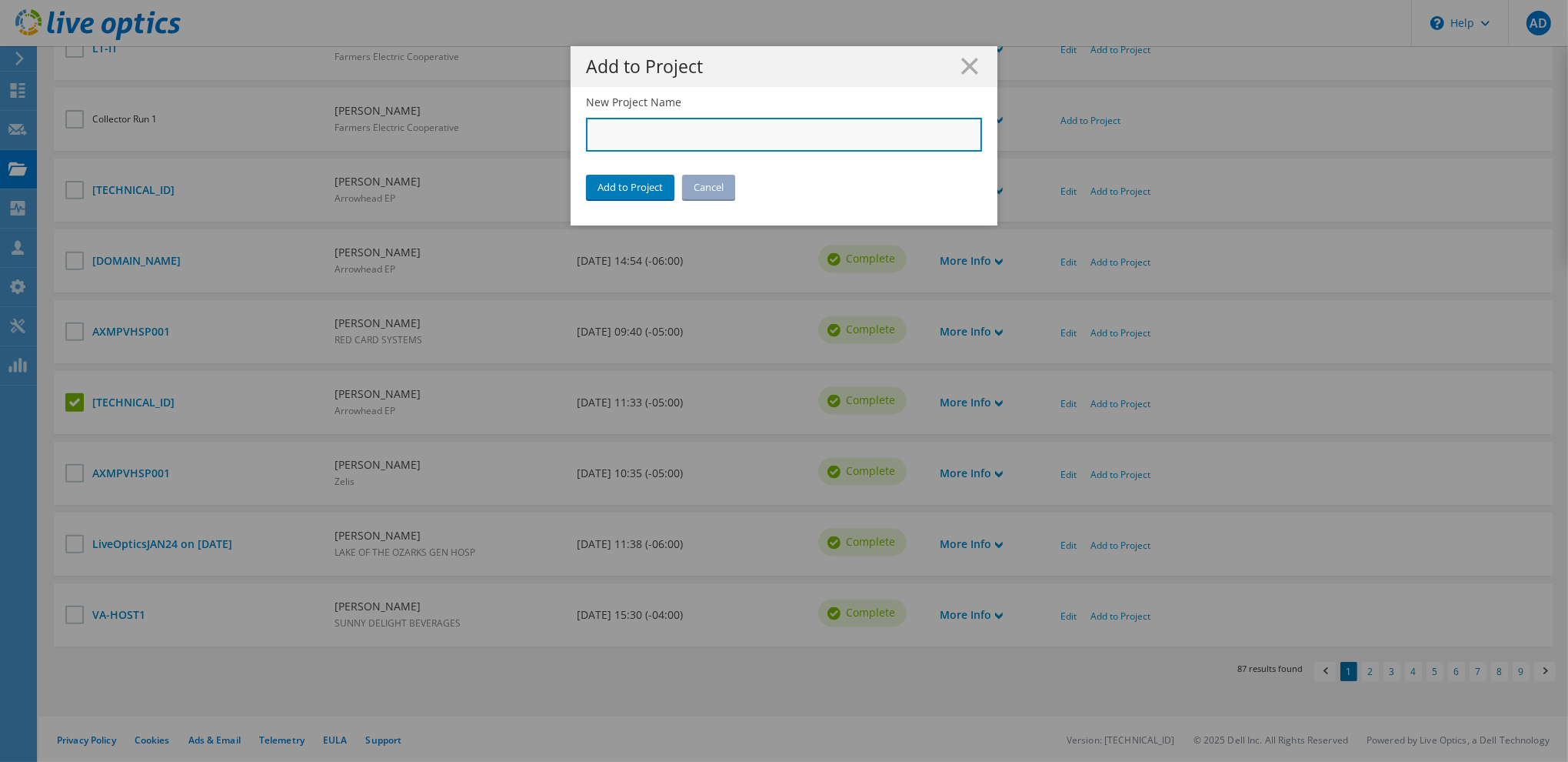
click at [679, 135] on input "New Project Name" at bounding box center [784, 134] width 396 height 34
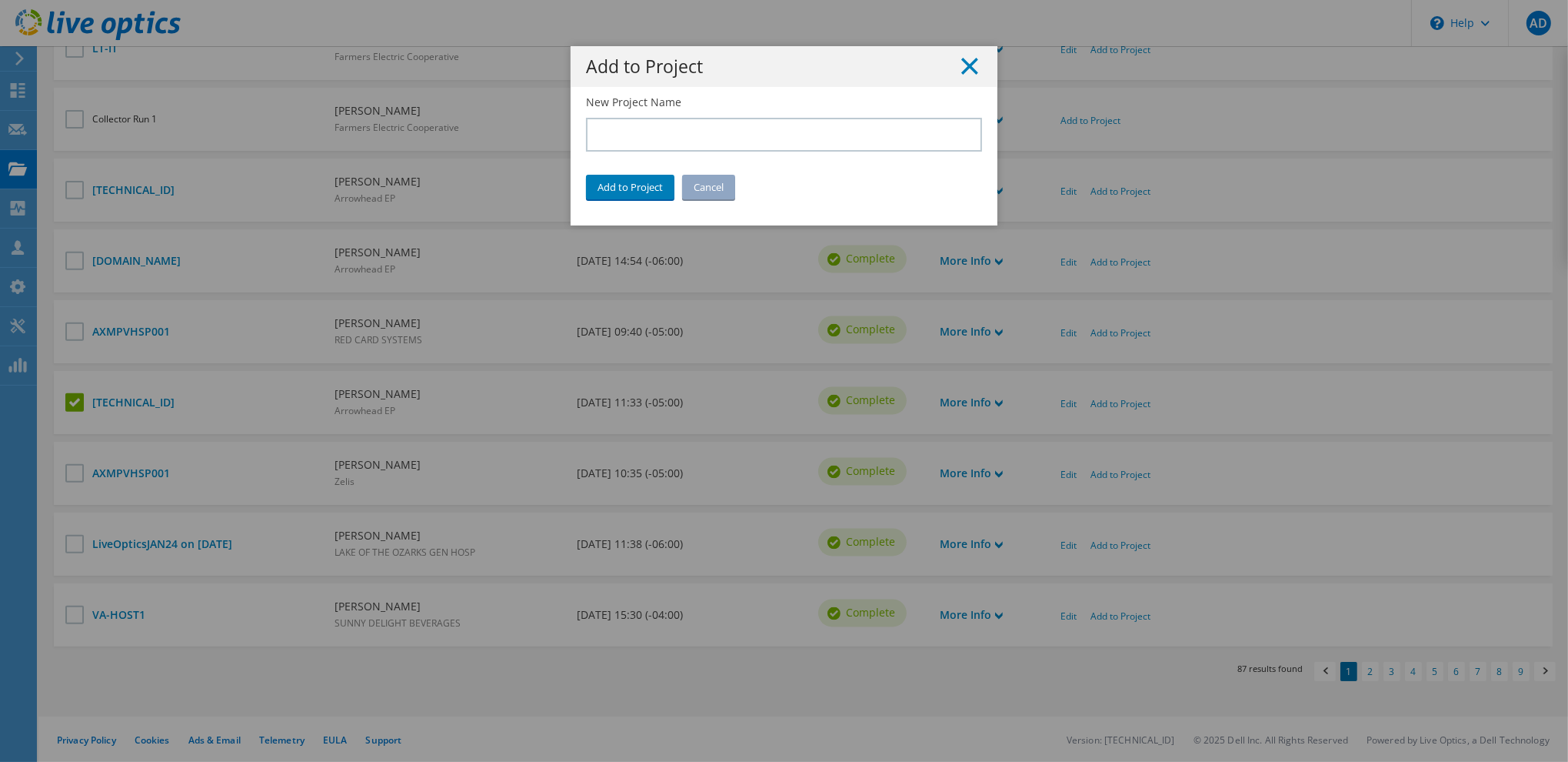
click at [966, 69] on line at bounding box center [969, 66] width 15 height 15
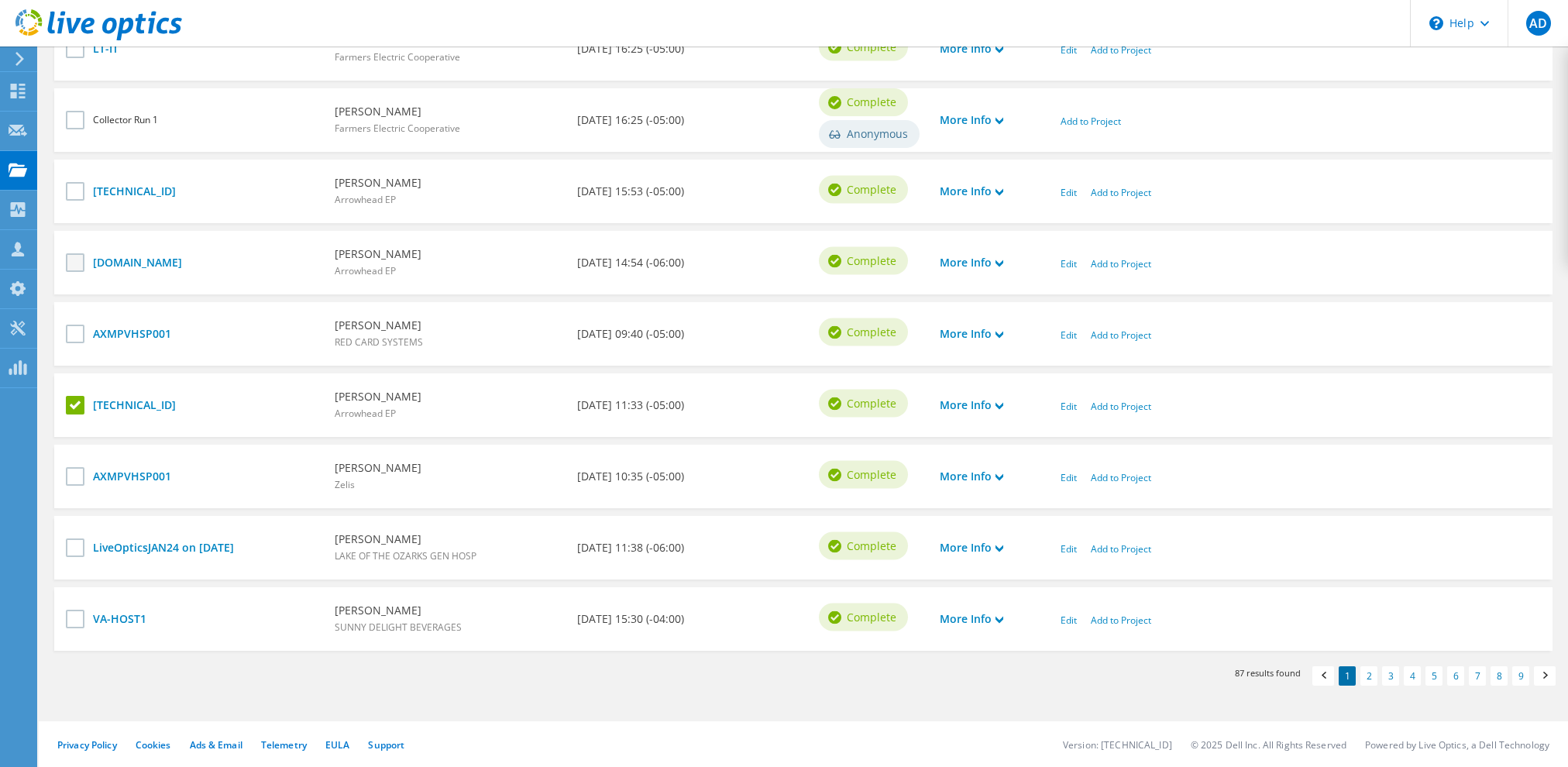
click at [76, 264] on label at bounding box center [77, 262] width 22 height 18
click at [0, 0] on input "checkbox" at bounding box center [0, 0] width 0 height 0
click at [1112, 404] on link "Add to Project" at bounding box center [1121, 406] width 60 height 14
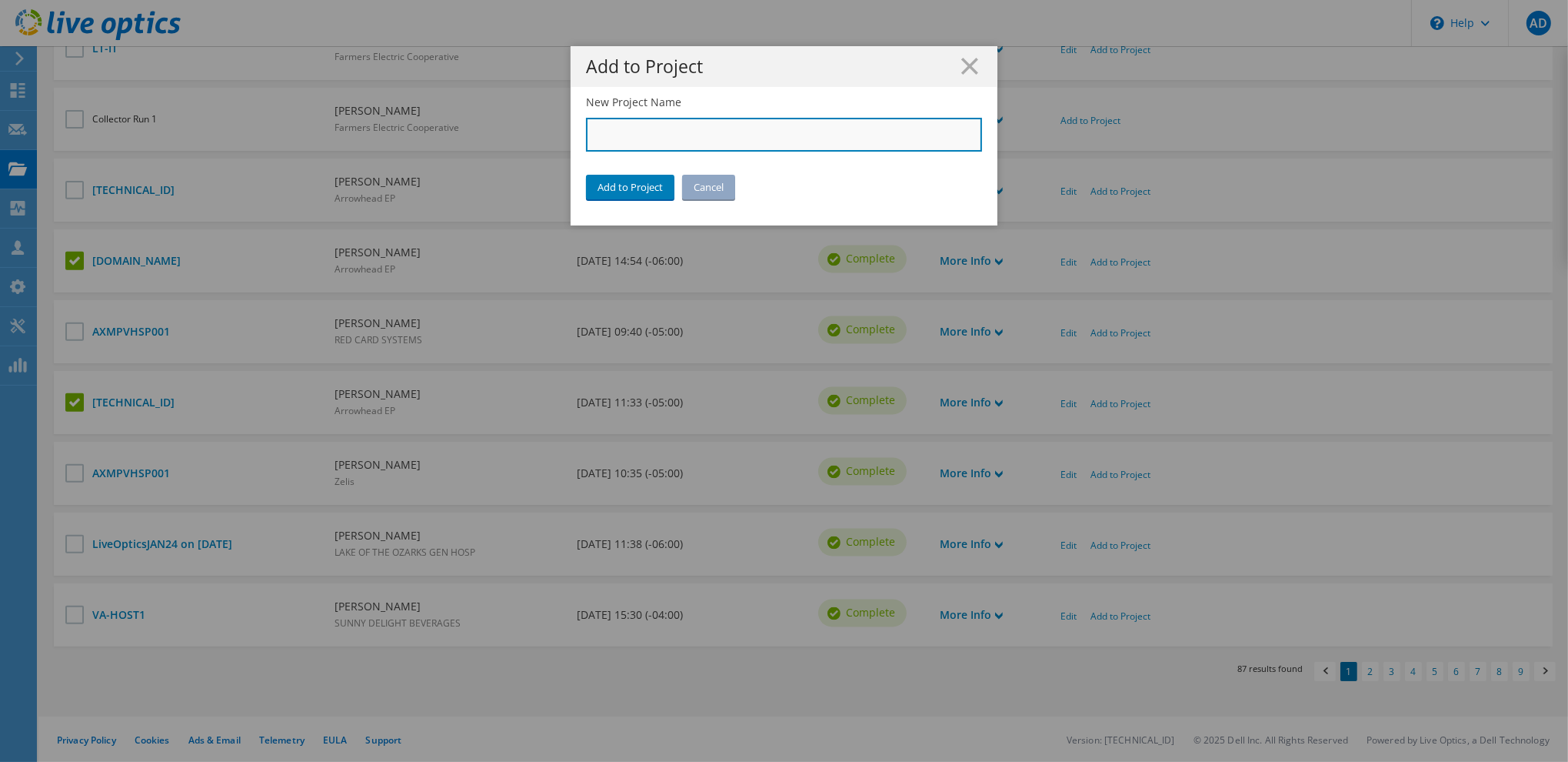
click at [648, 135] on input "New Project Name" at bounding box center [784, 134] width 396 height 34
click at [604, 129] on input "AEPWPS" at bounding box center [784, 134] width 396 height 34
type input "AEP + WPS"
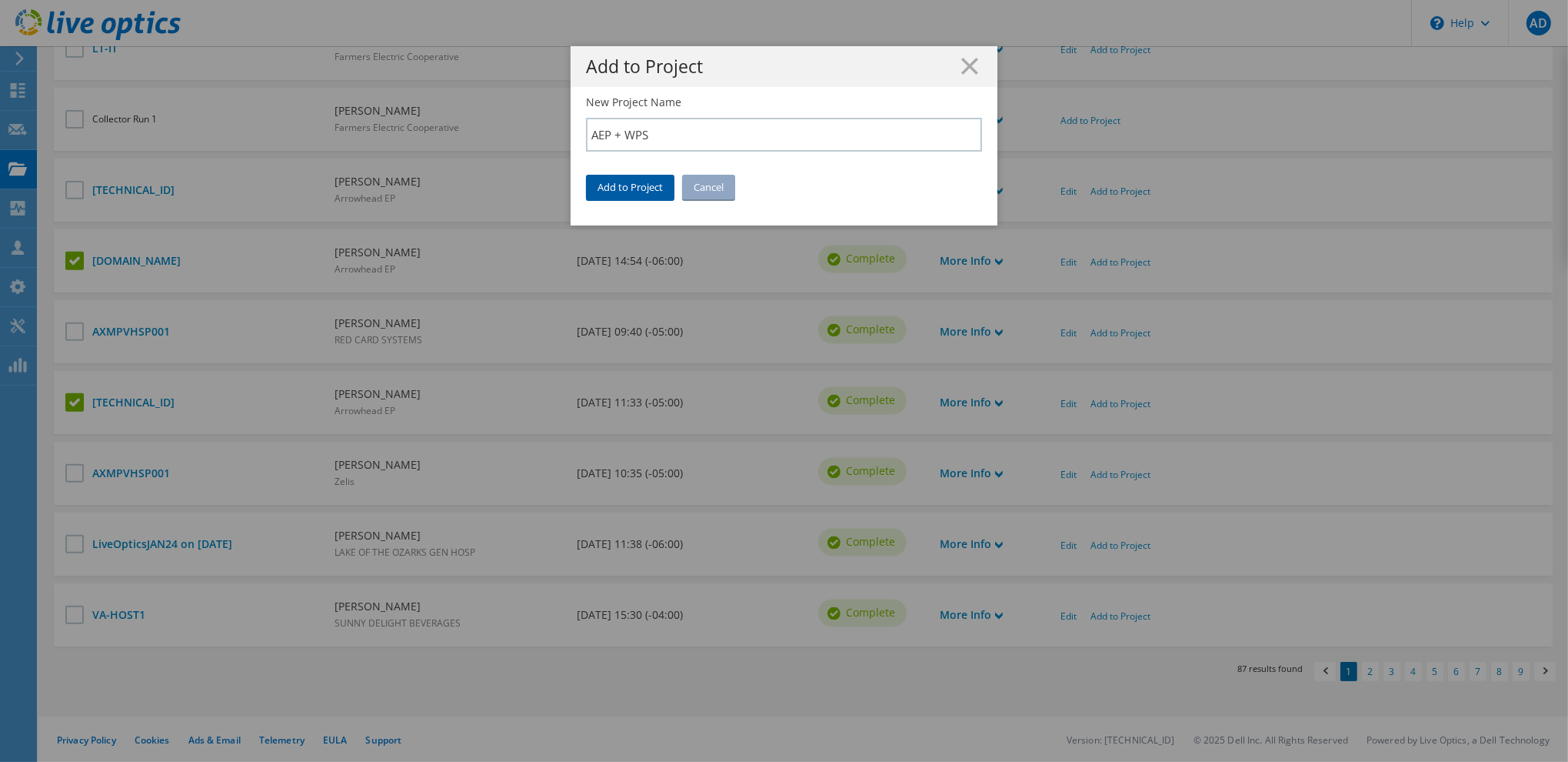
click at [629, 186] on link "Add to Project" at bounding box center [630, 186] width 88 height 24
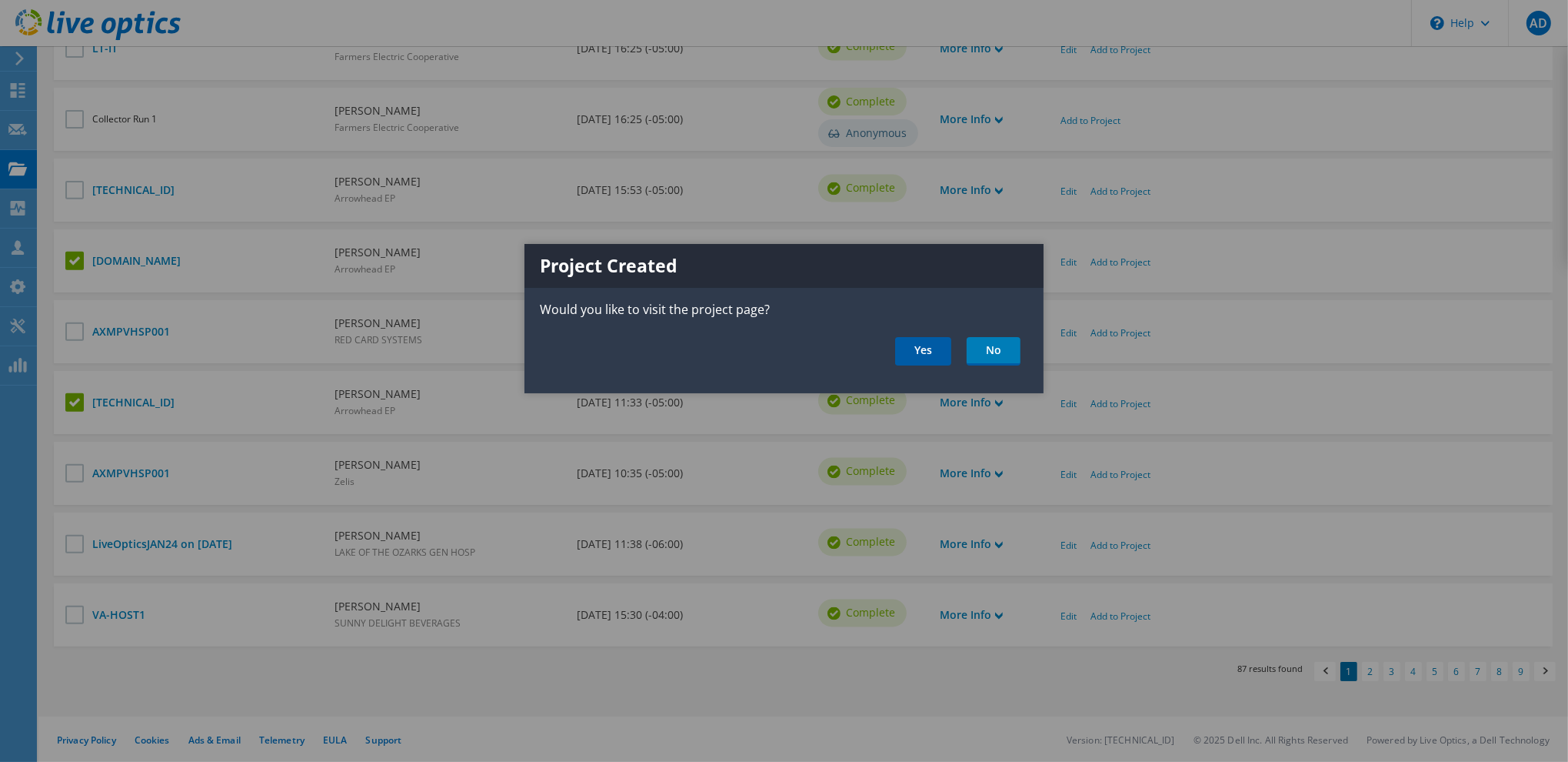
click at [940, 346] on link "Yes" at bounding box center [922, 351] width 56 height 28
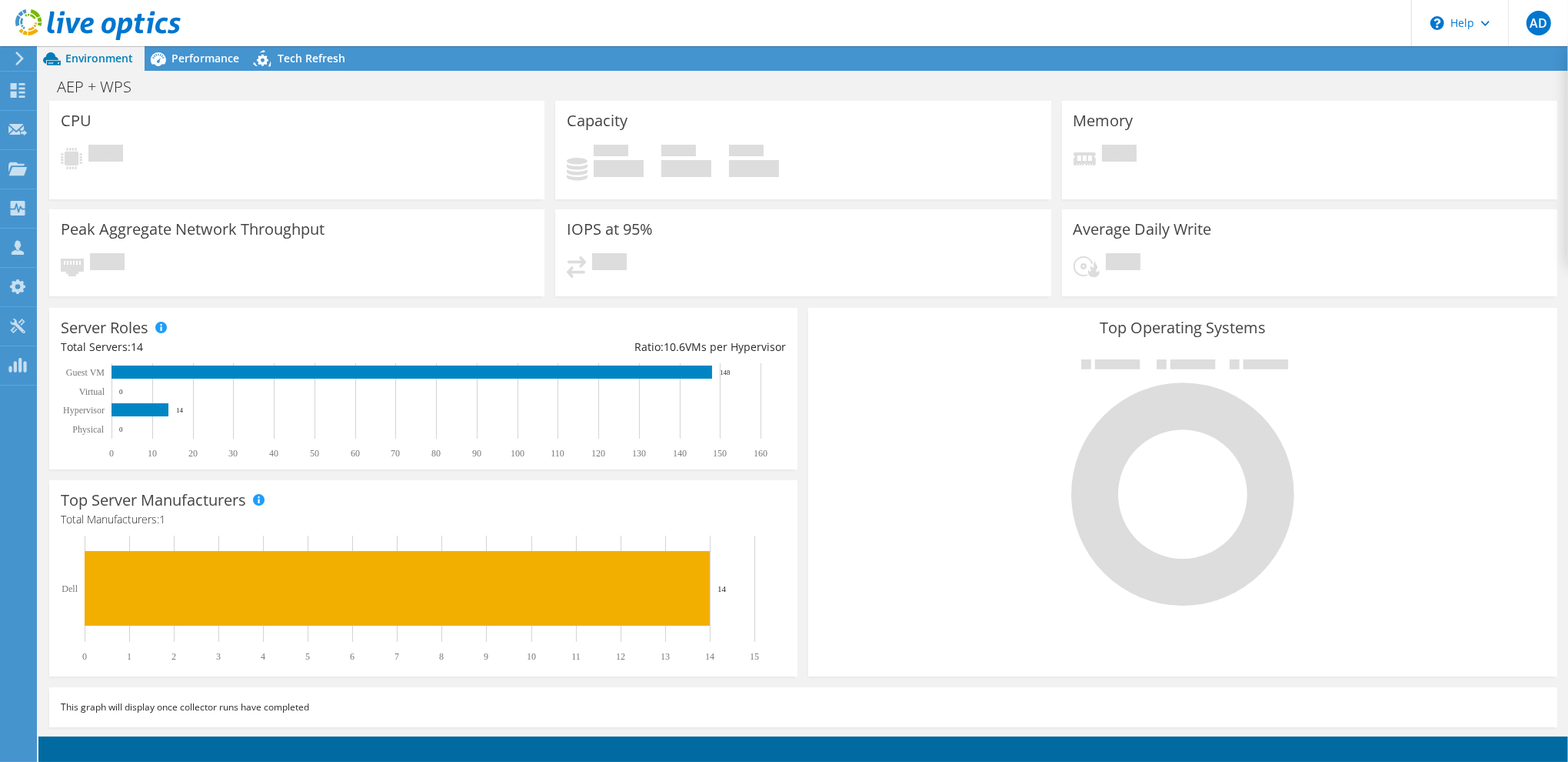
click at [49, 29] on use at bounding box center [97, 24] width 165 height 31
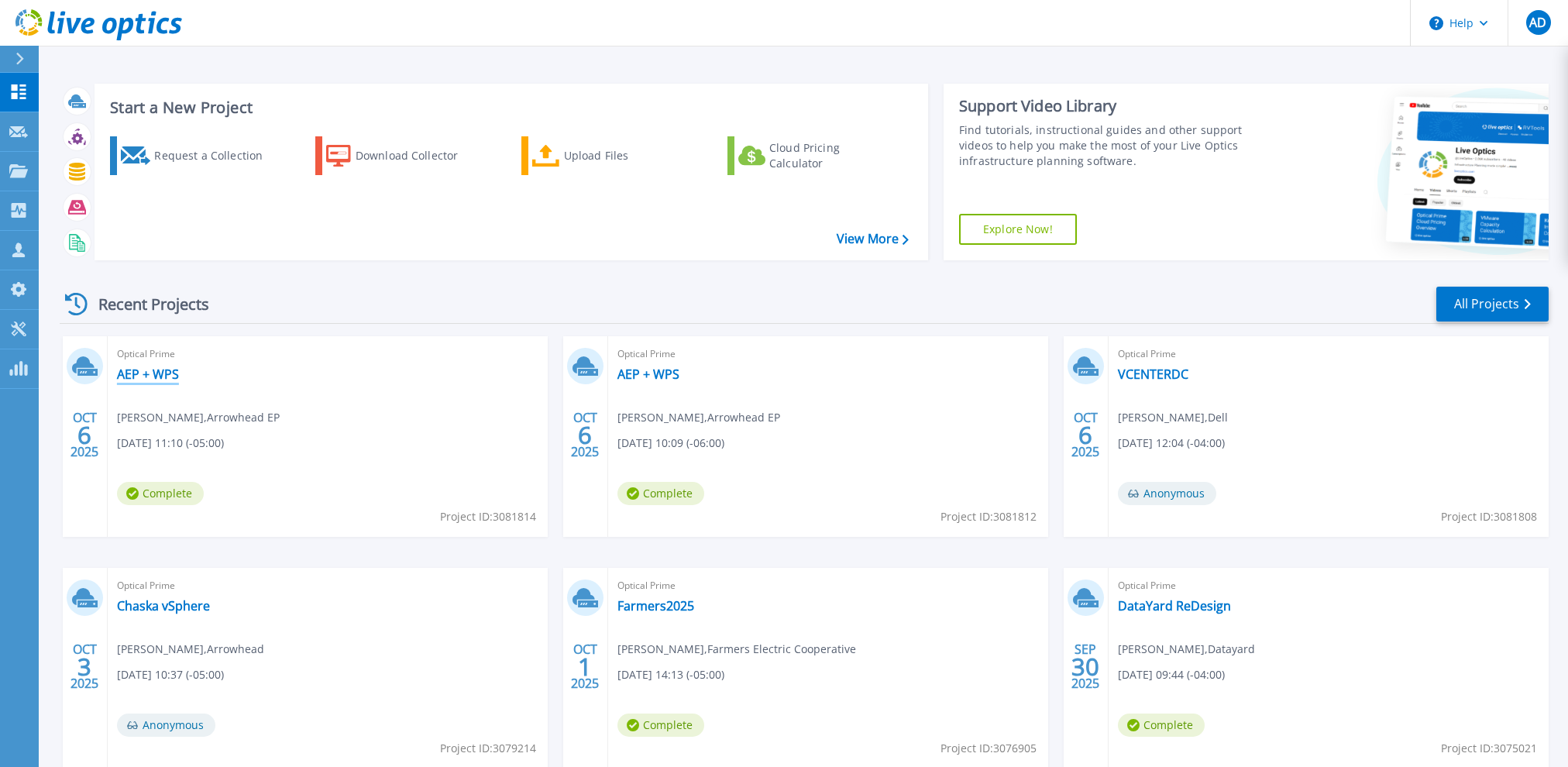
click at [130, 369] on link "AEP + WPS" at bounding box center [148, 374] width 62 height 15
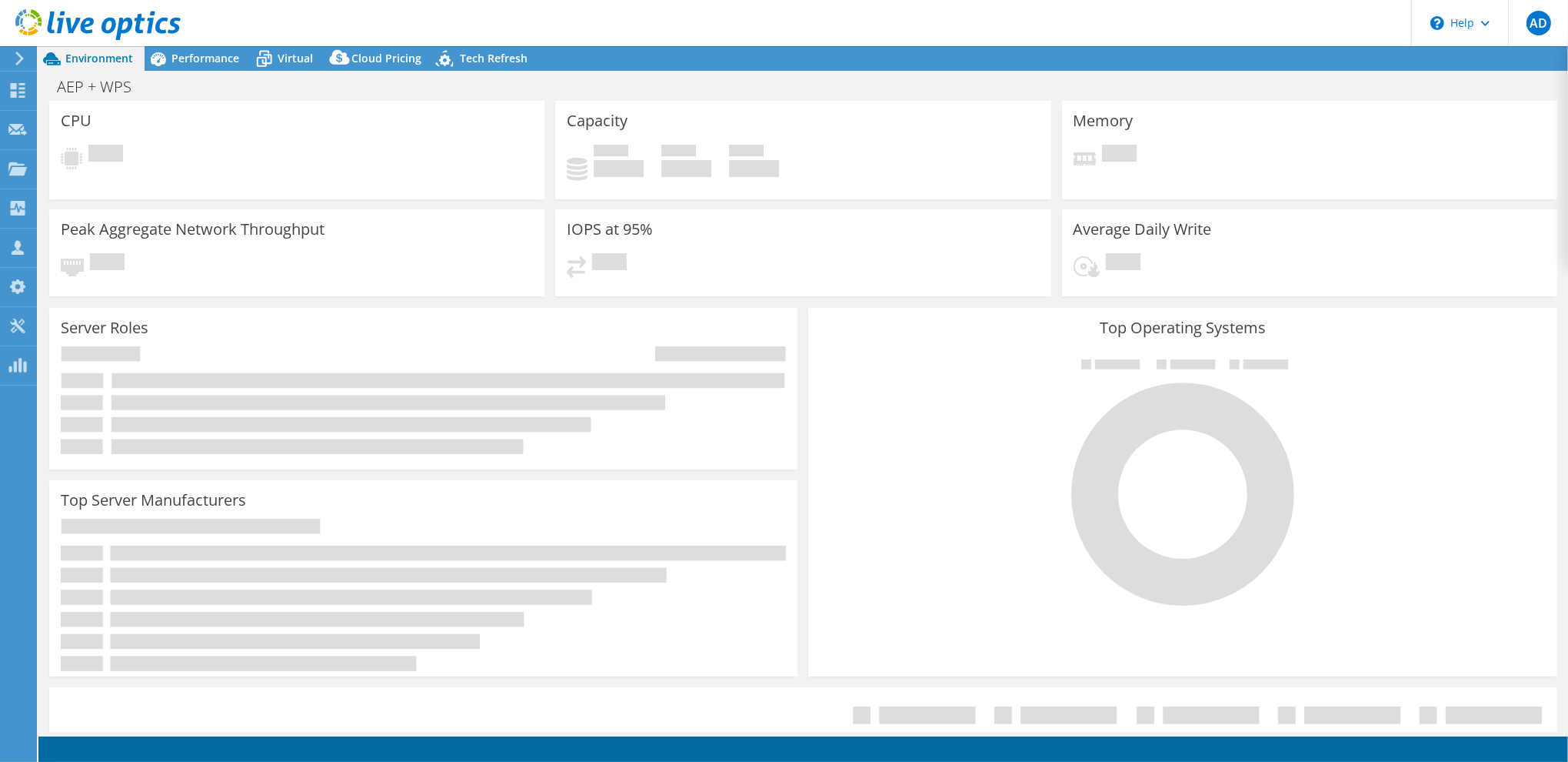
select select "USD"
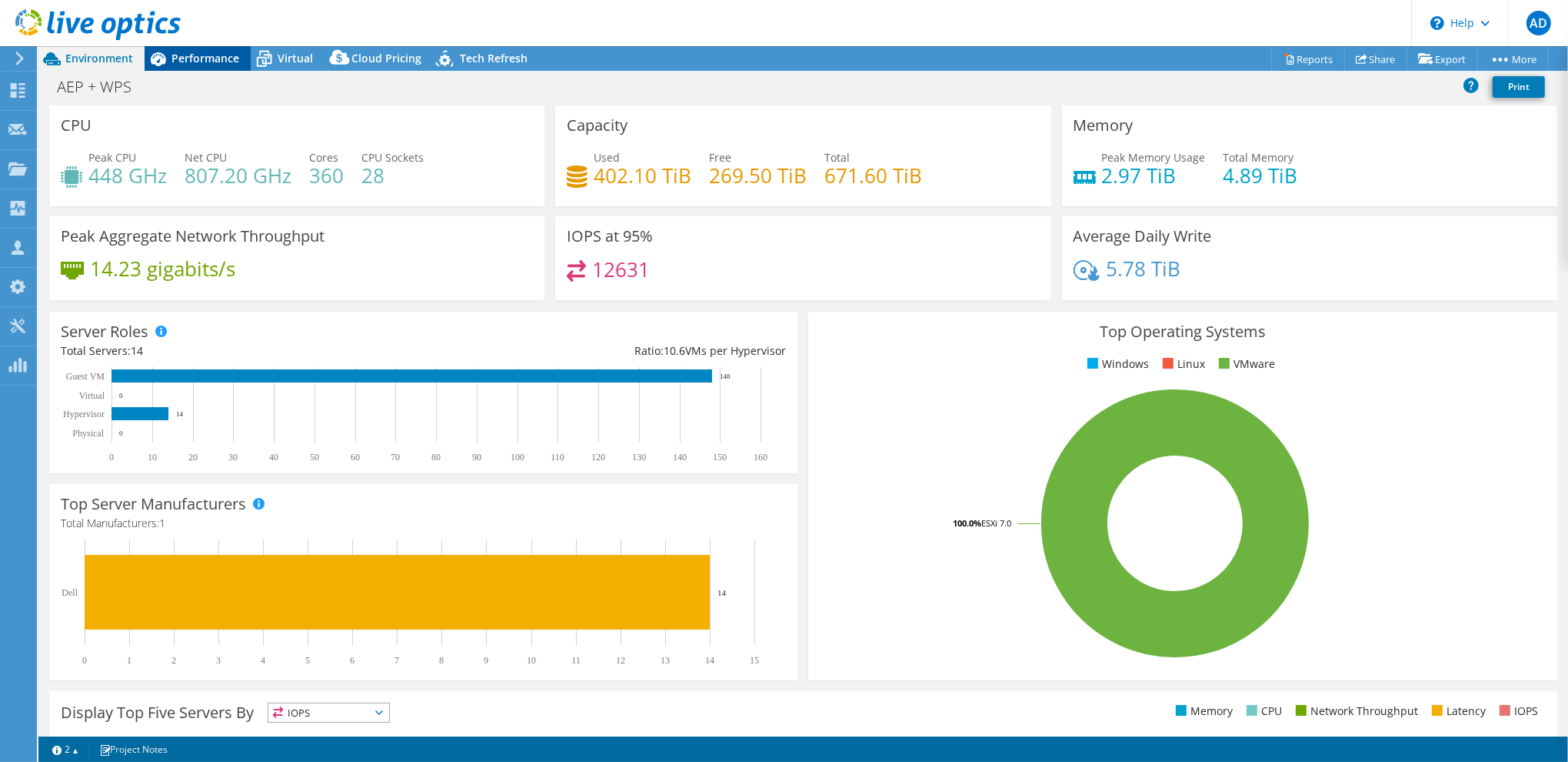
click at [200, 62] on span "Performance" at bounding box center [205, 58] width 68 height 15
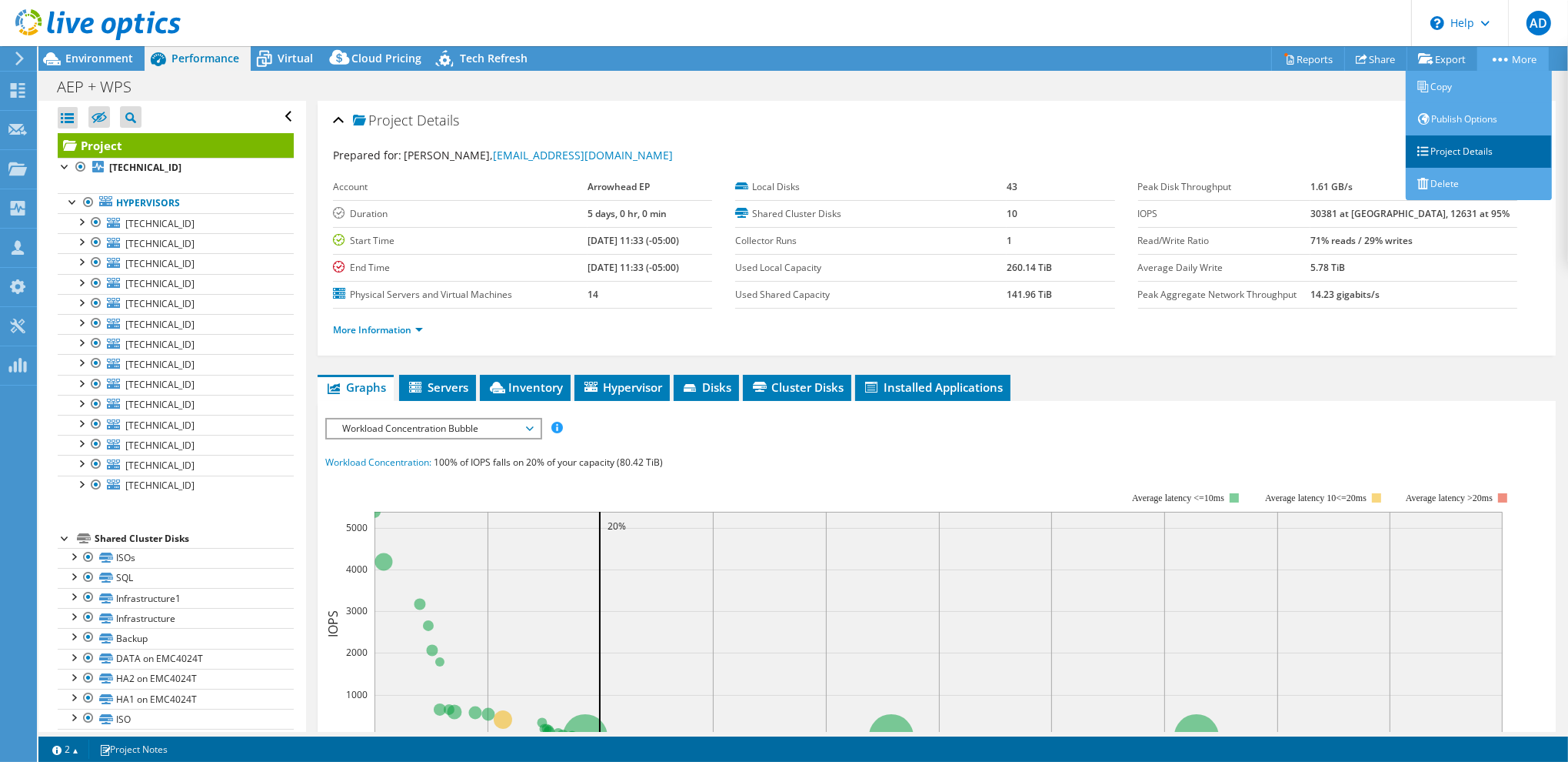
click at [1475, 145] on link "Project Details" at bounding box center [1478, 151] width 146 height 32
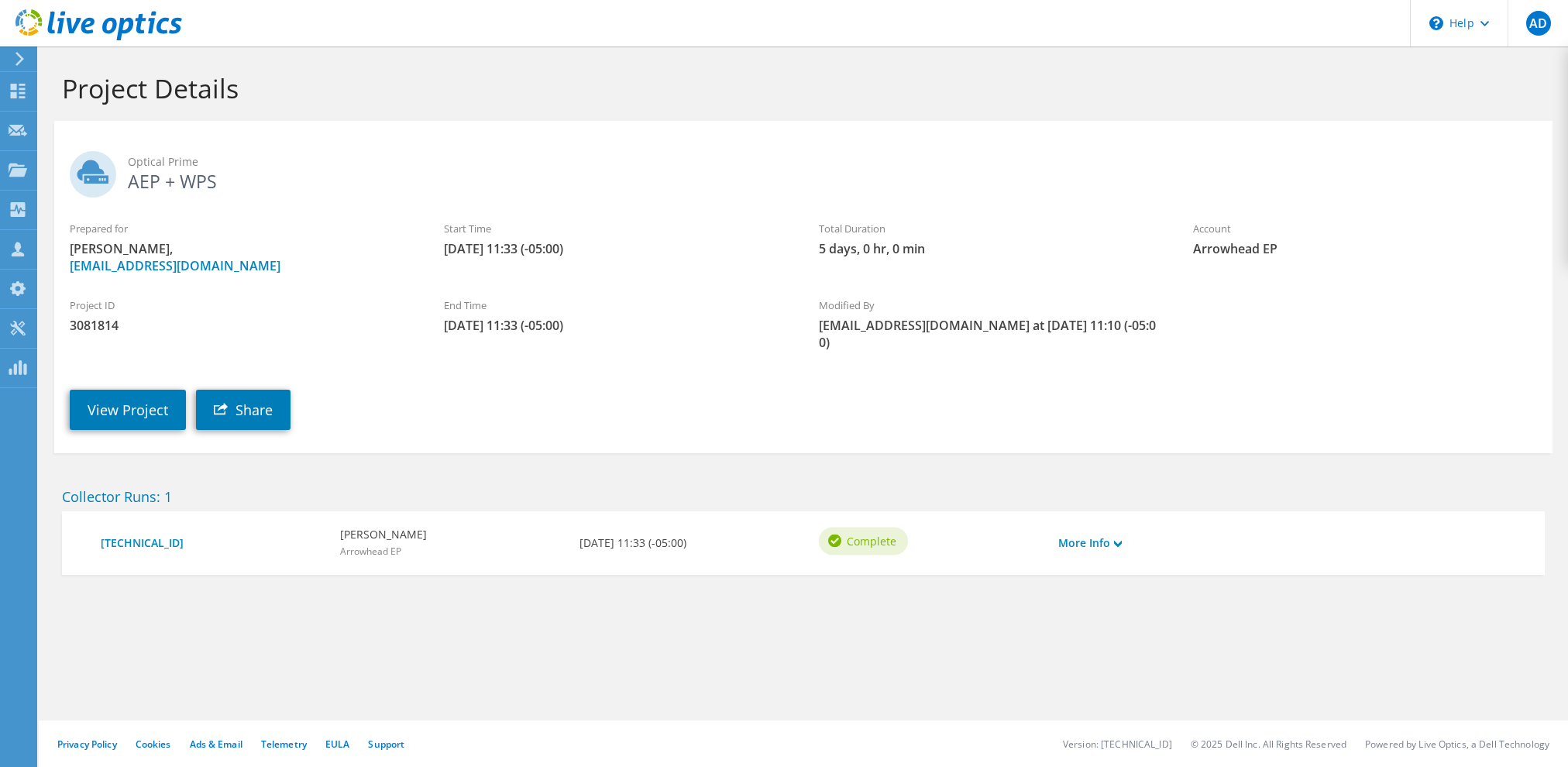
click at [518, 380] on div "View Project Share" at bounding box center [818, 397] width 1529 height 79
click at [1111, 534] on link "More Info" at bounding box center [1090, 542] width 64 height 17
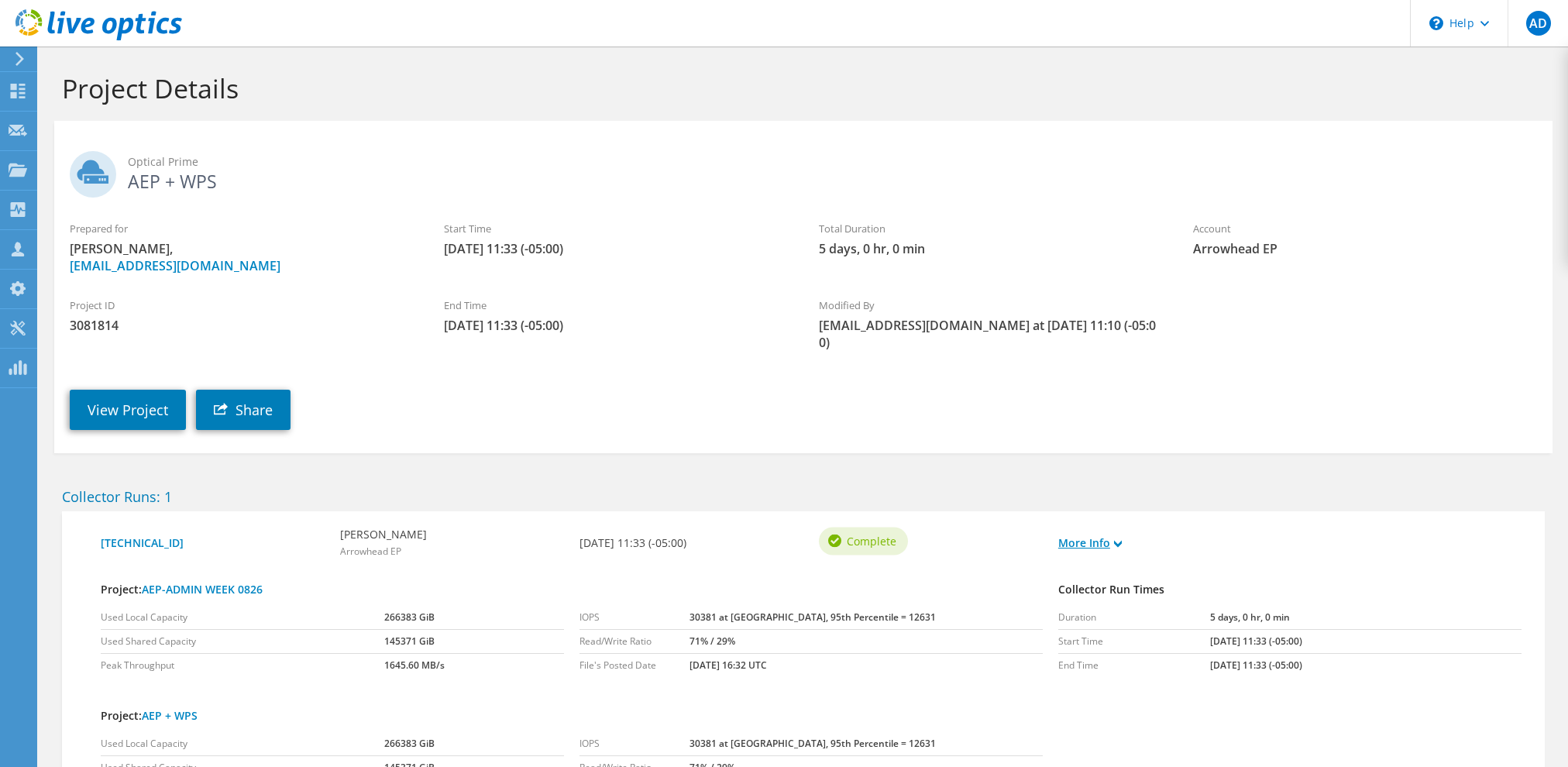
click at [1111, 534] on link "More Info" at bounding box center [1090, 542] width 64 height 17
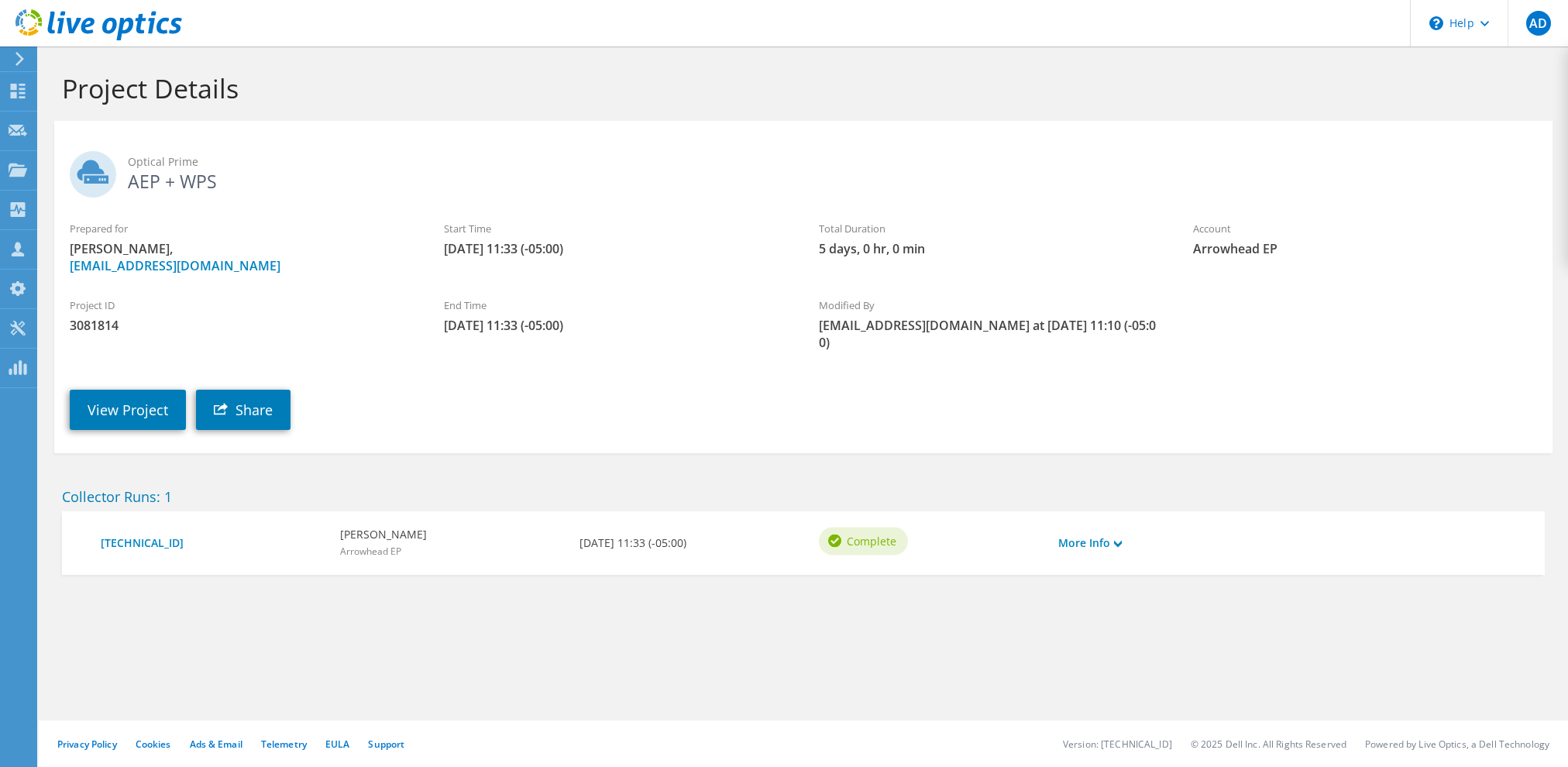
click at [16, 61] on icon at bounding box center [20, 59] width 12 height 14
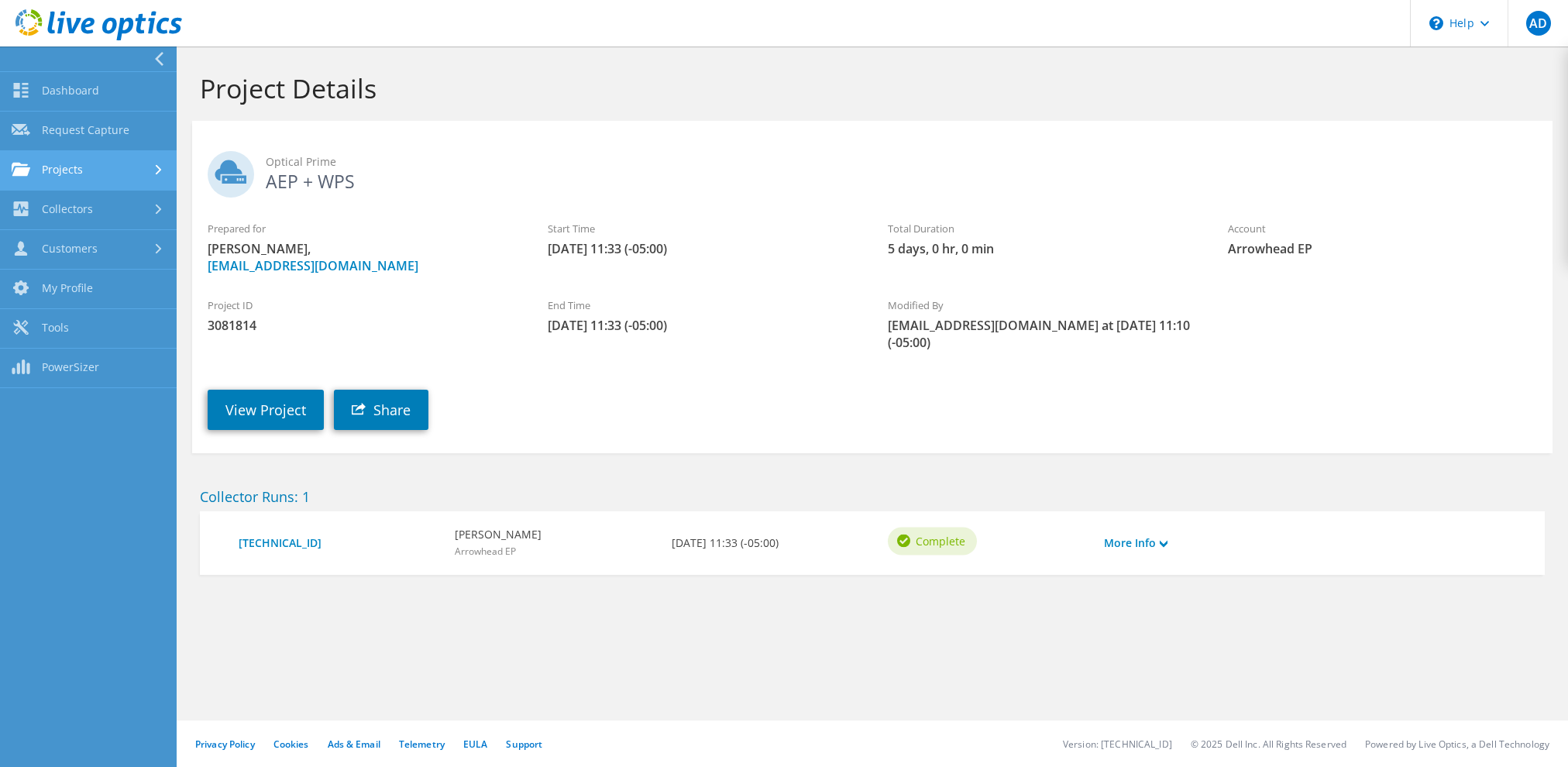
click at [83, 168] on link "Projects" at bounding box center [88, 171] width 177 height 40
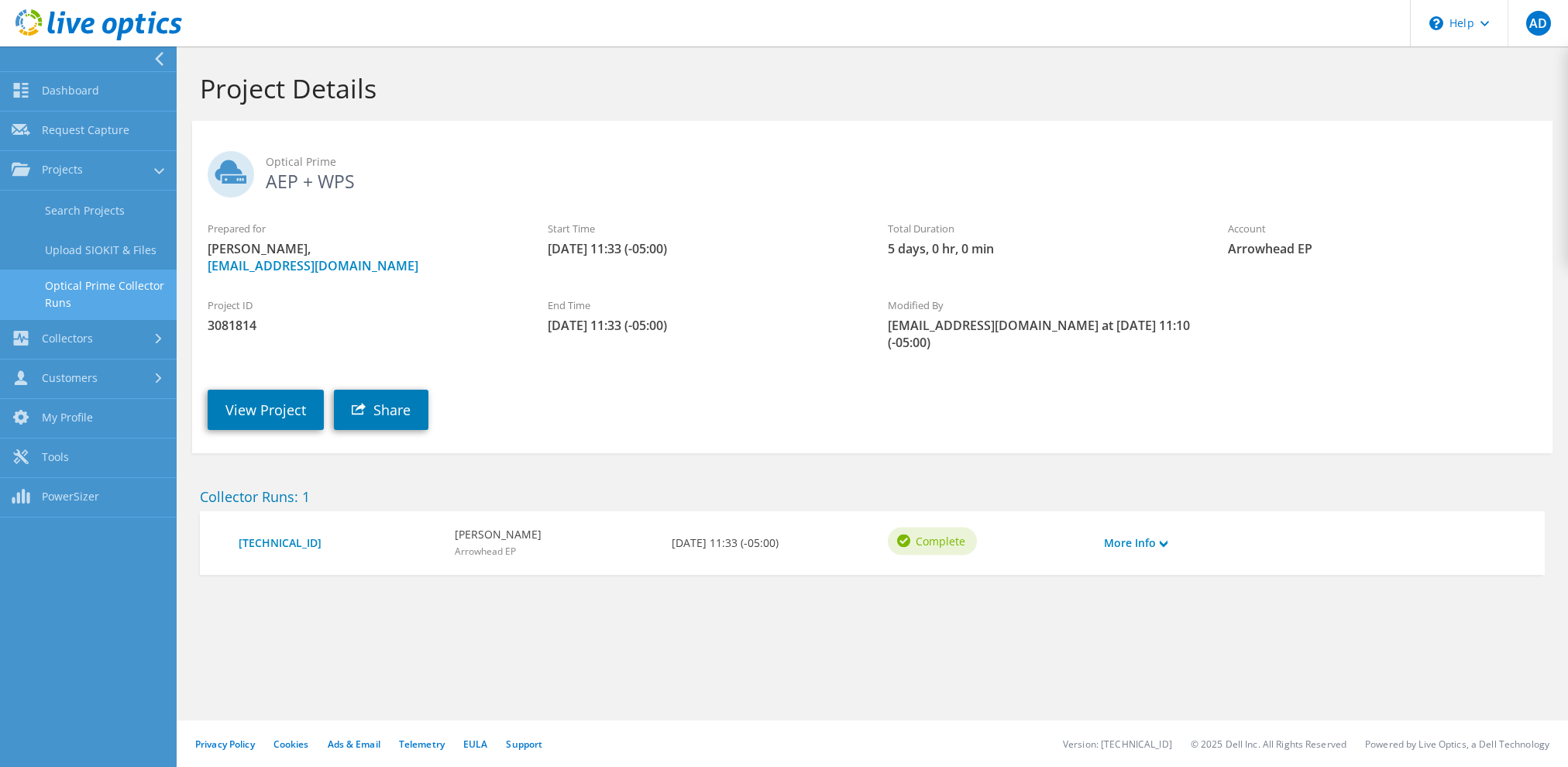
click at [93, 285] on link "Optical Prime Collector Runs" at bounding box center [88, 294] width 177 height 49
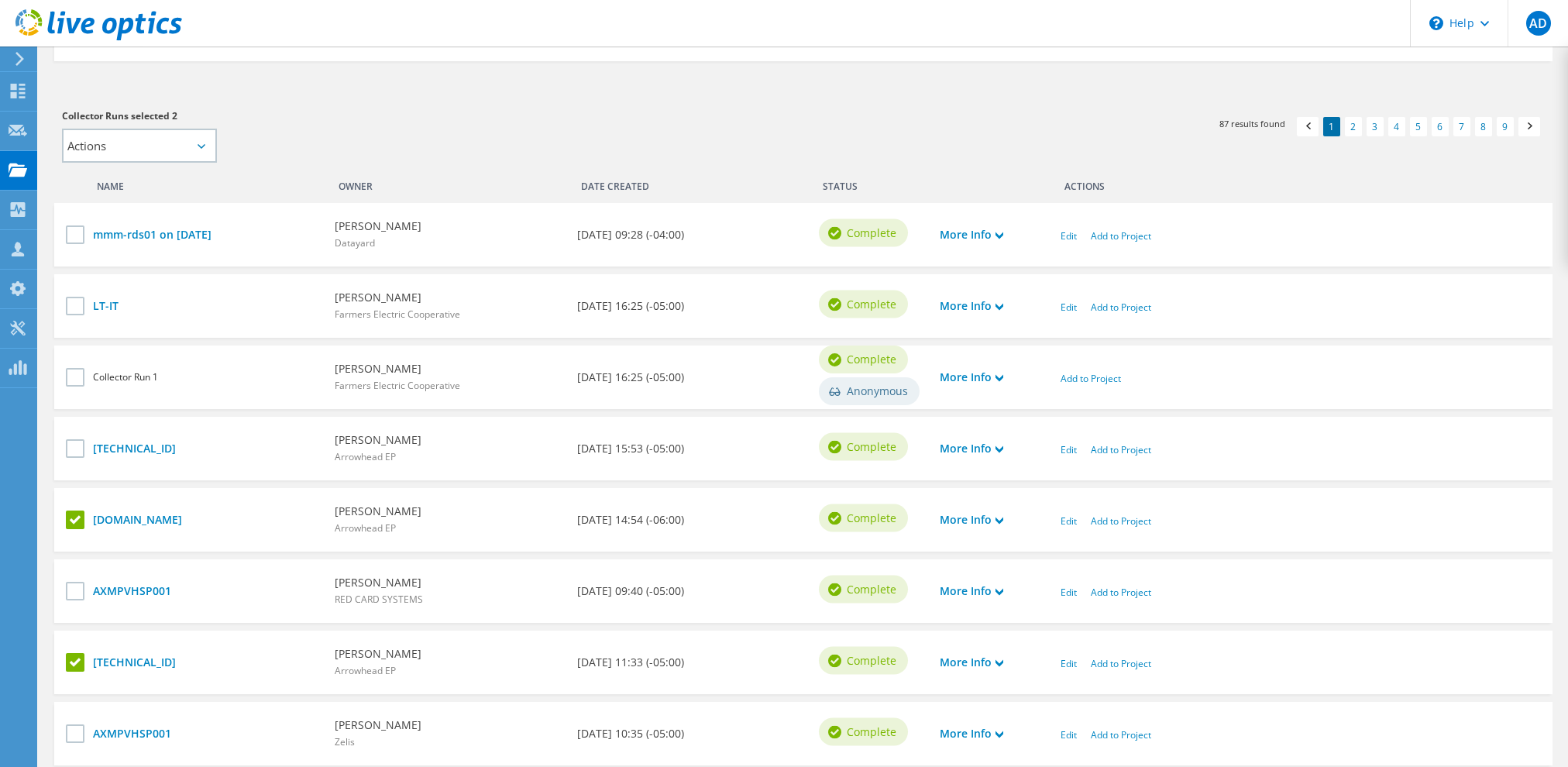
scroll to position [387, 0]
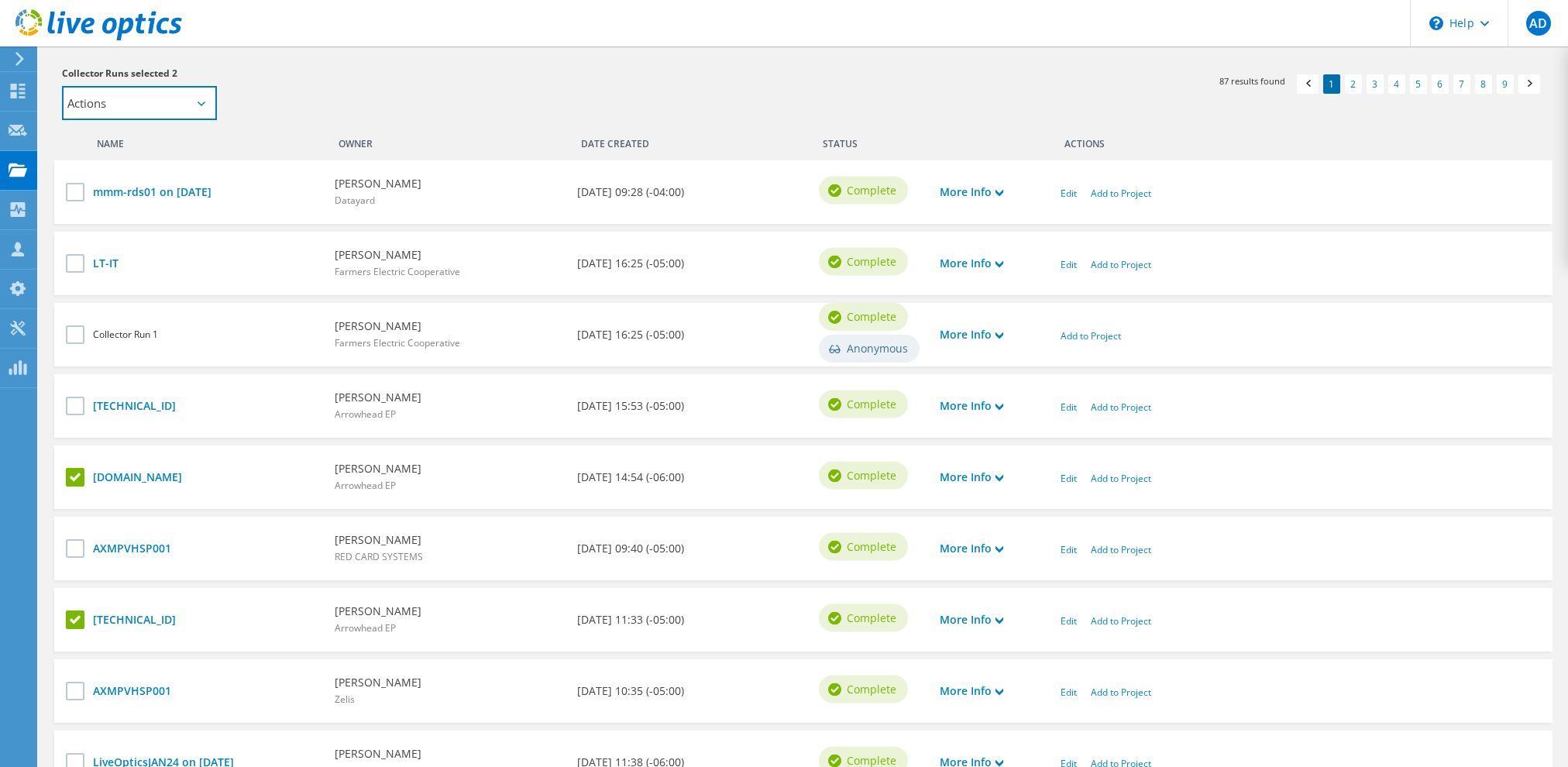
click at [204, 92] on select "Actions Add to new project" at bounding box center [139, 103] width 155 height 34
select select "new_proj"
click at [62, 86] on select "Actions Add to new project" at bounding box center [139, 103] width 155 height 34
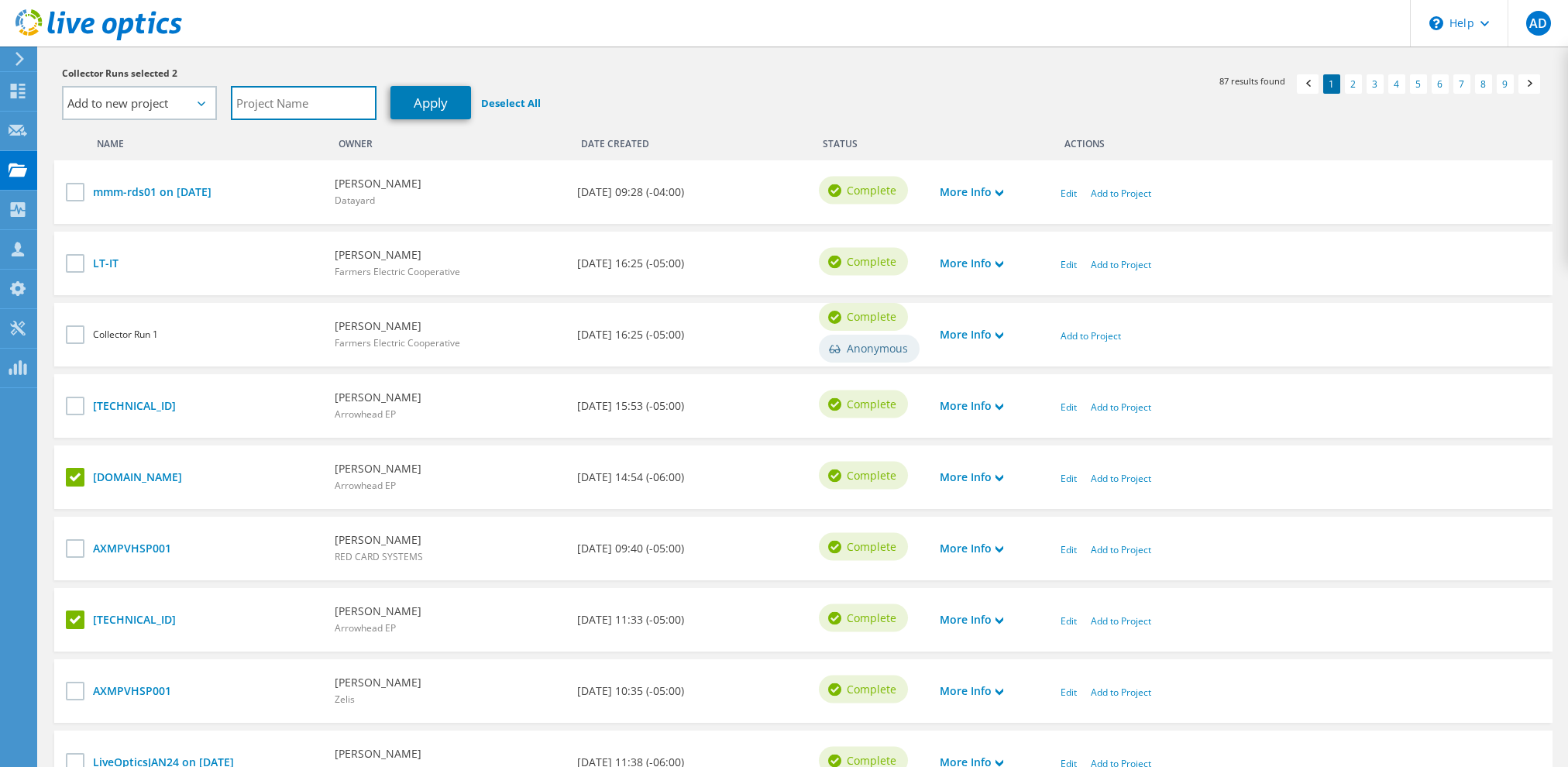
click at [294, 106] on input "text" at bounding box center [303, 103] width 146 height 34
type input "AEPWPS"
click at [418, 102] on link "Apply" at bounding box center [430, 103] width 80 height 33
select select "Actions"
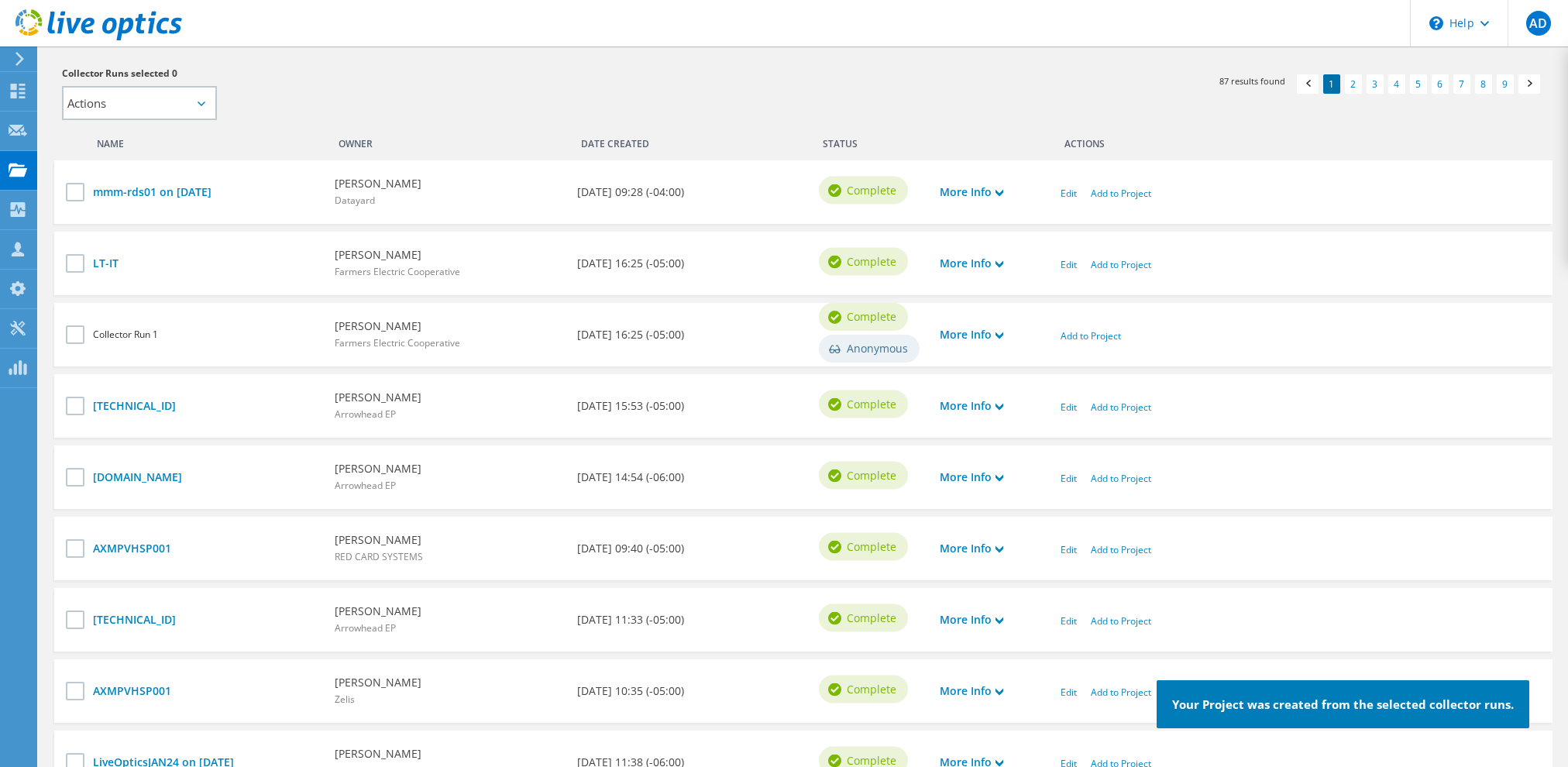
click at [42, 22] on icon at bounding box center [98, 25] width 166 height 32
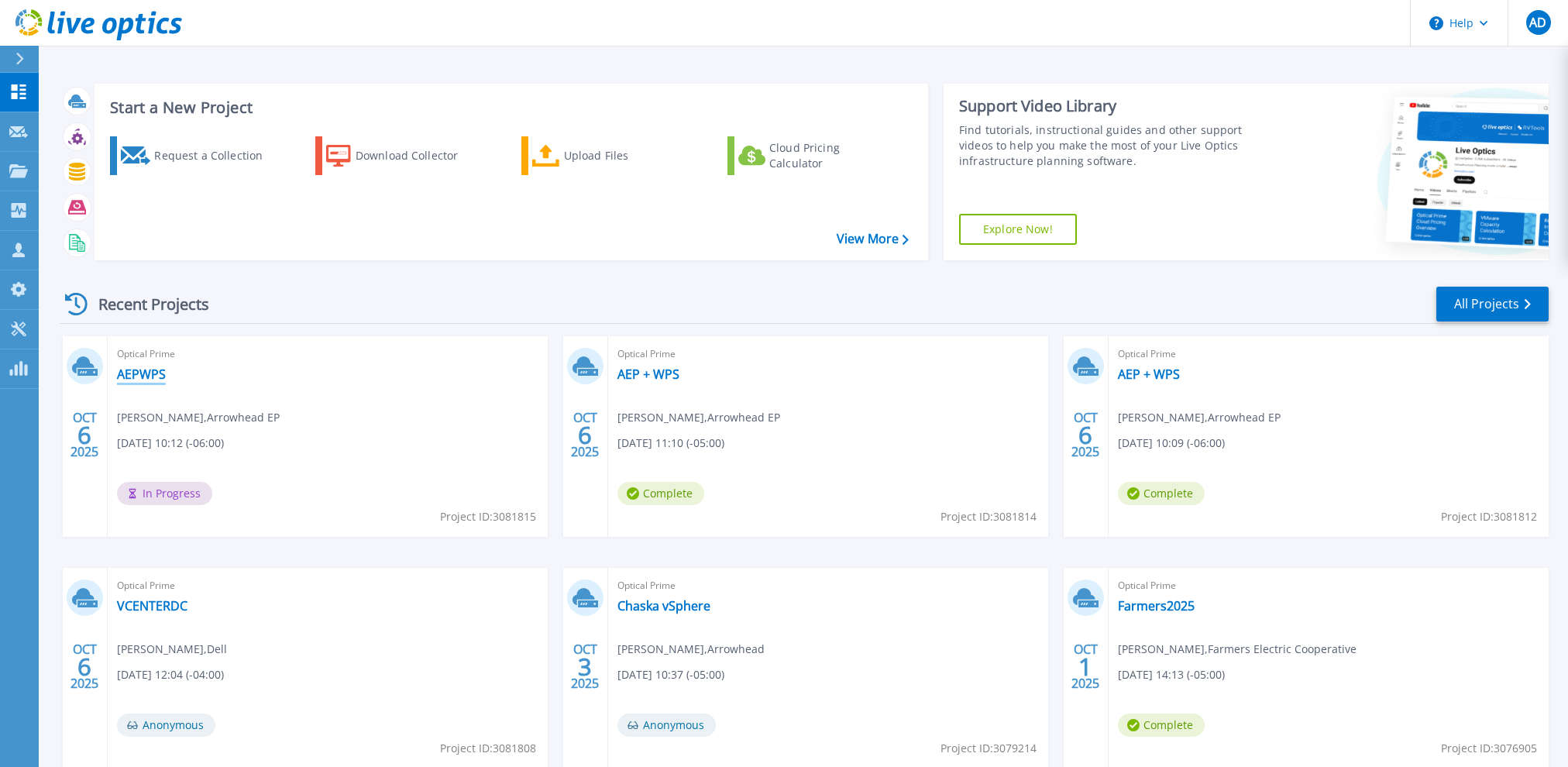
click at [130, 374] on link "AEPWPS" at bounding box center [141, 374] width 49 height 15
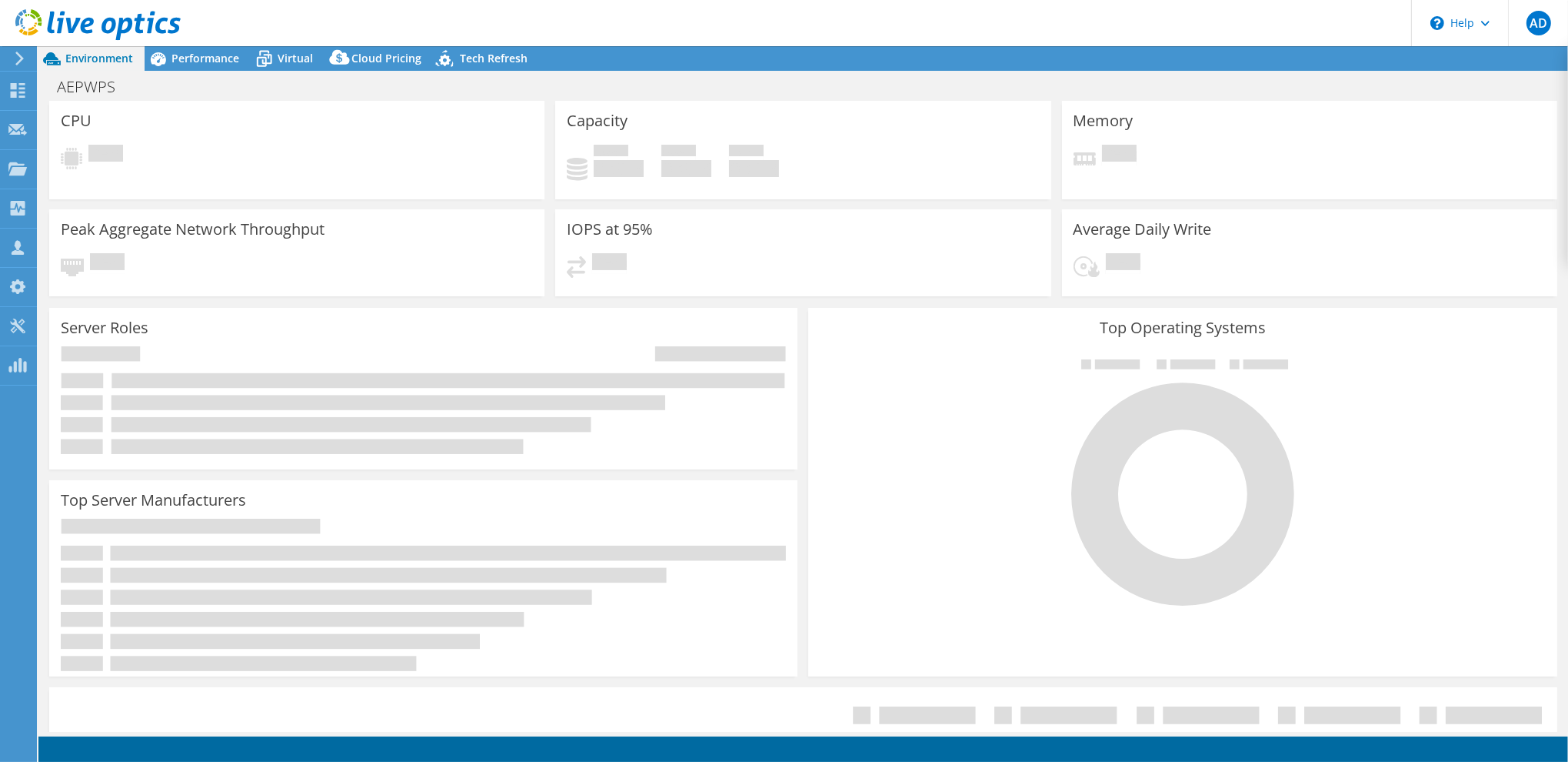
select select "USD"
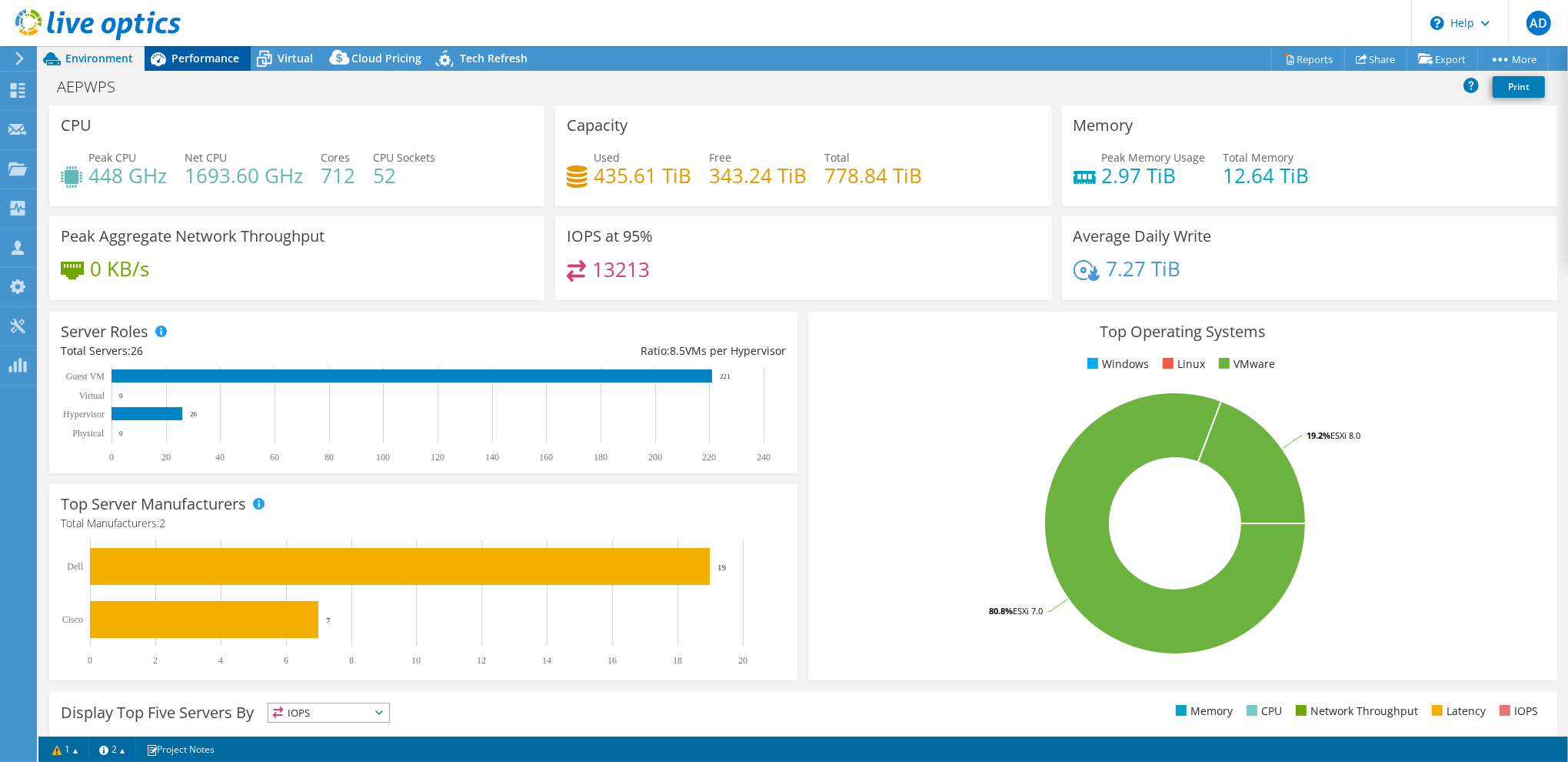
click at [193, 57] on span "Performance" at bounding box center [205, 58] width 68 height 15
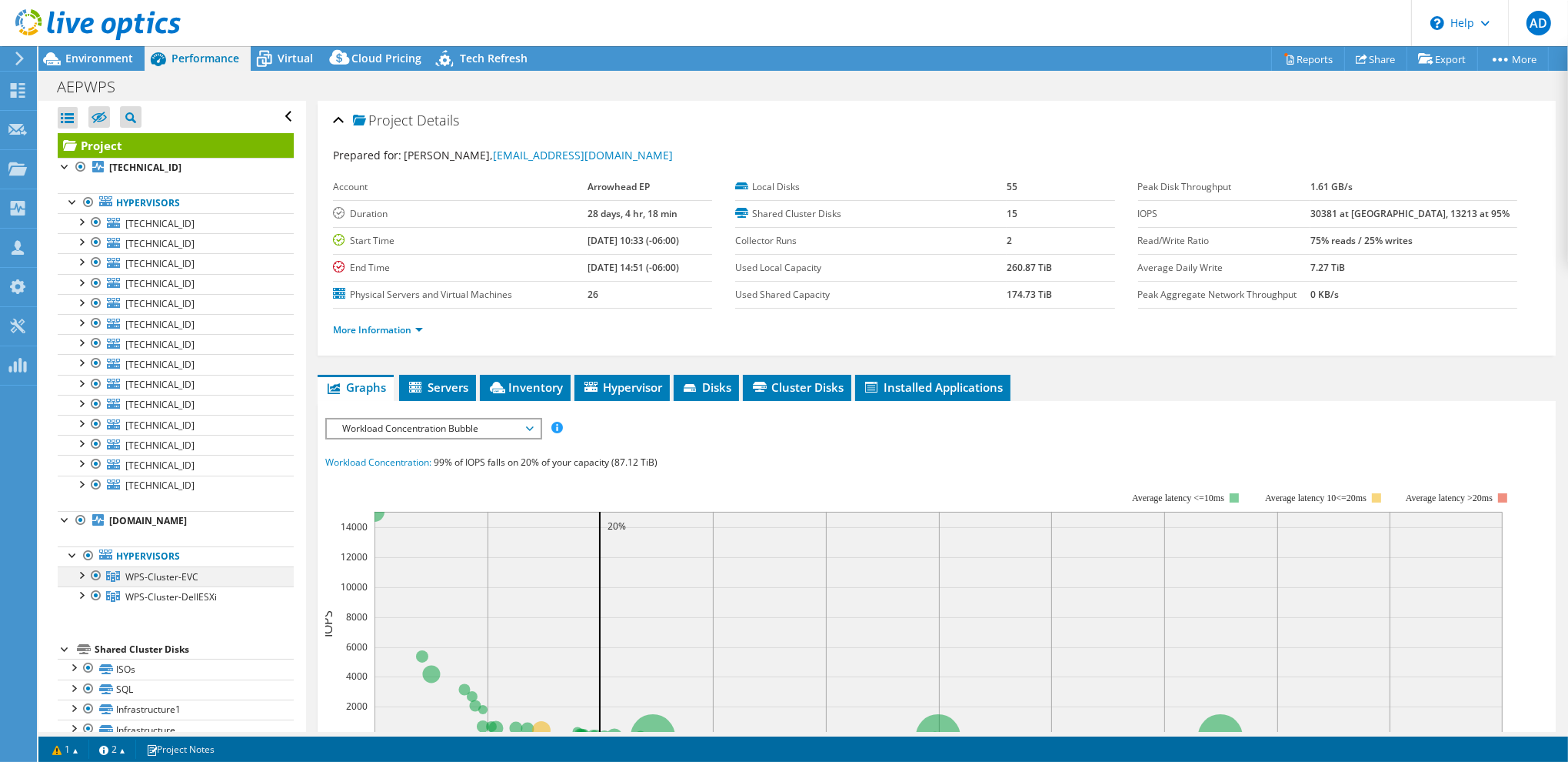
click at [95, 571] on div at bounding box center [95, 575] width 15 height 18
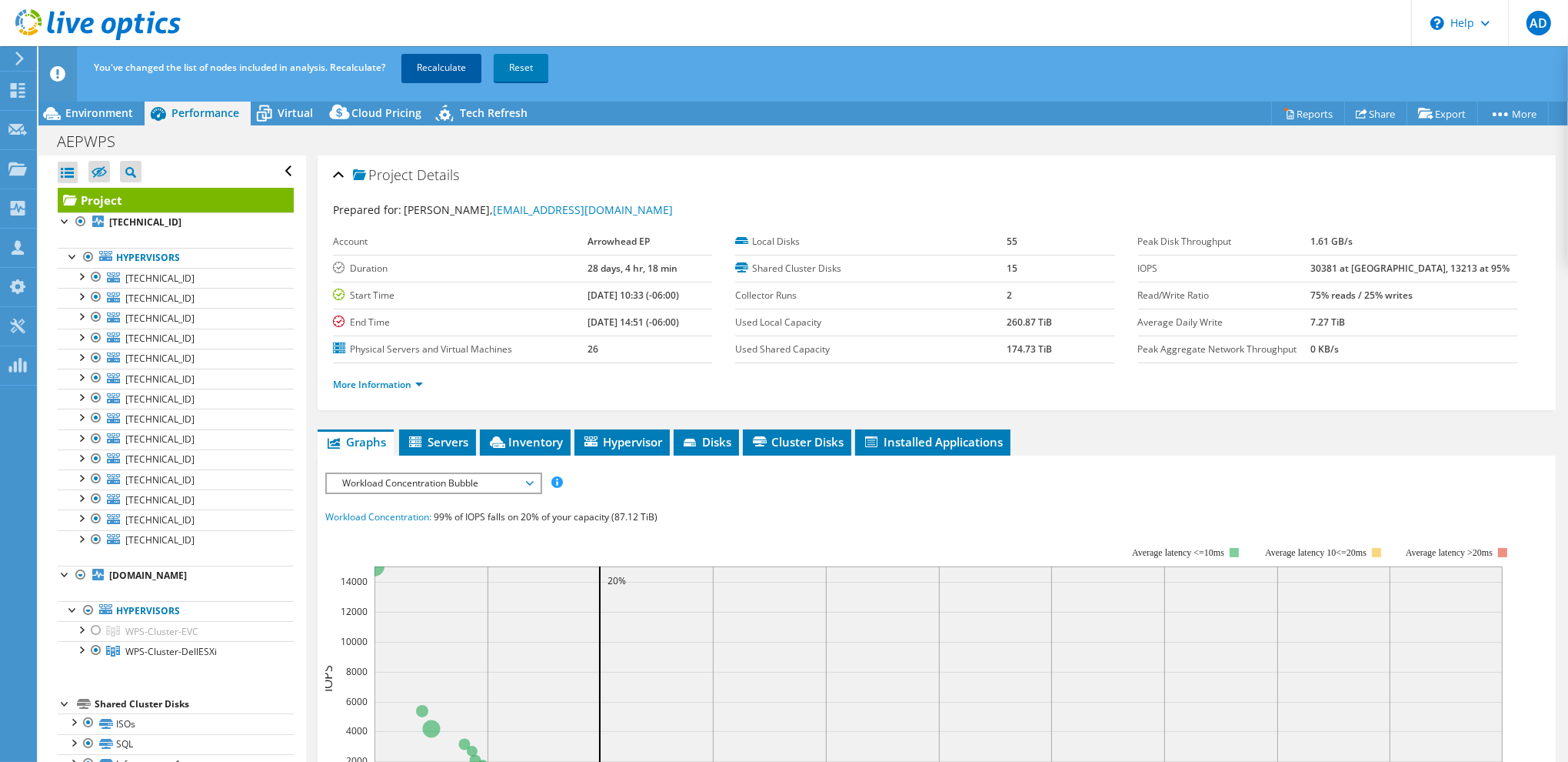
click at [431, 63] on link "Recalculate" at bounding box center [441, 67] width 80 height 28
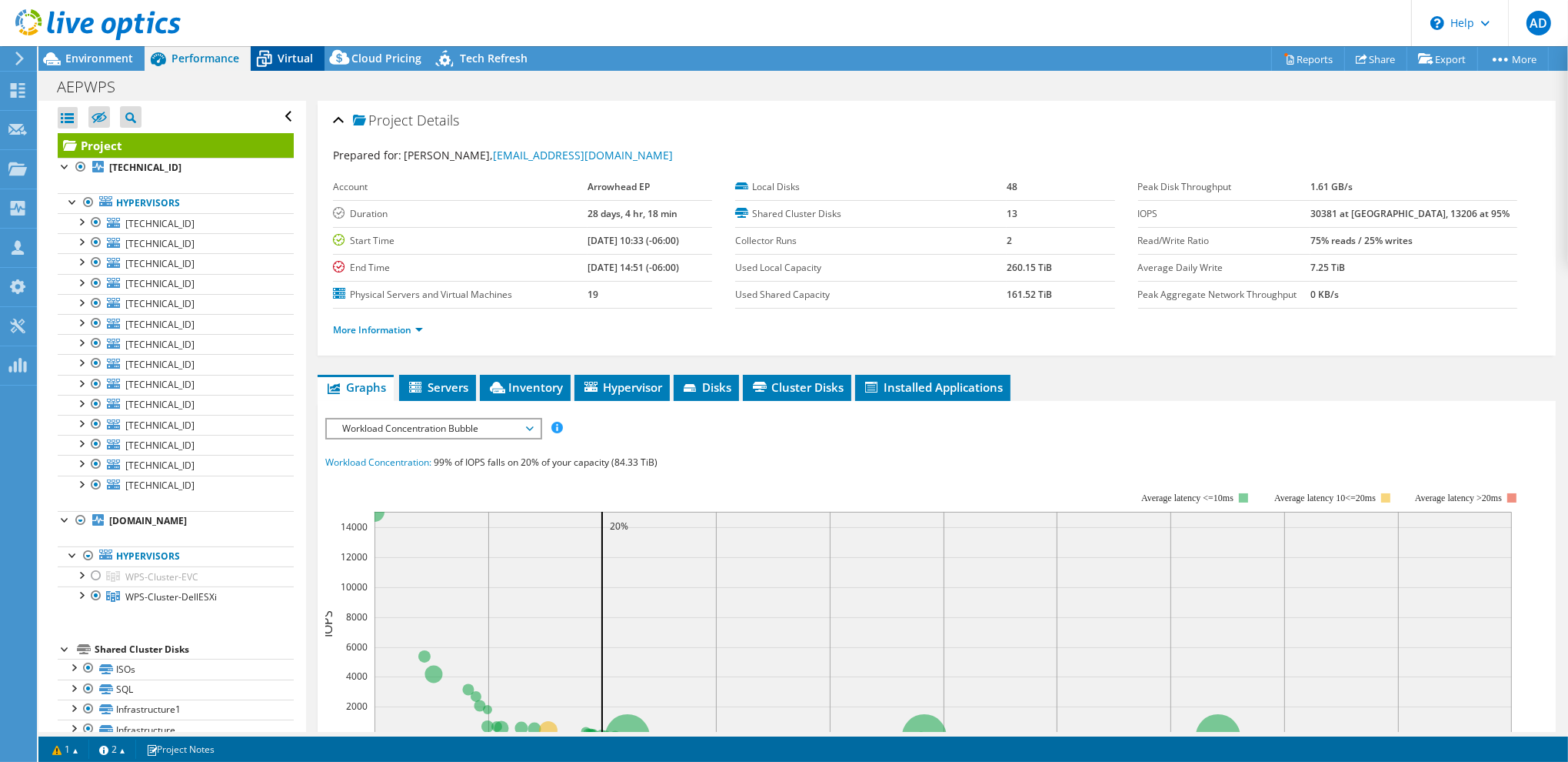
click at [294, 58] on span "Virtual" at bounding box center [295, 58] width 36 height 15
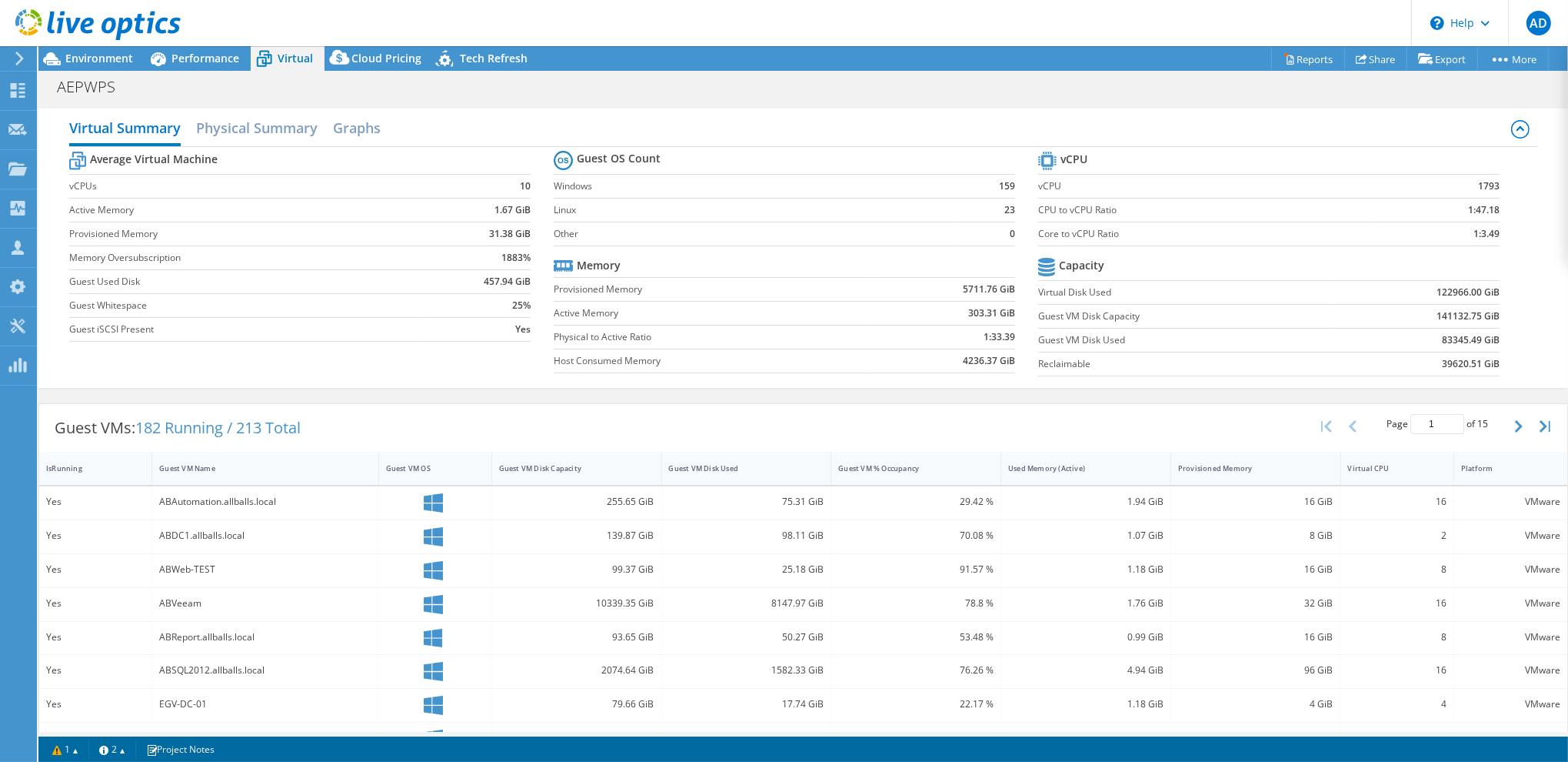
click at [1188, 419] on div "Guest VMs: 182 Running / 213 Total Page 1 of 15 5 rows 10 rows 20 rows 25 rows …" at bounding box center [803, 428] width 1528 height 47
click at [212, 58] on span "Performance" at bounding box center [205, 58] width 68 height 15
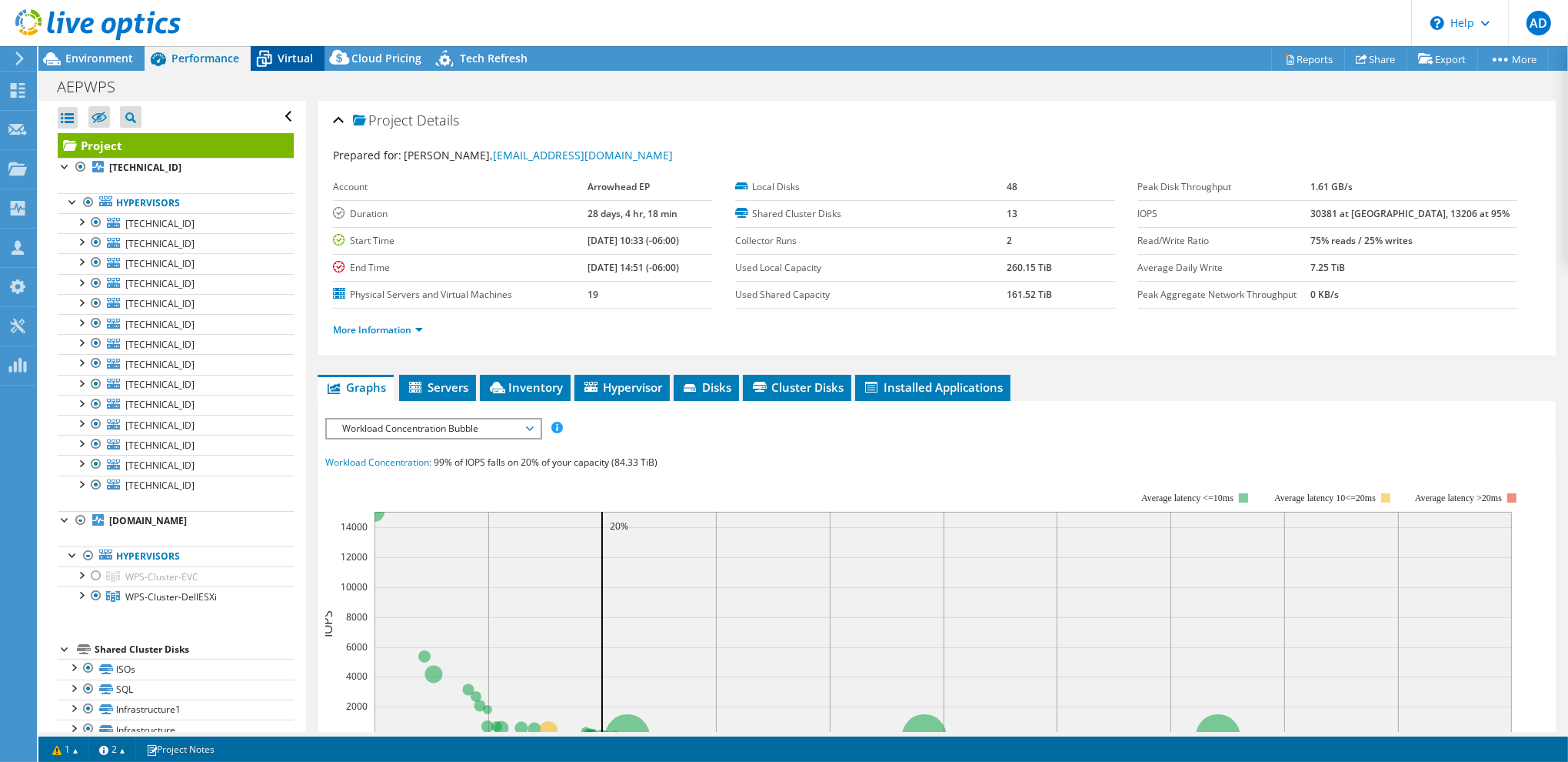
click at [286, 57] on span "Virtual" at bounding box center [295, 58] width 36 height 15
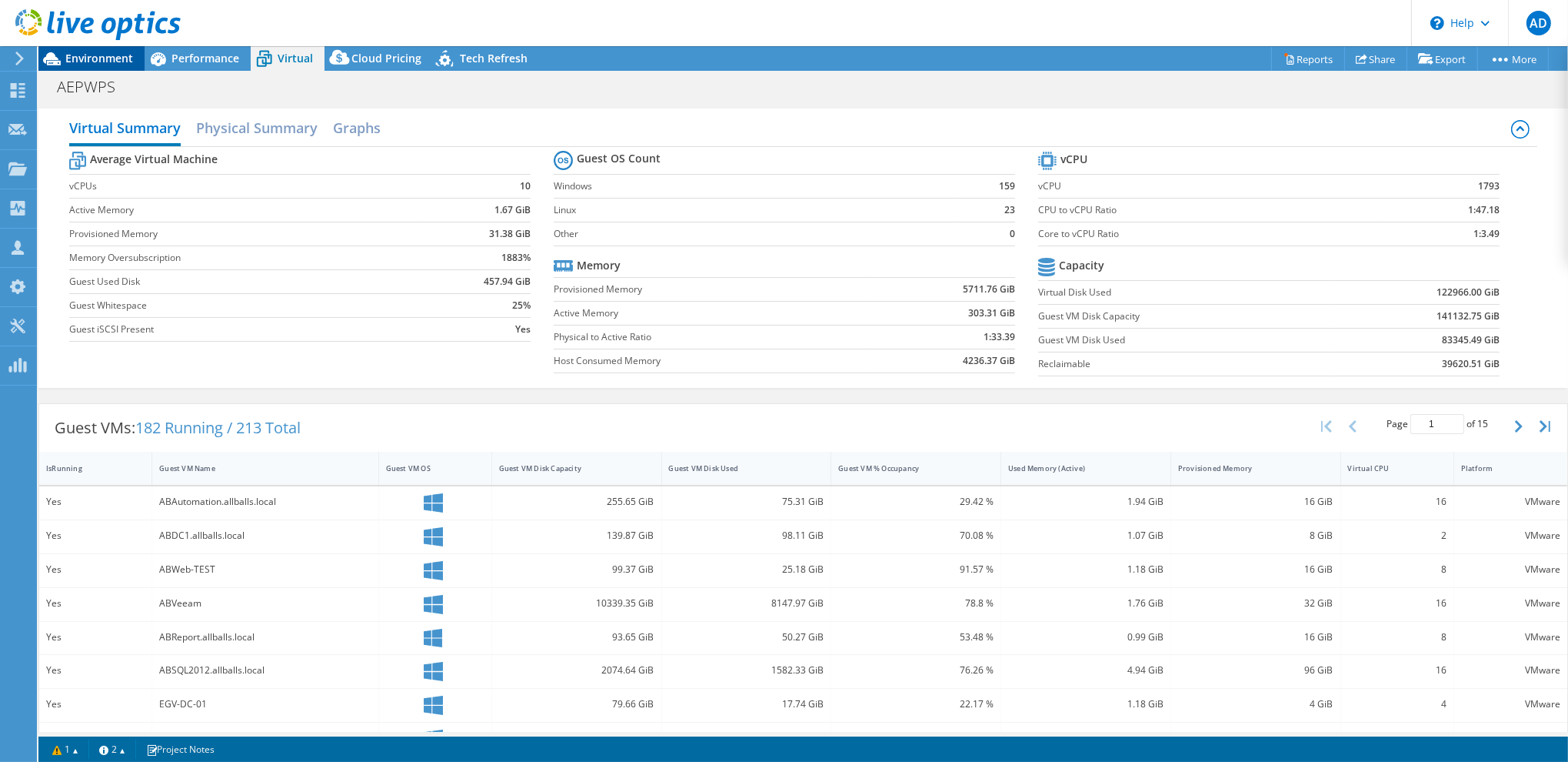
click at [110, 59] on span "Environment" at bounding box center [99, 58] width 68 height 15
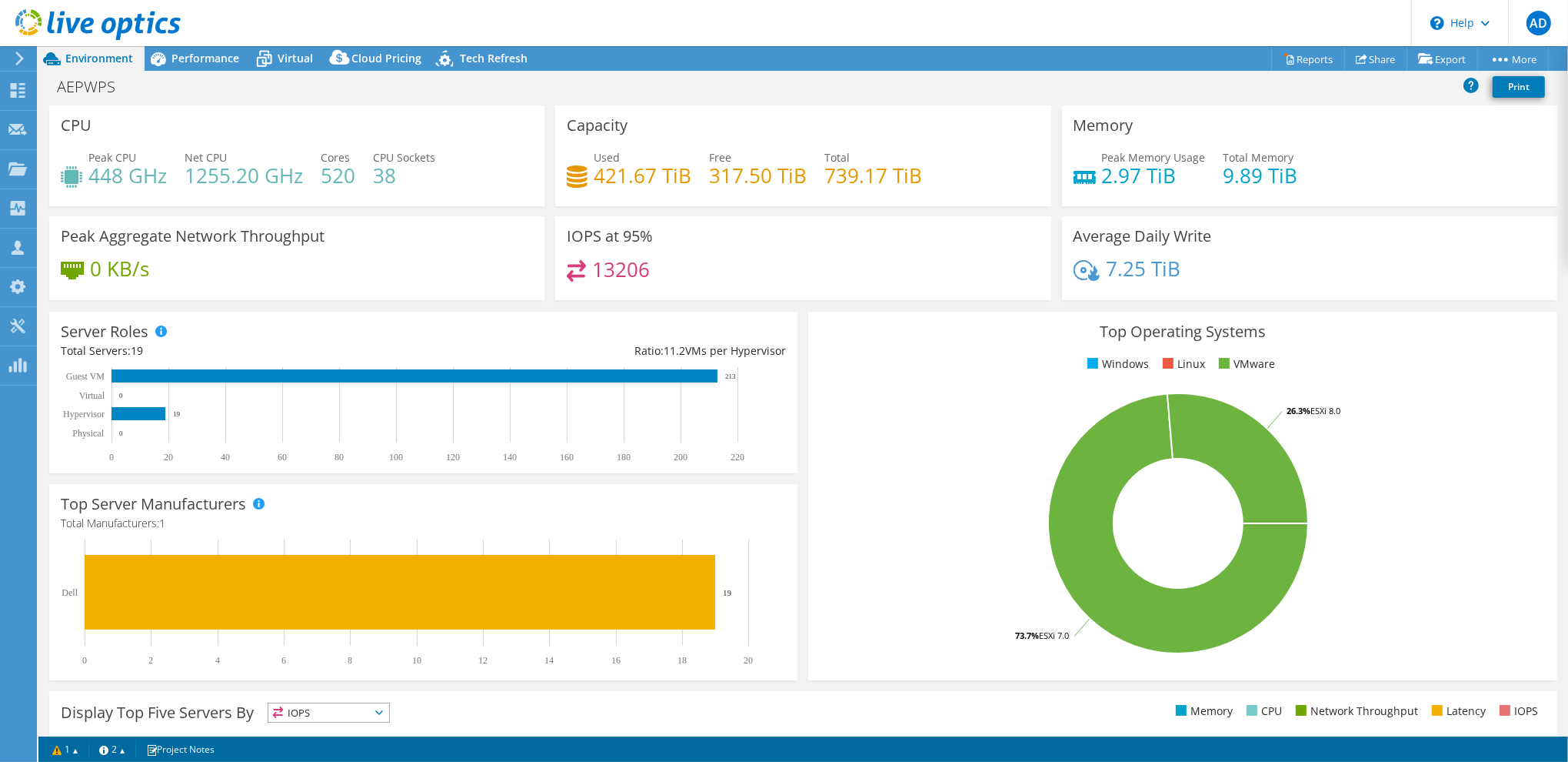
click at [704, 59] on div "Project Actions Project Actions Reports Share Export vSAN ReadyNode Sizer" at bounding box center [803, 58] width 1529 height 24
click at [206, 64] on span "Performance" at bounding box center [205, 58] width 68 height 15
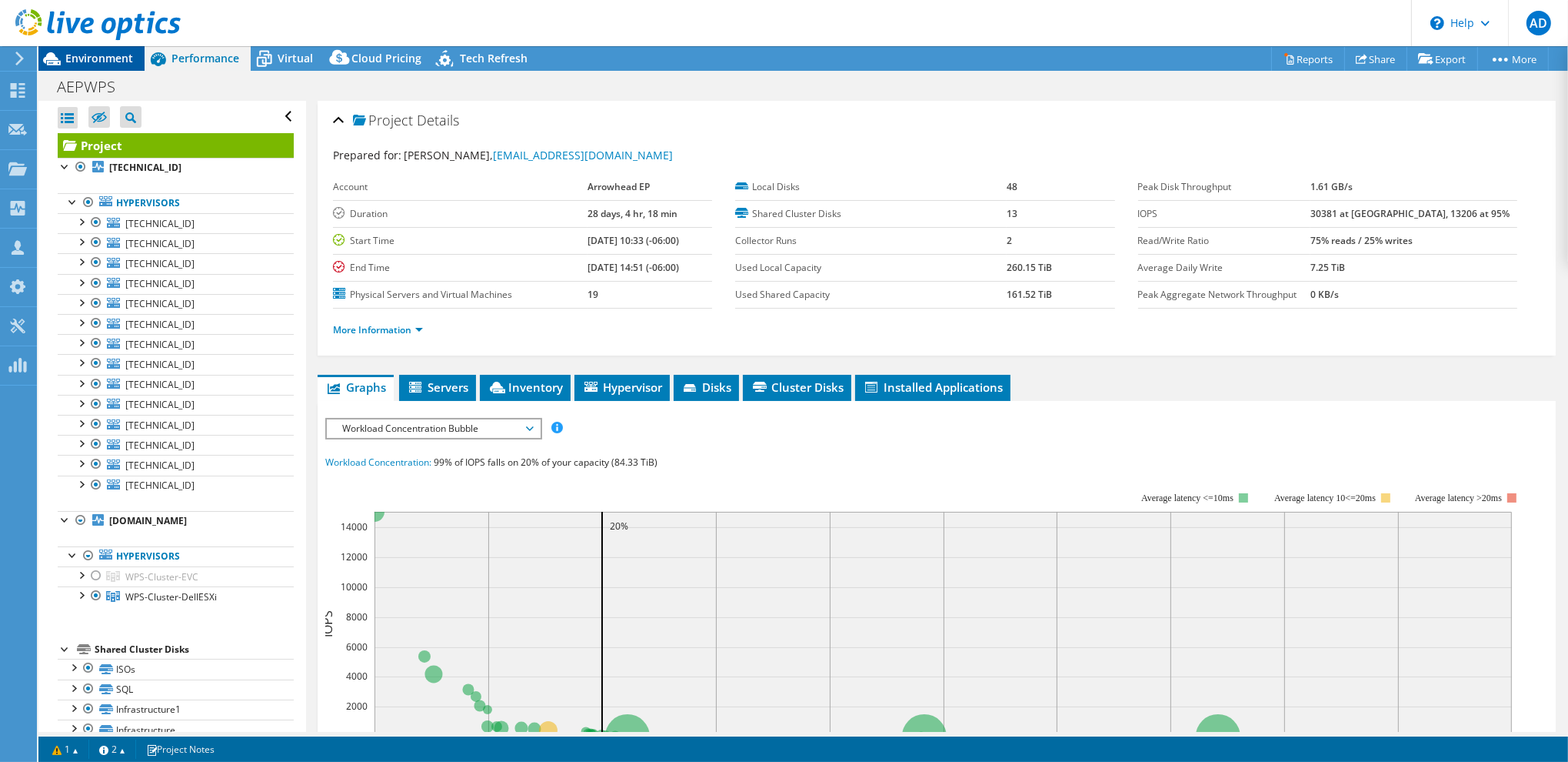
click at [93, 58] on span "Environment" at bounding box center [99, 58] width 68 height 15
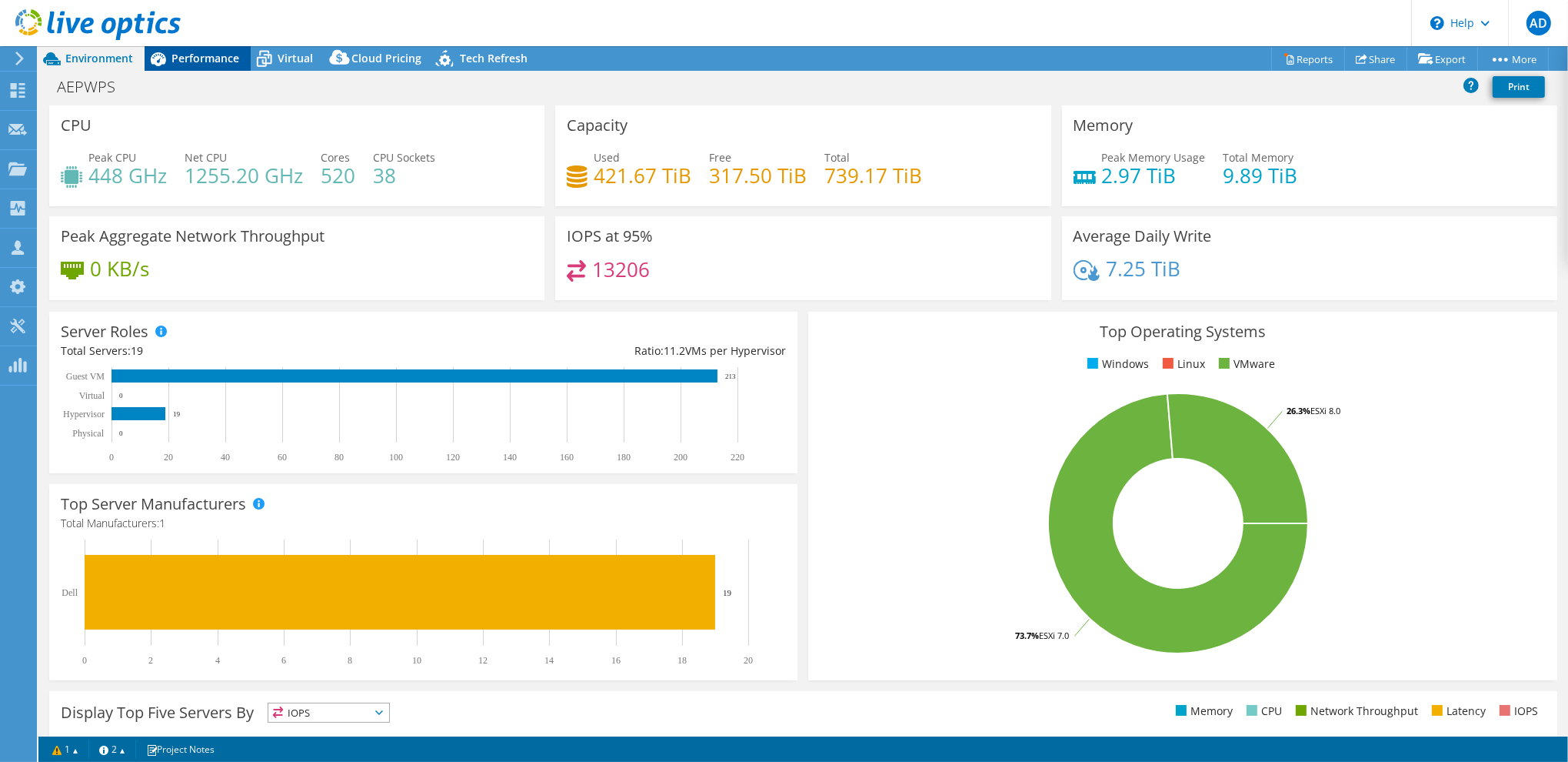
click at [211, 62] on span "Performance" at bounding box center [205, 58] width 68 height 15
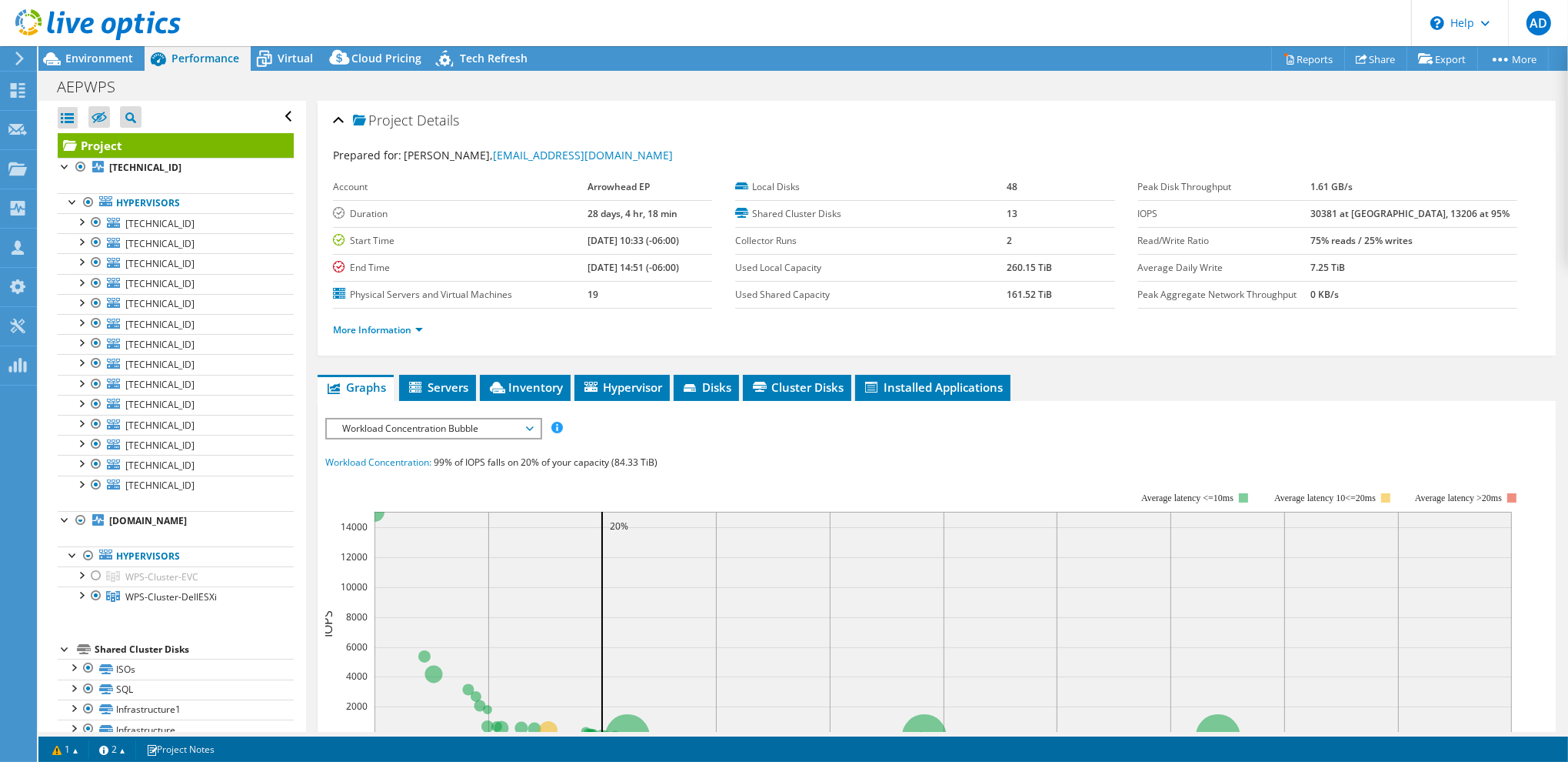
click at [1120, 340] on div "More Information" at bounding box center [937, 330] width 1207 height 43
click at [625, 133] on div "Project Details" at bounding box center [937, 122] width 1207 height 33
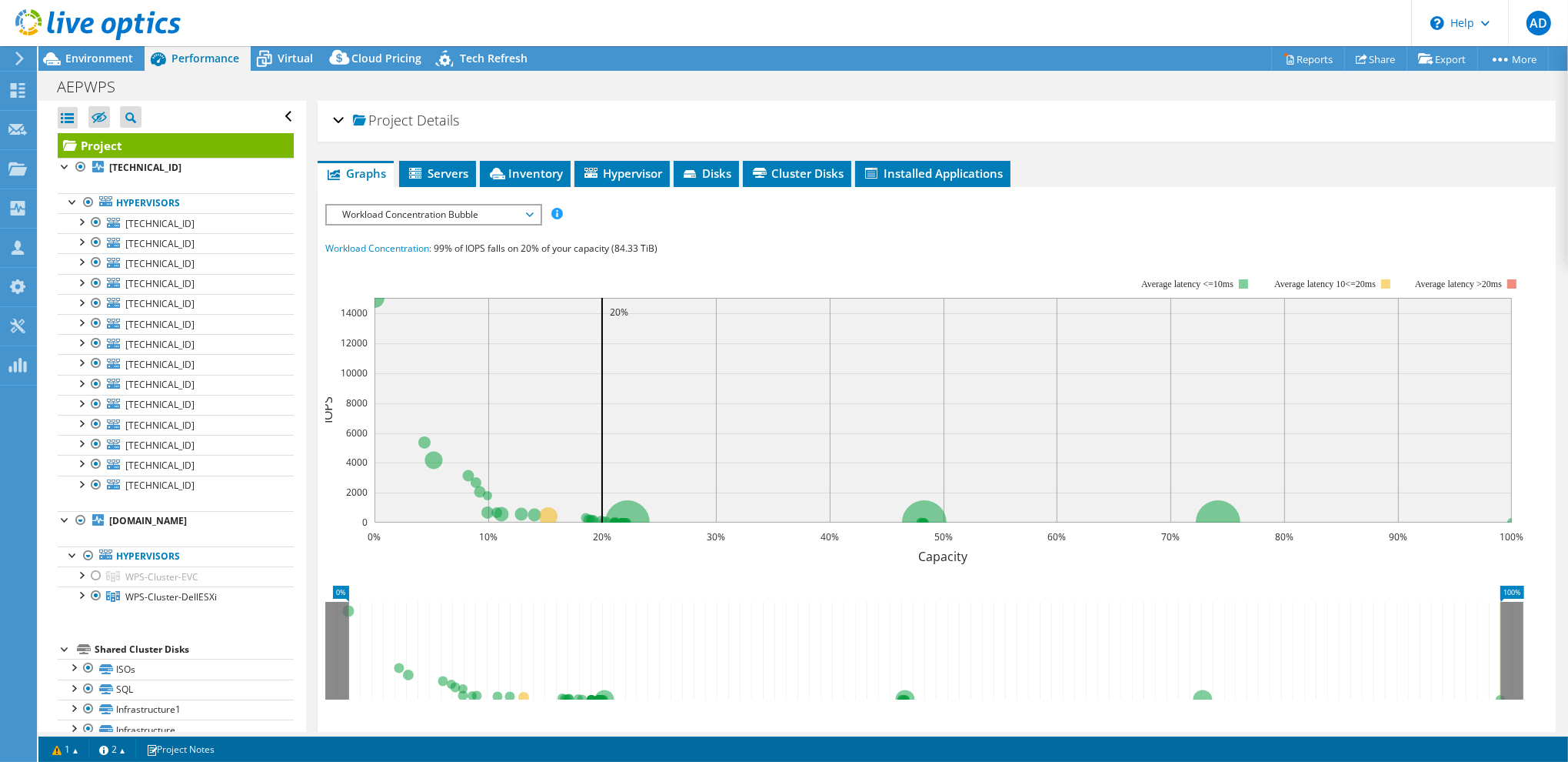
click at [1087, 229] on div "IOPS Disk Throughput IO Size Latency Queue Depth CPU Percentage Memory Page Fau…" at bounding box center [936, 488] width 1222 height 569
click at [1140, 181] on ul "Graphs Servers Inventory Hypervisor Disks Cluster Disks Installed Applications" at bounding box center [936, 174] width 1238 height 26
click at [367, 118] on span "Project" at bounding box center [383, 120] width 60 height 15
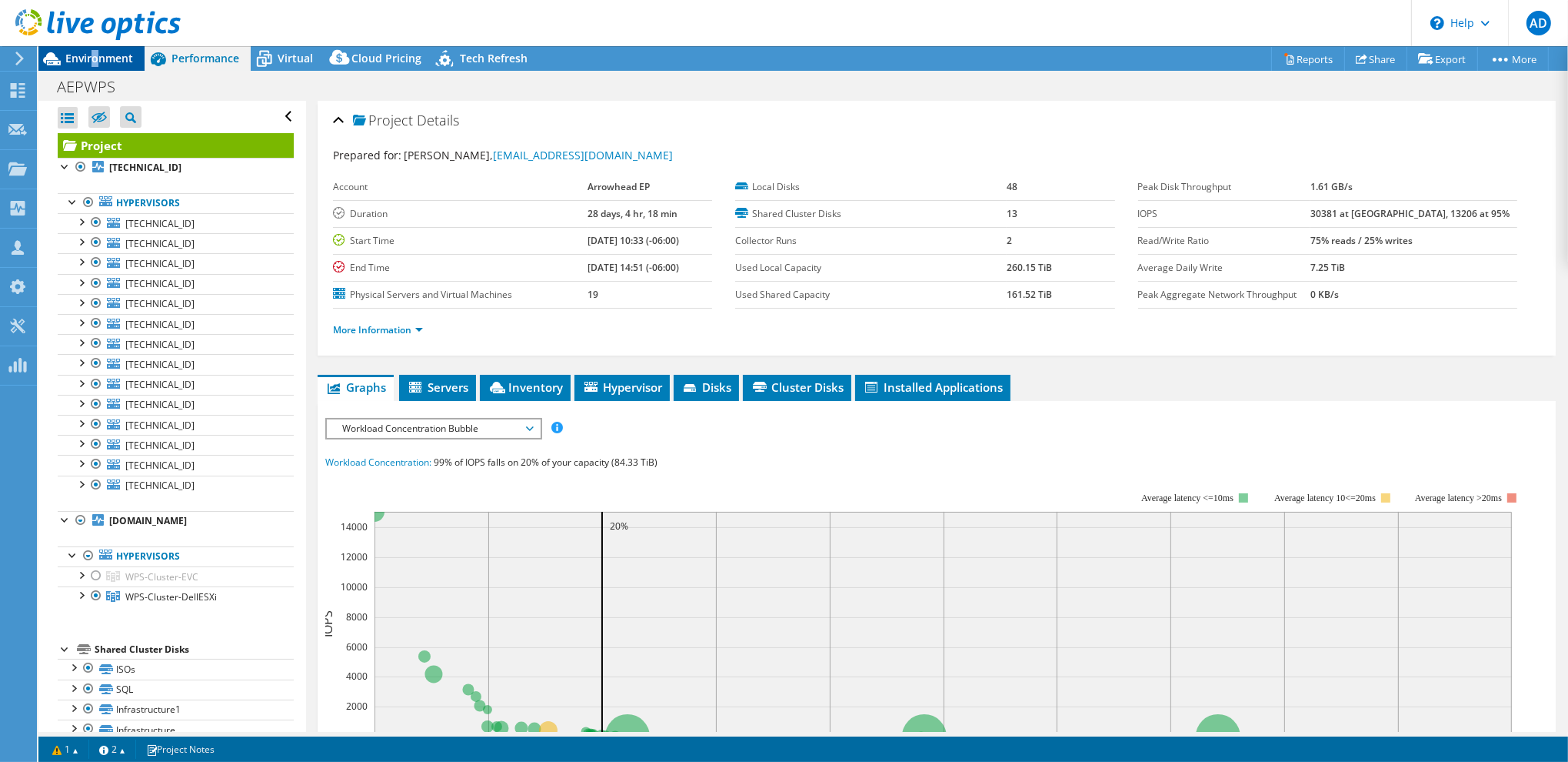
click at [95, 53] on span "Environment" at bounding box center [99, 58] width 68 height 15
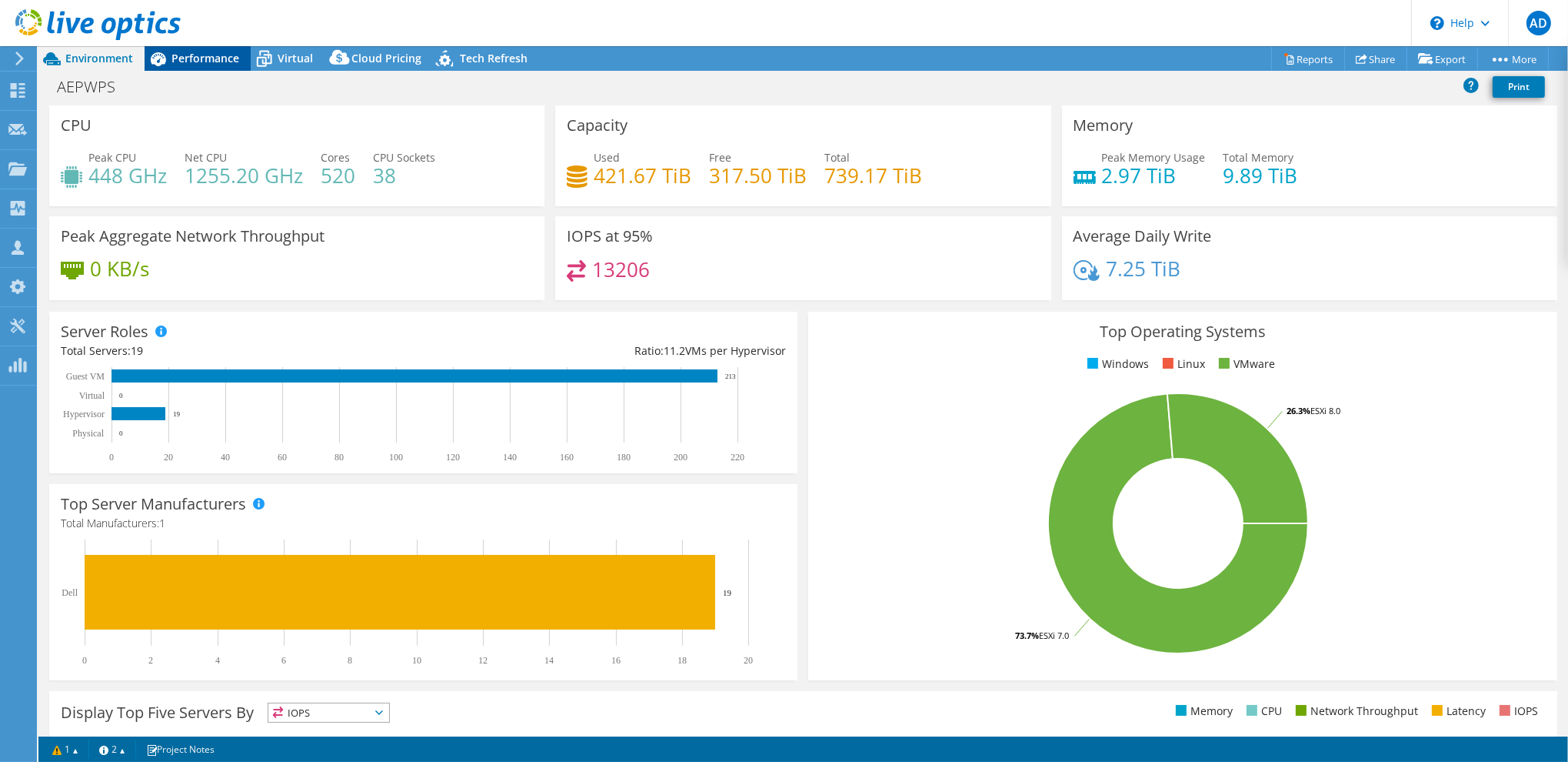
click at [200, 69] on div "Performance" at bounding box center [197, 58] width 106 height 24
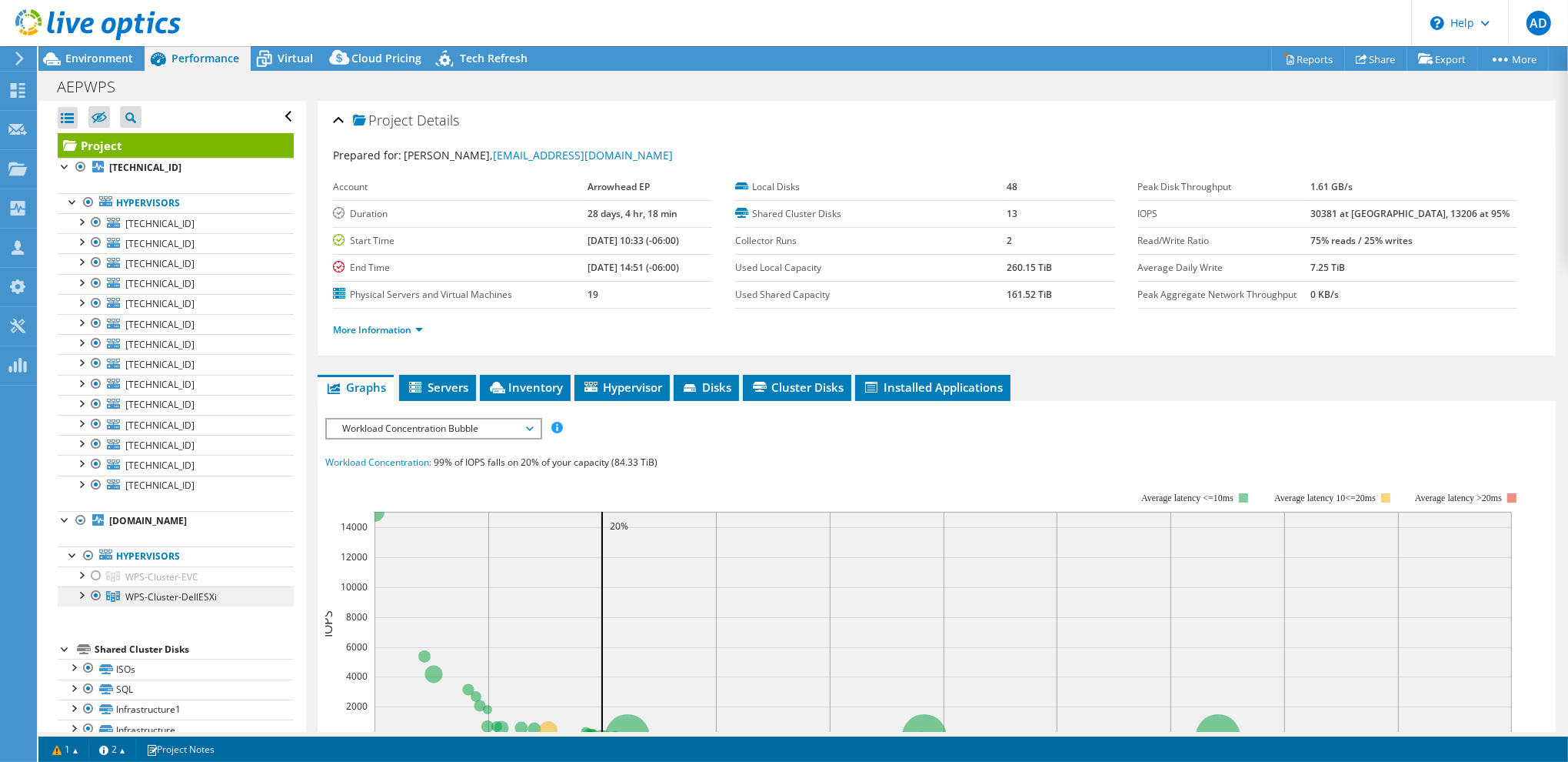
click at [200, 590] on span "WPS-Cluster-DellESXi" at bounding box center [171, 596] width 92 height 13
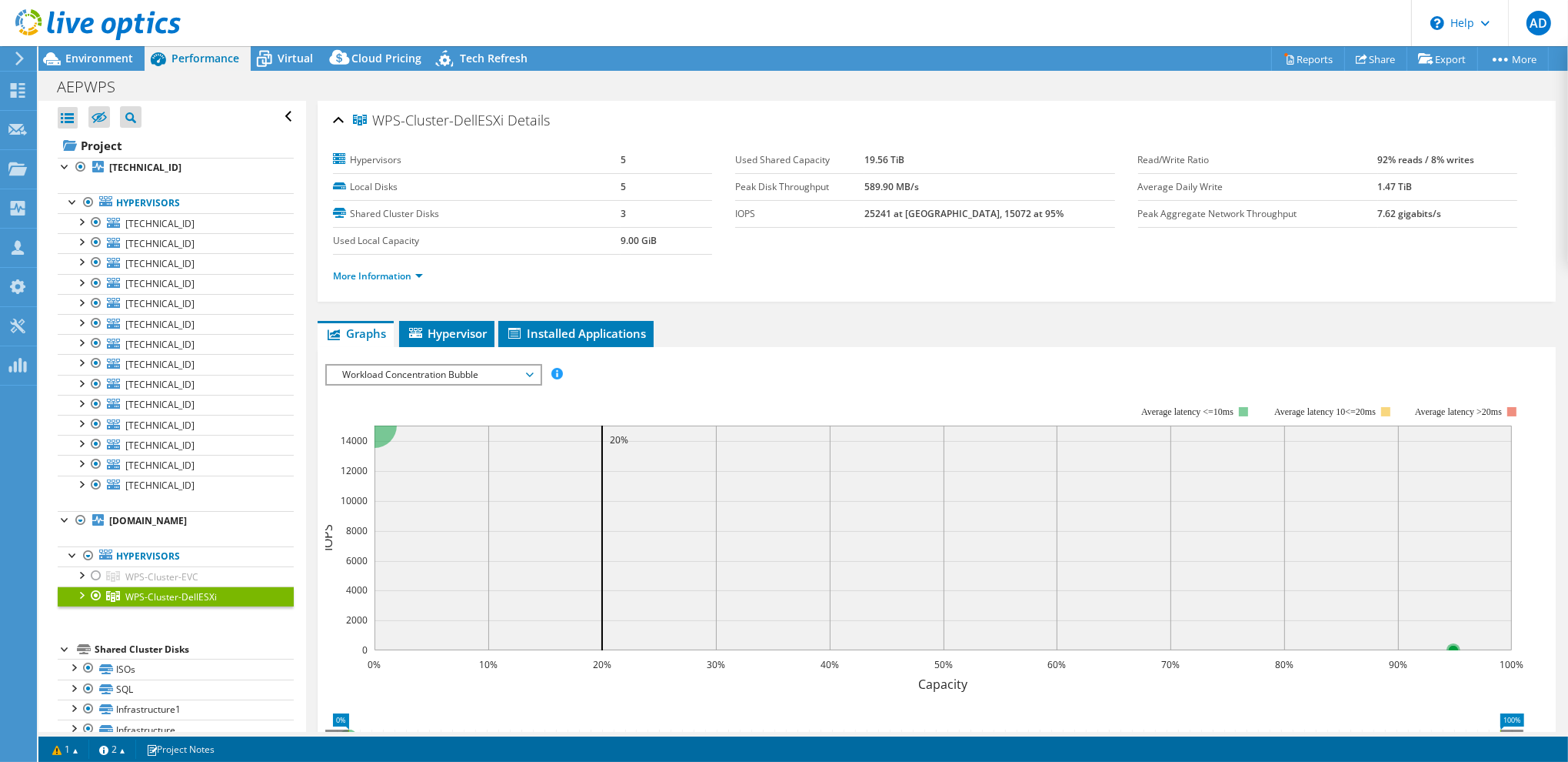
click at [517, 371] on span "Workload Concentration Bubble" at bounding box center [433, 374] width 197 height 18
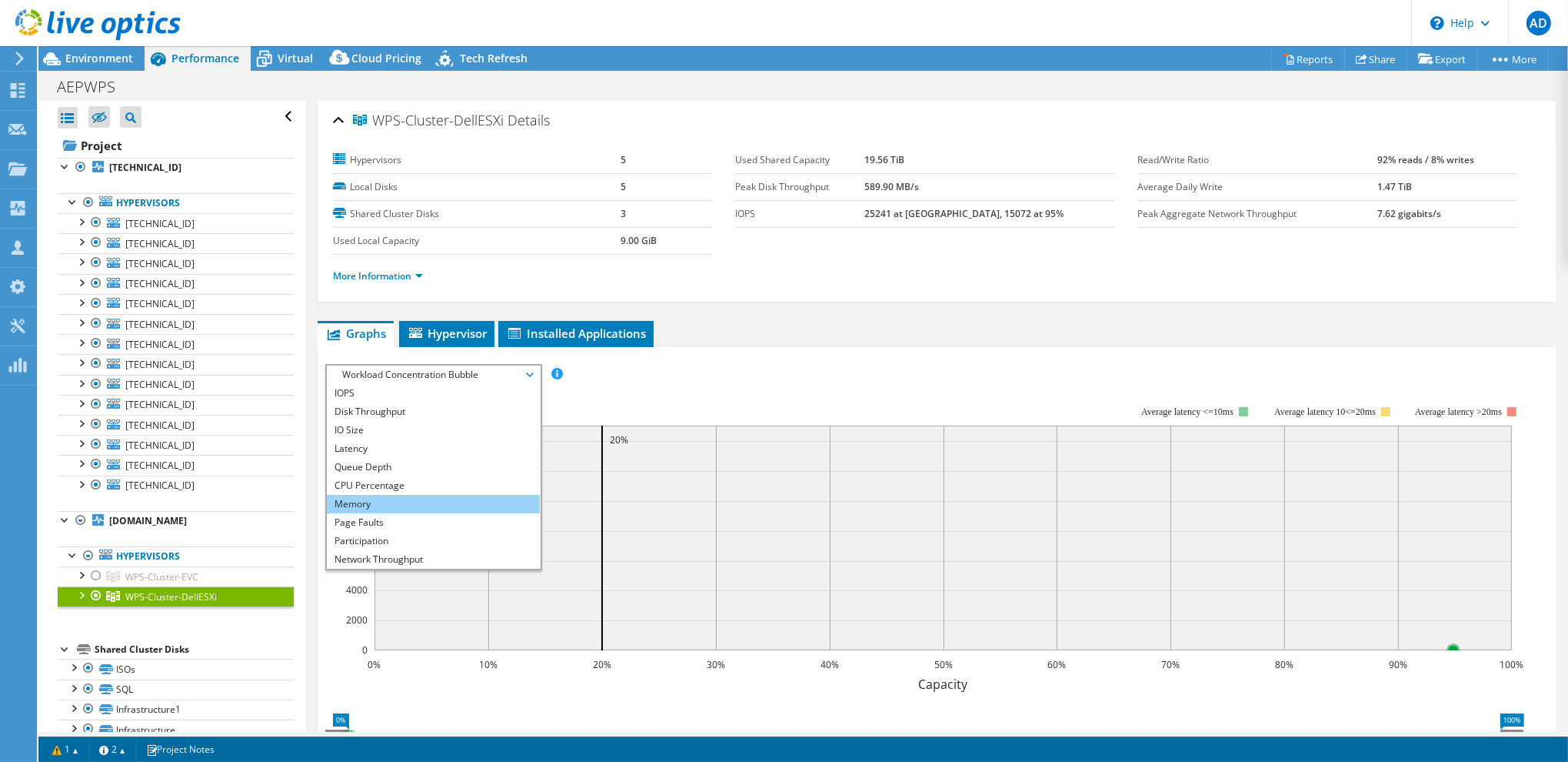
click at [391, 498] on li "Memory" at bounding box center [433, 503] width 213 height 18
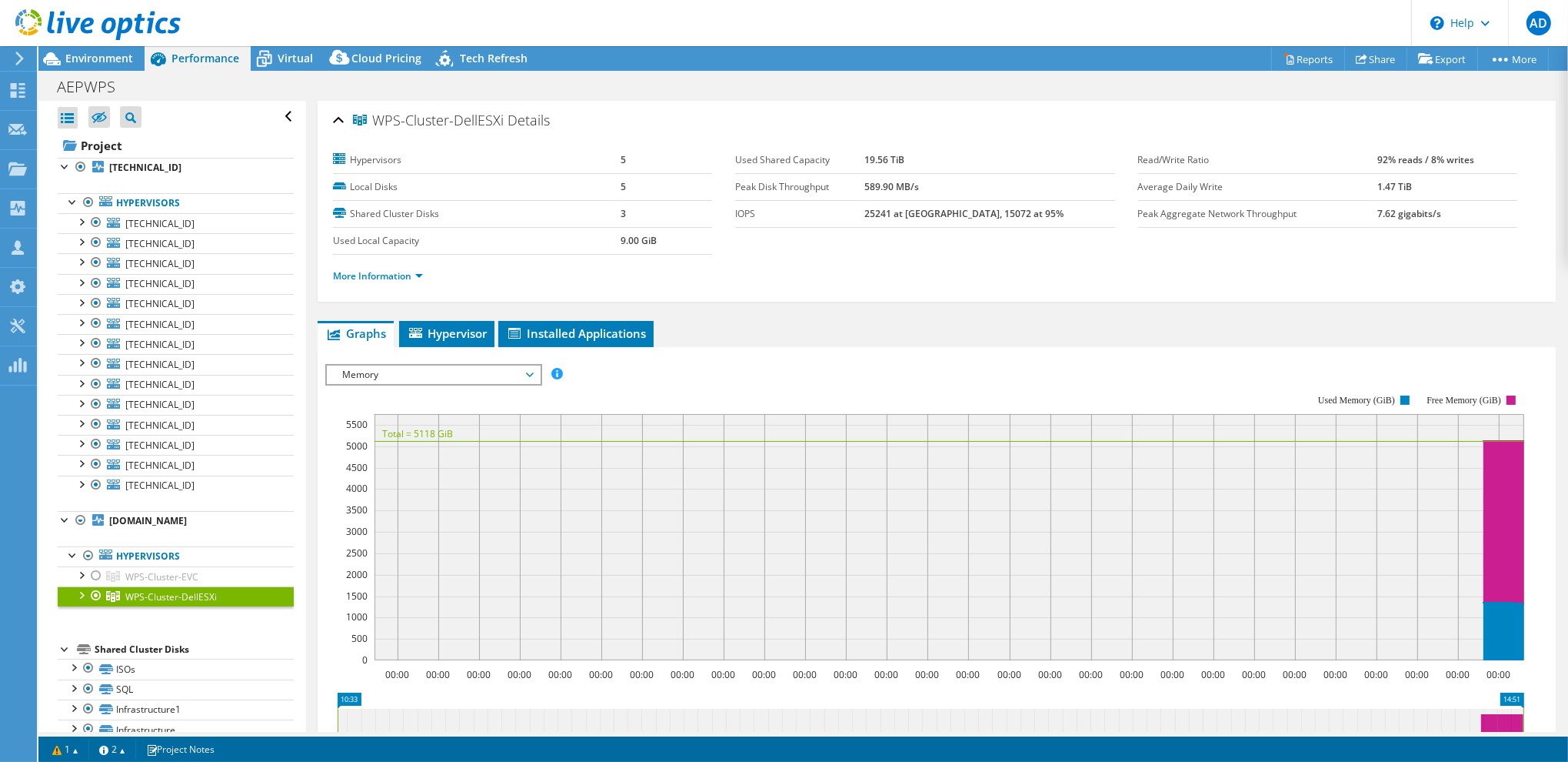
click at [145, 586] on link "WPS-Cluster-DellESXi" at bounding box center [175, 595] width 236 height 20
click at [172, 204] on link "Hypervisors" at bounding box center [175, 203] width 236 height 20
click at [193, 168] on link "[TECHNICAL_ID]" at bounding box center [175, 167] width 236 height 20
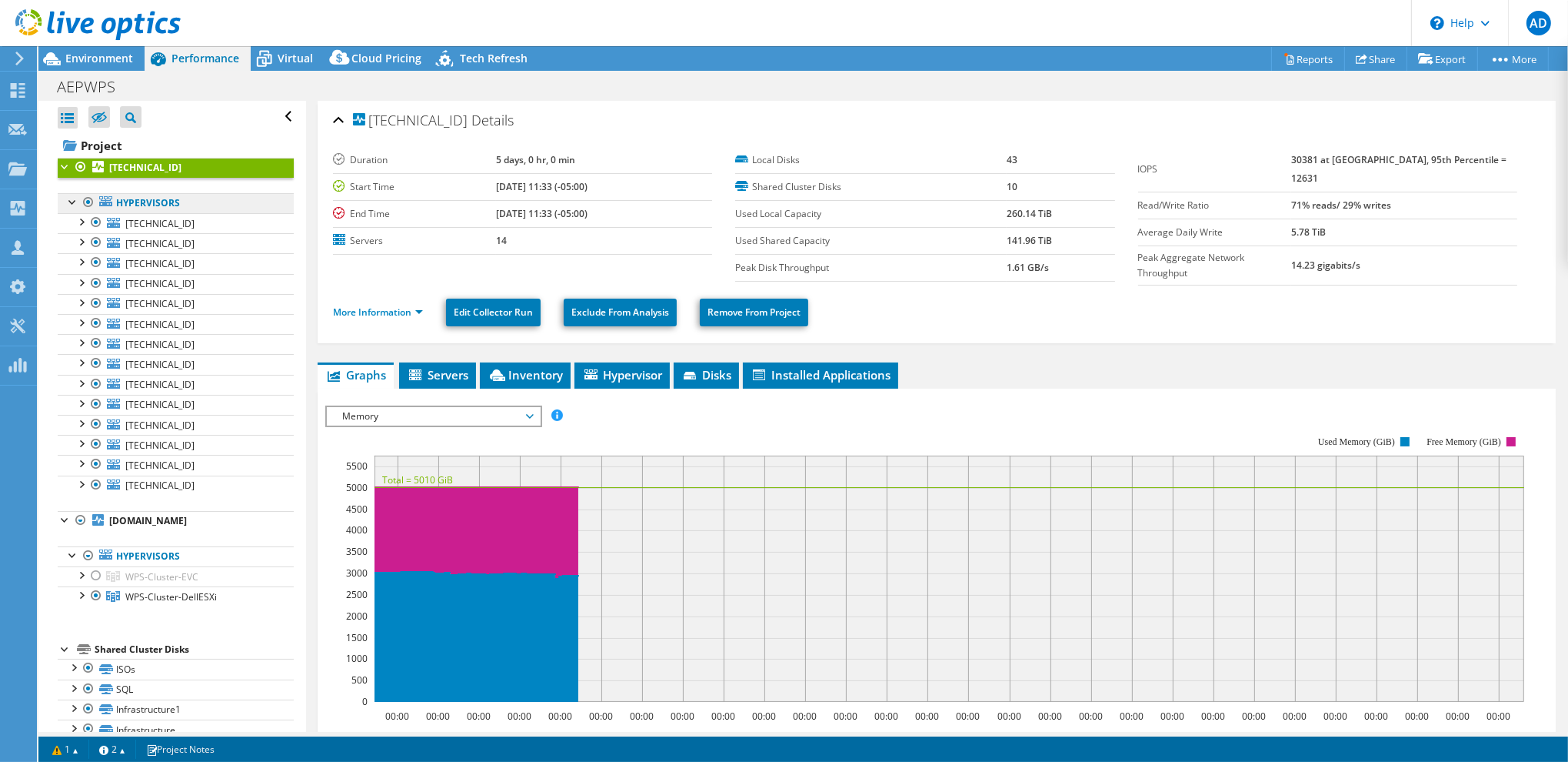
click at [209, 202] on link "Hypervisors" at bounding box center [175, 203] width 236 height 20
click at [418, 268] on section "Duration 5 days, 0 hr, 0 min Start Time 08/26/2025, 11:33 (-05:00) End Time 08/…" at bounding box center [735, 214] width 805 height 135
click at [261, 46] on icon at bounding box center [264, 58] width 27 height 27
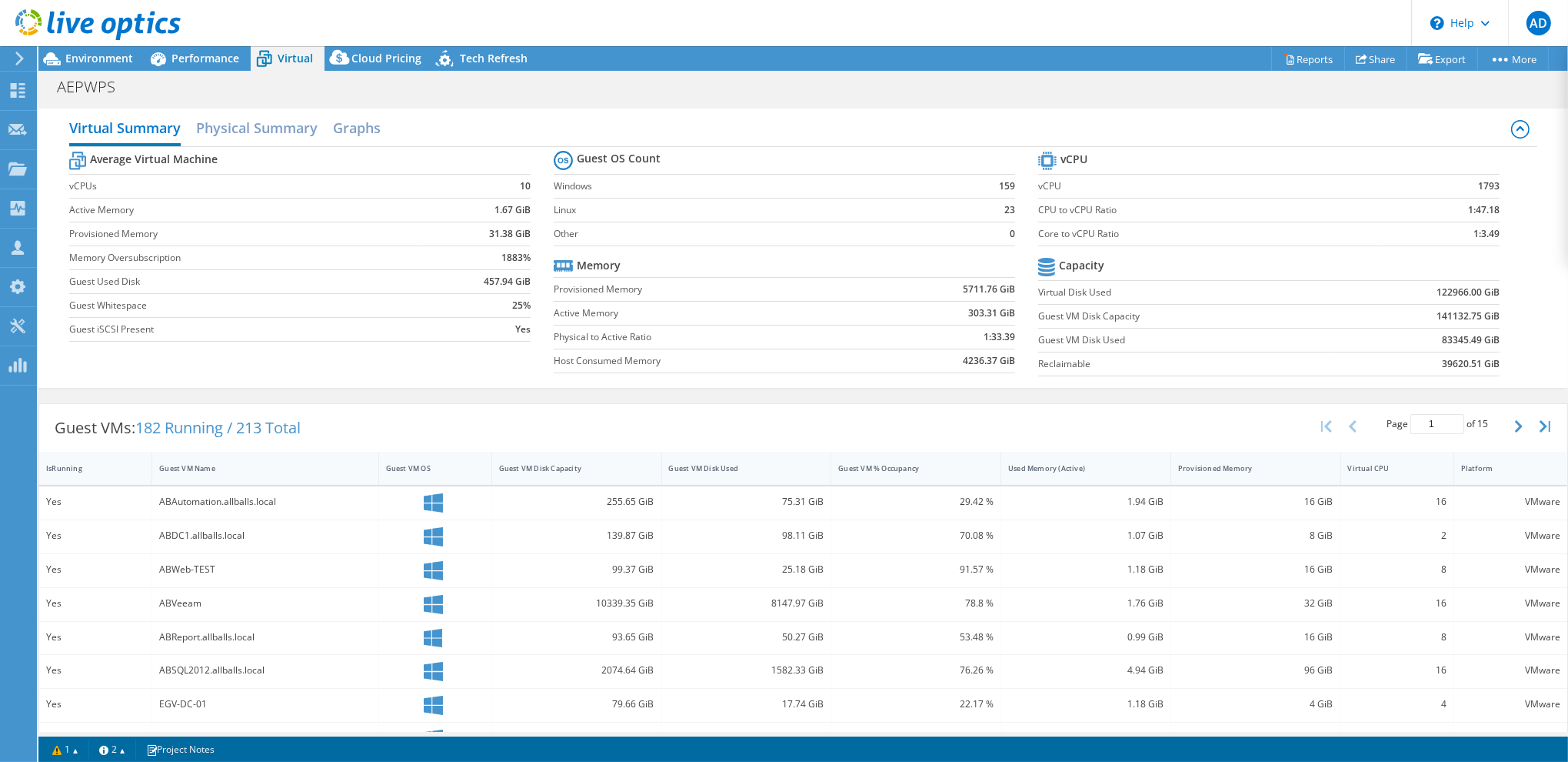
click at [180, 47] on div at bounding box center [90, 25] width 181 height 51
click at [185, 53] on span "Performance" at bounding box center [205, 58] width 68 height 15
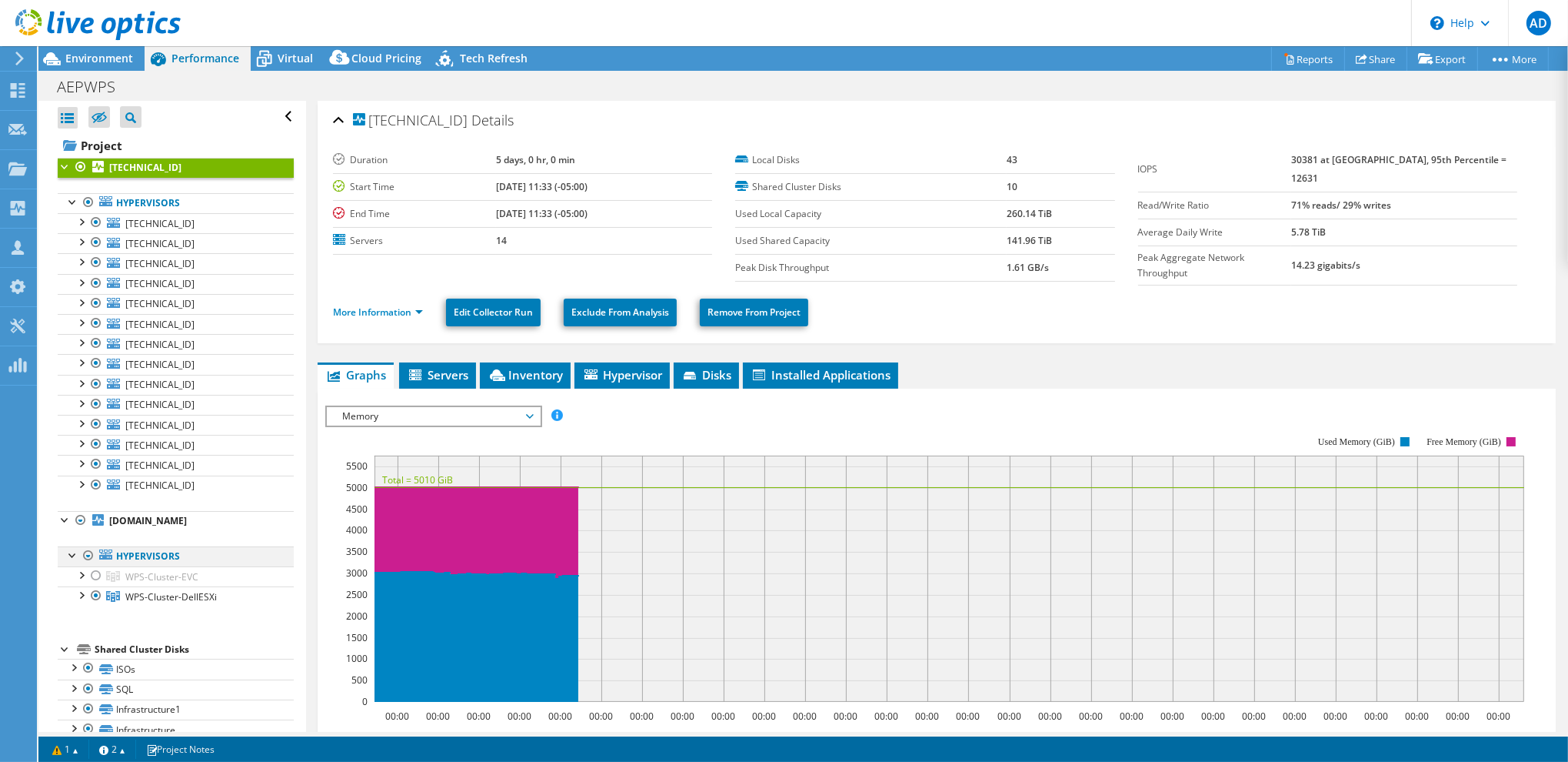
click at [84, 554] on div at bounding box center [88, 555] width 15 height 18
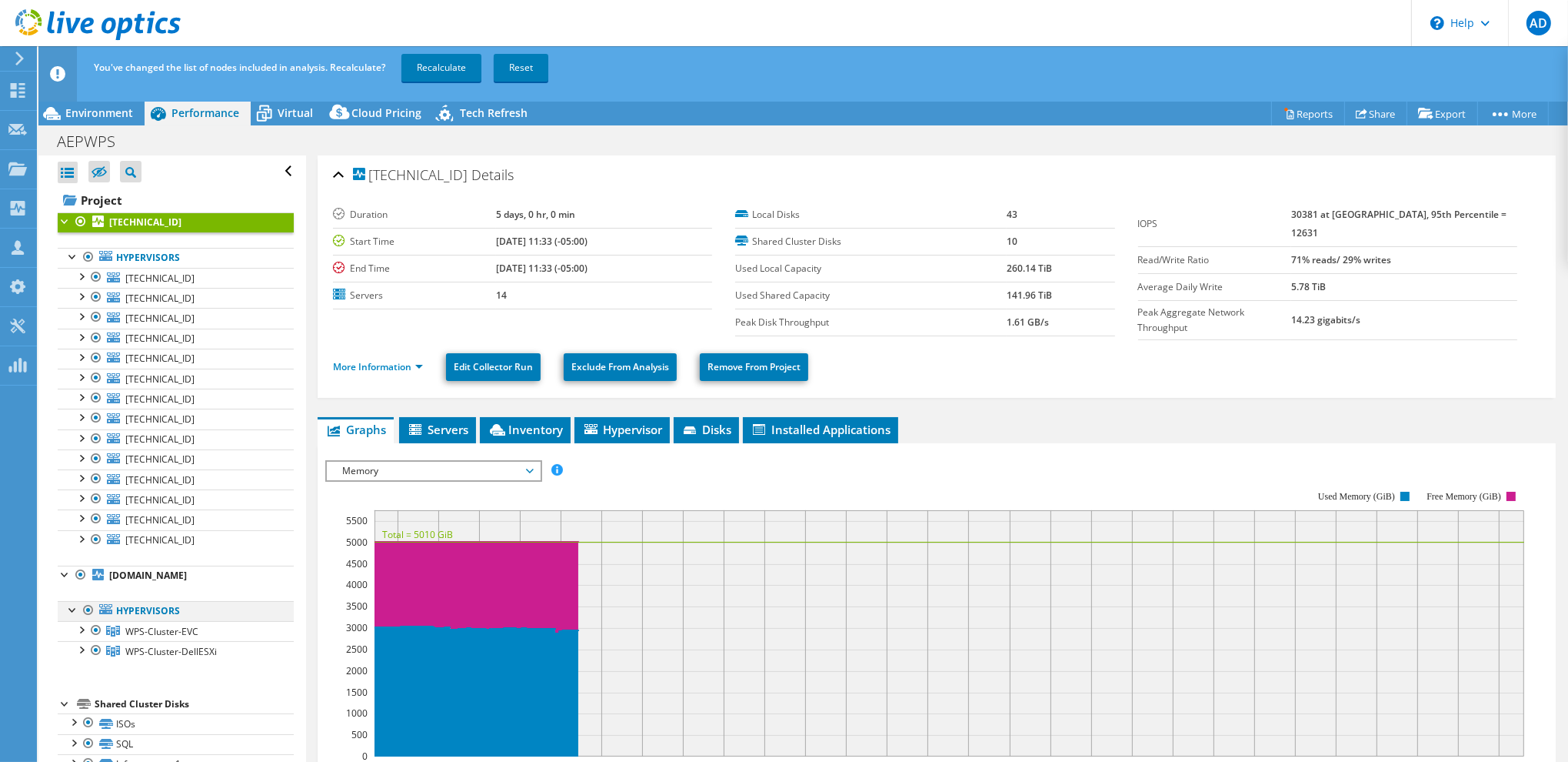
click at [85, 608] on div at bounding box center [88, 610] width 15 height 18
click at [443, 68] on link "Recalculate" at bounding box center [441, 67] width 80 height 28
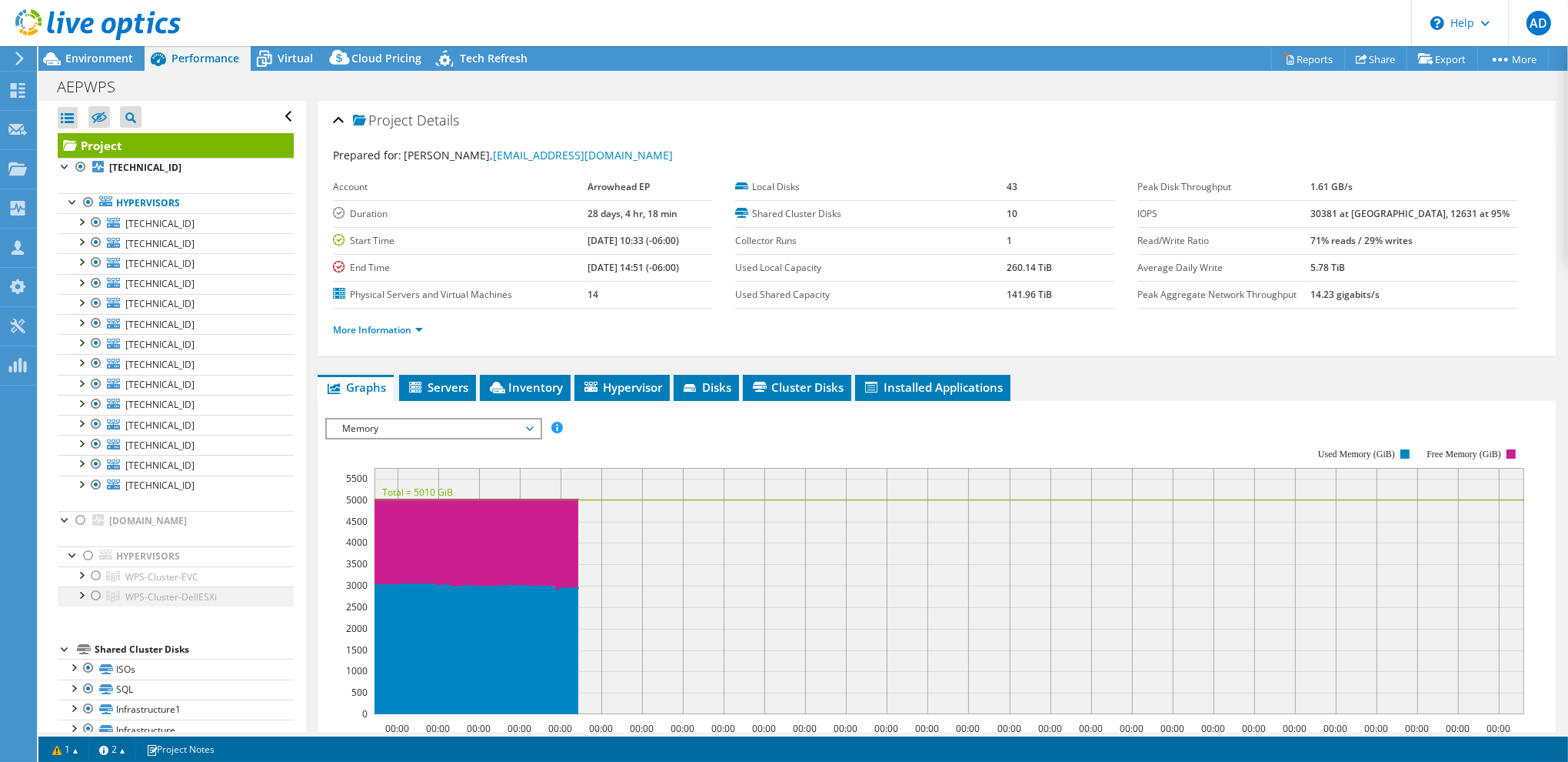
click at [95, 594] on div at bounding box center [95, 595] width 15 height 18
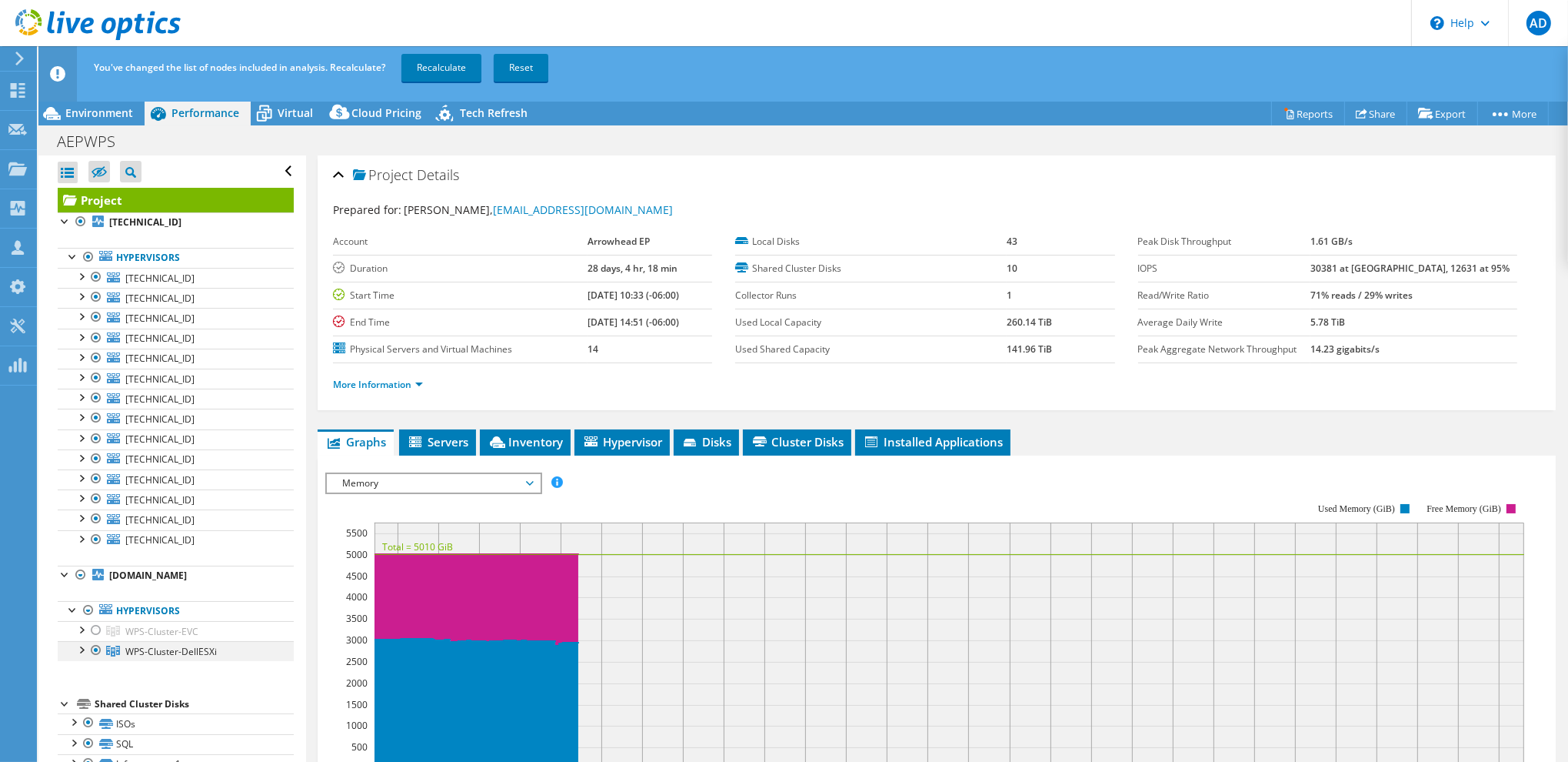
click at [93, 642] on div at bounding box center [95, 650] width 15 height 18
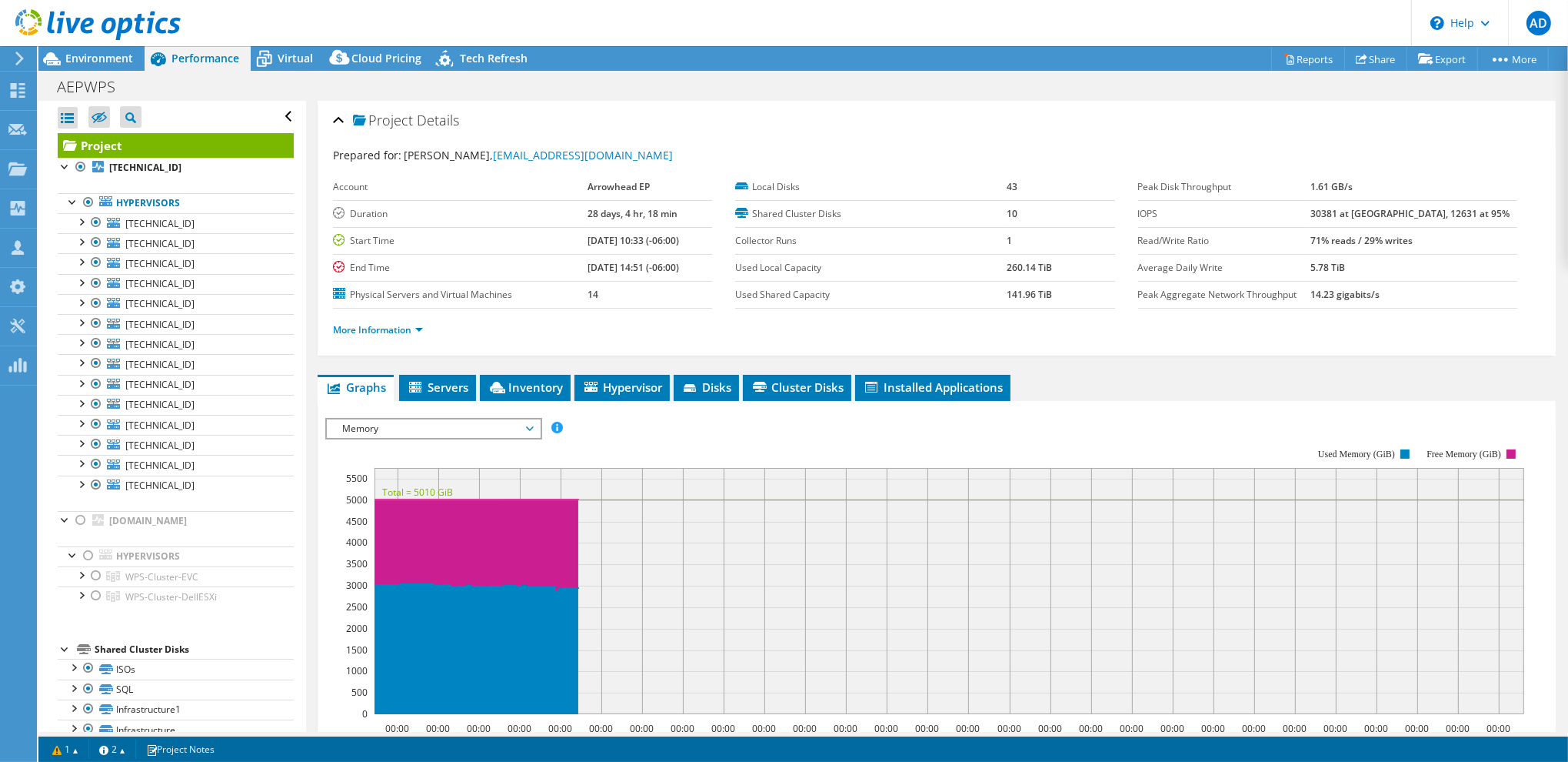
click at [402, 334] on li "More Information" at bounding box center [383, 329] width 99 height 17
click at [403, 330] on link "More Information" at bounding box center [378, 329] width 90 height 13
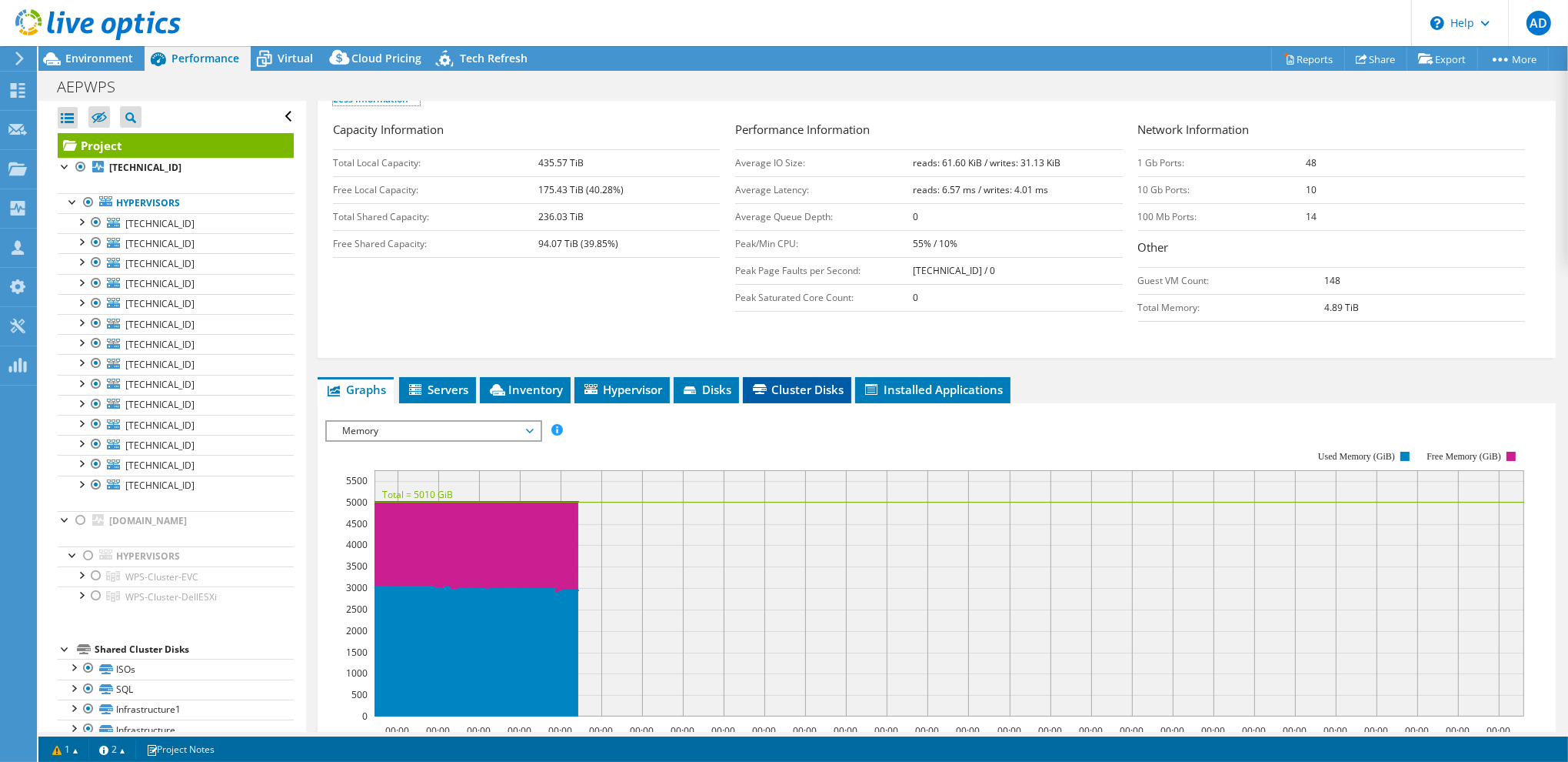
scroll to position [308, 0]
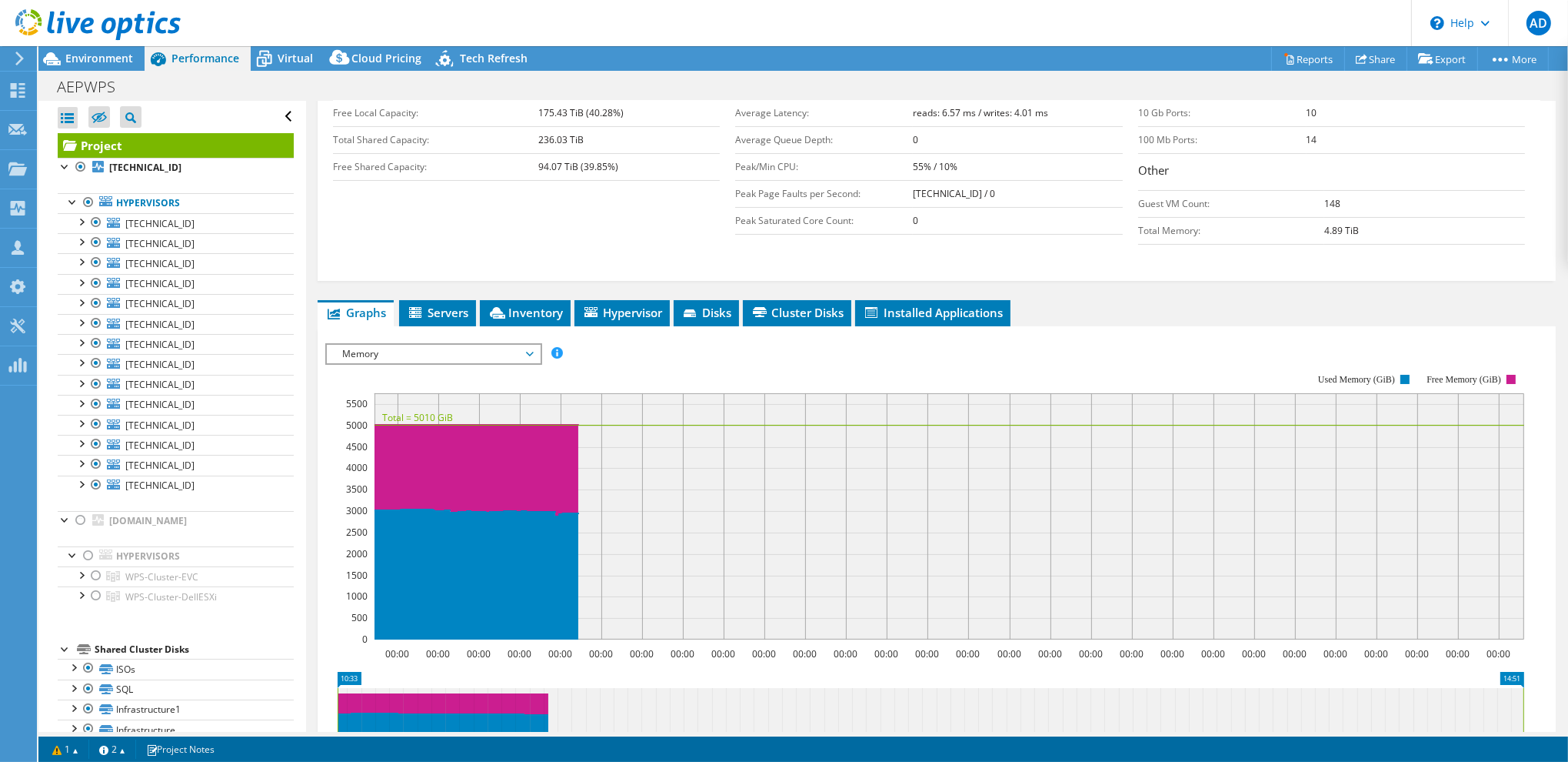
click at [714, 246] on div "Capacity Information Total Local Capacity: 435.57 TiB Free Local Capacity: 175.…" at bounding box center [937, 148] width 1207 height 208
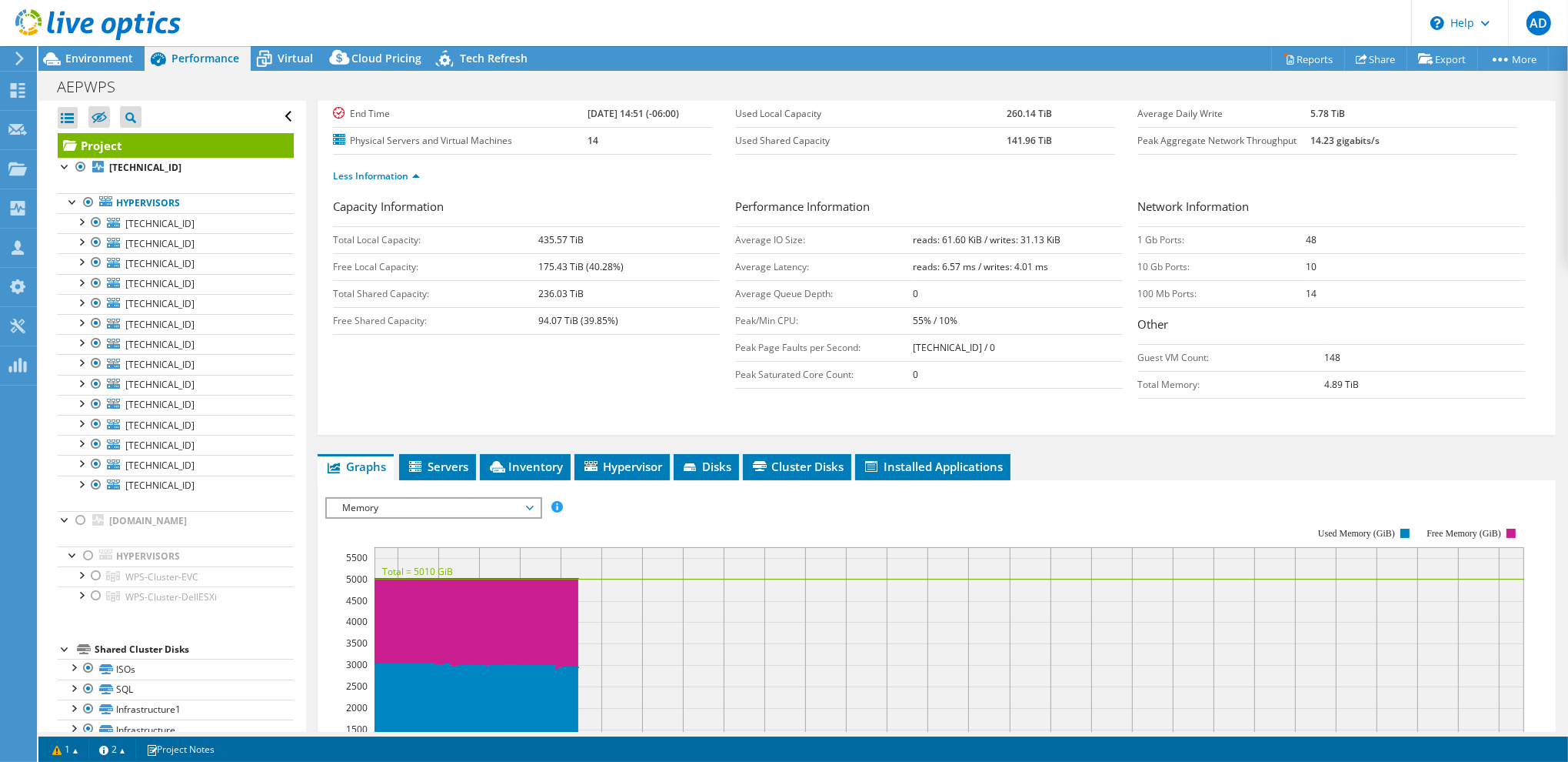
scroll to position [0, 0]
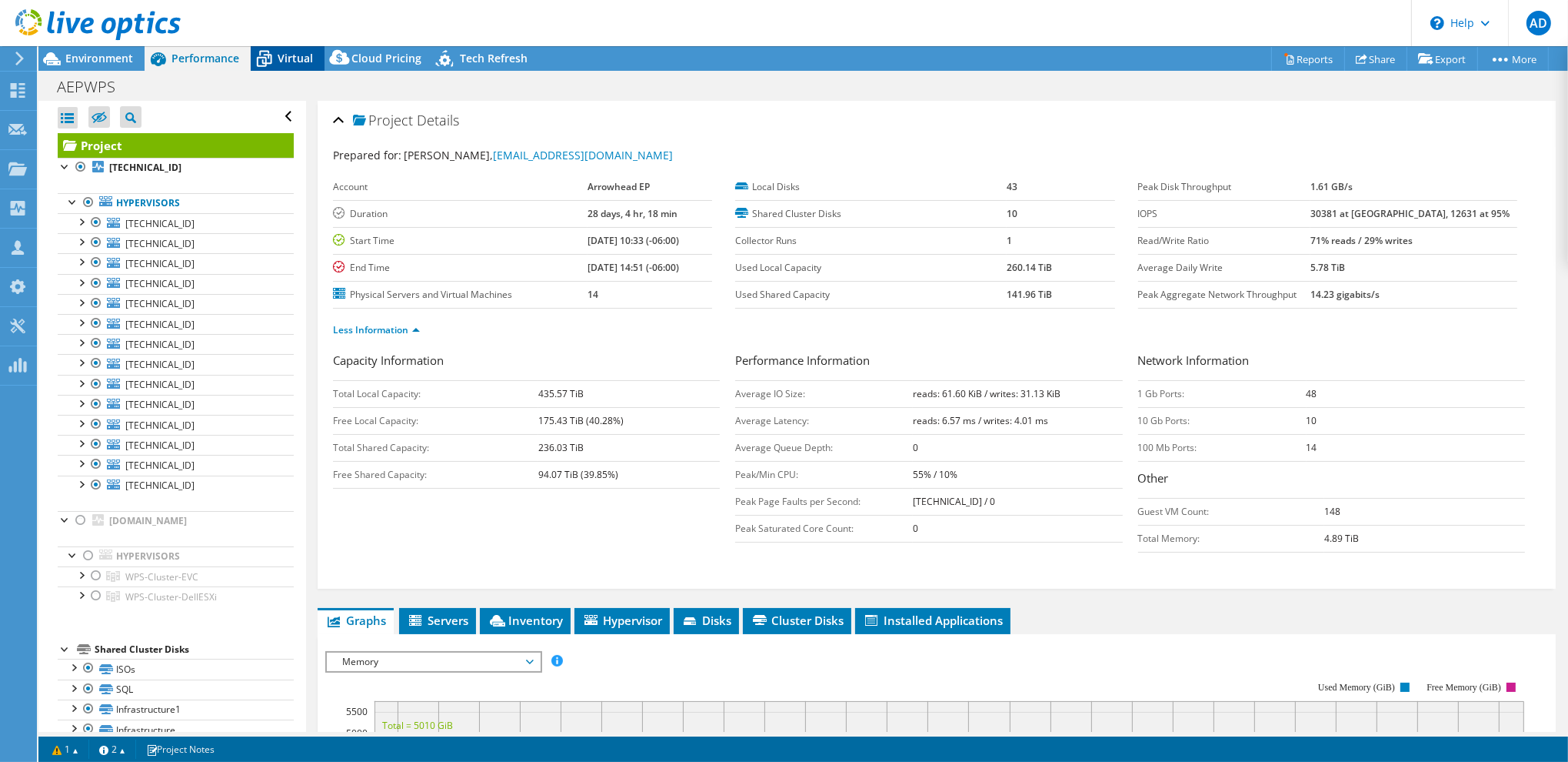
click at [295, 65] on span "Virtual" at bounding box center [295, 58] width 36 height 15
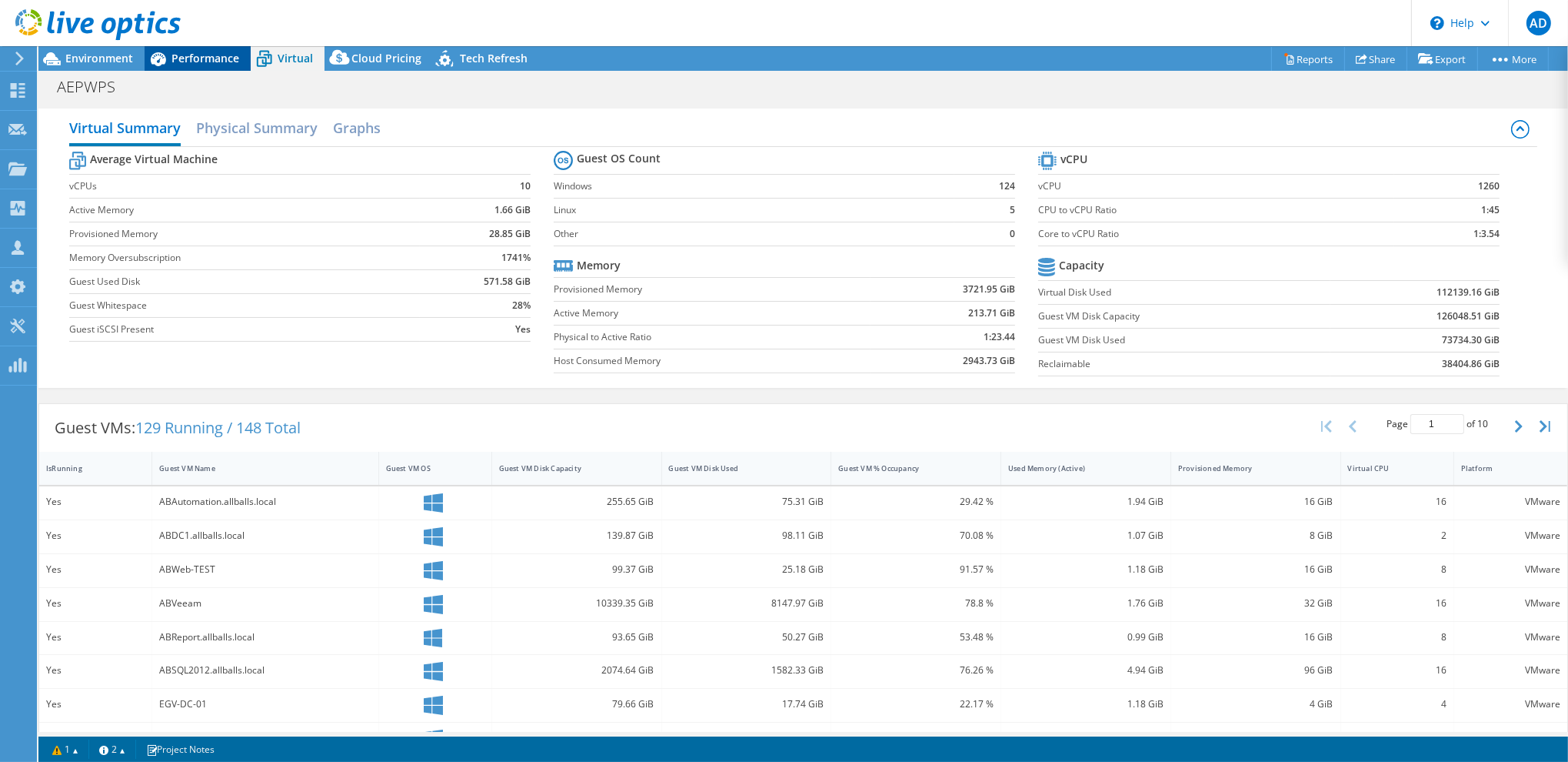
click at [207, 62] on span "Performance" at bounding box center [205, 58] width 68 height 15
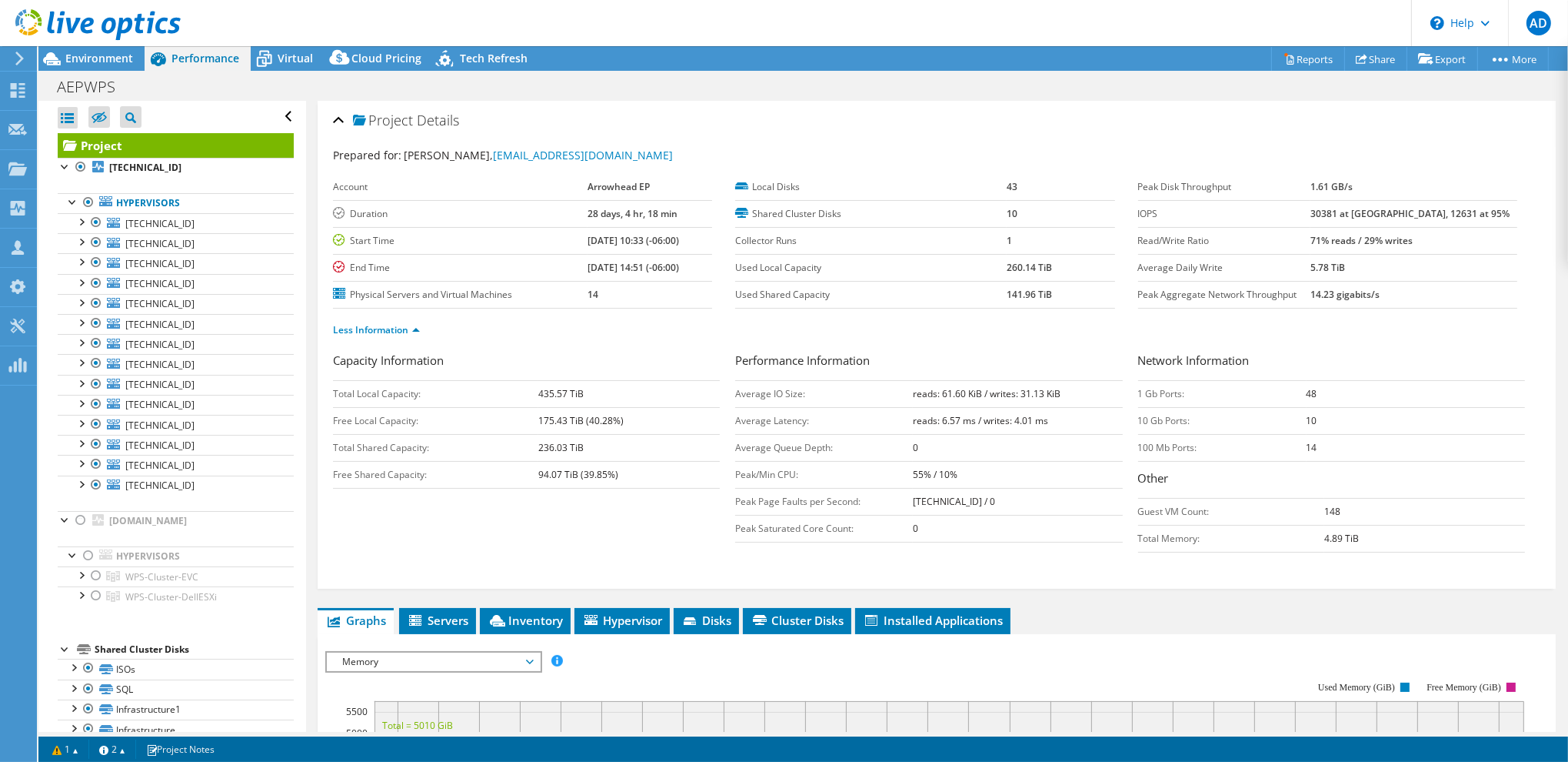
click at [1153, 313] on div "Less Information" at bounding box center [937, 330] width 1207 height 43
click at [95, 361] on div at bounding box center [95, 362] width 15 height 18
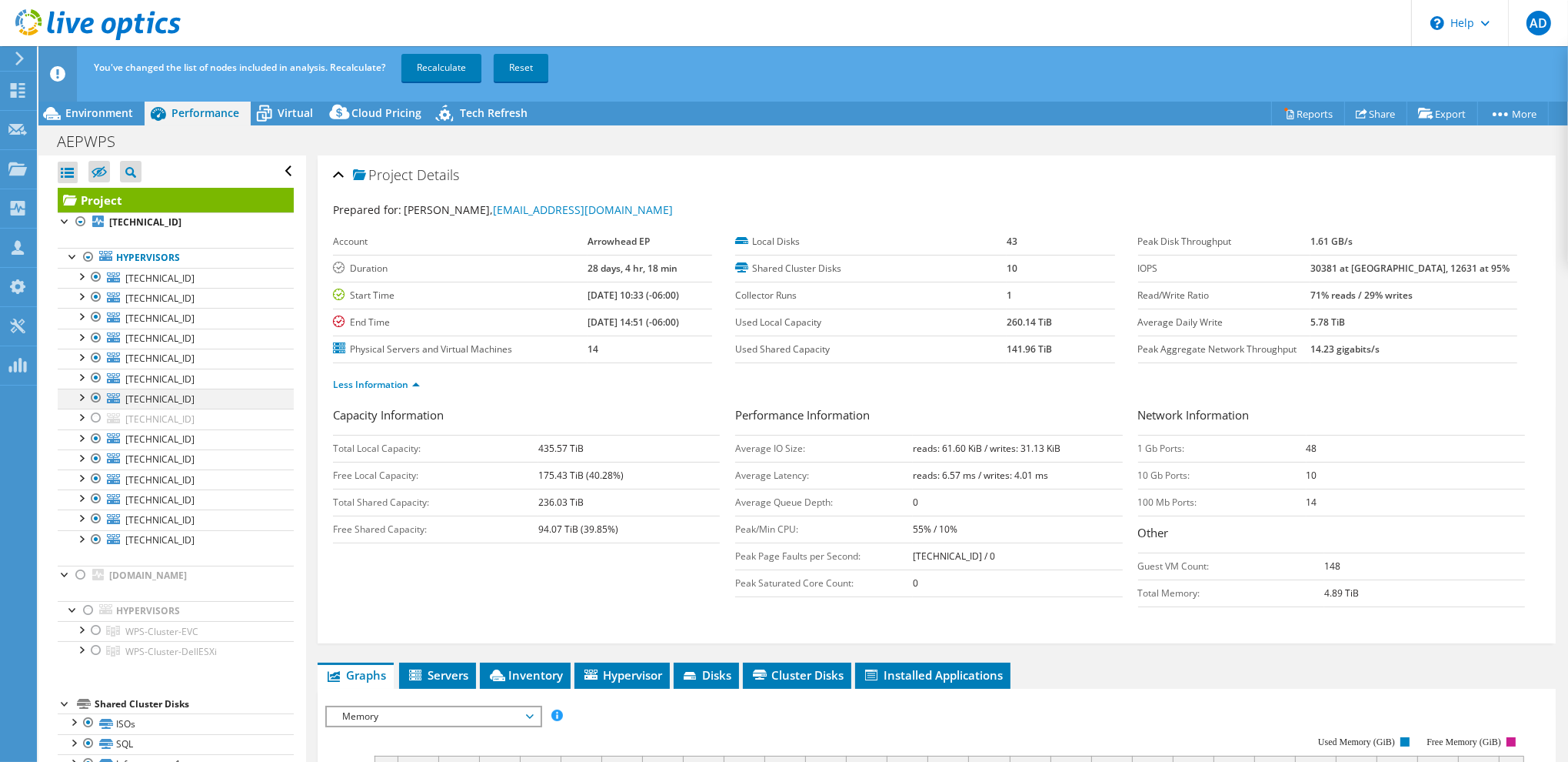
click at [95, 397] on div at bounding box center [95, 397] width 15 height 18
click at [95, 374] on div at bounding box center [95, 377] width 15 height 18
click at [94, 352] on div at bounding box center [95, 357] width 15 height 18
click at [447, 75] on link "Recalculate" at bounding box center [441, 67] width 80 height 28
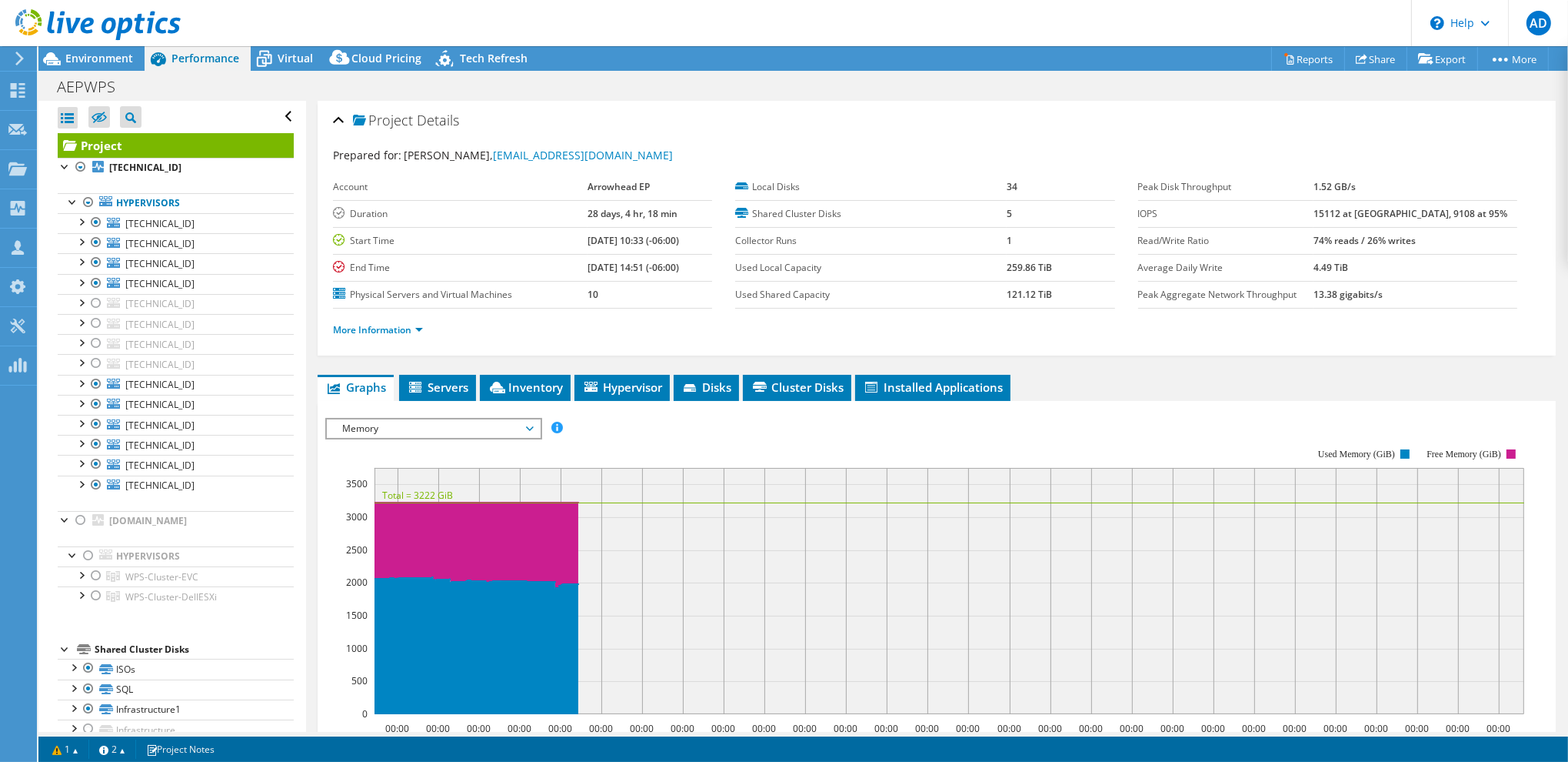
click at [1107, 355] on div "Project Details Prepared for: Hani Lanzi, hlanzi@arrowheadep.com Account Arrowh…" at bounding box center [937, 575] width 1261 height 948
click at [290, 54] on span "Virtual" at bounding box center [295, 58] width 36 height 15
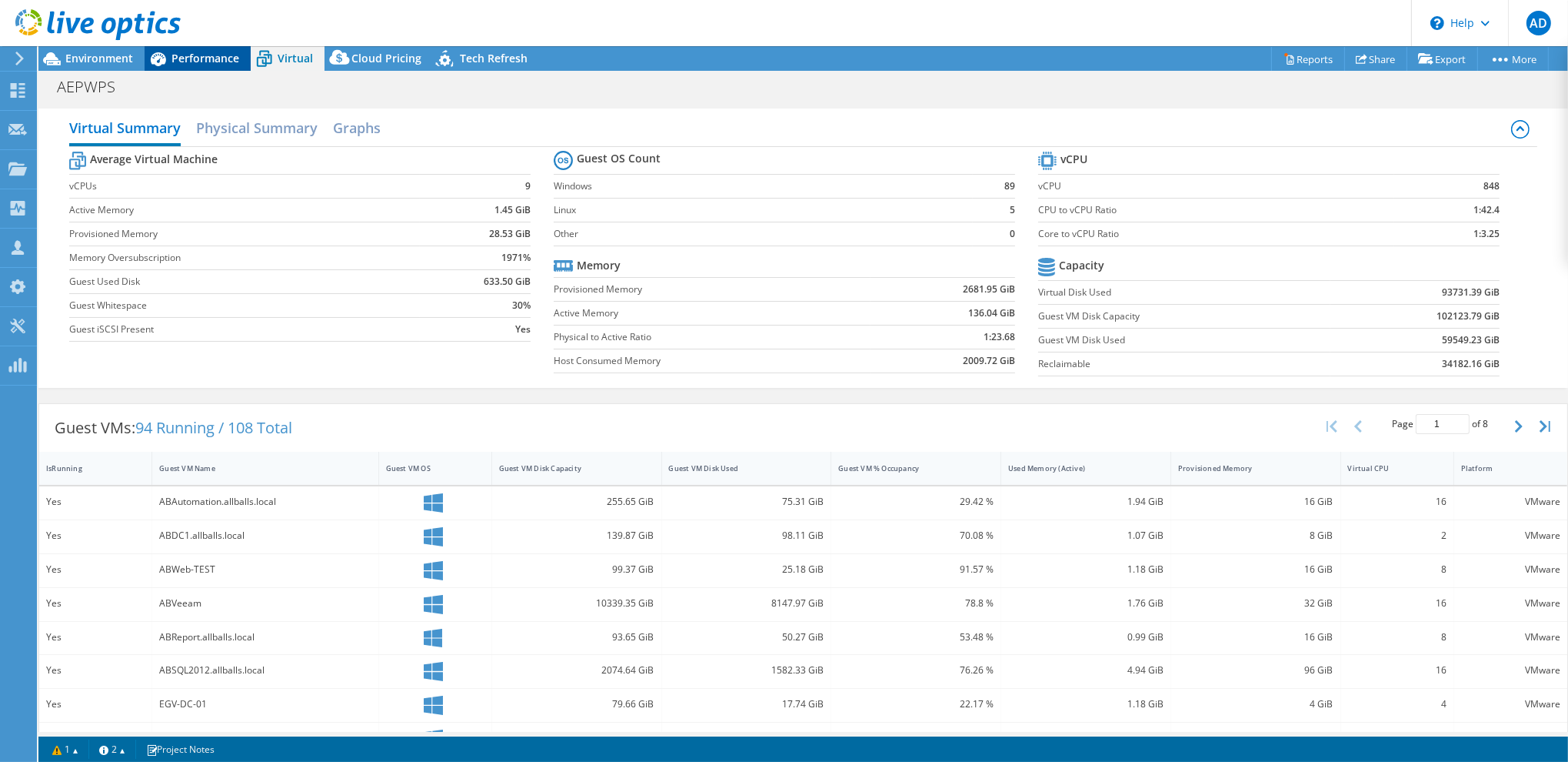
click at [200, 48] on div "Performance" at bounding box center [197, 58] width 106 height 24
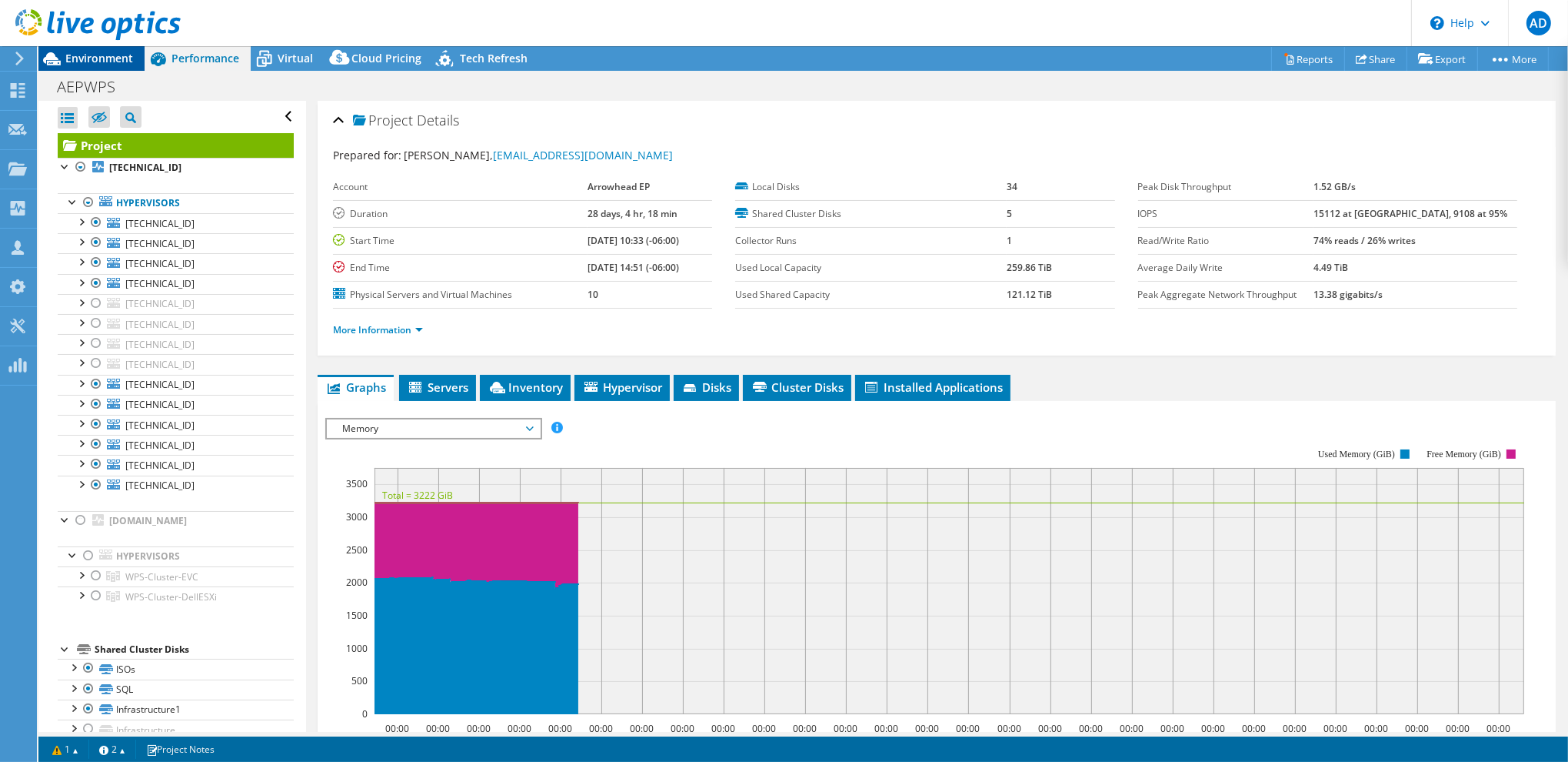
click at [95, 54] on span "Environment" at bounding box center [99, 58] width 68 height 15
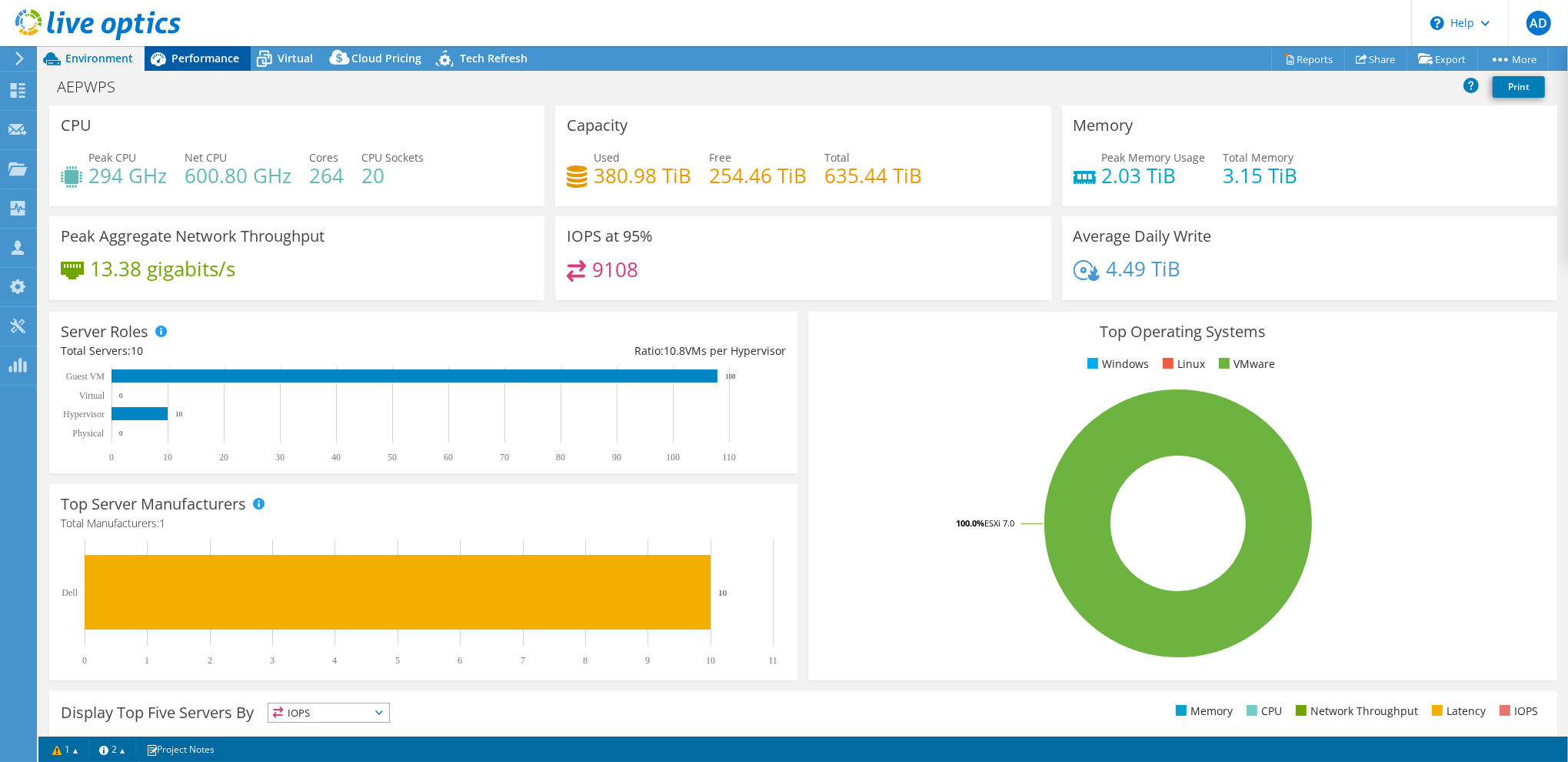
click at [216, 53] on span "Performance" at bounding box center [205, 58] width 68 height 15
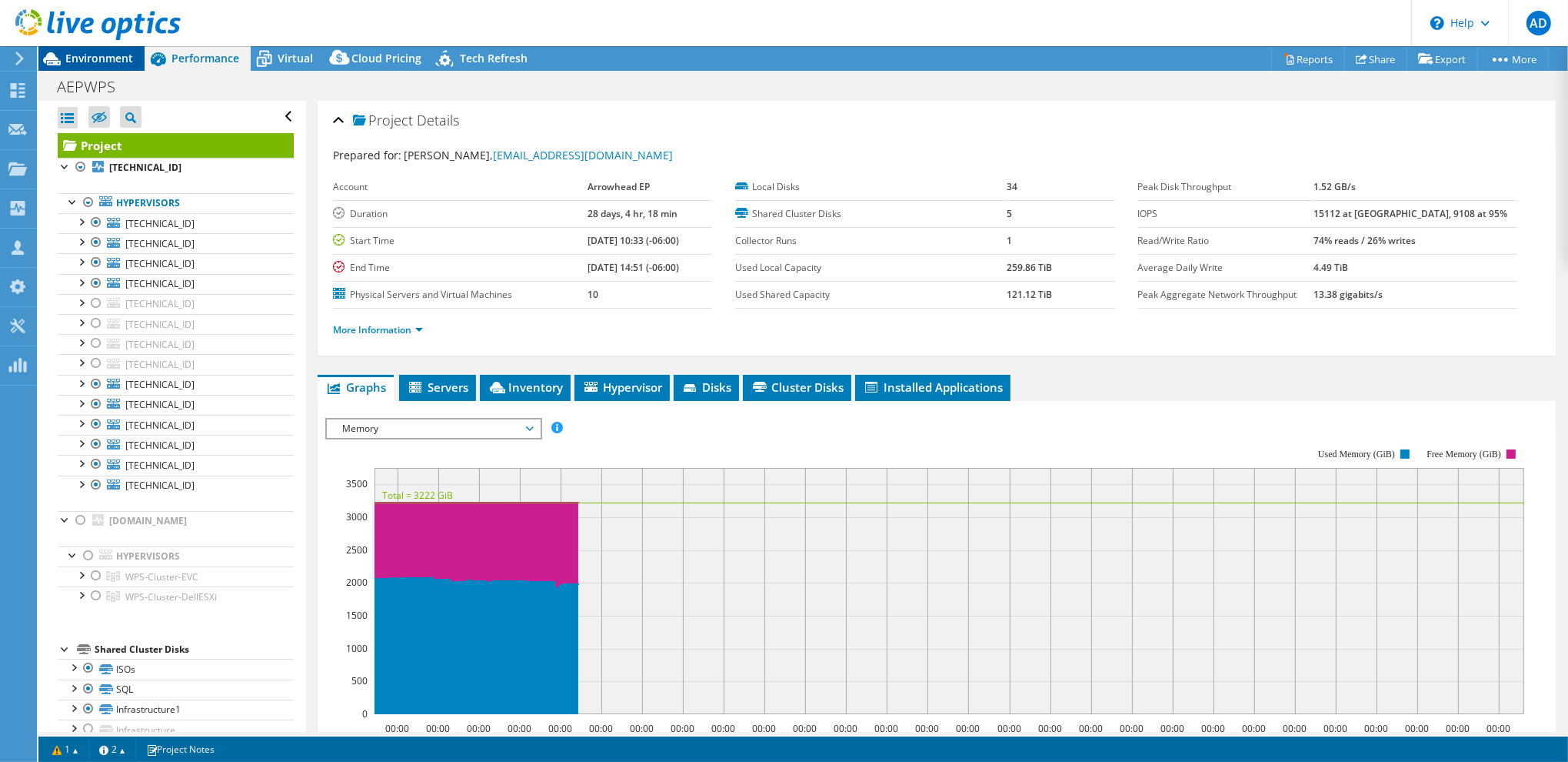
click at [106, 58] on span "Environment" at bounding box center [99, 58] width 68 height 15
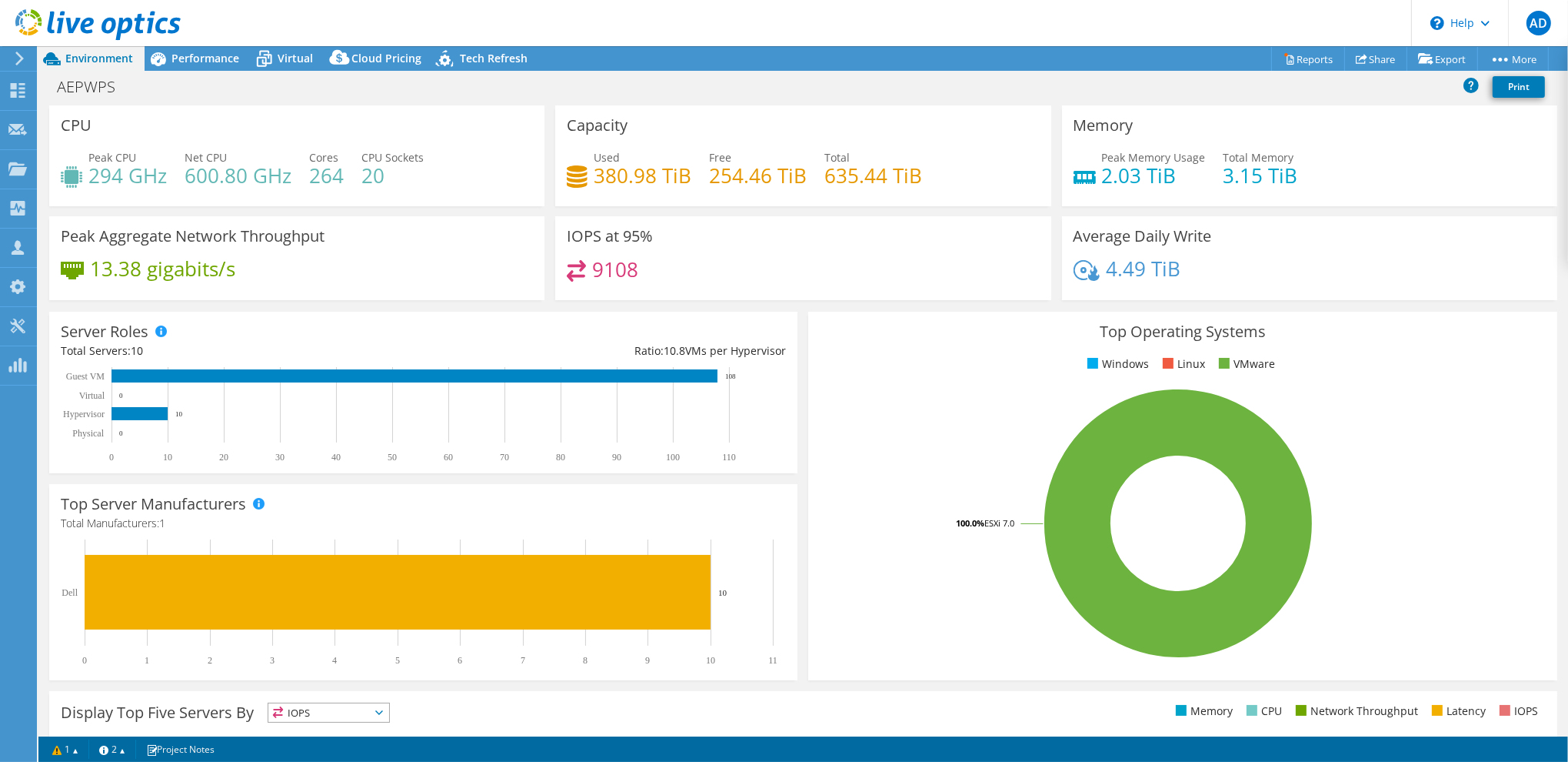
click at [780, 239] on div "IOPS at 95% 9108" at bounding box center [802, 258] width 495 height 84
click at [208, 62] on span "Performance" at bounding box center [205, 58] width 68 height 15
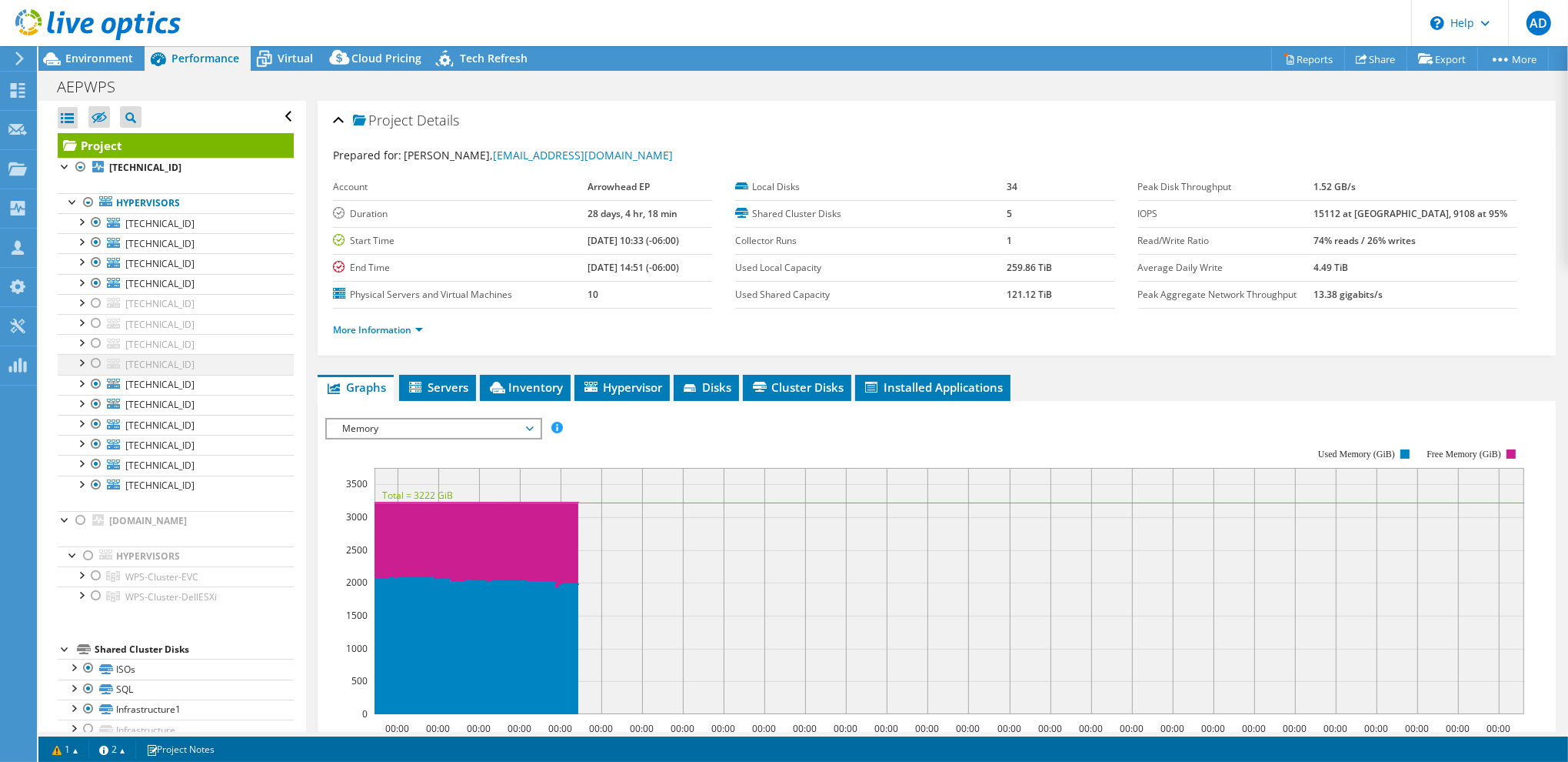
click at [98, 359] on div at bounding box center [95, 362] width 15 height 18
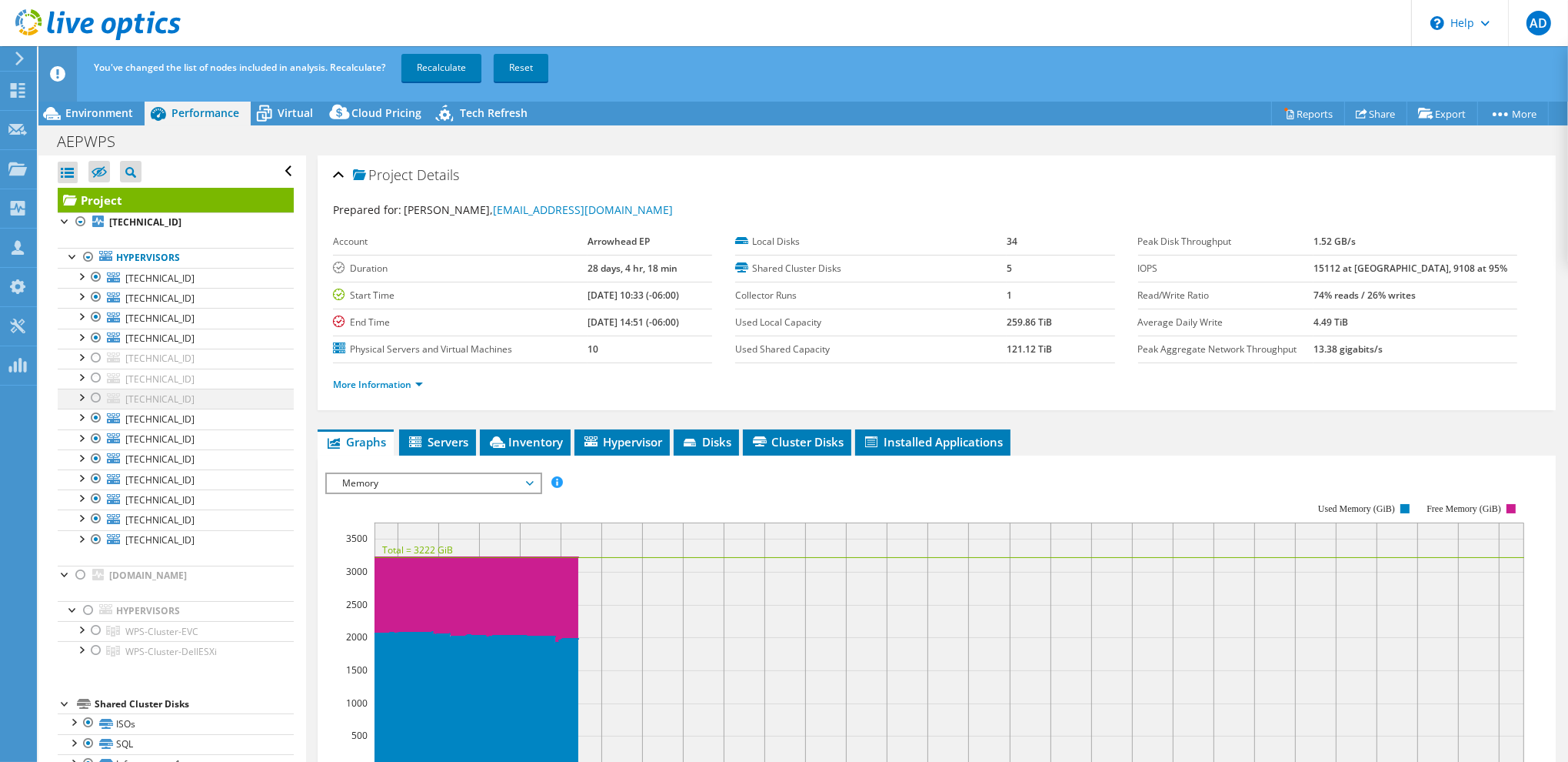
click at [95, 396] on div at bounding box center [95, 397] width 15 height 18
click at [100, 374] on div at bounding box center [95, 377] width 15 height 18
click at [98, 351] on div at bounding box center [95, 357] width 15 height 18
click at [428, 71] on link "Recalculate" at bounding box center [441, 67] width 80 height 28
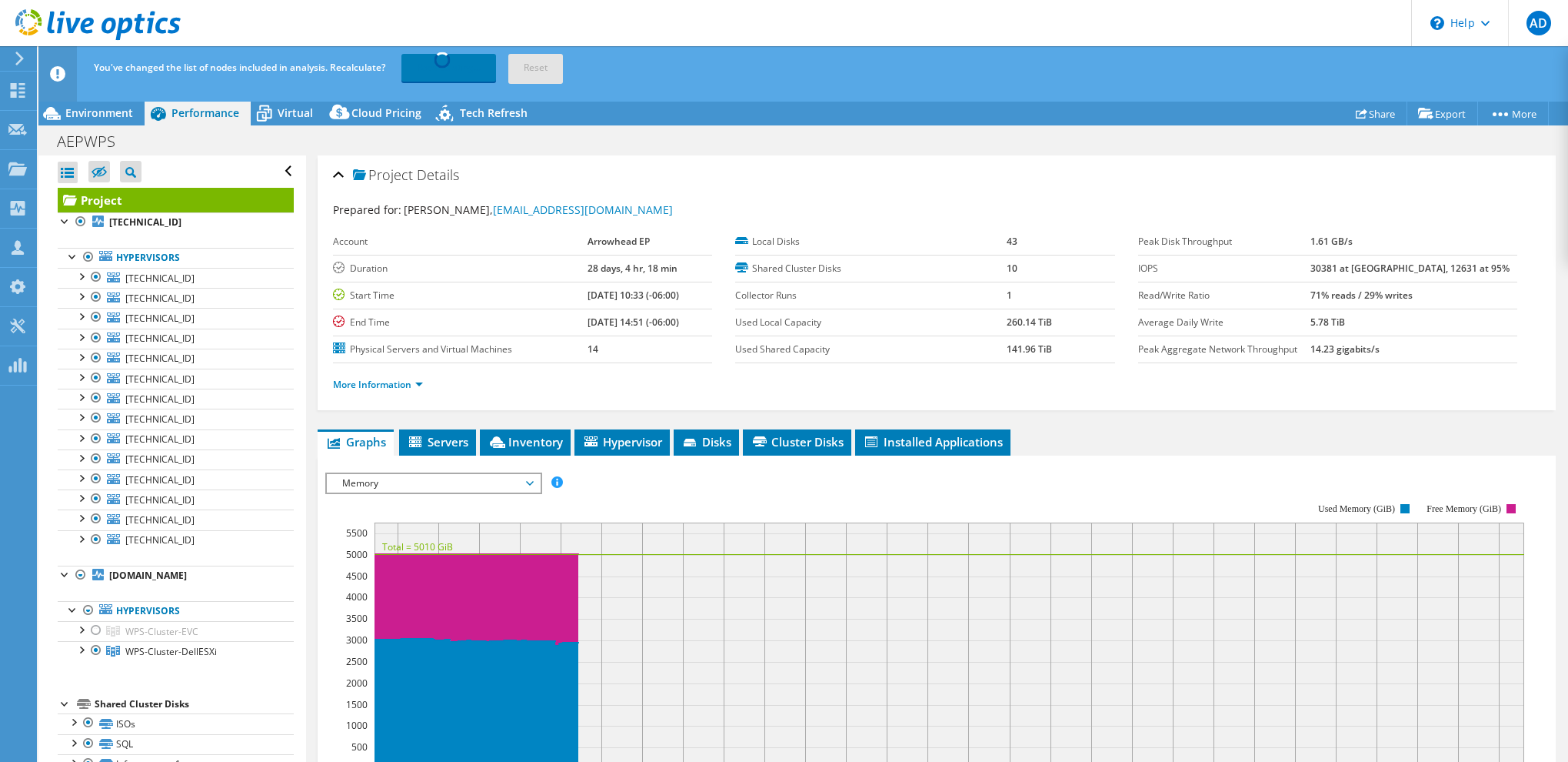
select select "USD"
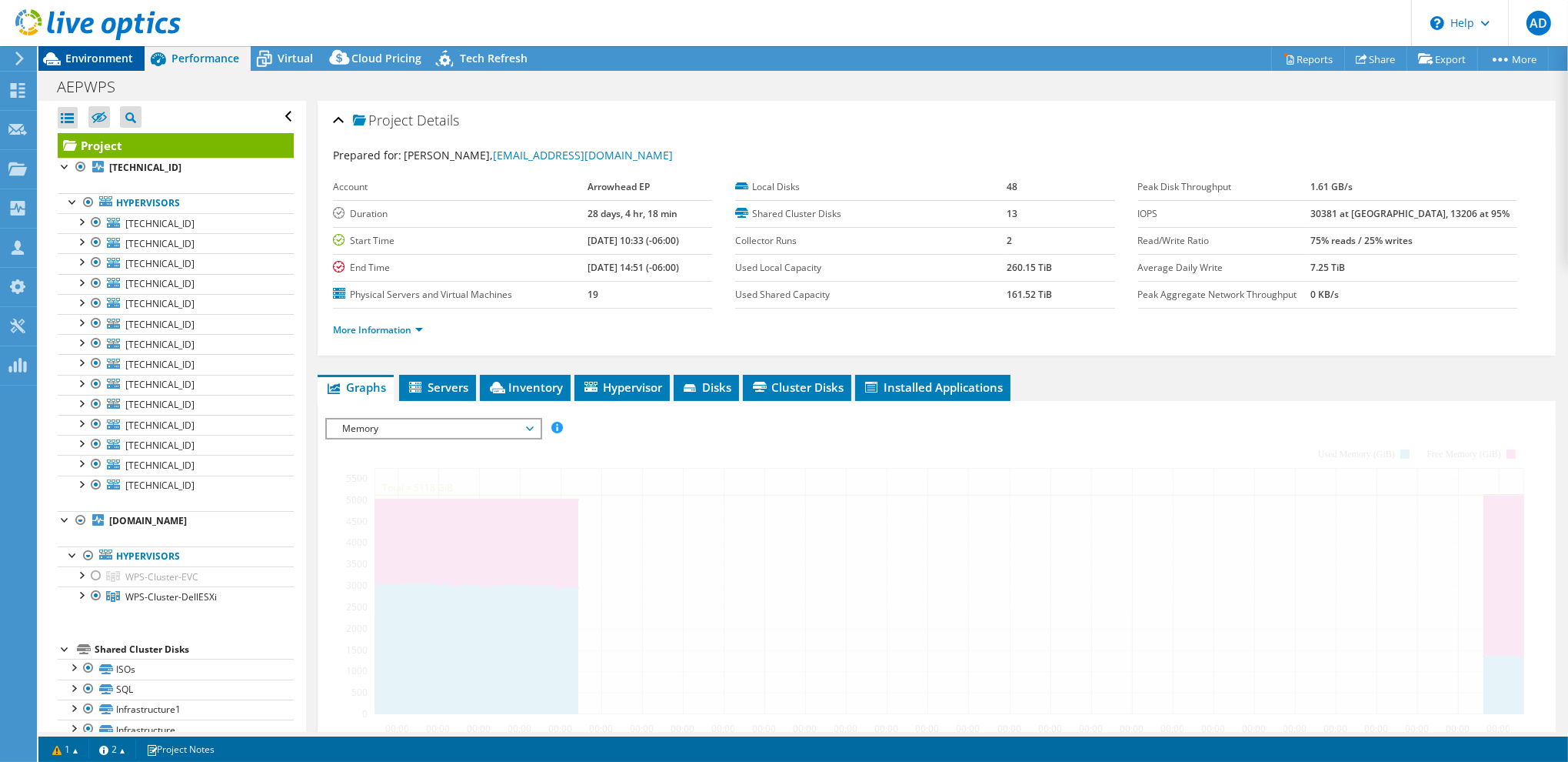
click at [106, 55] on span "Environment" at bounding box center [99, 58] width 68 height 15
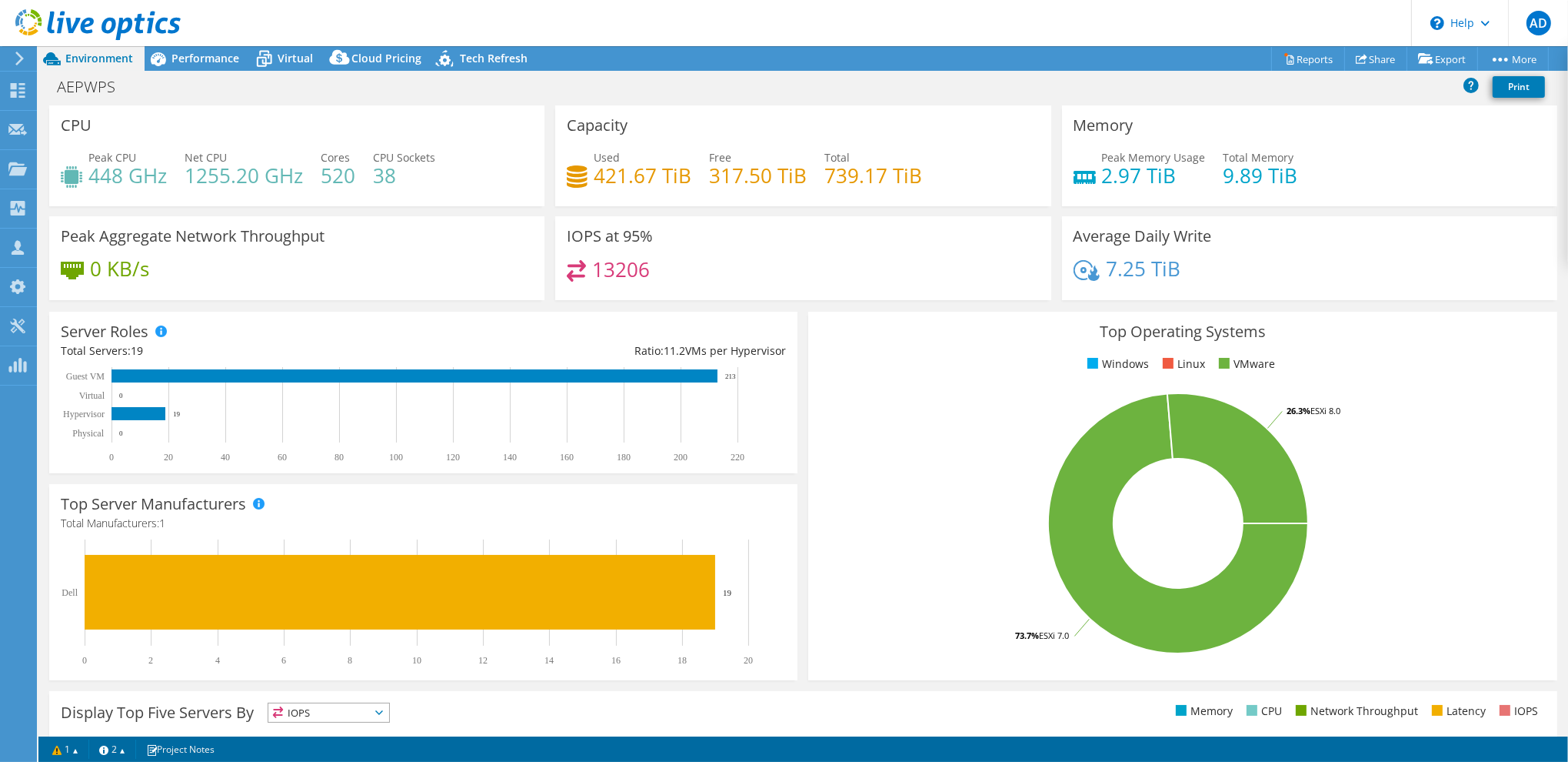
click at [1378, 359] on ul "Windows Linux VMware" at bounding box center [1182, 364] width 725 height 17
click at [279, 54] on span "Virtual" at bounding box center [295, 58] width 36 height 15
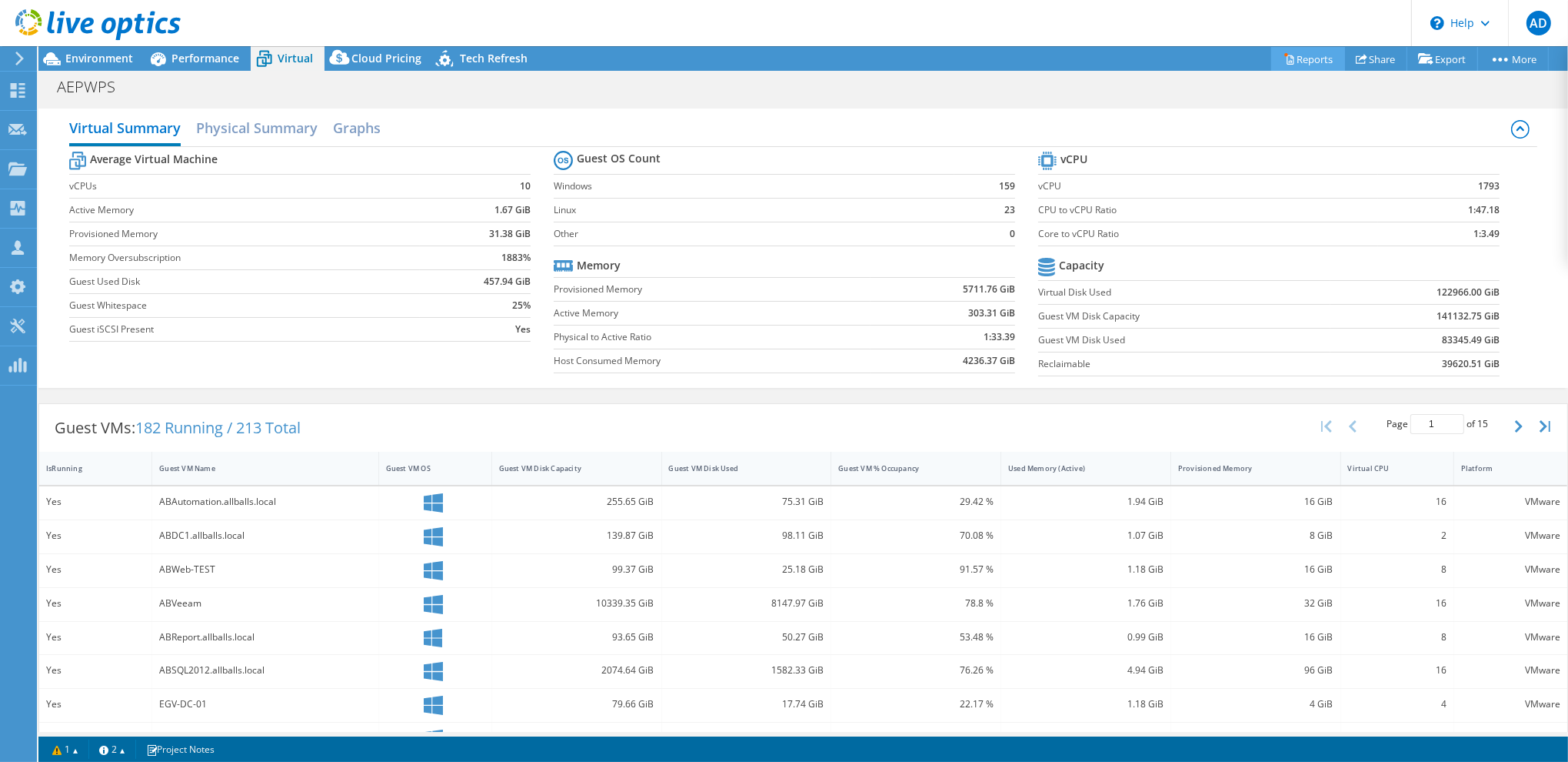
click at [1289, 56] on link "Reports" at bounding box center [1308, 58] width 74 height 24
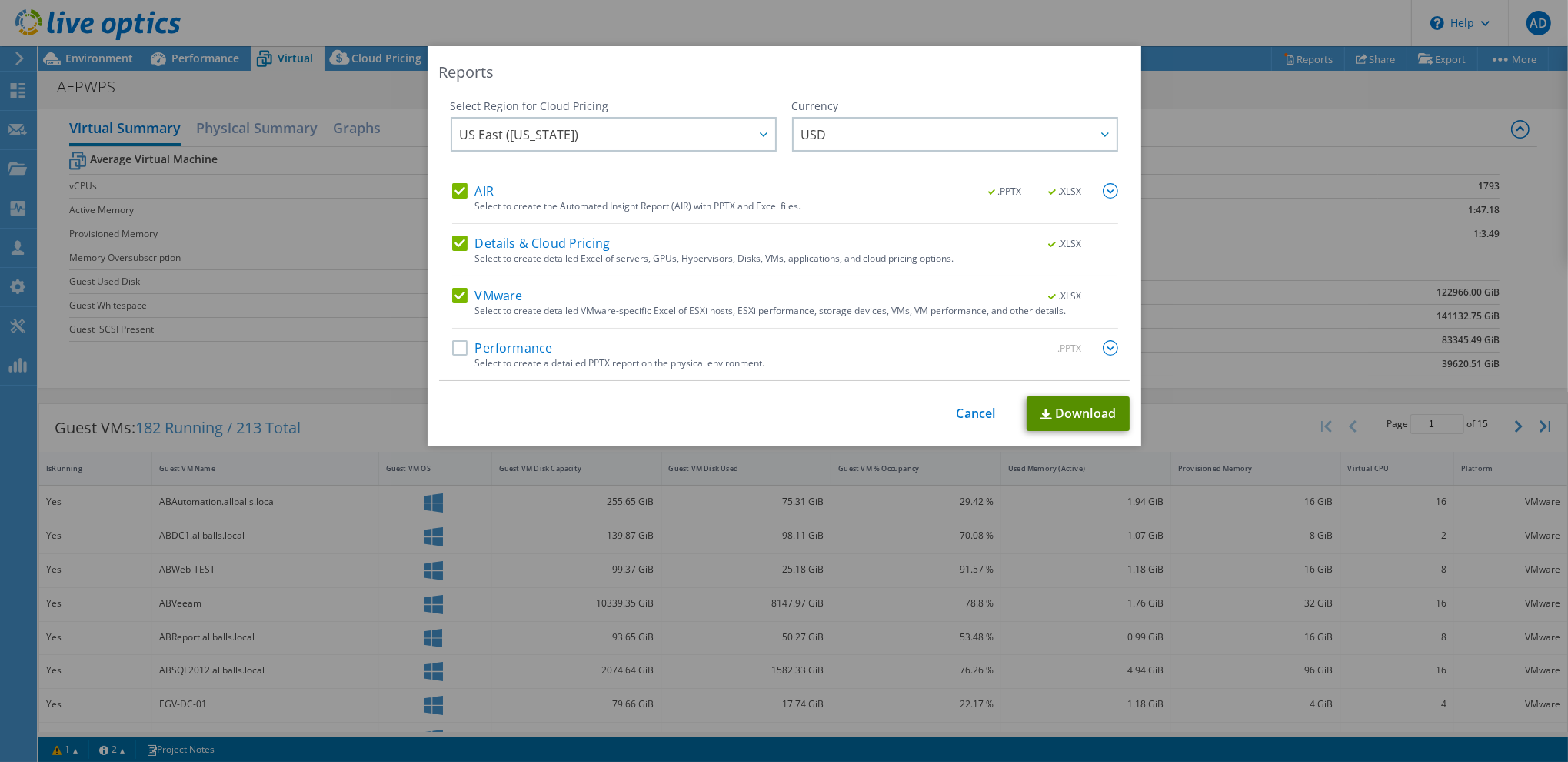
click at [1068, 408] on link "Download" at bounding box center [1078, 414] width 103 height 35
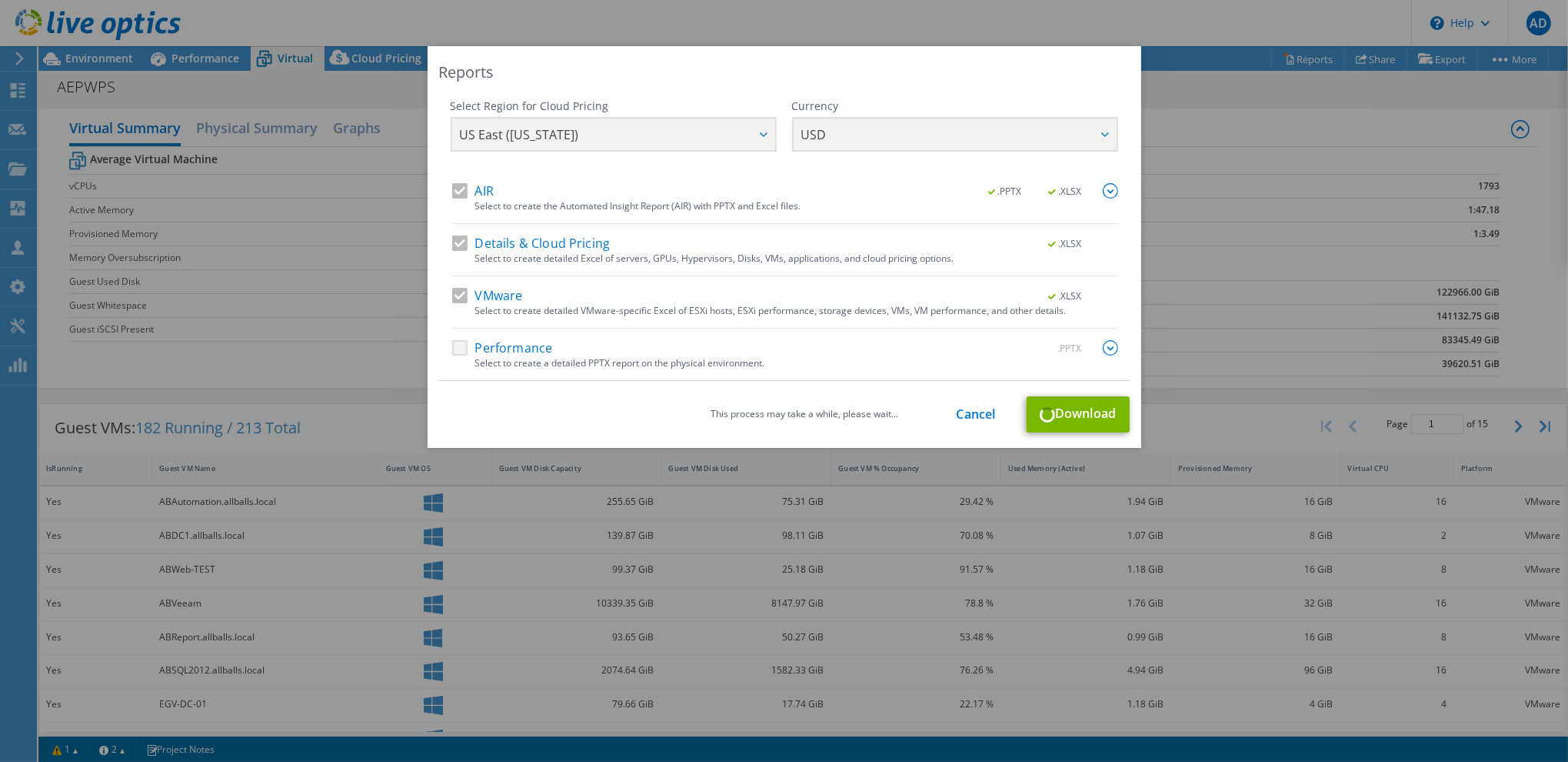
click at [983, 69] on div "Reports" at bounding box center [784, 72] width 690 height 21
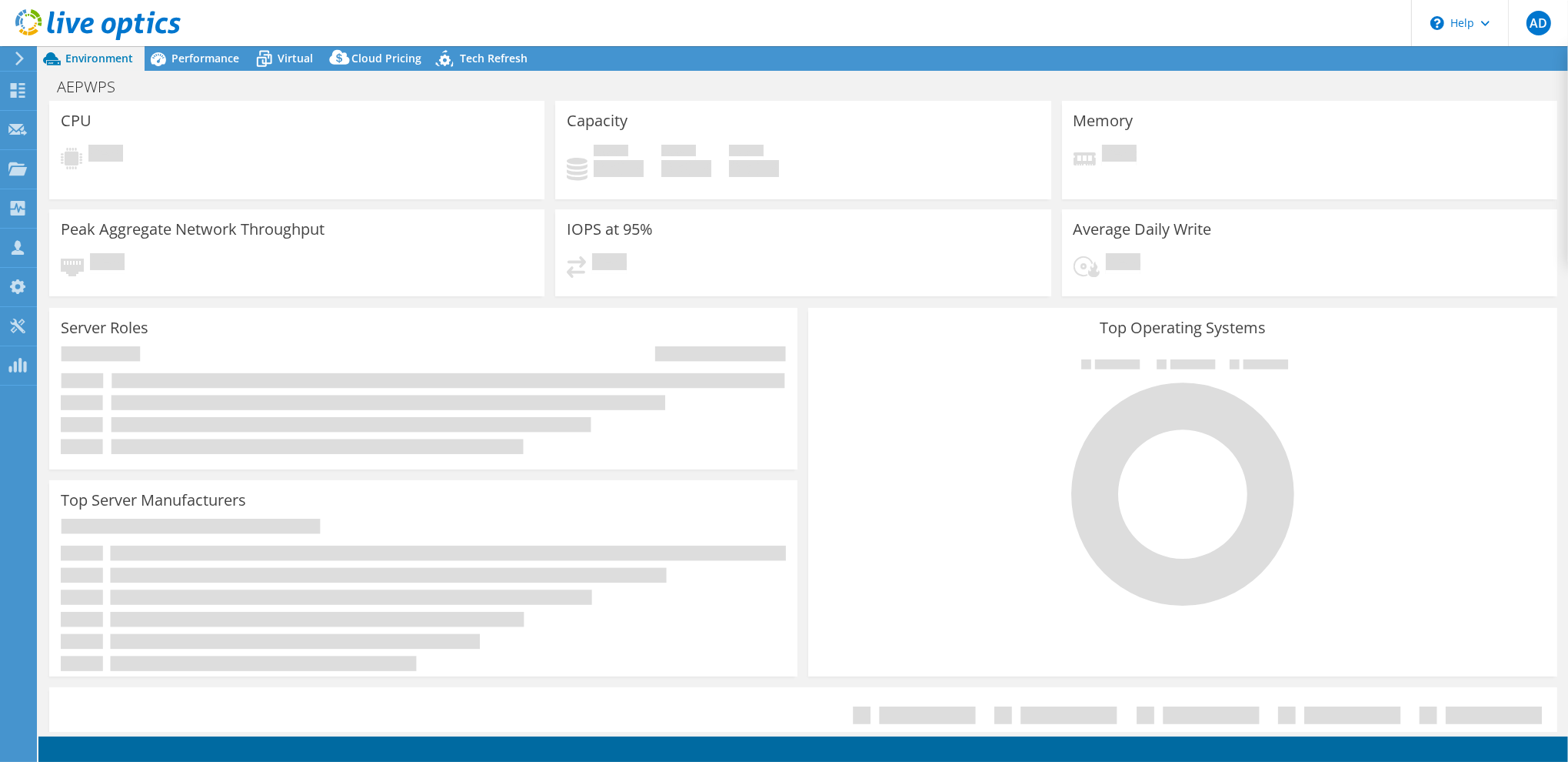
select select "USD"
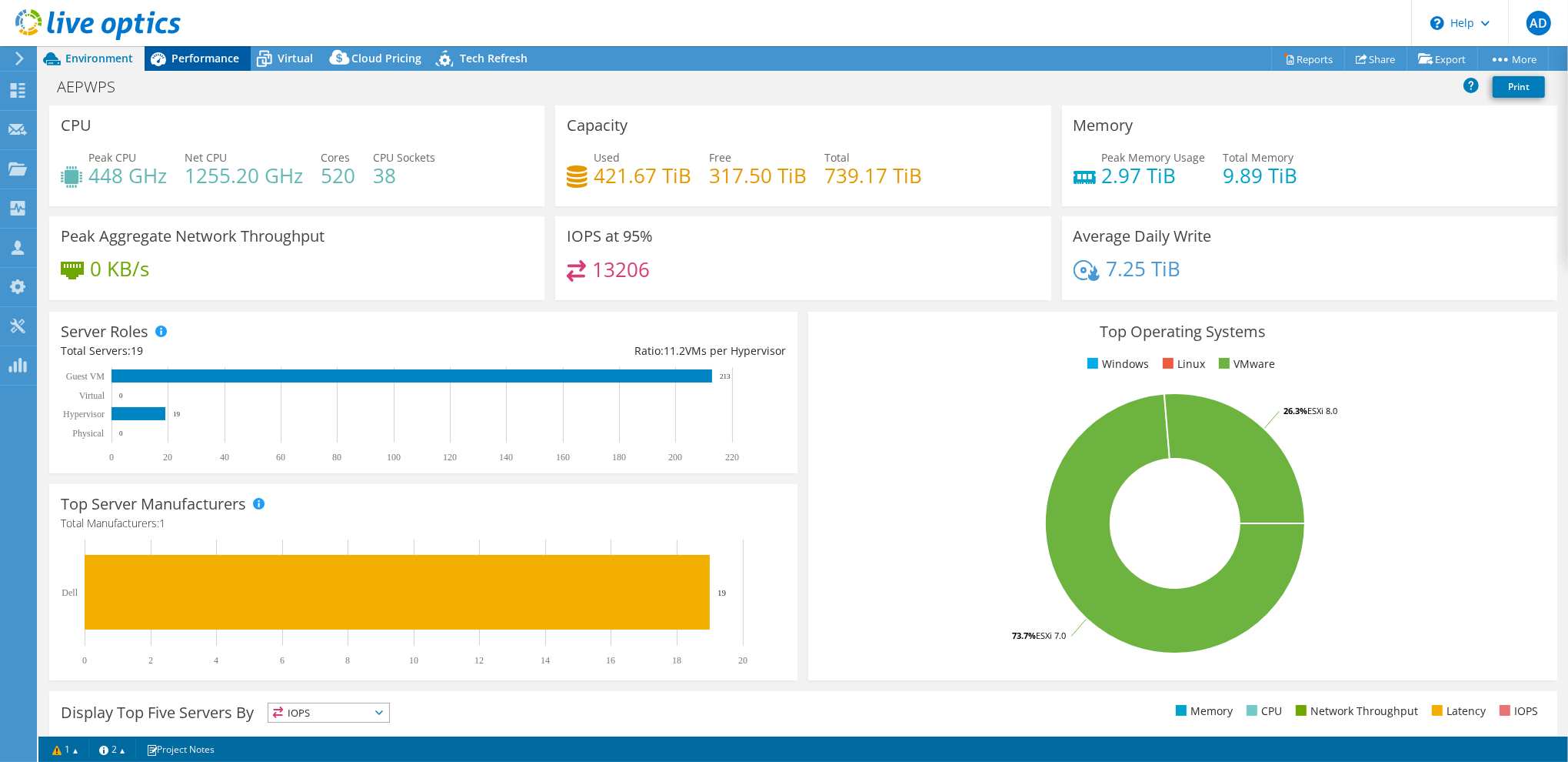
click at [183, 51] on span "Performance" at bounding box center [205, 58] width 68 height 15
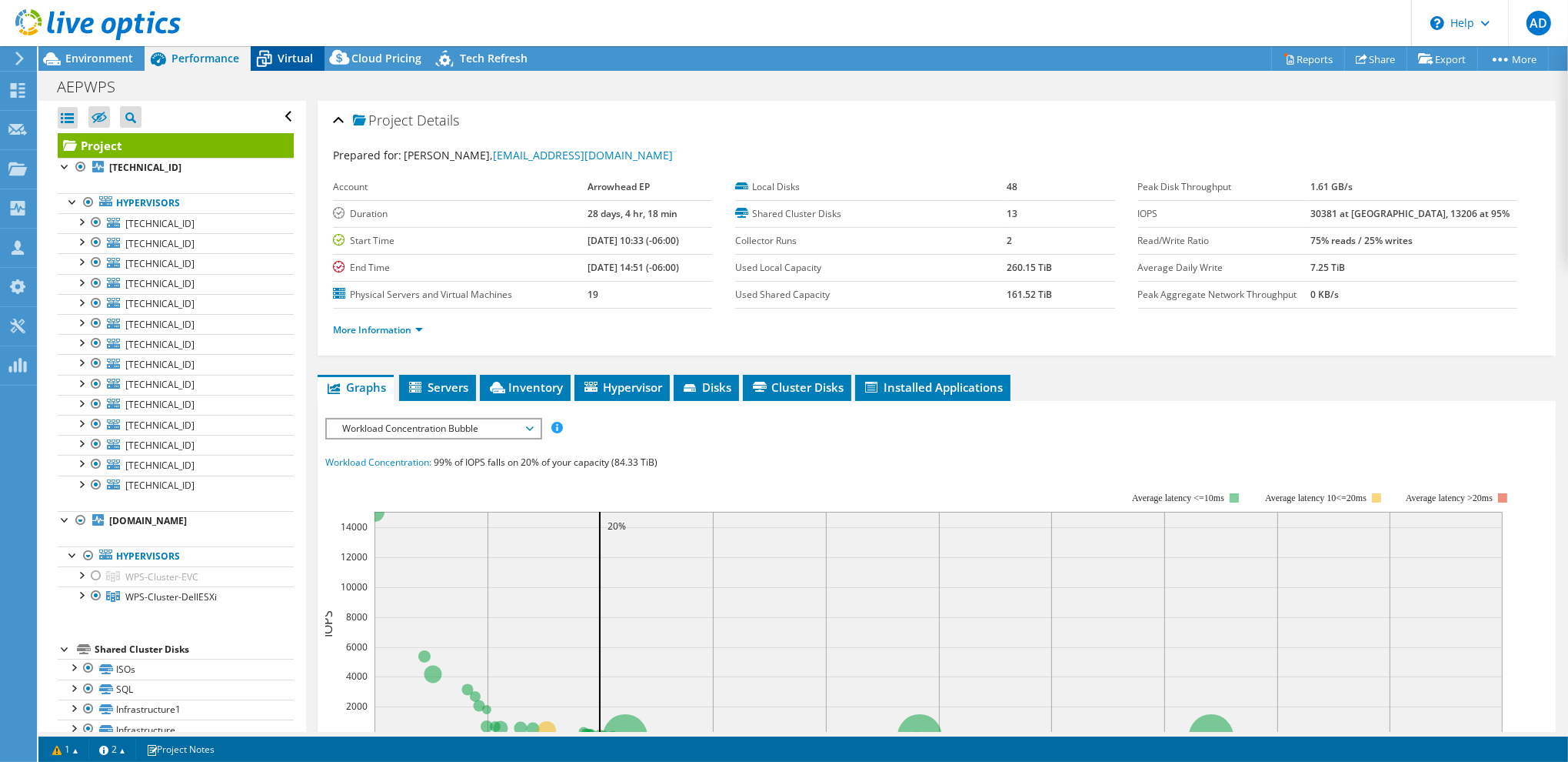
click at [295, 58] on span "Virtual" at bounding box center [295, 58] width 36 height 15
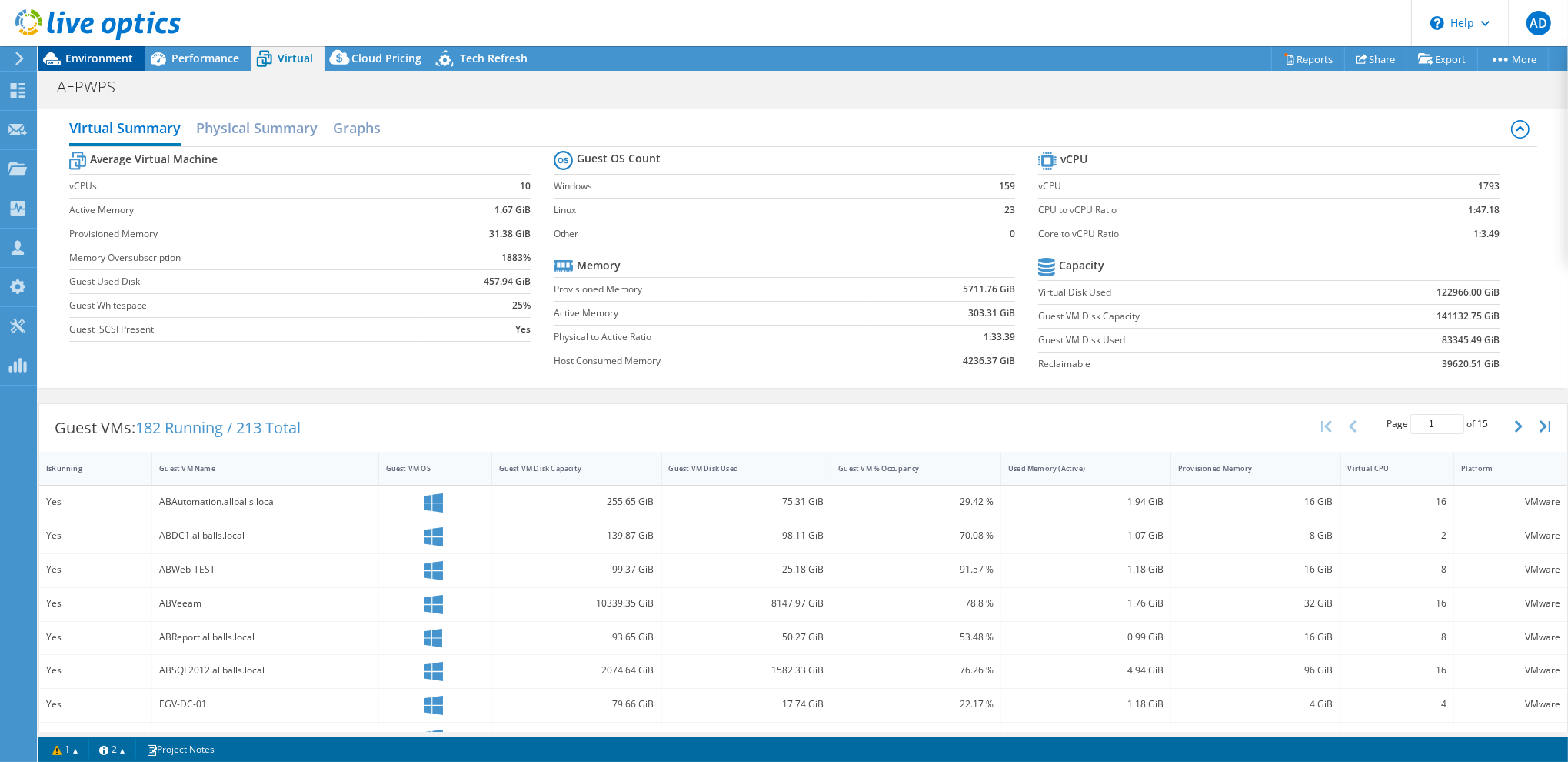
click at [95, 54] on span "Environment" at bounding box center [99, 58] width 68 height 15
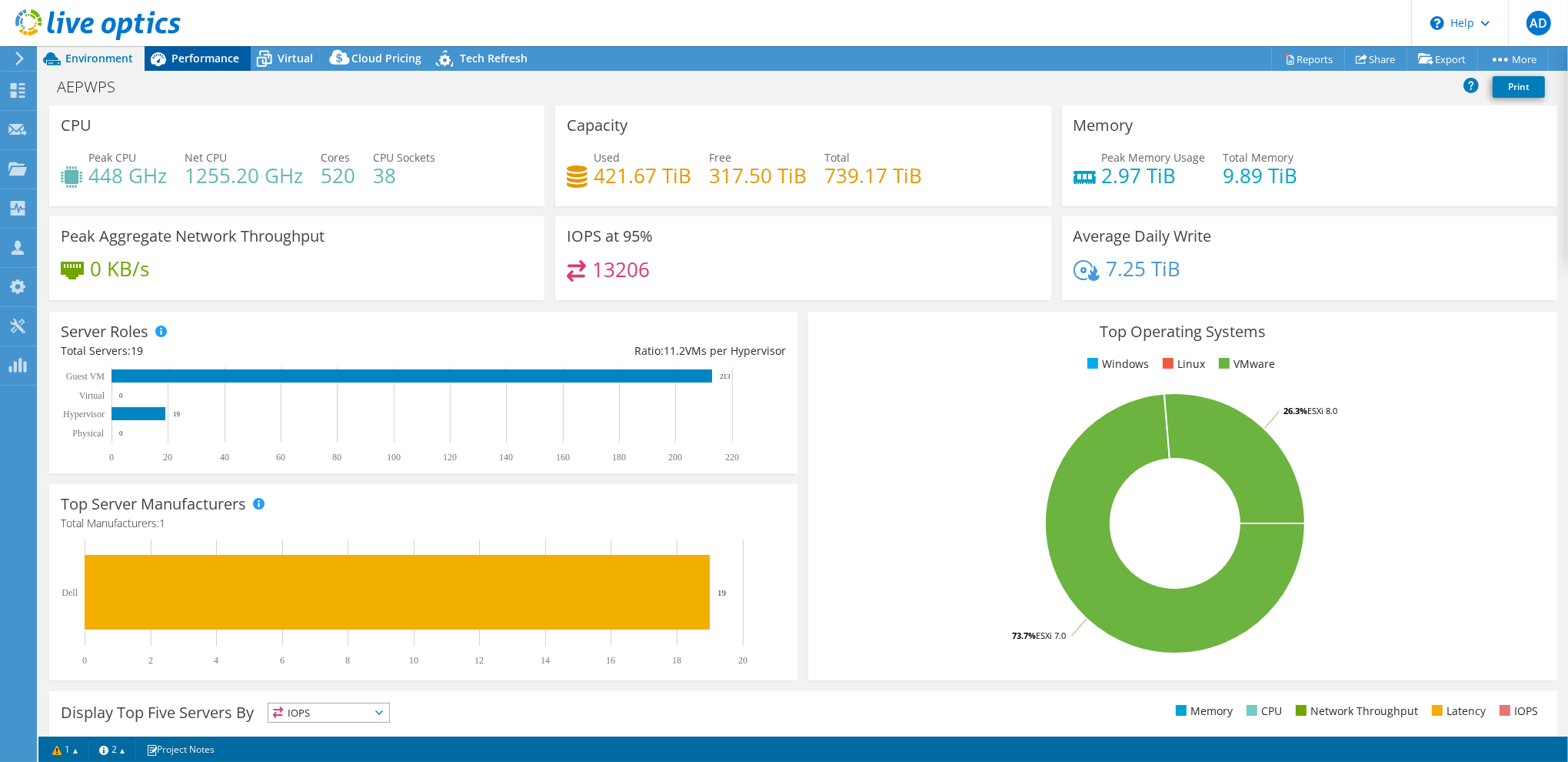
click at [183, 59] on span "Performance" at bounding box center [205, 58] width 68 height 15
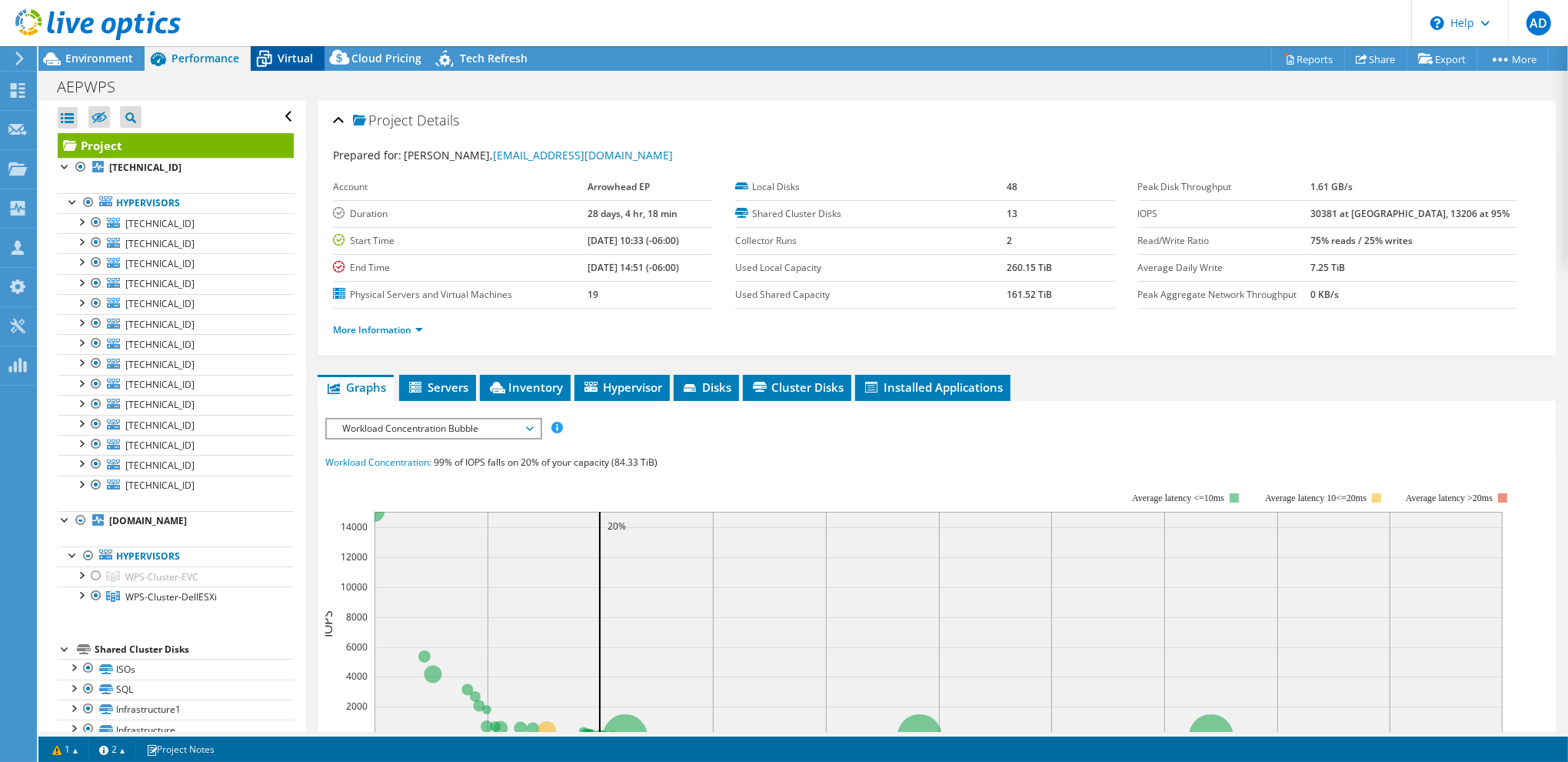
click at [286, 59] on span "Virtual" at bounding box center [295, 58] width 36 height 15
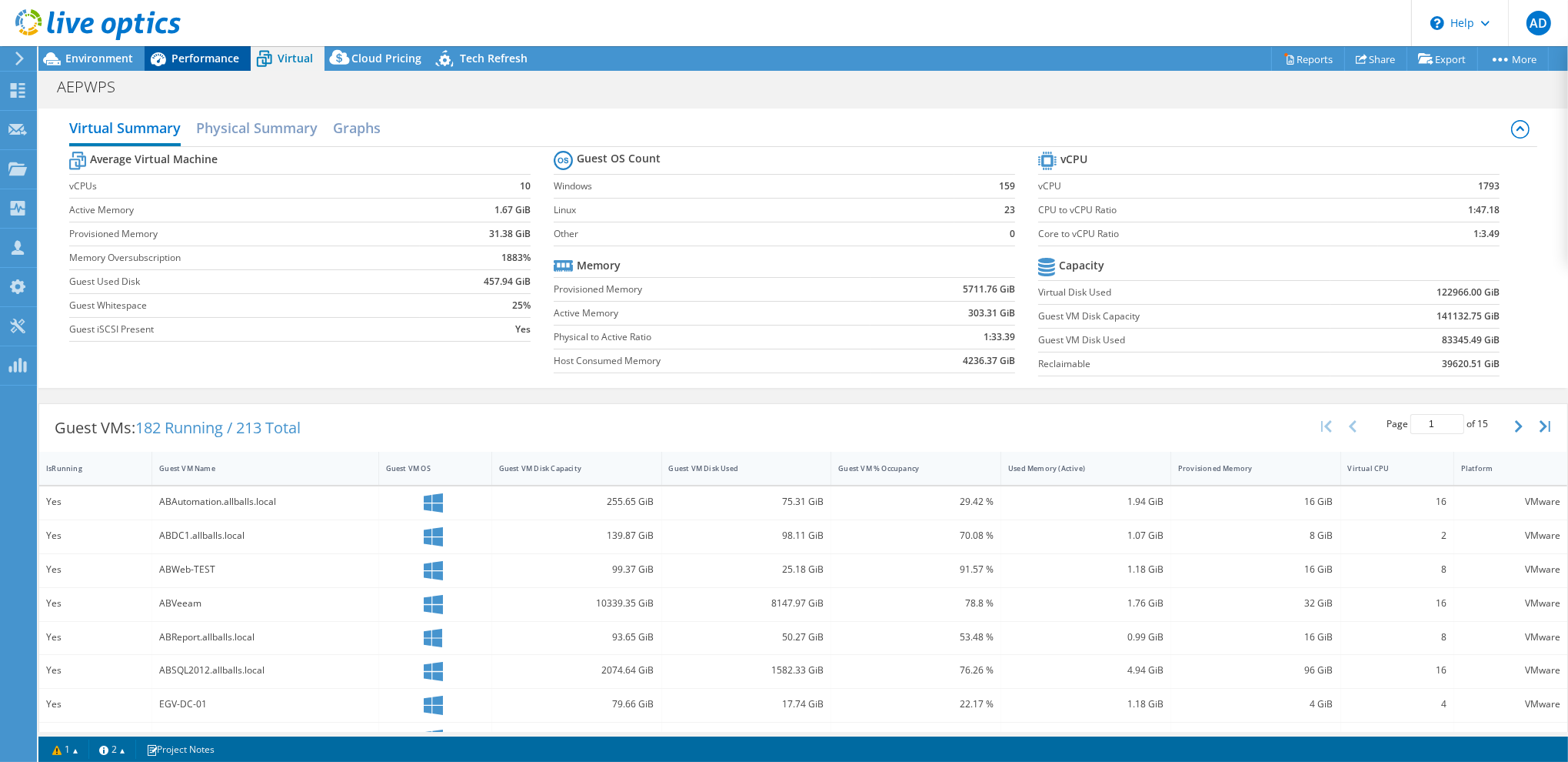
click at [188, 55] on span "Performance" at bounding box center [205, 58] width 68 height 15
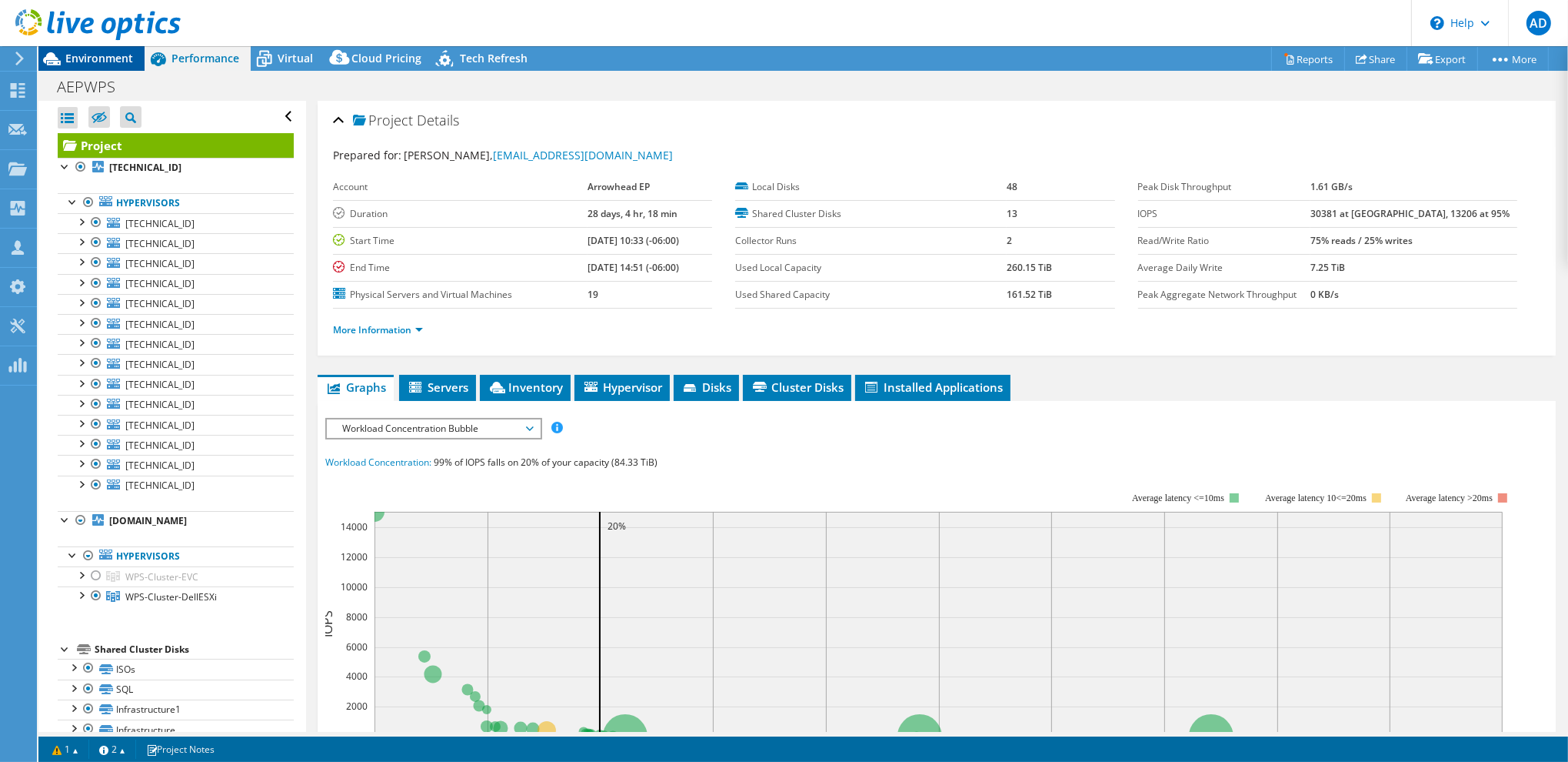
click at [111, 57] on span "Environment" at bounding box center [99, 58] width 68 height 15
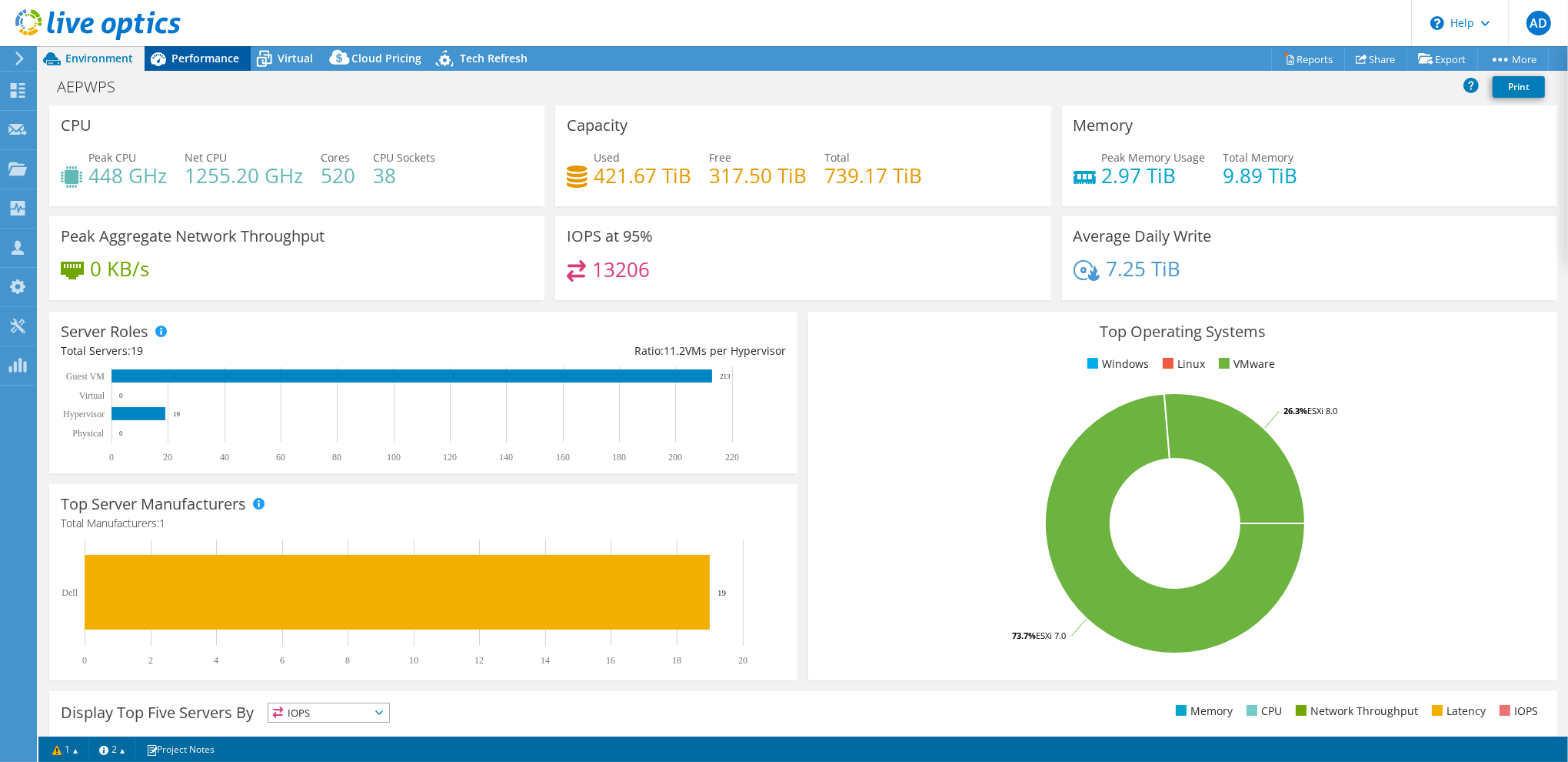
click at [206, 62] on span "Performance" at bounding box center [205, 58] width 68 height 15
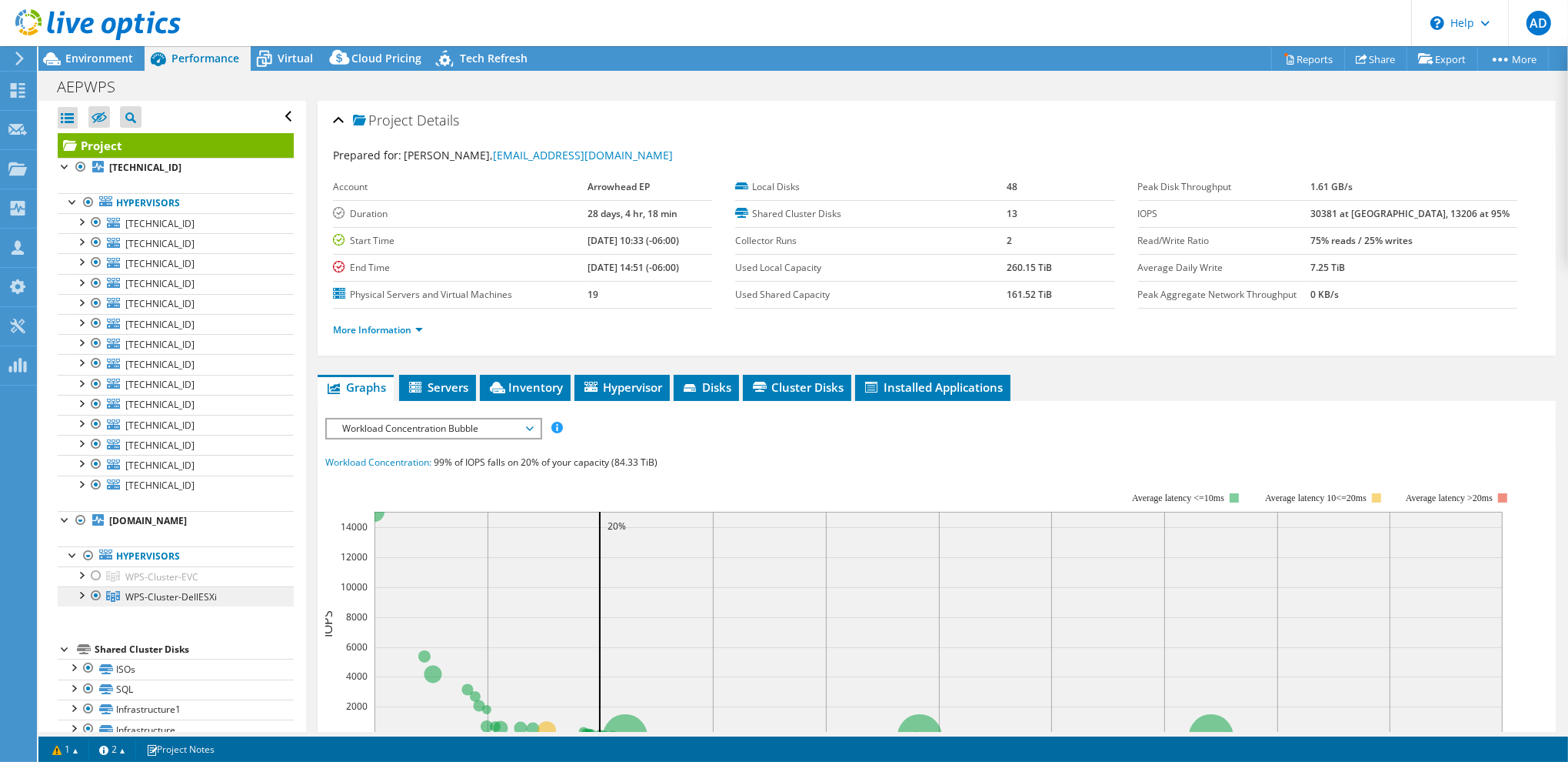
click at [181, 591] on span "WPS-Cluster-DellESXi" at bounding box center [171, 596] width 92 height 13
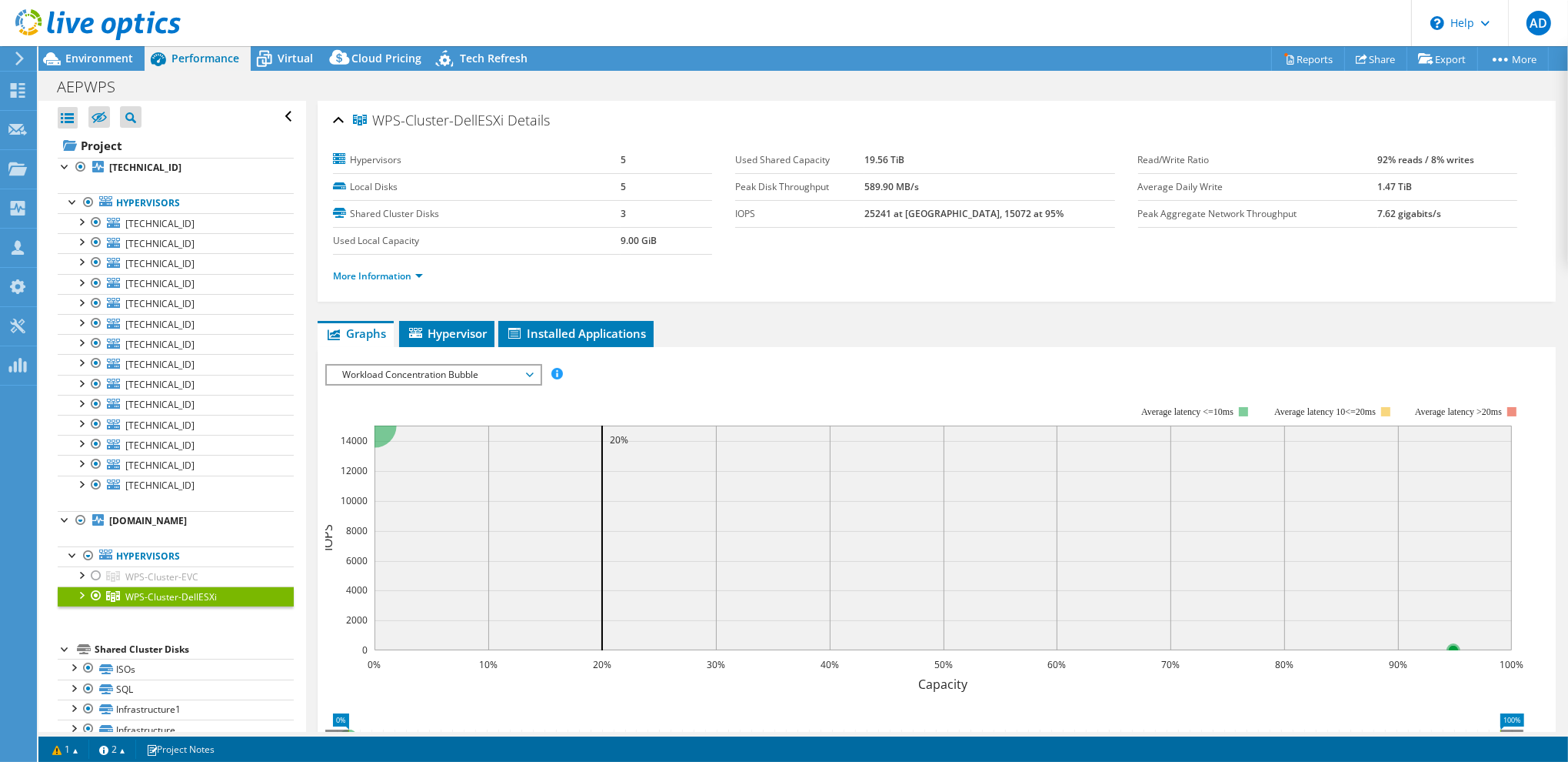
click at [485, 377] on span "Workload Concentration Bubble" at bounding box center [433, 374] width 197 height 18
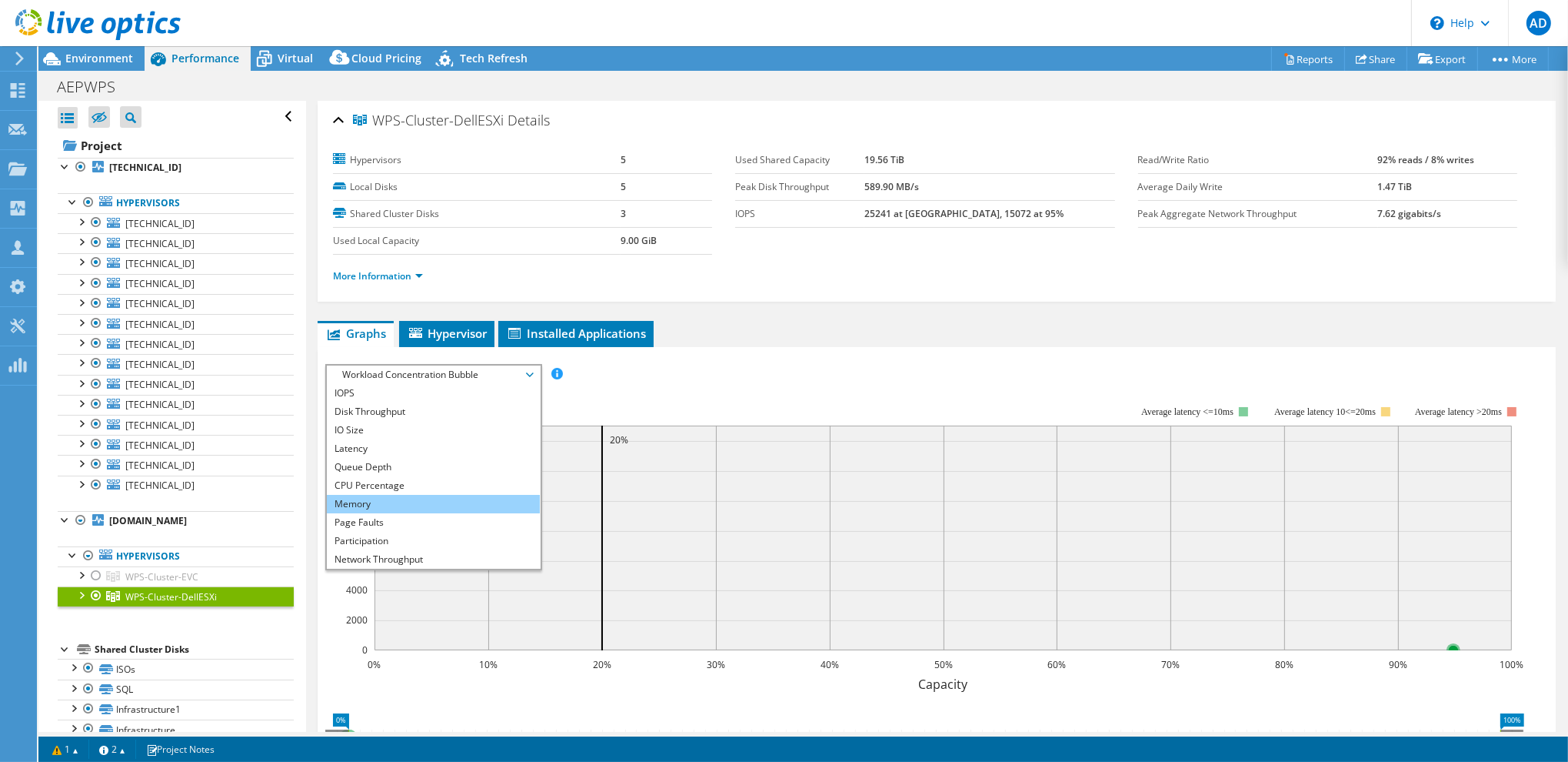
click at [381, 497] on li "Memory" at bounding box center [433, 503] width 213 height 18
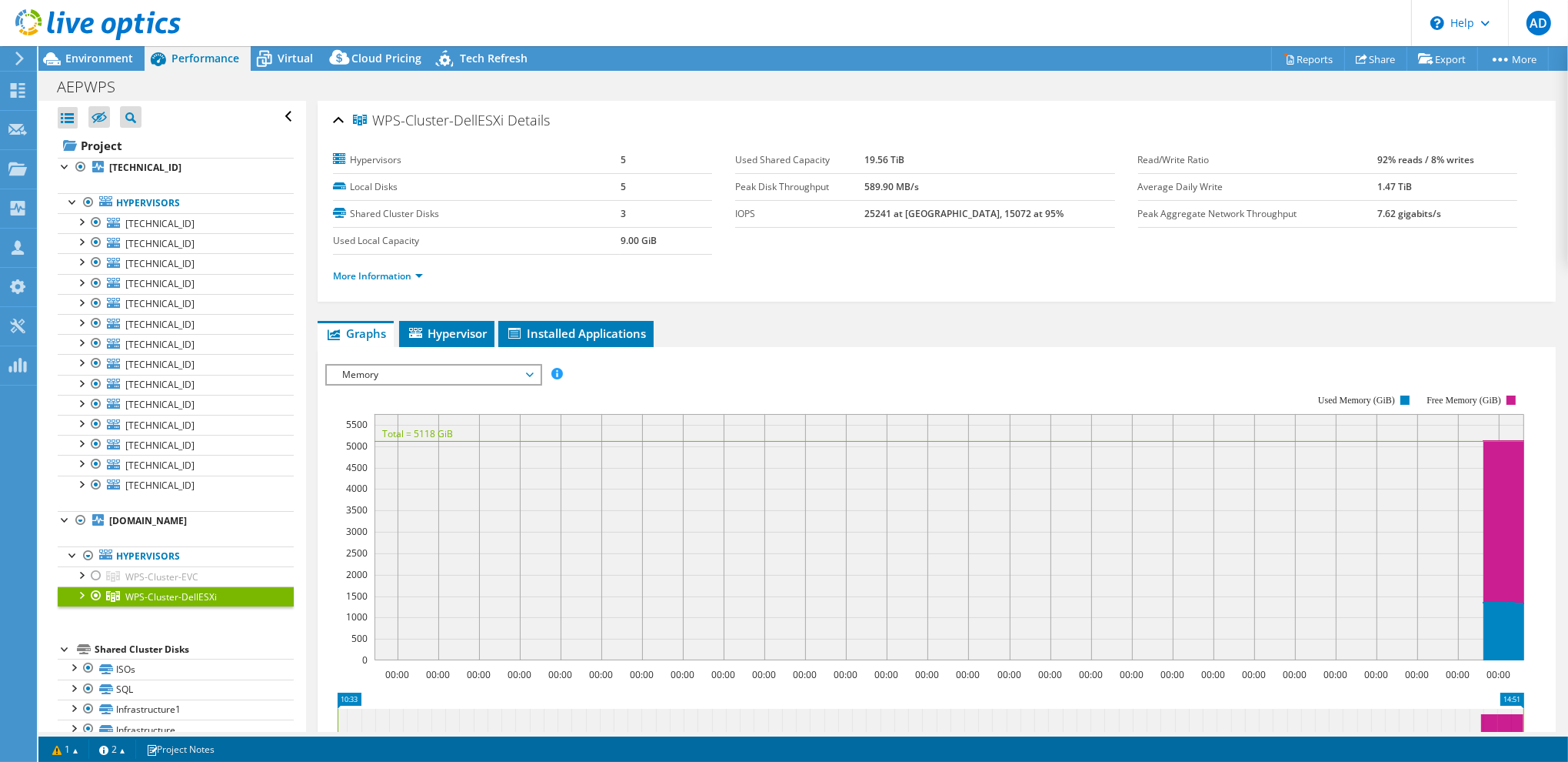
click at [806, 314] on div "WPS-Cluster-DellESXi Details Hypervisors 5 Local Disks 5 Shared Cluster Disks 3…" at bounding box center [937, 548] width 1261 height 895
click at [122, 56] on span "Environment" at bounding box center [99, 58] width 68 height 15
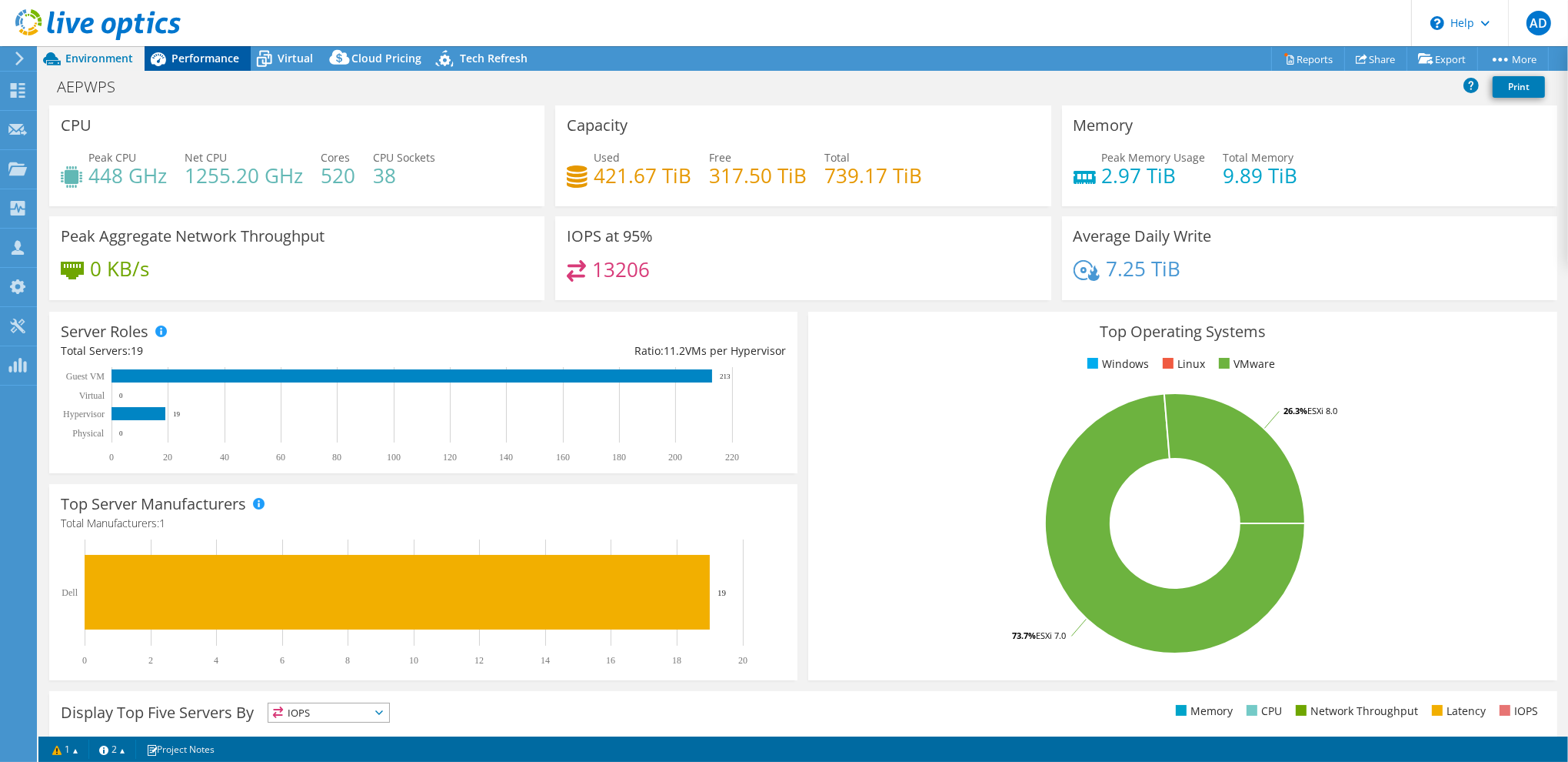
click at [191, 58] on span "Performance" at bounding box center [205, 58] width 68 height 15
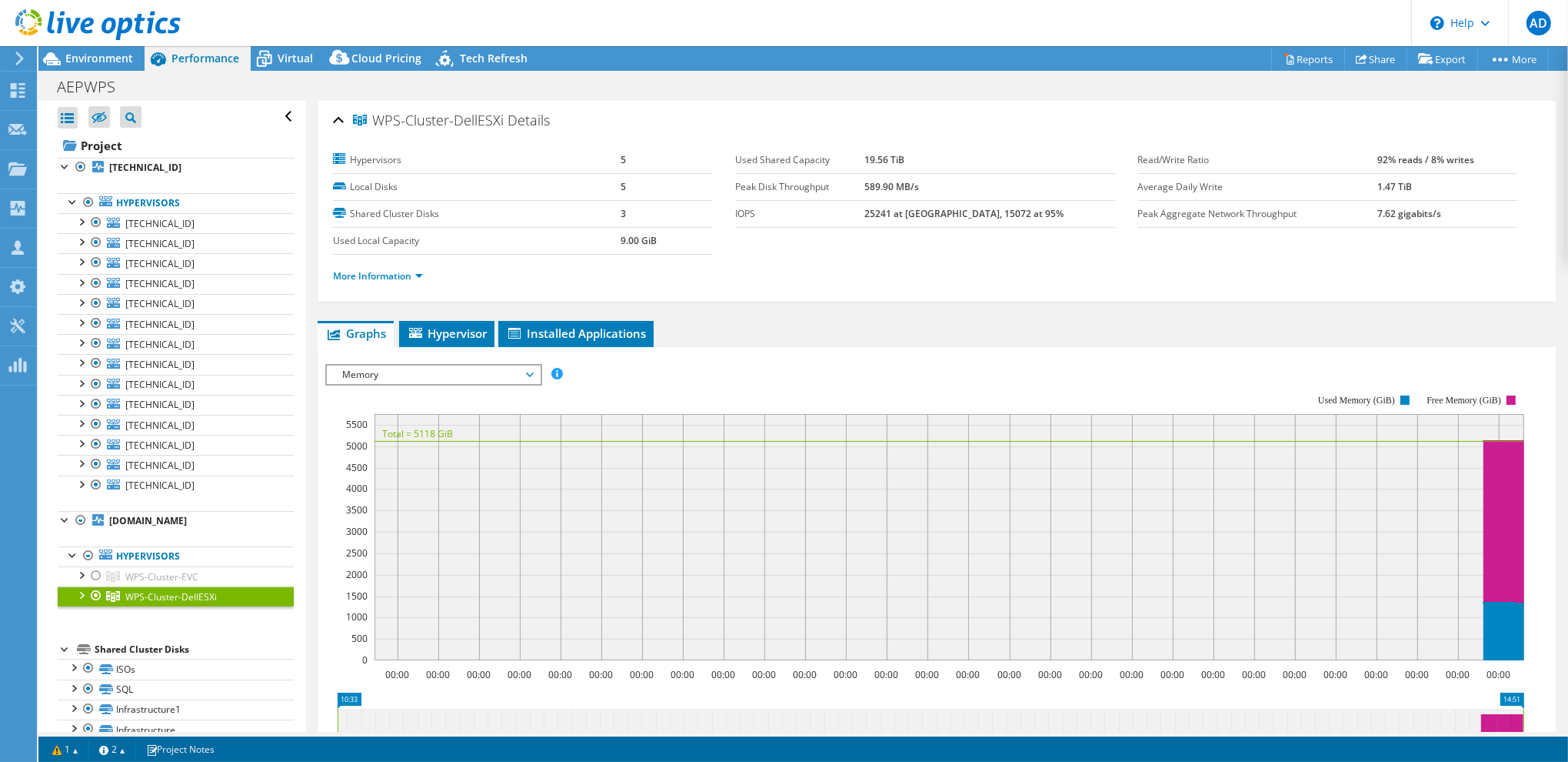
click at [522, 276] on ul "More Information" at bounding box center [937, 274] width 1207 height 21
click at [851, 276] on ul "More Information" at bounding box center [937, 274] width 1207 height 21
click at [118, 53] on span "Environment" at bounding box center [99, 58] width 68 height 15
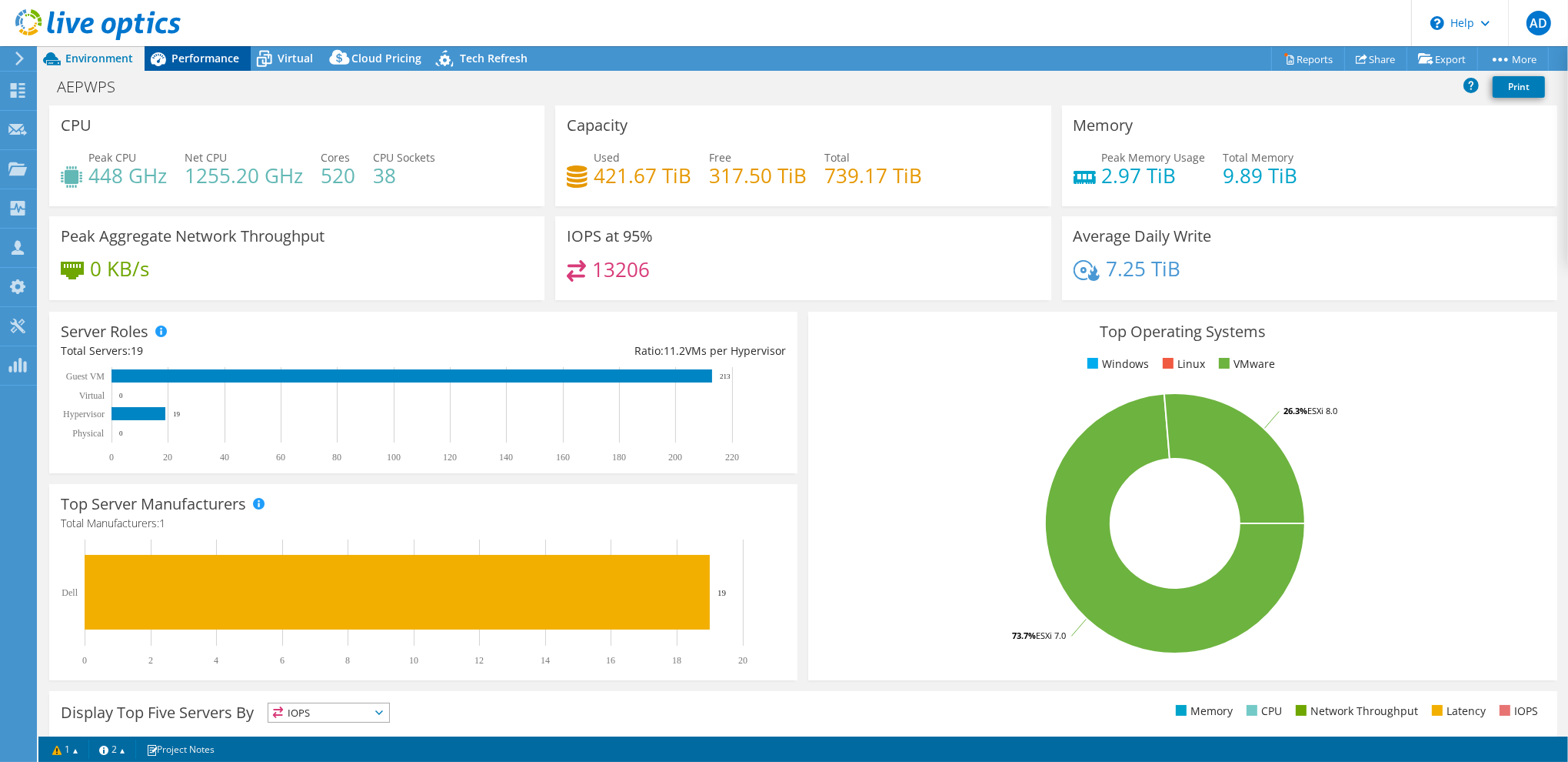
click at [204, 62] on span "Performance" at bounding box center [205, 58] width 68 height 15
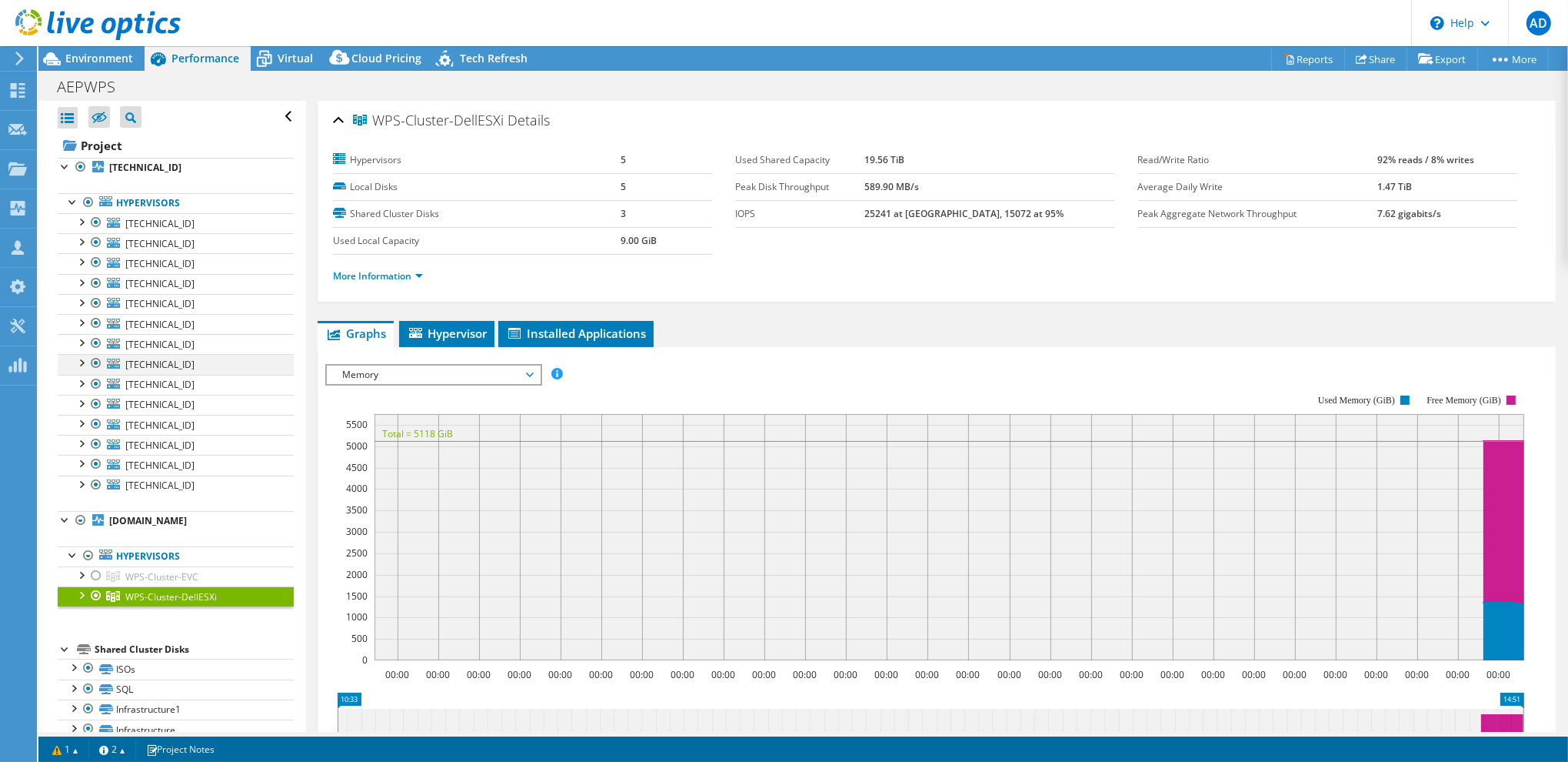
click at [95, 364] on div at bounding box center [95, 362] width 15 height 18
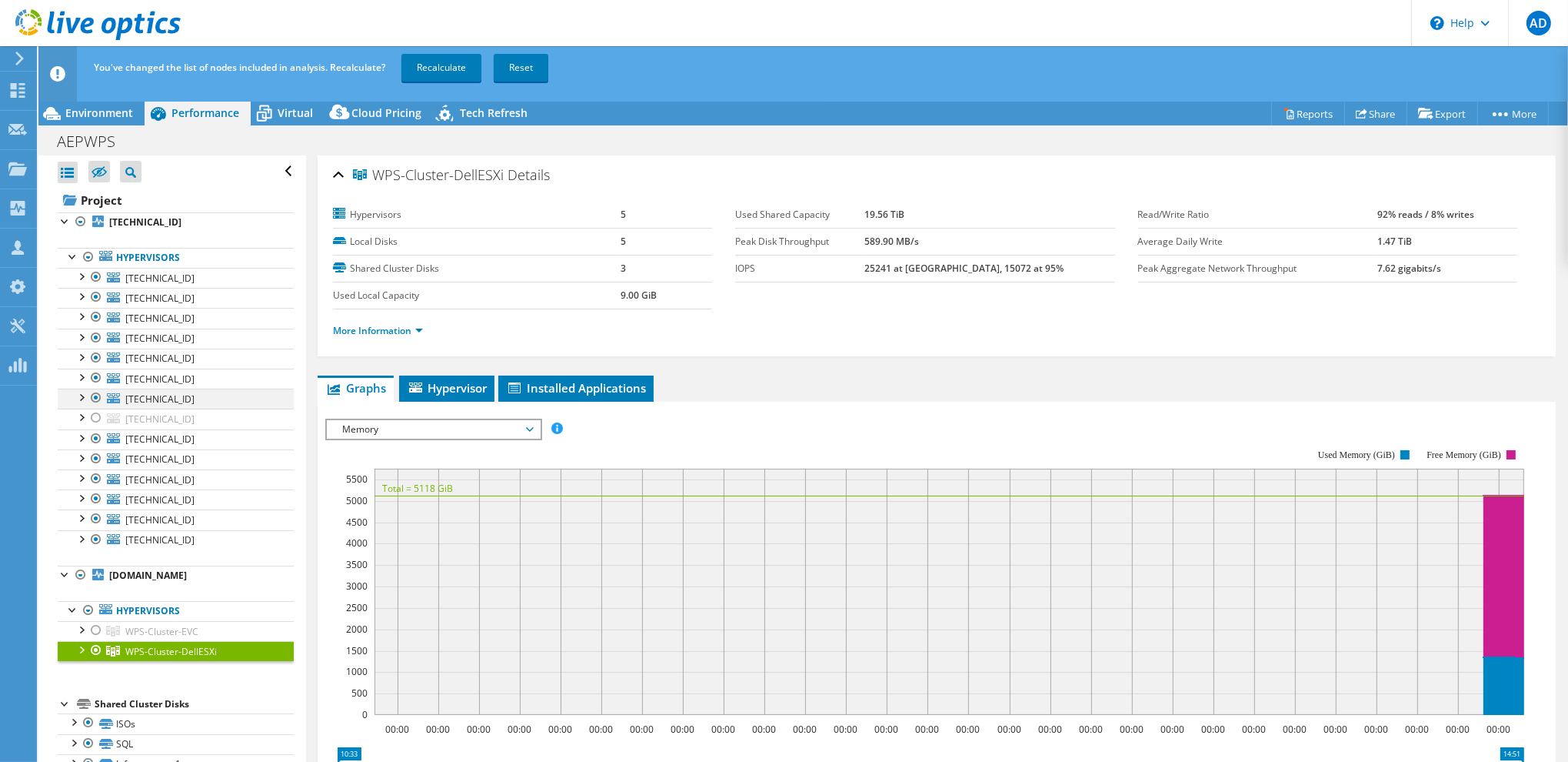
click at [95, 395] on div at bounding box center [95, 397] width 15 height 18
click at [96, 373] on div at bounding box center [95, 377] width 15 height 18
click at [95, 357] on div at bounding box center [95, 357] width 15 height 18
click at [98, 644] on div at bounding box center [95, 650] width 15 height 18
click at [449, 71] on link "Recalculate" at bounding box center [441, 67] width 80 height 28
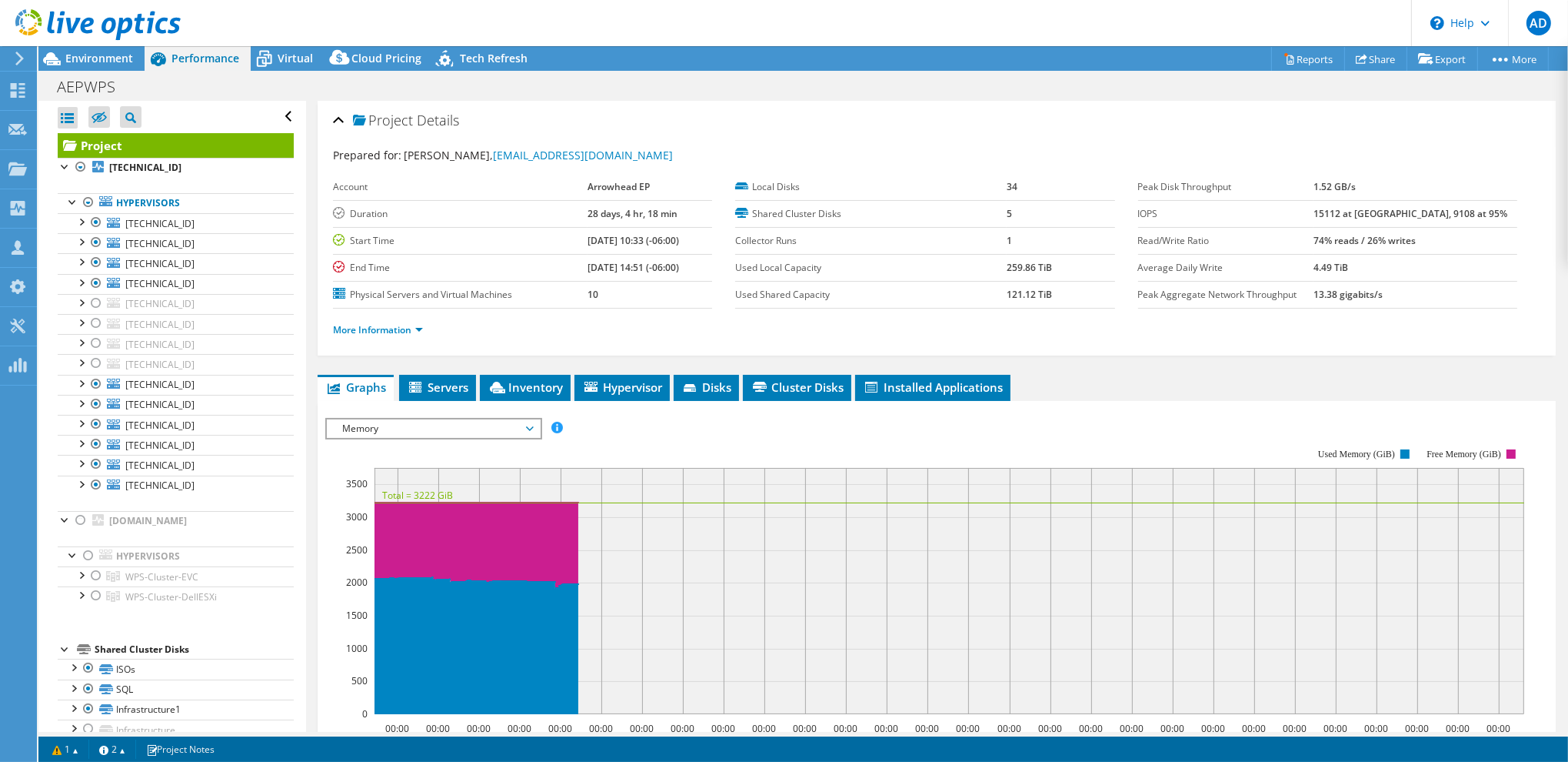
click at [1109, 434] on rect at bounding box center [924, 581] width 1199 height 308
drag, startPoint x: 1198, startPoint y: 374, endPoint x: 1219, endPoint y: 304, distance: 73.1
click at [1198, 374] on ul "Graphs Servers Inventory Hypervisor Disks Cluster Disks Installed Applications" at bounding box center [936, 387] width 1238 height 26
click at [99, 60] on span "Environment" at bounding box center [99, 58] width 68 height 15
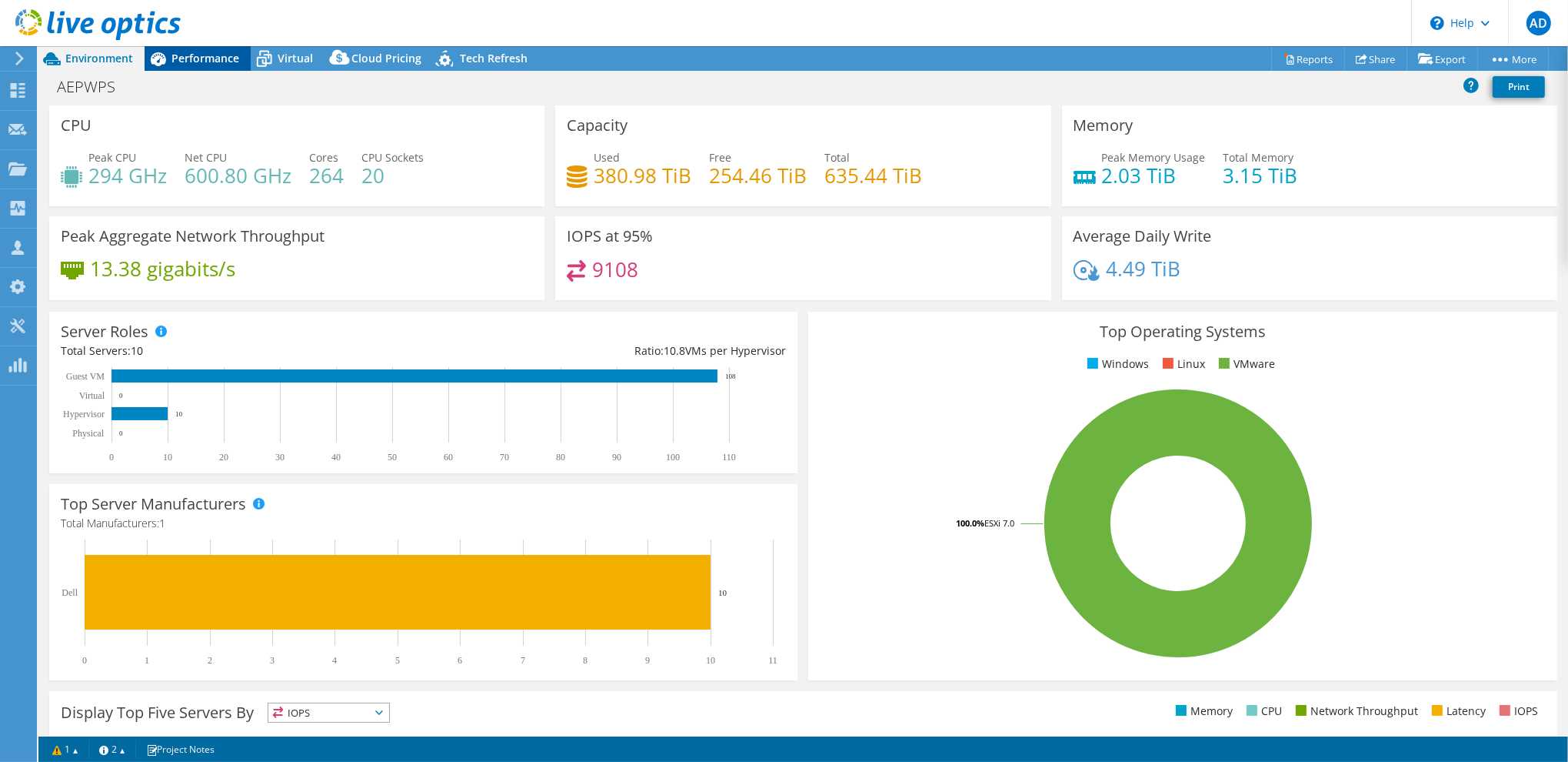
click at [196, 57] on span "Performance" at bounding box center [205, 58] width 68 height 15
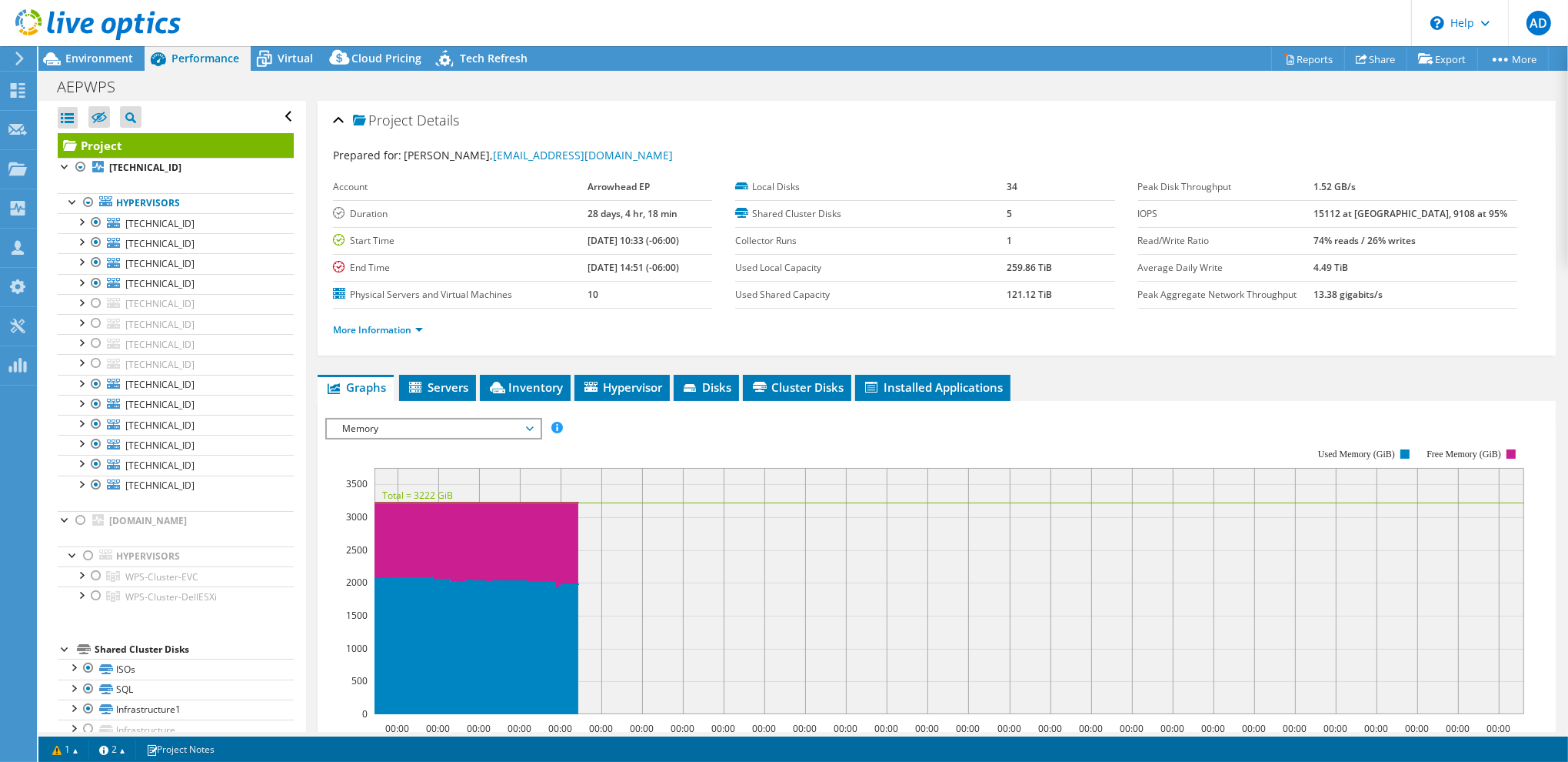
click at [640, 328] on ul "More Information" at bounding box center [937, 328] width 1207 height 21
click at [861, 96] on div "AEPWPS Print" at bounding box center [803, 87] width 1529 height 28
click at [283, 52] on span "Virtual" at bounding box center [295, 58] width 36 height 15
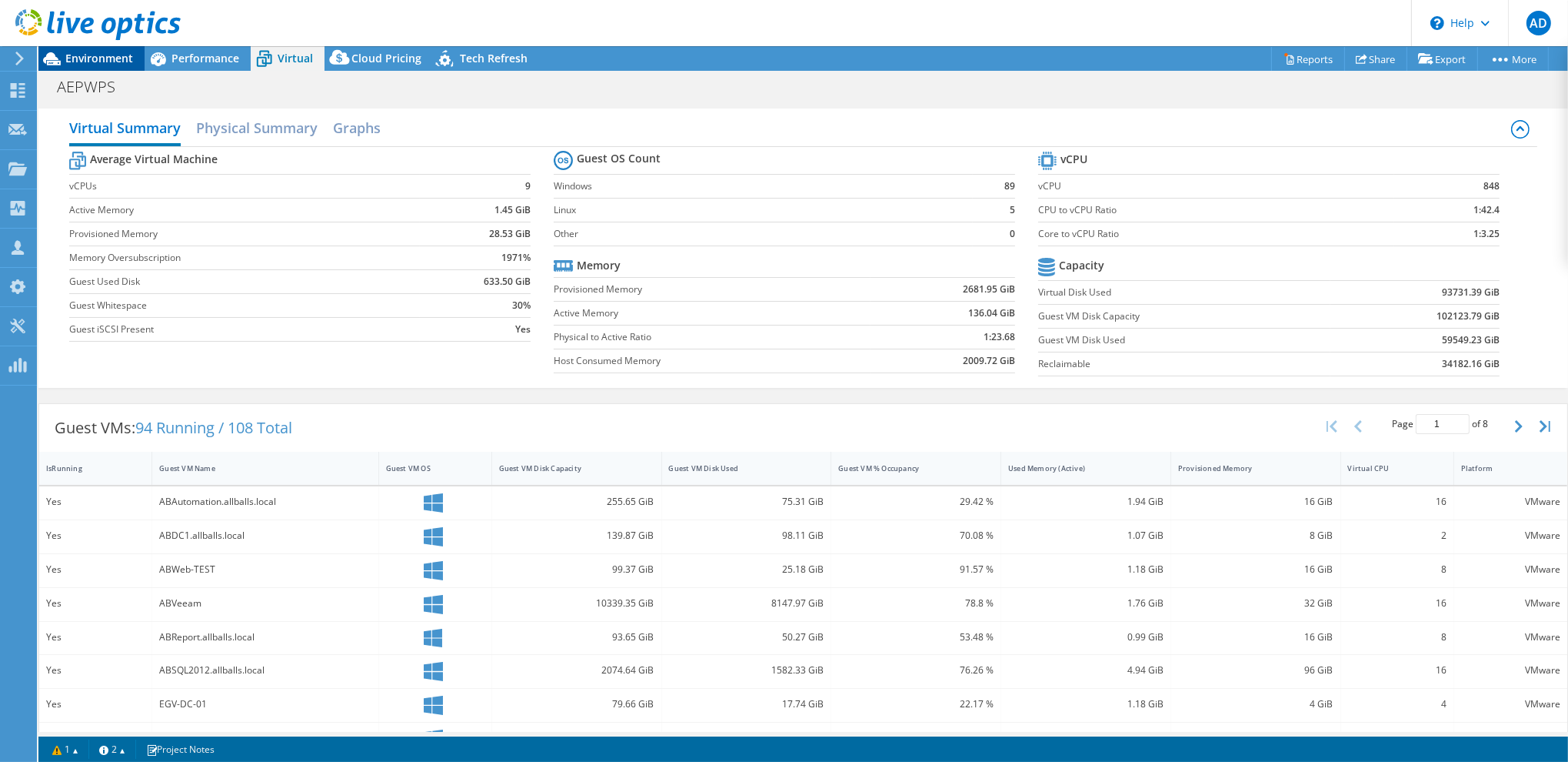
click at [97, 62] on span "Environment" at bounding box center [99, 58] width 68 height 15
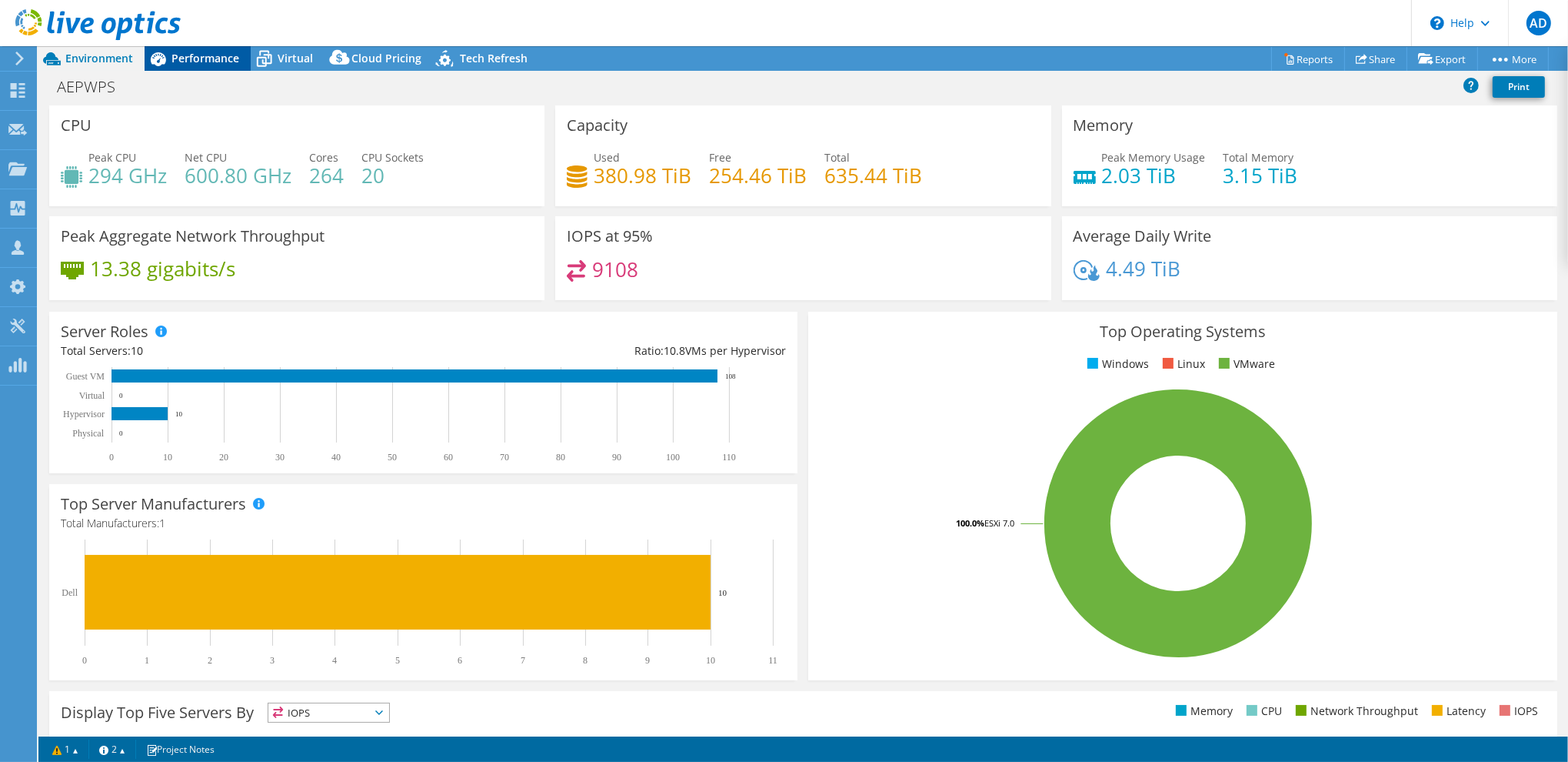
click at [218, 53] on span "Performance" at bounding box center [205, 58] width 68 height 15
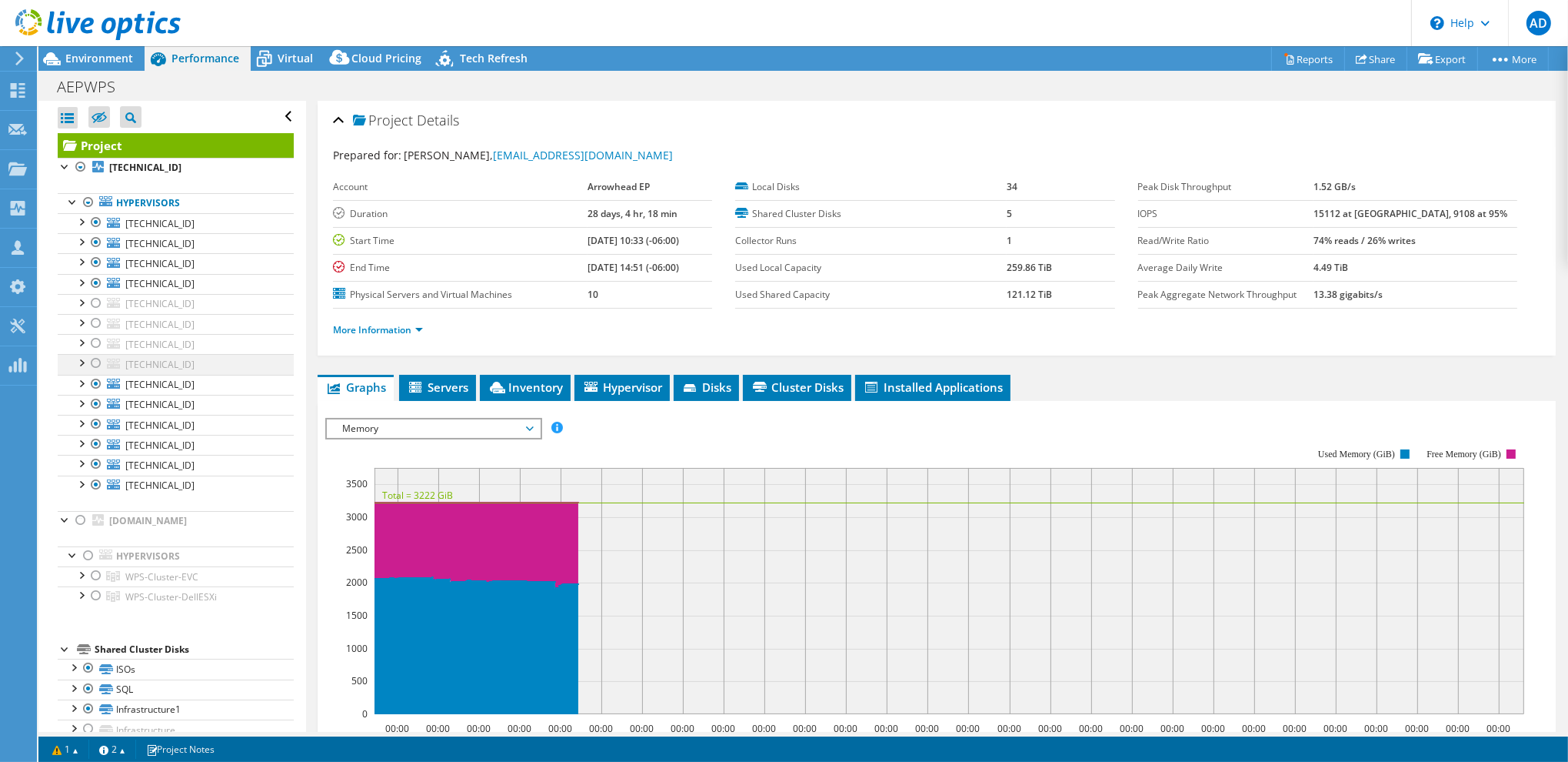
click at [98, 358] on div at bounding box center [95, 362] width 15 height 18
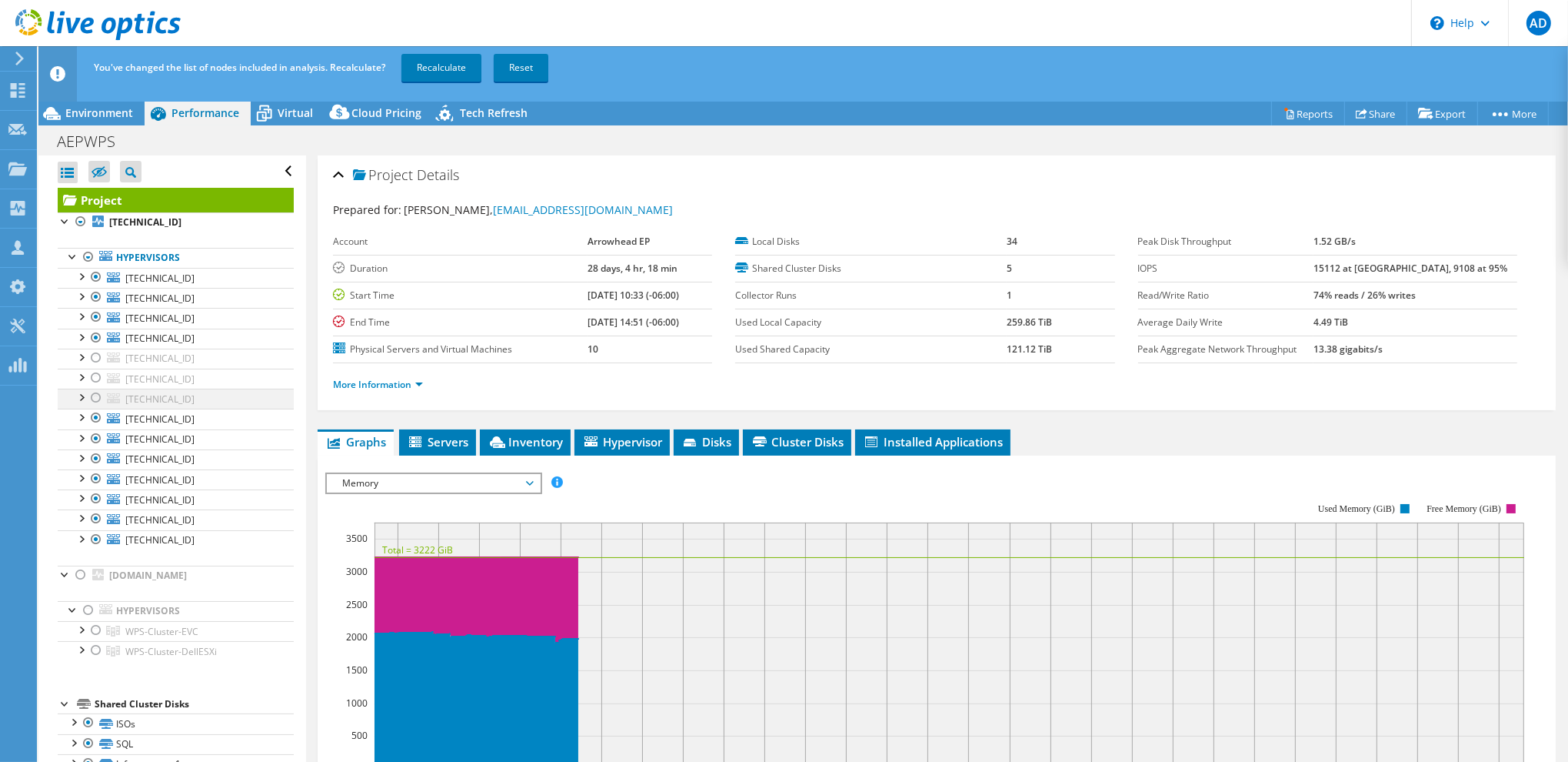
click at [94, 400] on div at bounding box center [95, 397] width 15 height 18
click at [96, 376] on div at bounding box center [95, 377] width 15 height 18
click at [96, 358] on div at bounding box center [95, 357] width 15 height 18
click at [94, 644] on div at bounding box center [95, 650] width 15 height 18
click at [449, 63] on link "Recalculate" at bounding box center [441, 67] width 80 height 28
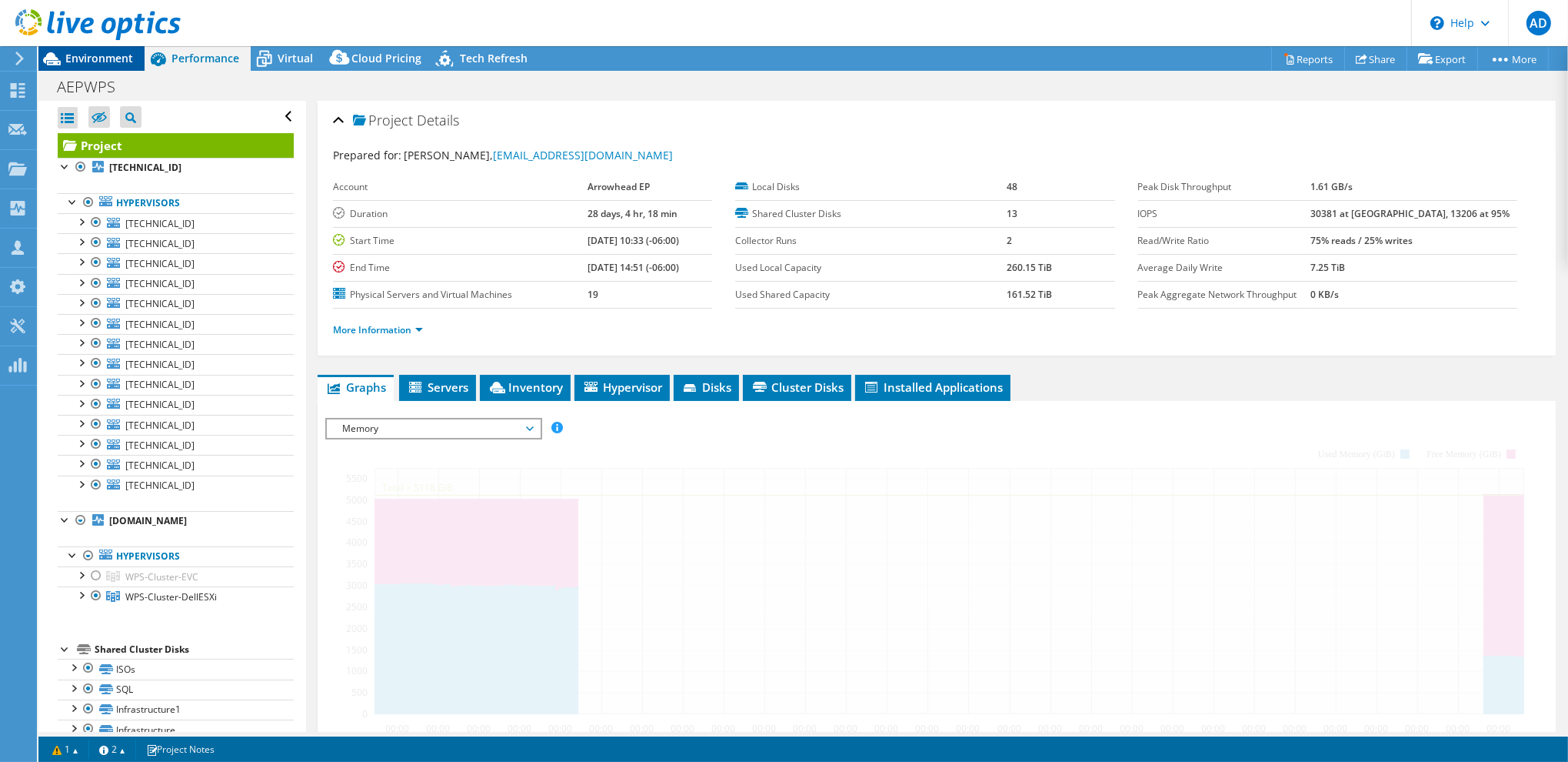
click at [119, 60] on span "Environment" at bounding box center [99, 58] width 68 height 15
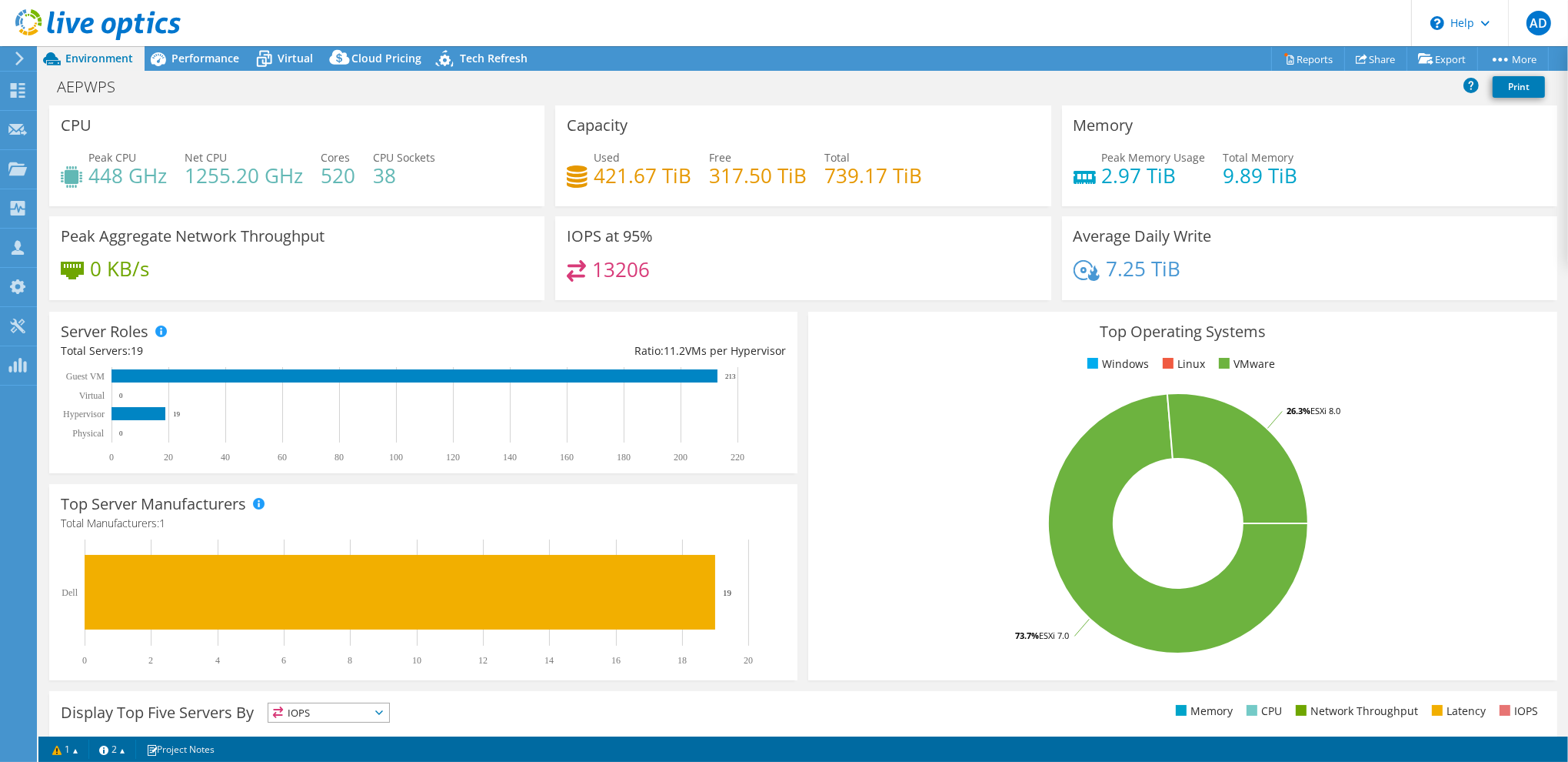
click at [758, 198] on div "Used 421.67 TiB Free 317.50 TiB Total 739.17 TiB" at bounding box center [803, 174] width 472 height 50
click at [975, 121] on div "Capacity Used 421.67 TiB Free 317.50 TiB Total 739.17 TiB" at bounding box center [802, 156] width 495 height 101
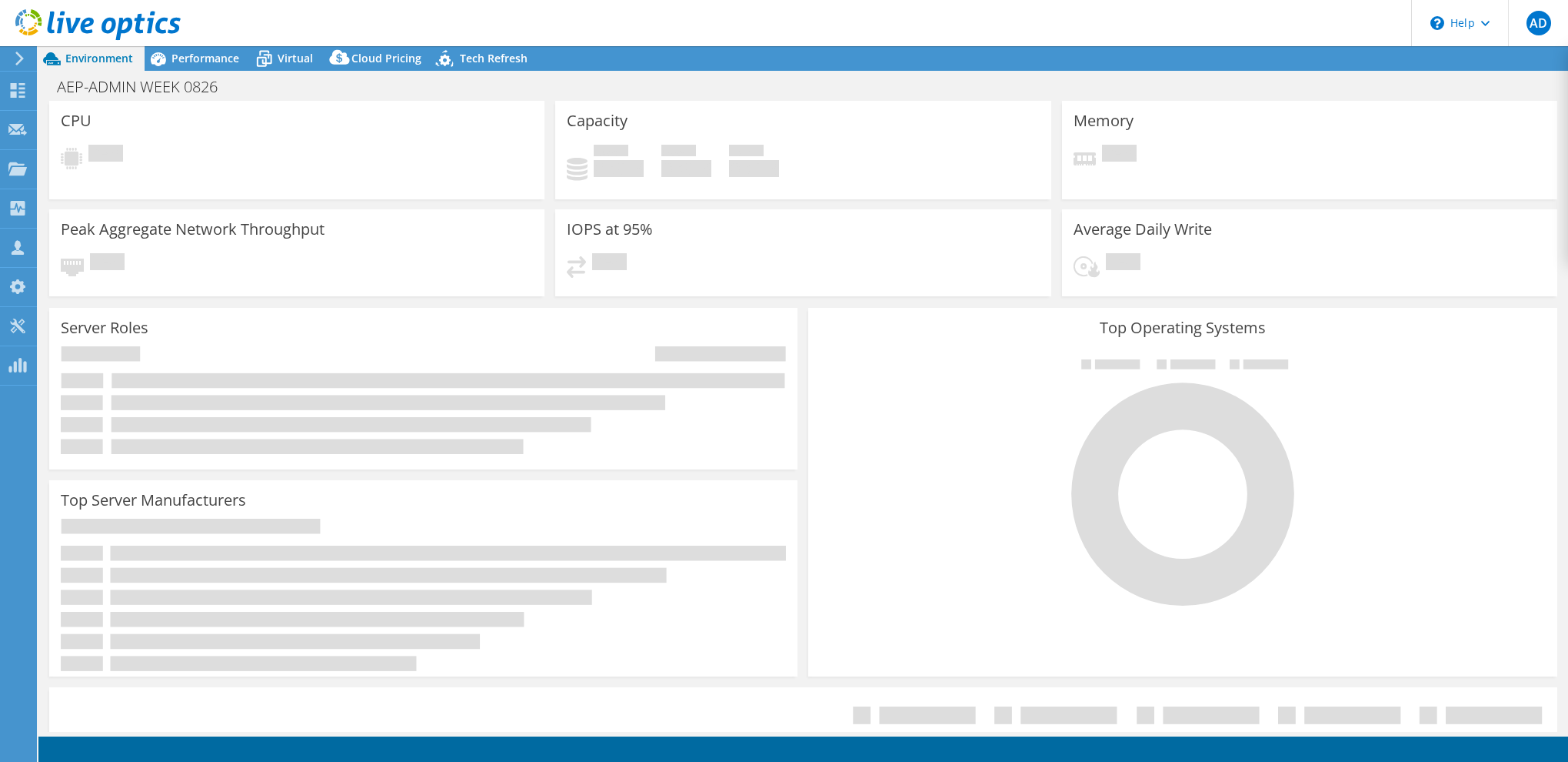
select select "USD"
